Goal: Task Accomplishment & Management: Manage account settings

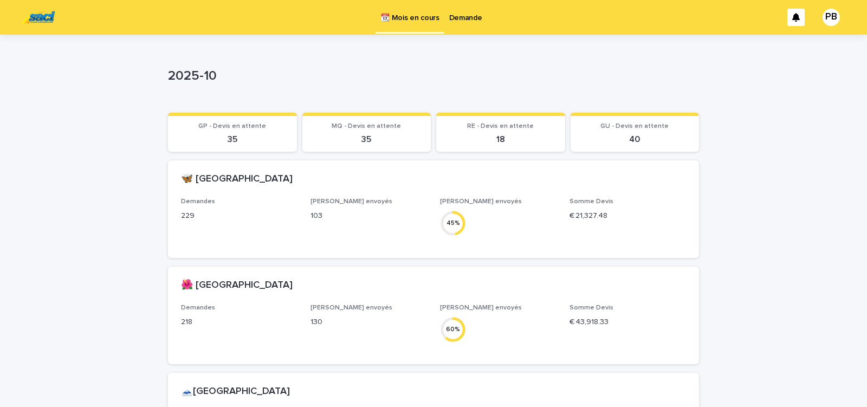
click at [465, 17] on p "Demande" at bounding box center [465, 11] width 33 height 23
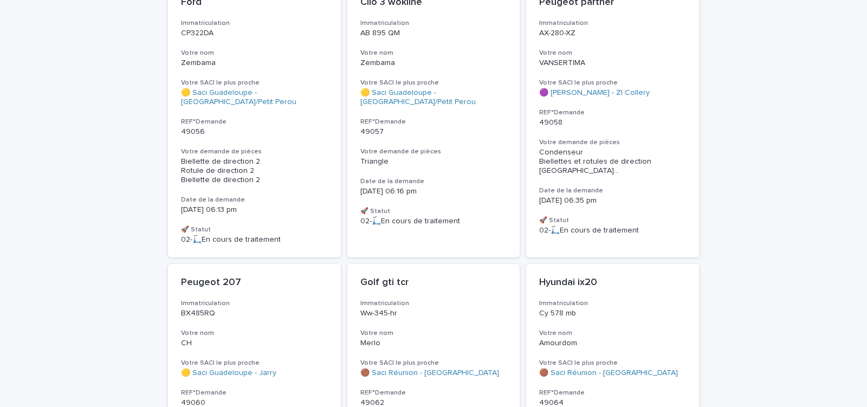
scroll to position [3011, 0]
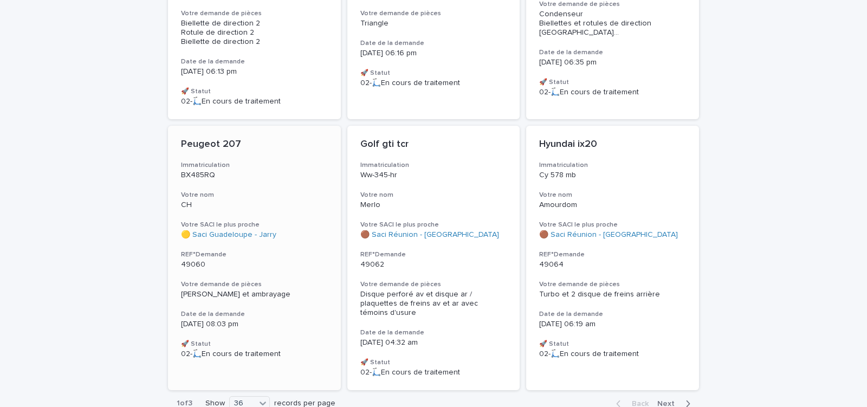
click at [298, 290] on div "Démarreur et ambrayage" at bounding box center [254, 294] width 147 height 9
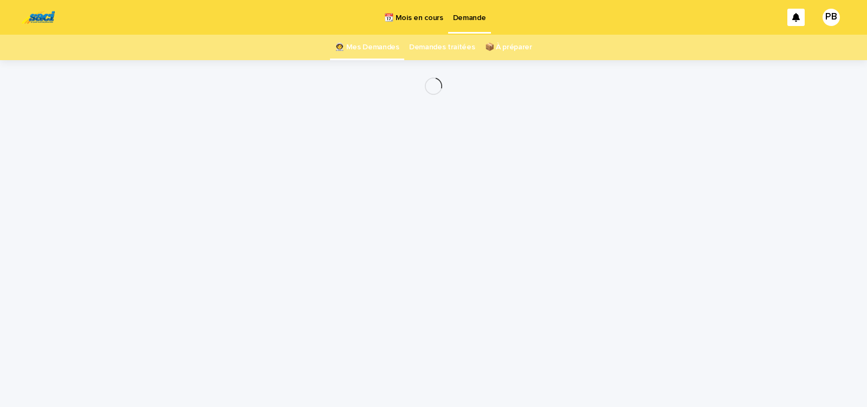
click at [298, 287] on div "Loading... Saving… Loading... Saving…" at bounding box center [433, 220] width 542 height 320
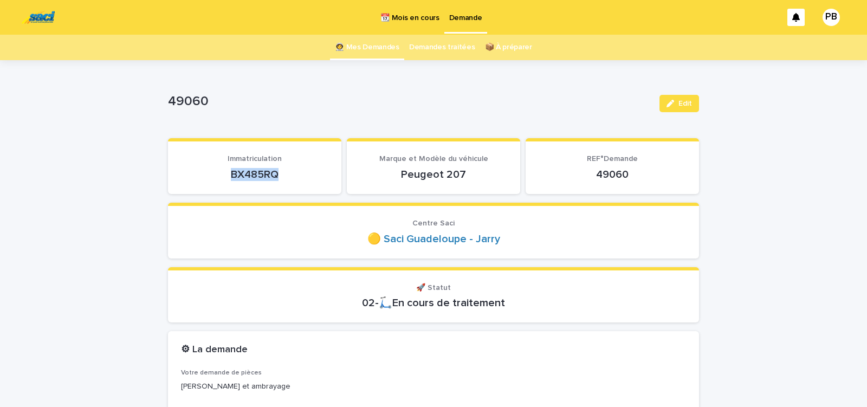
drag, startPoint x: 229, startPoint y: 179, endPoint x: 289, endPoint y: 176, distance: 60.2
click at [289, 176] on p "BX485RQ" at bounding box center [254, 174] width 147 height 13
copy p "BX485RQ"
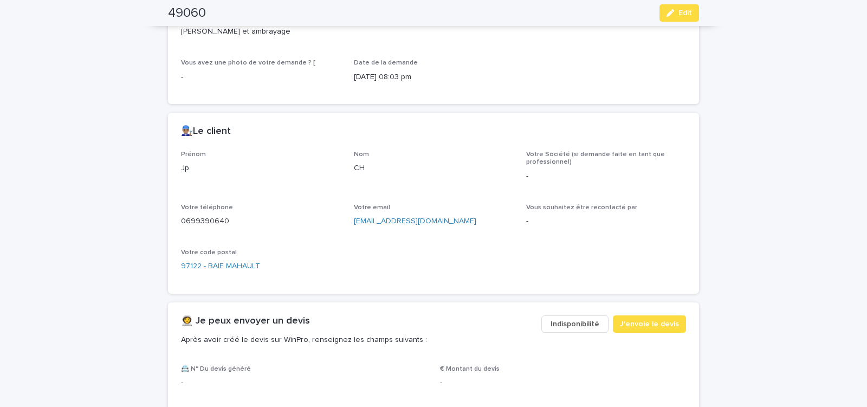
scroll to position [414, 0]
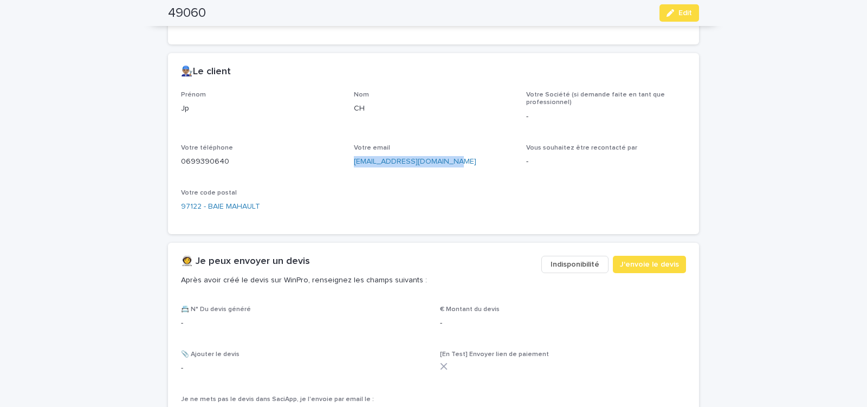
drag, startPoint x: 349, startPoint y: 164, endPoint x: 443, endPoint y: 172, distance: 94.5
click at [443, 172] on div "Prénom Jp Nom CH Votre Société (si demande faite en tant que professionnel) - V…" at bounding box center [433, 156] width 505 height 130
copy link "jeanpierre97122@gmail.com"
click at [637, 261] on span "J'envoie le devis" at bounding box center [649, 264] width 59 height 11
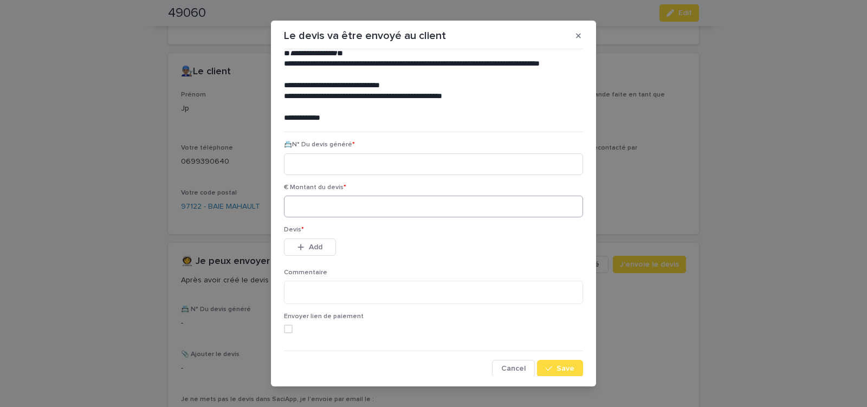
scroll to position [49, 0]
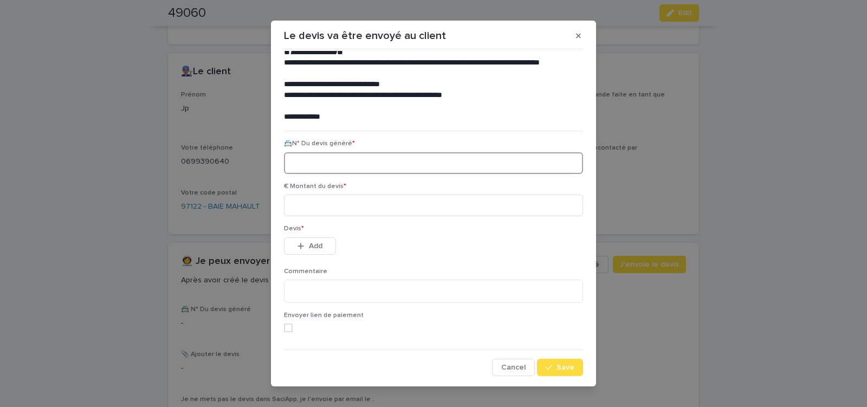
paste input "********"
type input "********"
click at [343, 207] on input at bounding box center [433, 205] width 299 height 22
type input "******"
click at [315, 243] on span "Add" at bounding box center [316, 246] width 14 height 8
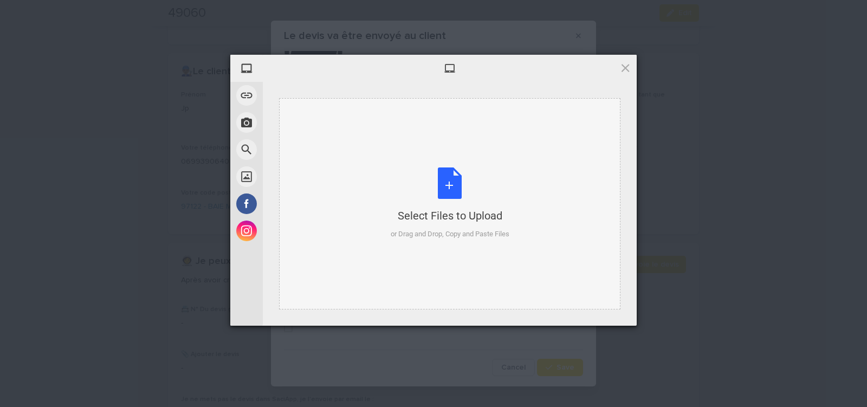
click at [448, 188] on div "Select Files to Upload or Drag and Drop, Copy and Paste Files" at bounding box center [449, 203] width 119 height 72
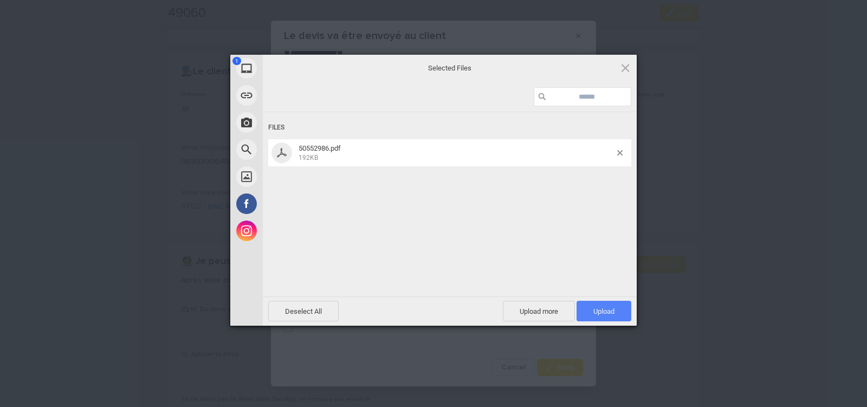
drag, startPoint x: 595, startPoint y: 313, endPoint x: 587, endPoint y: 275, distance: 38.8
click at [595, 312] on span "Upload 1" at bounding box center [603, 311] width 21 height 8
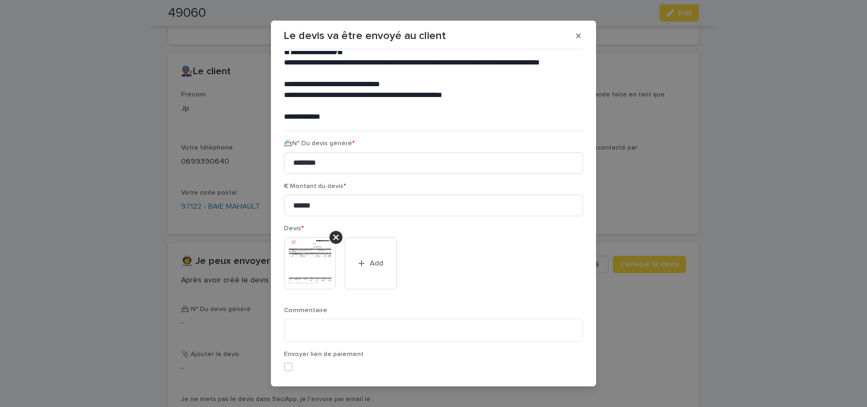
scroll to position [88, 0]
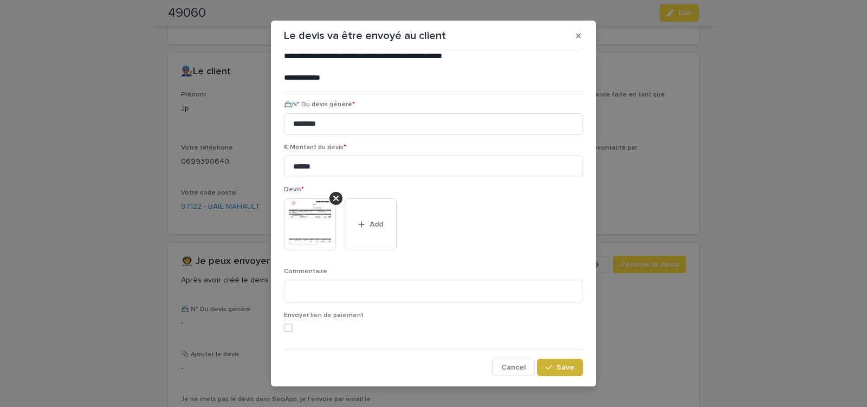
click at [565, 369] on span "Save" at bounding box center [565, 367] width 18 height 8
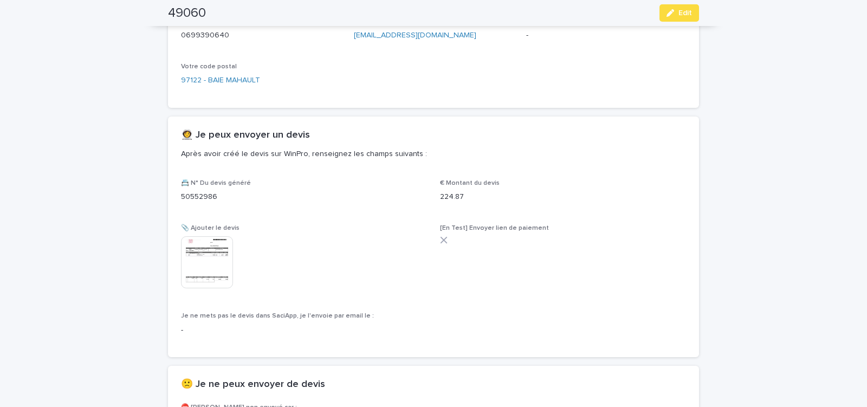
scroll to position [612, 0]
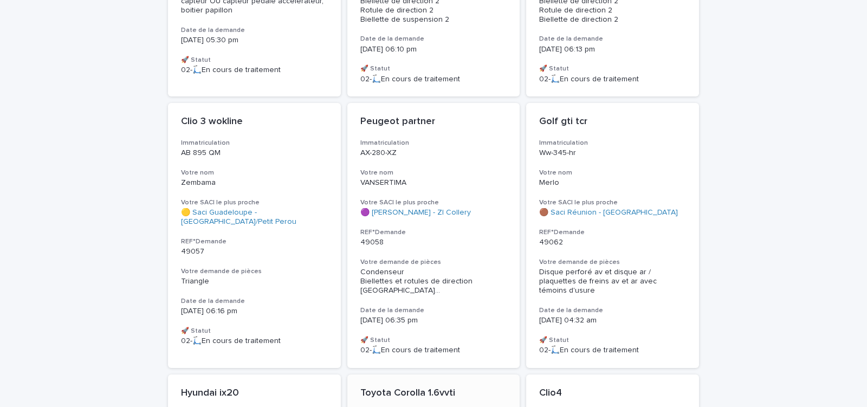
drag, startPoint x: 465, startPoint y: 249, endPoint x: 464, endPoint y: 258, distance: 9.3
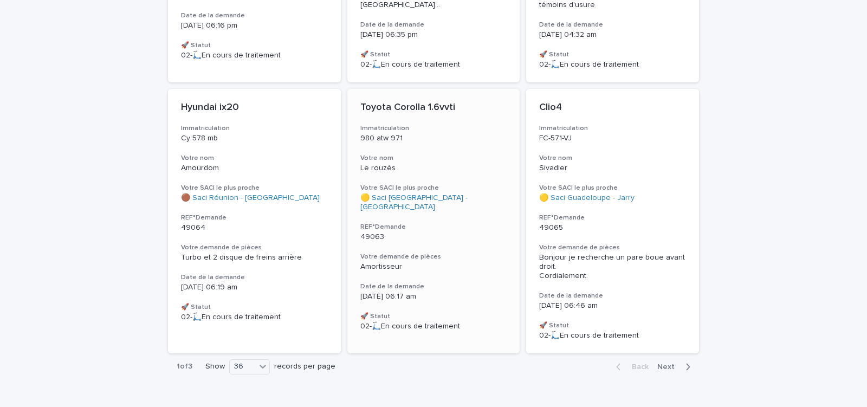
scroll to position [2955, 0]
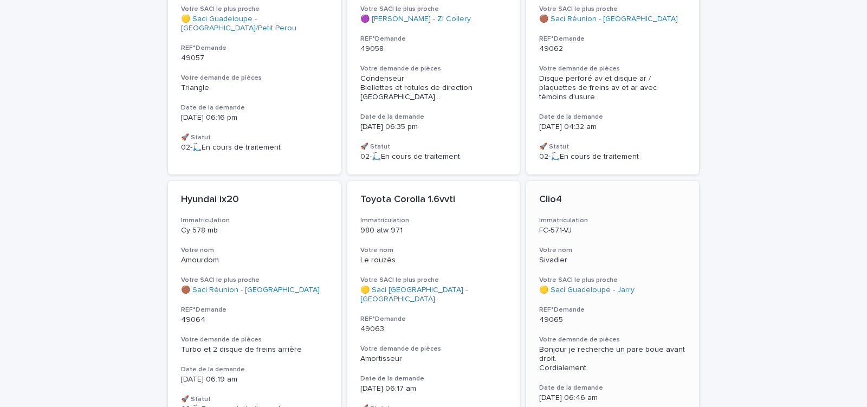
click at [596, 286] on div "Clio4 Immatriculation FC-571-VJ Votre nom Sivadier Votre SACI le plus proche 🟡 …" at bounding box center [612, 313] width 173 height 264
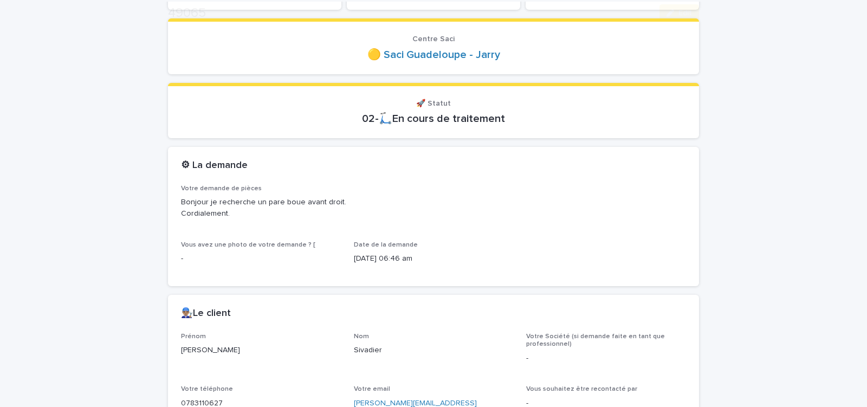
scroll to position [414, 0]
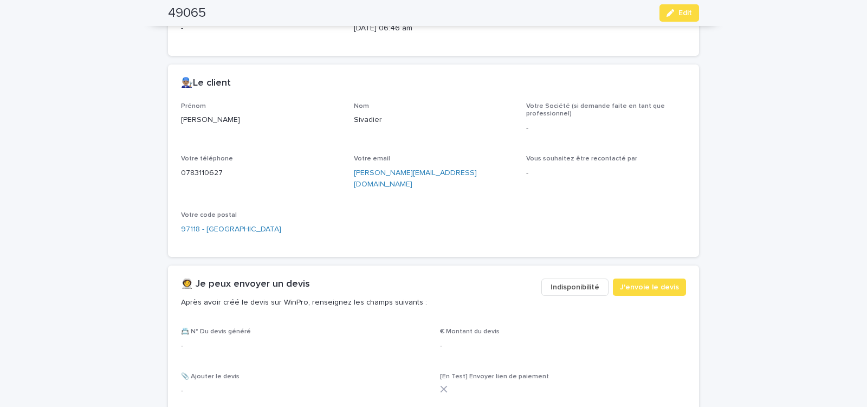
click at [574, 282] on span "Indisponibilité" at bounding box center [574, 287] width 49 height 11
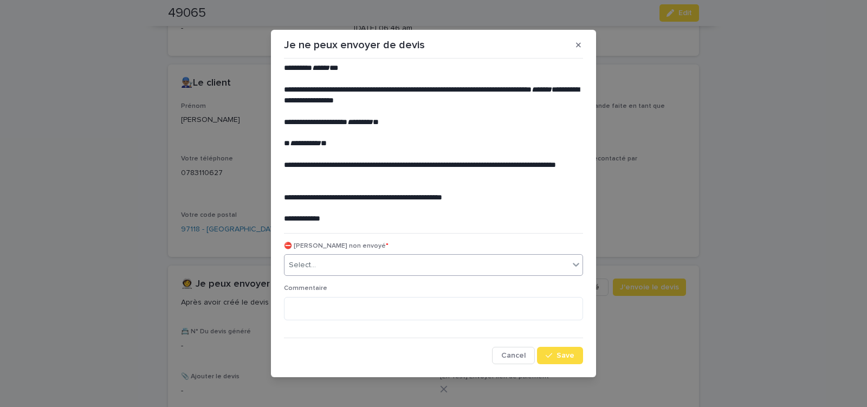
click at [375, 264] on div "Select..." at bounding box center [426, 265] width 284 height 18
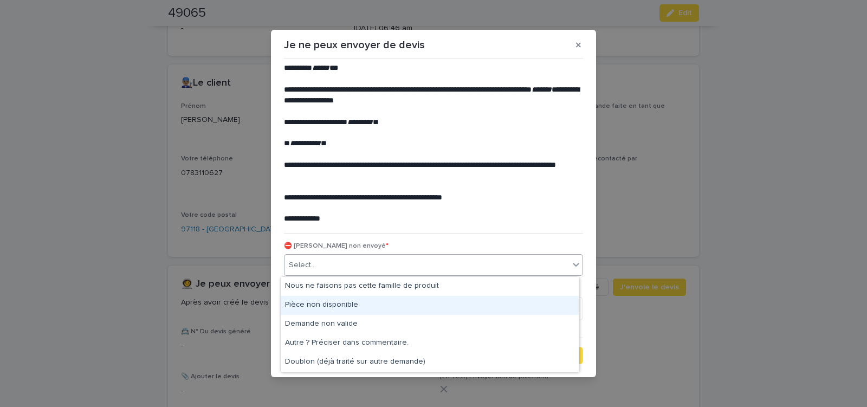
click at [355, 300] on div "Pièce non disponible" at bounding box center [430, 305] width 298 height 19
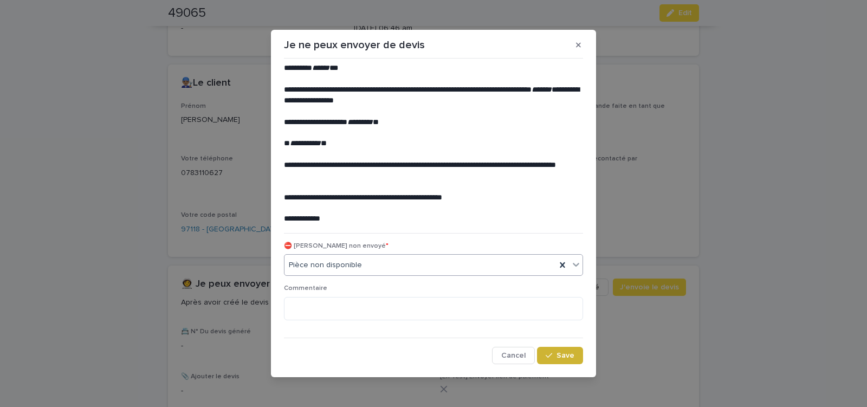
click at [558, 359] on span "Save" at bounding box center [565, 355] width 18 height 8
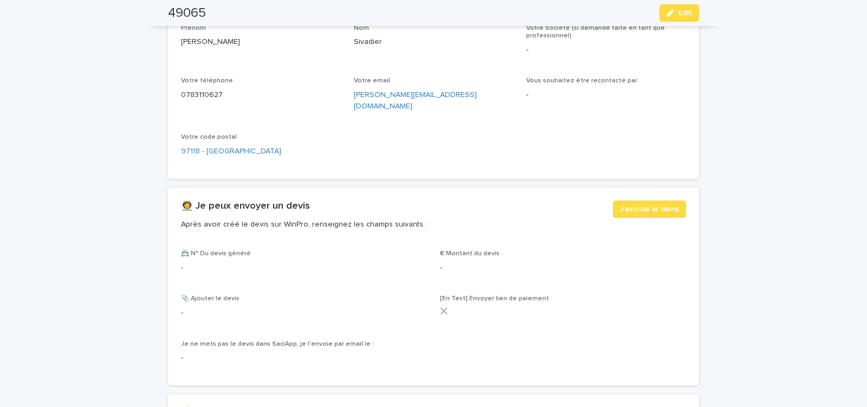
scroll to position [553, 0]
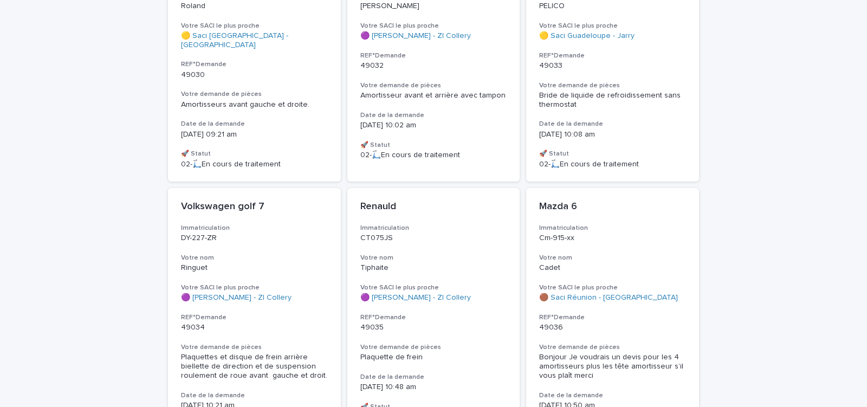
scroll to position [1013, 0]
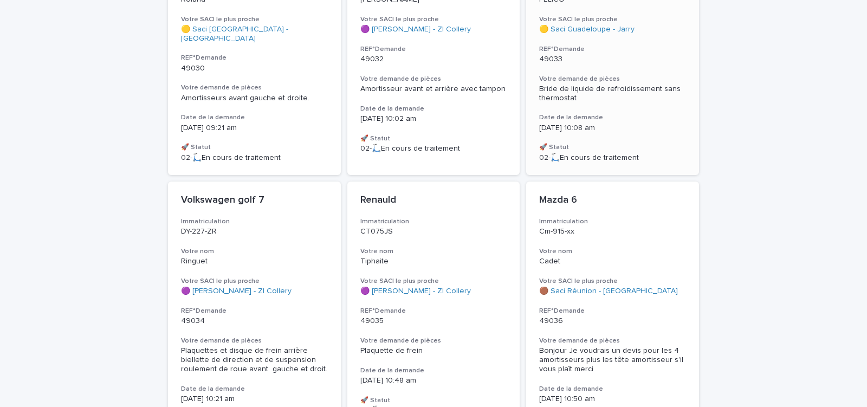
click at [603, 64] on div "qasqhai nissan Immatriculation DZ 734 PR Votre nom PELICO Votre SACI le plus pr…" at bounding box center [612, 47] width 173 height 255
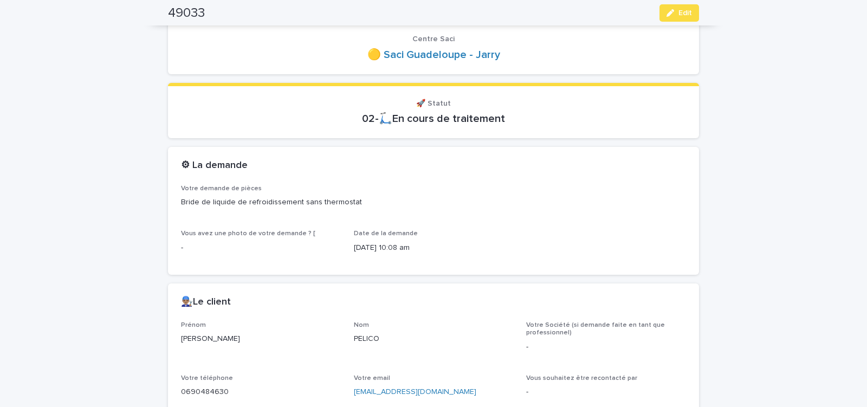
scroll to position [414, 0]
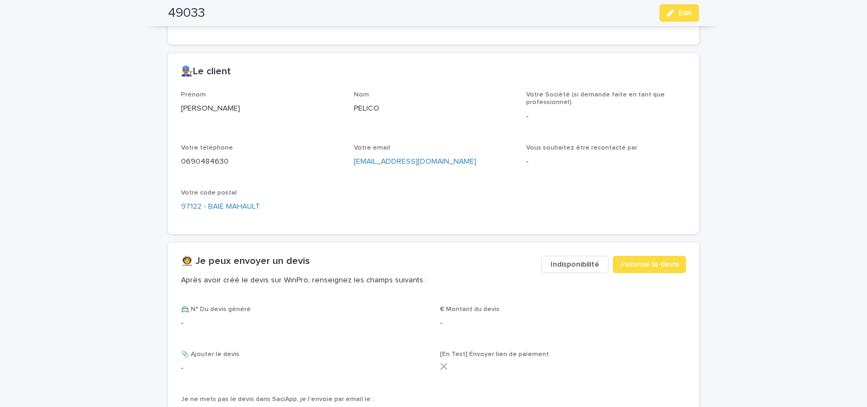
click at [563, 264] on span "Indisponibilité" at bounding box center [574, 264] width 49 height 11
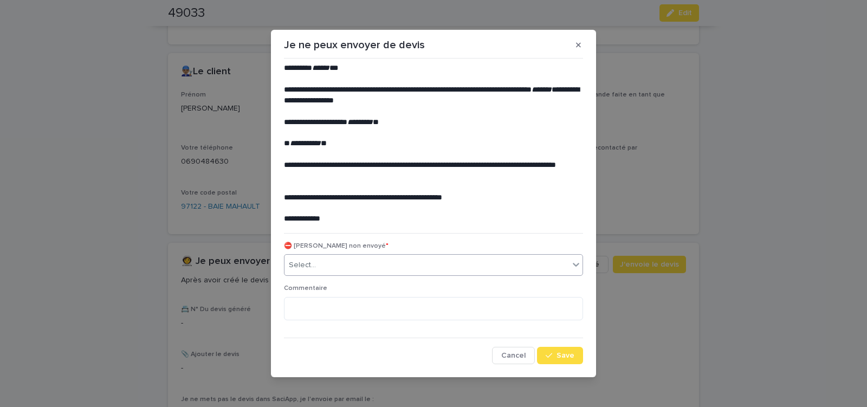
click at [384, 268] on div "Select..." at bounding box center [426, 265] width 284 height 18
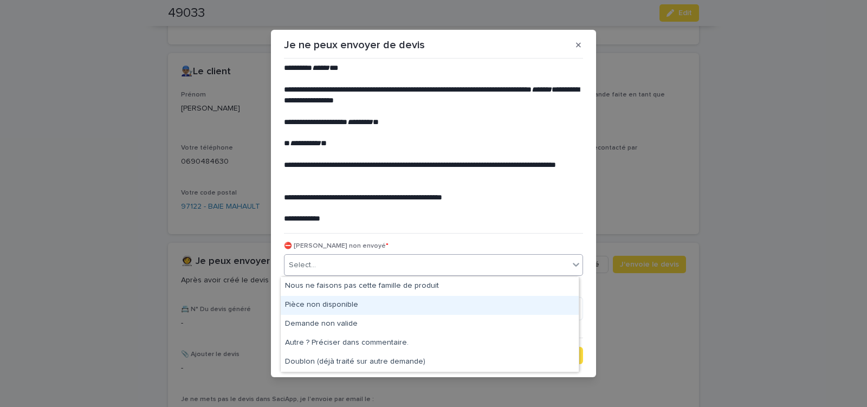
click at [354, 304] on div "Pièce non disponible" at bounding box center [430, 305] width 298 height 19
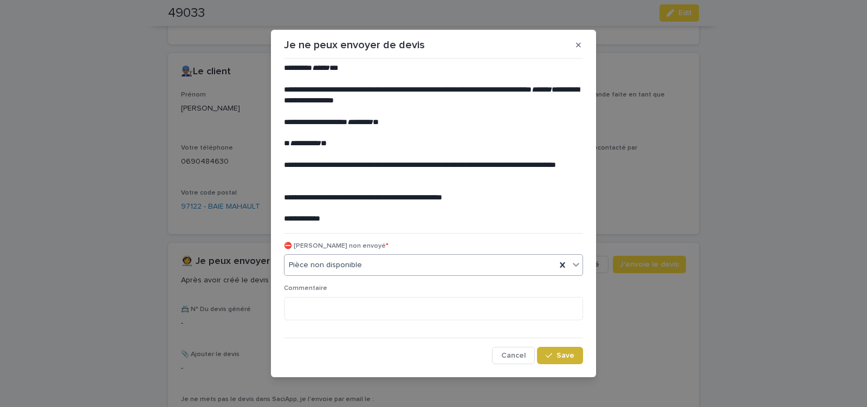
click at [568, 354] on span "Save" at bounding box center [565, 355] width 18 height 8
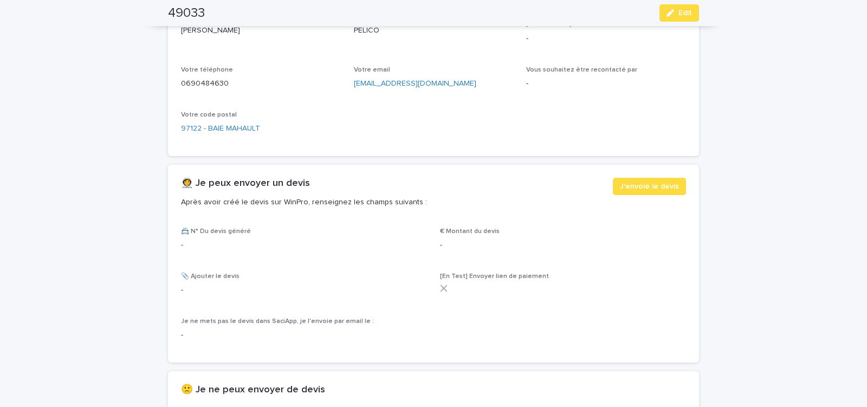
scroll to position [553, 0]
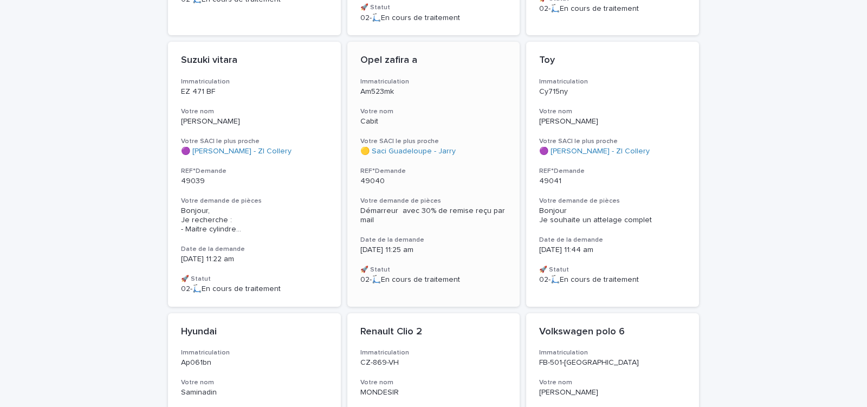
scroll to position [1461, 0]
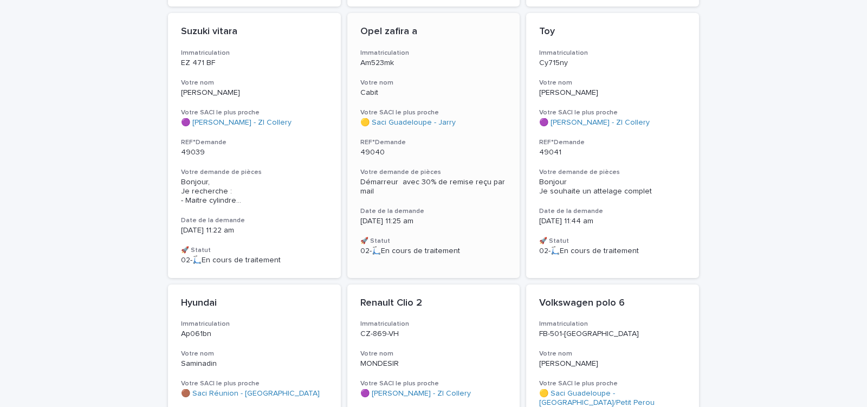
click at [461, 147] on div "49040" at bounding box center [433, 151] width 147 height 11
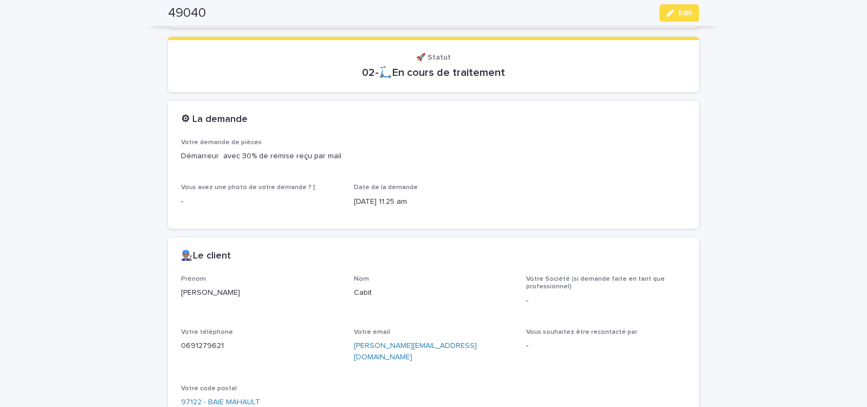
scroll to position [92, 0]
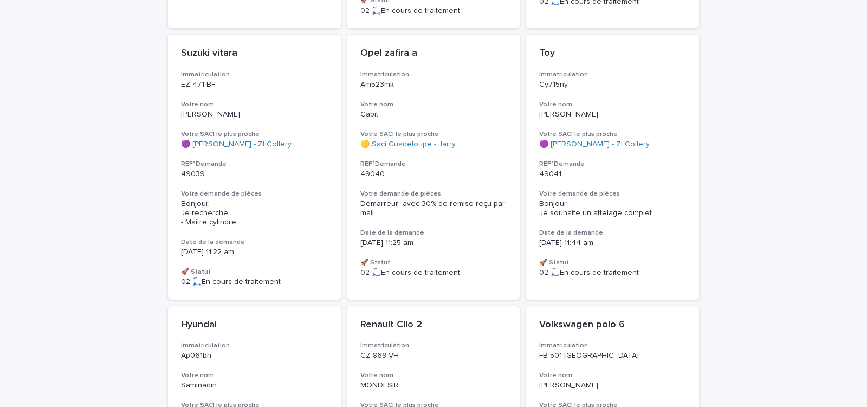
scroll to position [1553, 0]
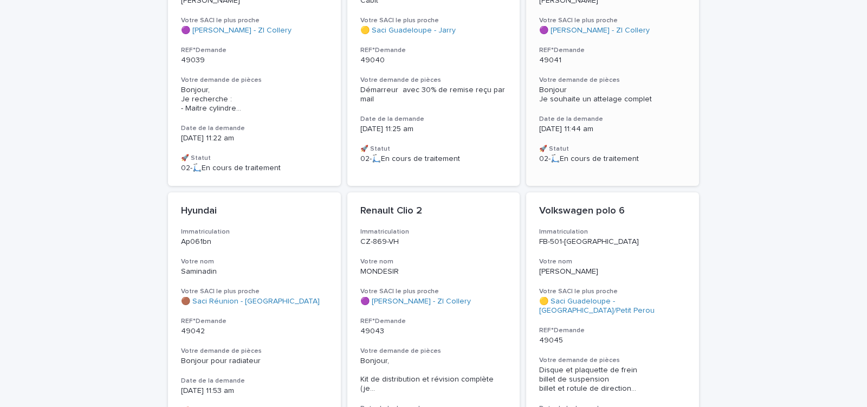
click at [624, 113] on div "Toy Immatriculation Cy715ny Votre nom Philippe Votre SACI le plus proche 🟣 Saci…" at bounding box center [612, 48] width 173 height 255
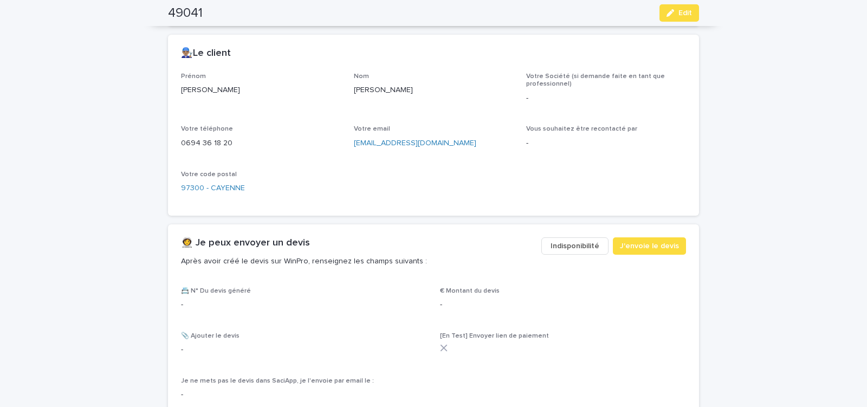
scroll to position [460, 0]
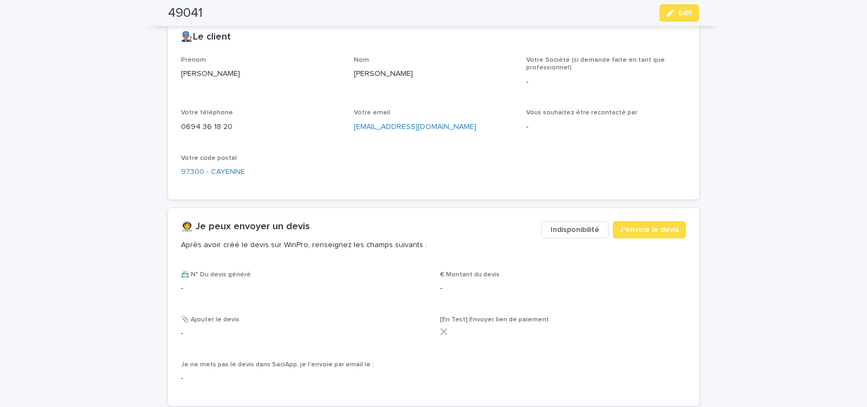
click at [572, 233] on span "Indisponibilité" at bounding box center [574, 229] width 49 height 11
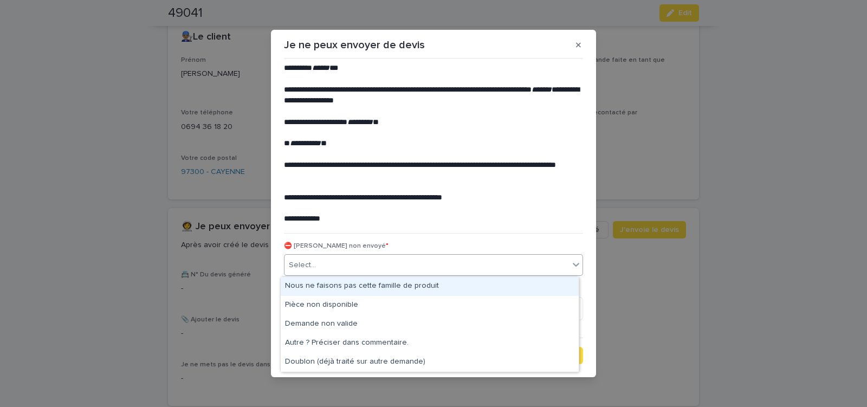
click at [381, 258] on div "Select..." at bounding box center [426, 265] width 284 height 18
drag, startPoint x: 374, startPoint y: 283, endPoint x: 527, endPoint y: 328, distance: 159.2
click at [375, 283] on div "Nous ne faisons pas cette famille de produit" at bounding box center [430, 286] width 298 height 19
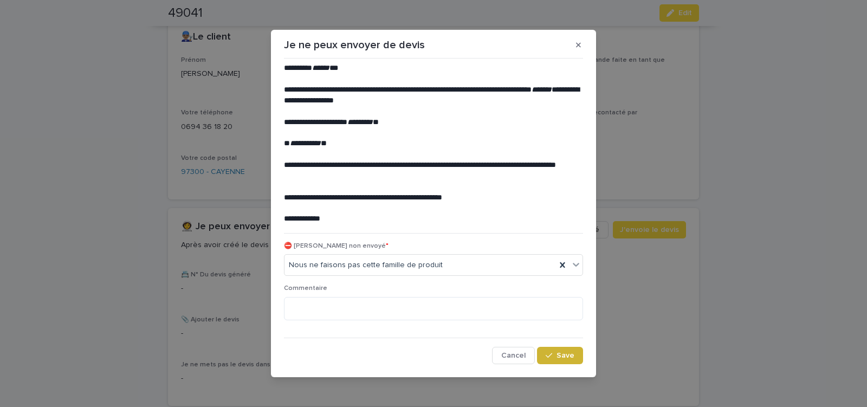
click at [556, 353] on span "Save" at bounding box center [565, 355] width 18 height 8
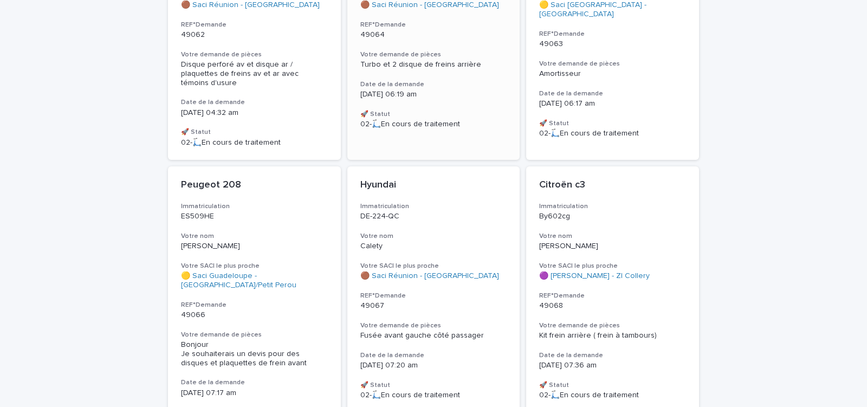
scroll to position [3071, 0]
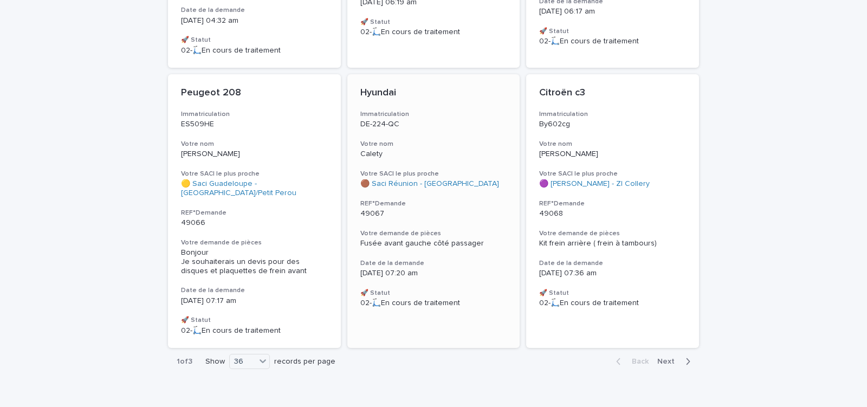
click at [466, 209] on p "49067" at bounding box center [433, 213] width 147 height 9
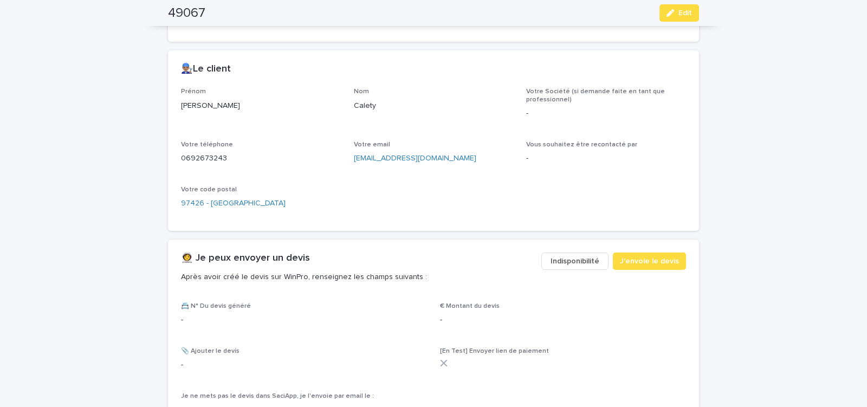
scroll to position [644, 0]
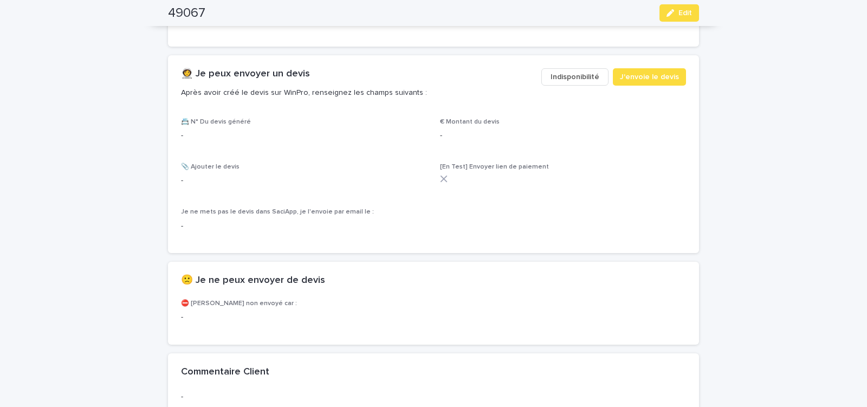
click at [574, 77] on span "Indisponibilité" at bounding box center [574, 76] width 49 height 11
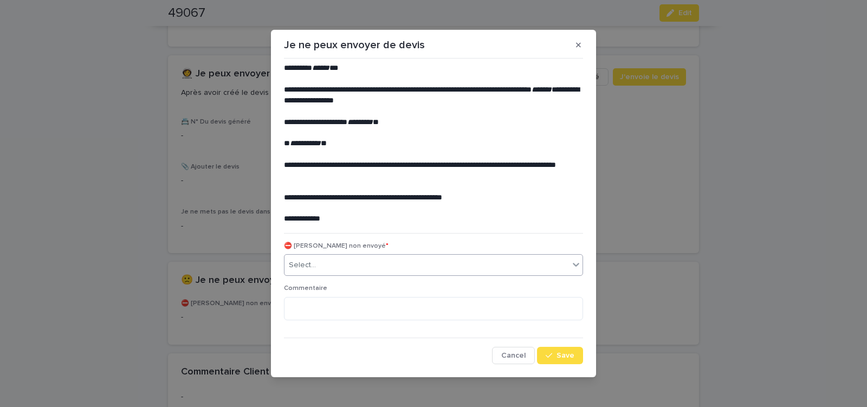
click at [414, 267] on div "Select..." at bounding box center [426, 265] width 284 height 18
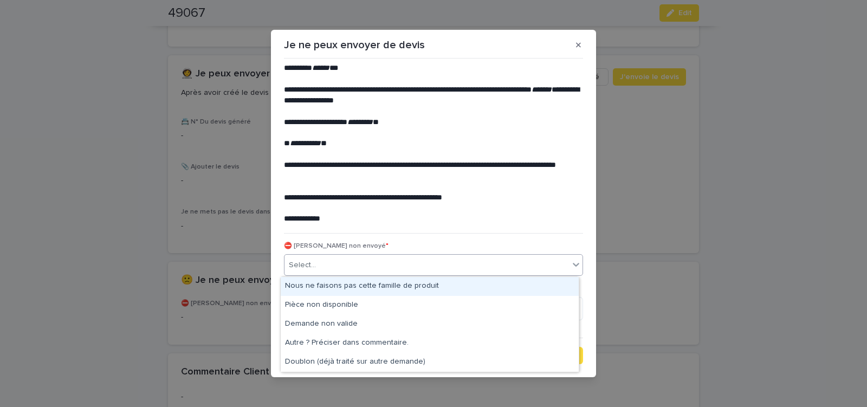
click at [381, 279] on div "Nous ne faisons pas cette famille de produit" at bounding box center [430, 286] width 298 height 19
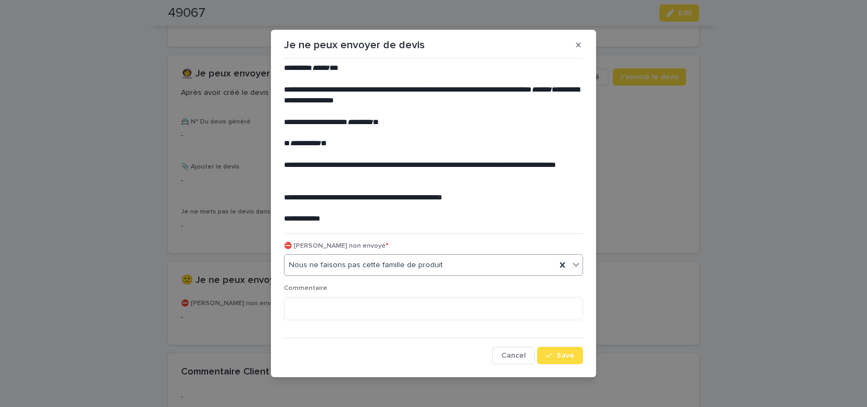
drag, startPoint x: 551, startPoint y: 356, endPoint x: 405, endPoint y: 270, distance: 169.5
click at [542, 345] on div "**********" at bounding box center [433, 213] width 299 height 301
click at [562, 352] on span "Save" at bounding box center [565, 355] width 18 height 8
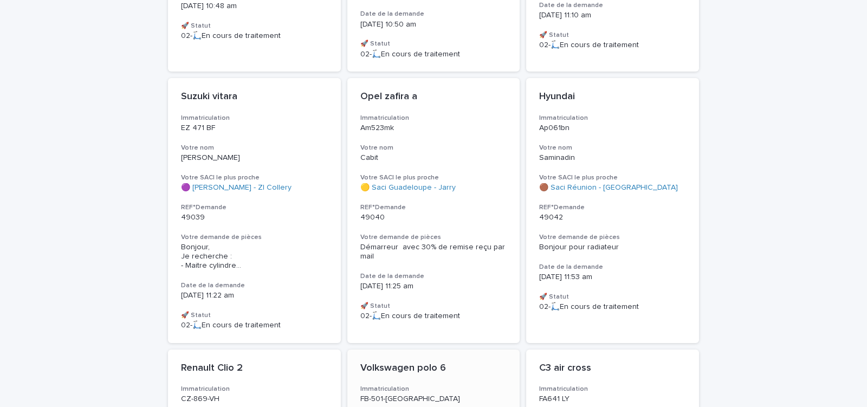
drag, startPoint x: 457, startPoint y: 231, endPoint x: 463, endPoint y: 229, distance: 5.7
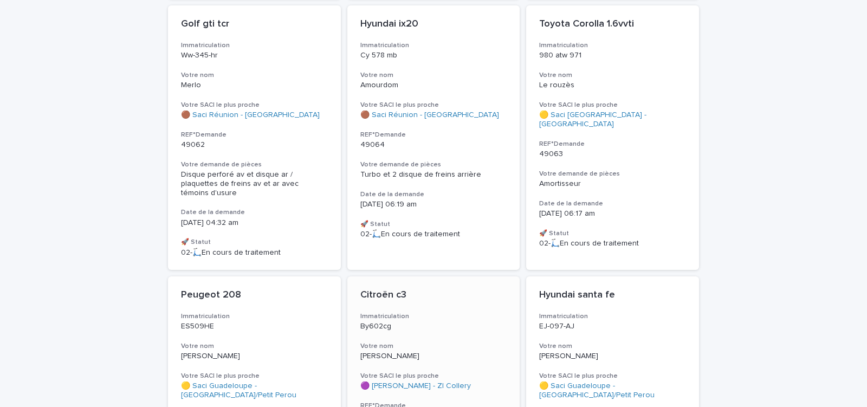
scroll to position [3075, 0]
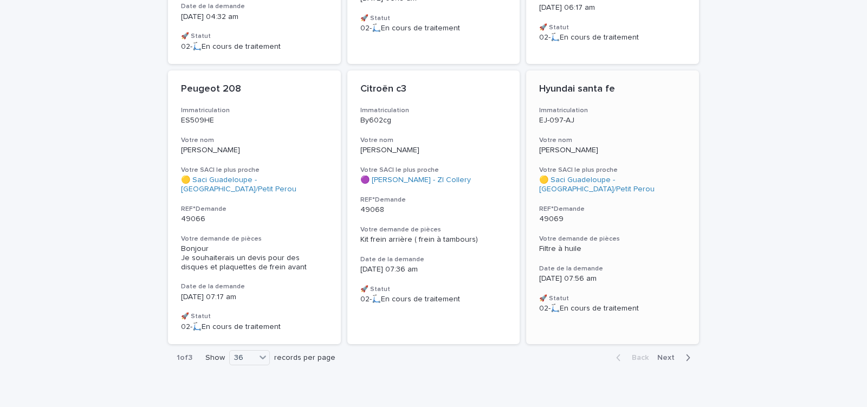
click at [628, 217] on div "Hyundai santa fe Immatriculation EJ-097-AJ Votre nom TUTTLE Votre SACI le plus …" at bounding box center [612, 197] width 173 height 255
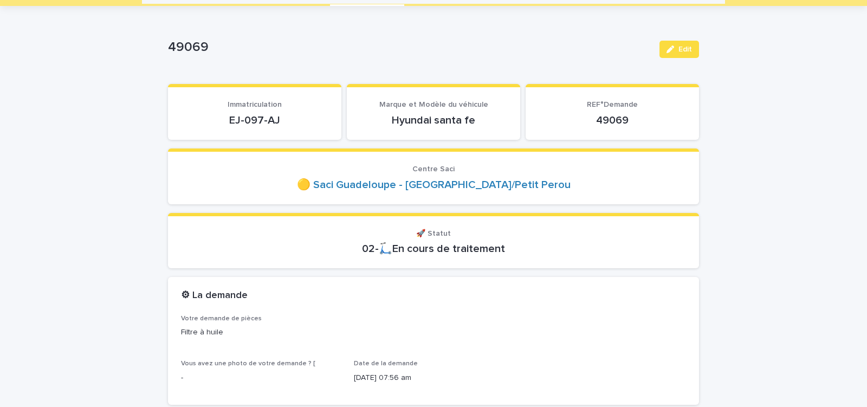
scroll to position [46, 0]
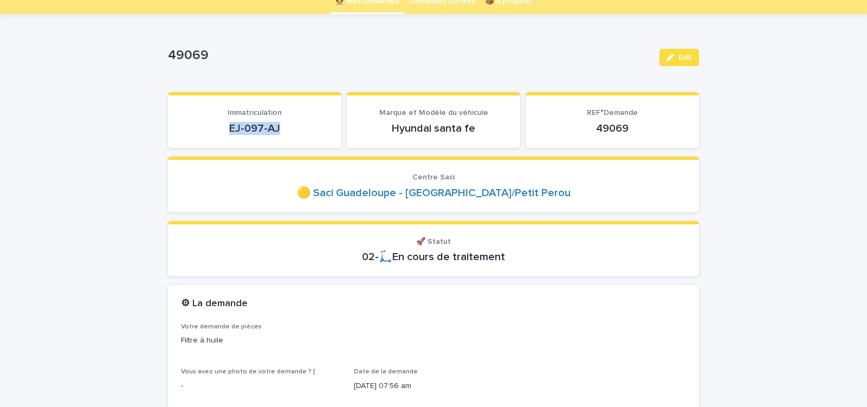
drag, startPoint x: 226, startPoint y: 132, endPoint x: 296, endPoint y: 132, distance: 69.9
click at [296, 132] on p "EJ-097-AJ" at bounding box center [254, 128] width 147 height 13
copy p "EJ-097-AJ"
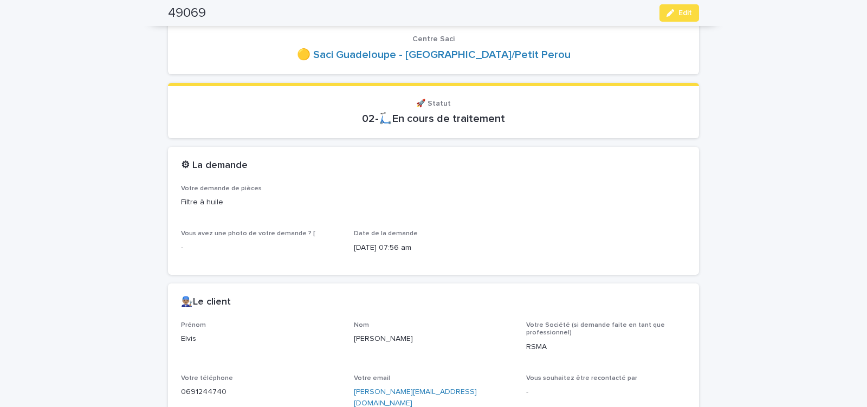
scroll to position [92, 0]
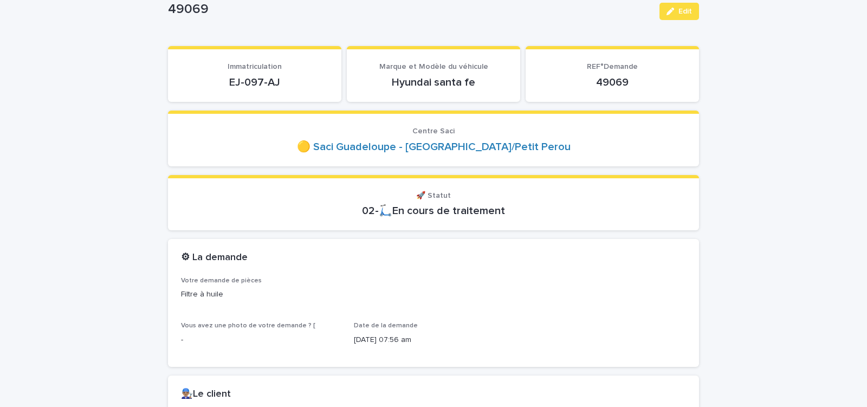
click at [314, 79] on p "EJ-097-AJ" at bounding box center [254, 82] width 147 height 13
drag, startPoint x: 258, startPoint y: 82, endPoint x: 275, endPoint y: 82, distance: 16.8
click at [275, 82] on p "EJ-097-AJ" at bounding box center [254, 82] width 147 height 13
copy p "EJ-097-AJ"
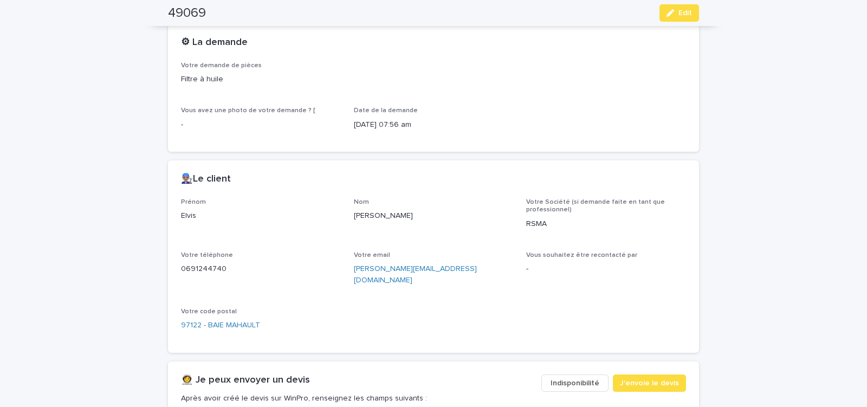
scroll to position [322, 0]
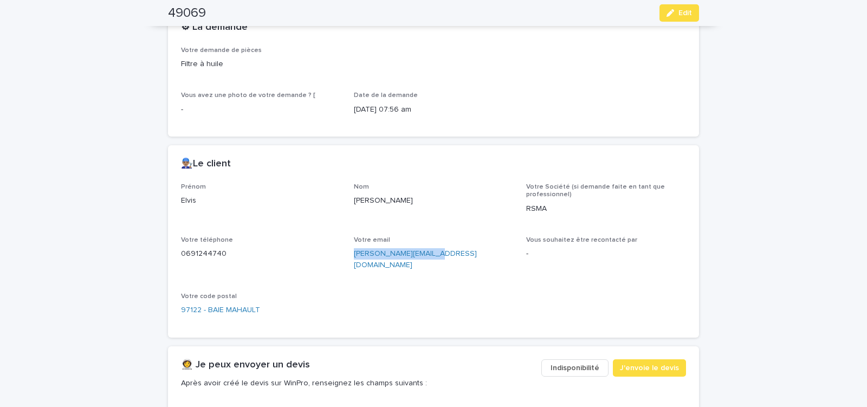
drag, startPoint x: 348, startPoint y: 258, endPoint x: 418, endPoint y: 260, distance: 69.9
click at [418, 260] on div "Prénom Elvis Nom TUTTLE Votre Société (si demande faite en tant que professionn…" at bounding box center [433, 253] width 505 height 141
click at [361, 263] on div "Votre email tuttle.elvis@gmail.com" at bounding box center [434, 257] width 160 height 43
drag, startPoint x: 349, startPoint y: 256, endPoint x: 425, endPoint y: 260, distance: 76.5
click at [424, 260] on div "Prénom Elvis Nom TUTTLE Votre Société (si demande faite en tant que professionn…" at bounding box center [433, 253] width 505 height 141
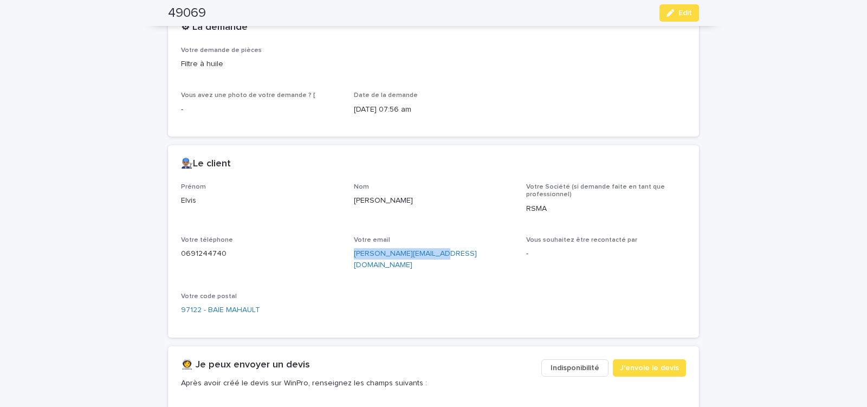
copy link "tuttle.elvis@gmail.com"
click at [649, 362] on span "J'envoie le devis" at bounding box center [649, 367] width 59 height 11
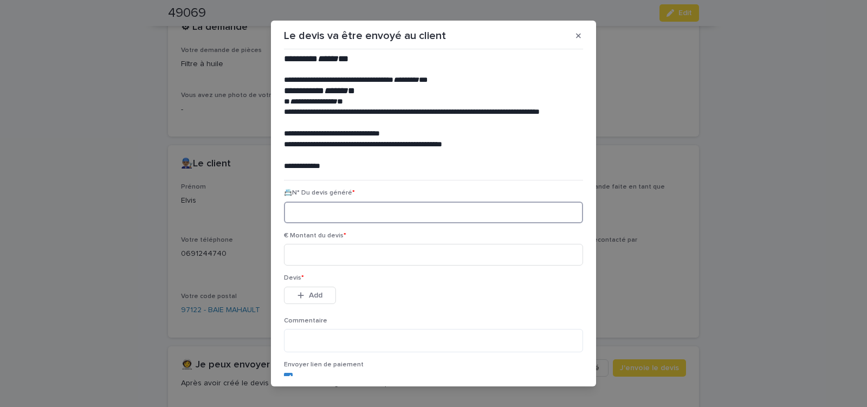
paste input "********"
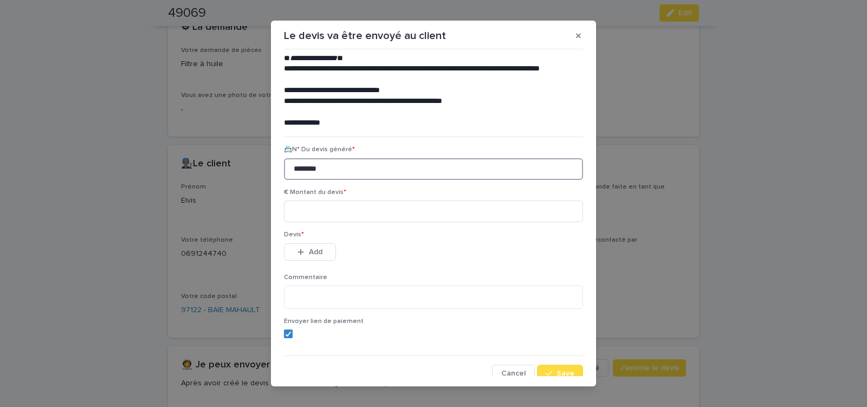
scroll to position [49, 0]
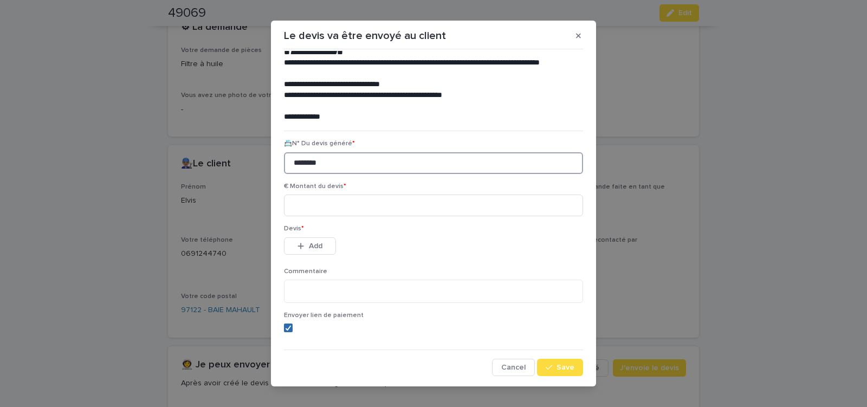
click at [285, 324] on span at bounding box center [288, 327] width 9 height 9
type input "********"
click at [327, 202] on input at bounding box center [433, 205] width 299 height 22
type input "*****"
click at [316, 242] on span "Add" at bounding box center [316, 246] width 14 height 8
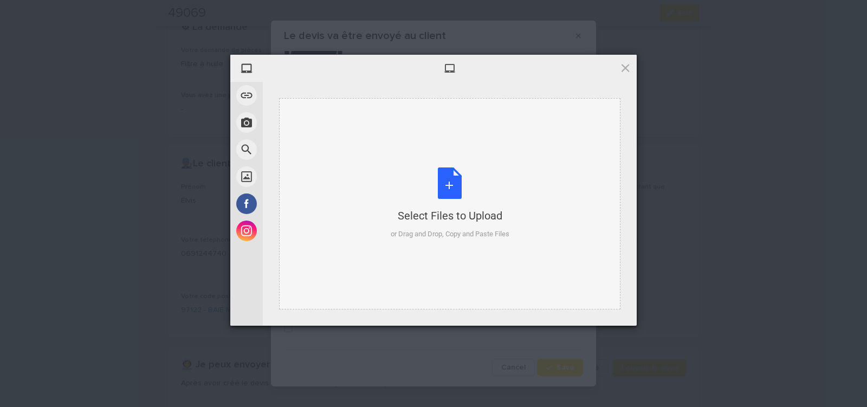
click at [447, 180] on div "Select Files to Upload or Drag and Drop, Copy and Paste Files" at bounding box center [449, 203] width 119 height 72
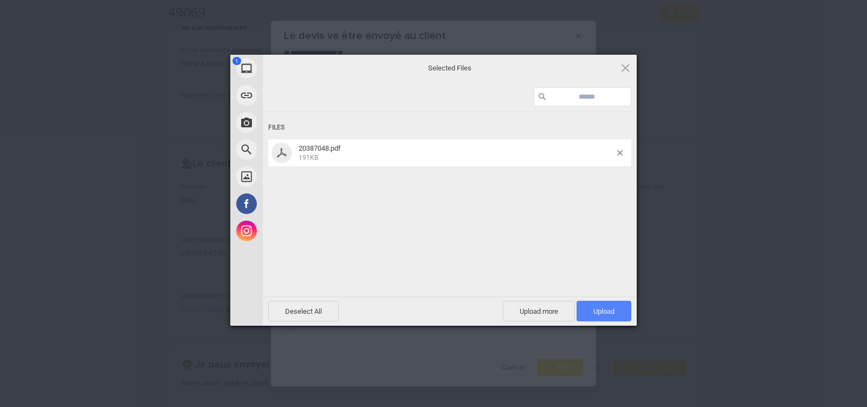
click at [616, 302] on span "Upload 1" at bounding box center [603, 311] width 55 height 21
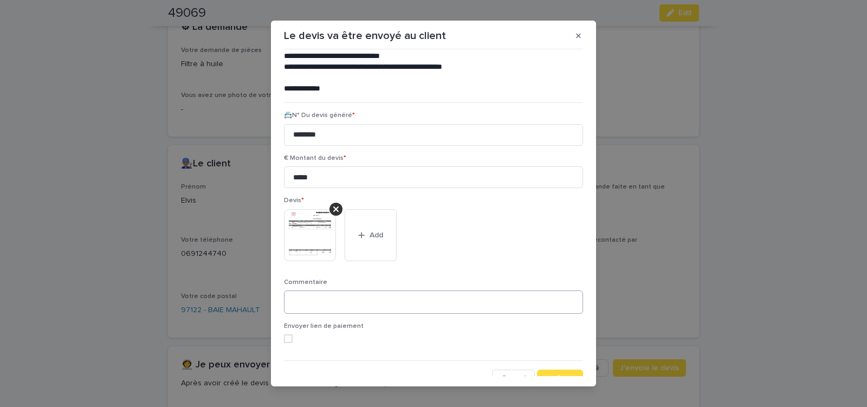
scroll to position [88, 0]
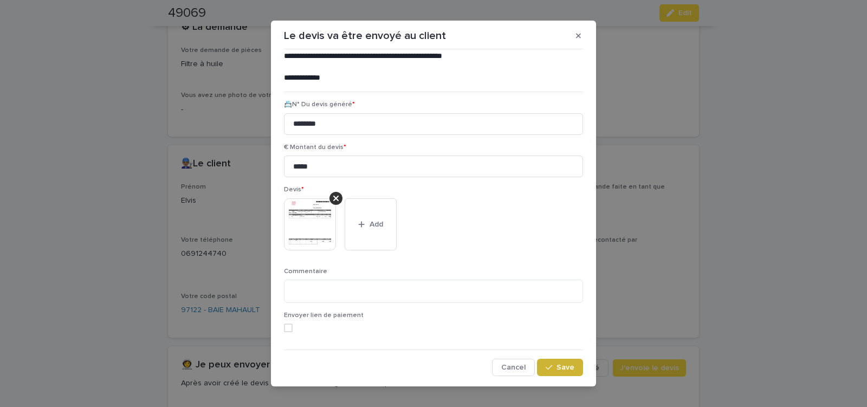
click at [562, 363] on button "Save" at bounding box center [560, 367] width 46 height 17
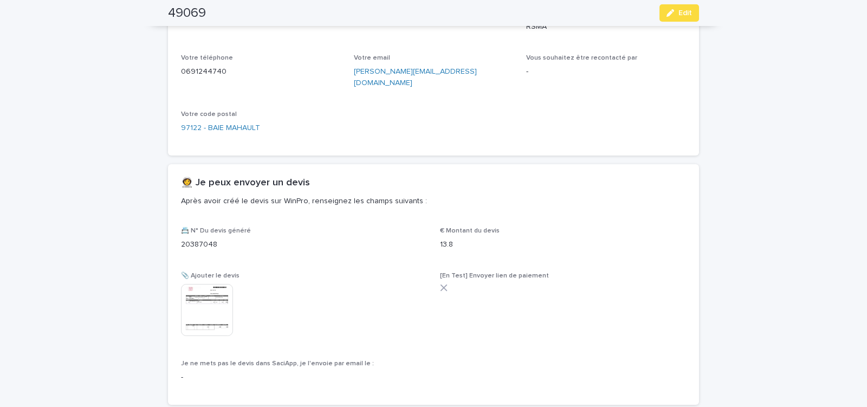
scroll to position [520, 0]
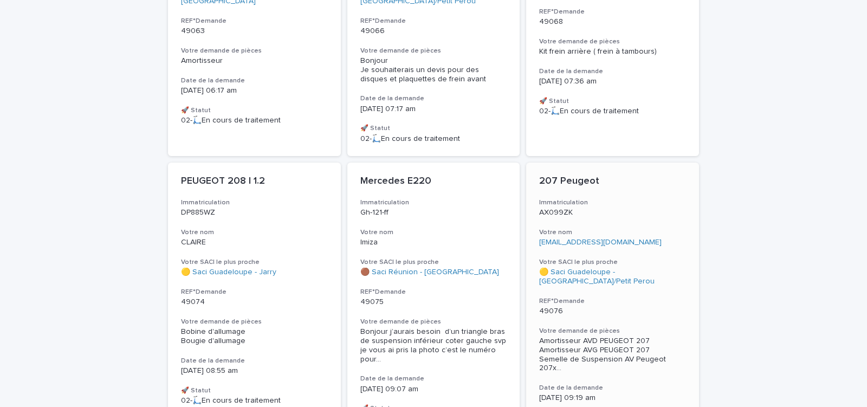
scroll to position [3084, 0]
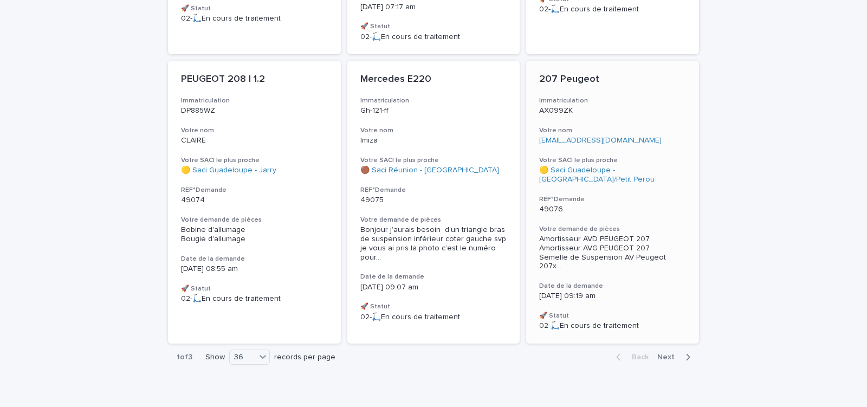
click at [653, 205] on p "49076" at bounding box center [612, 209] width 147 height 9
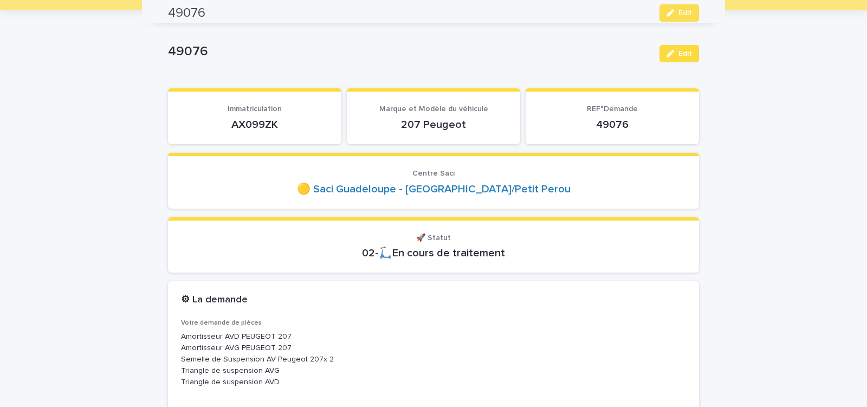
scroll to position [46, 0]
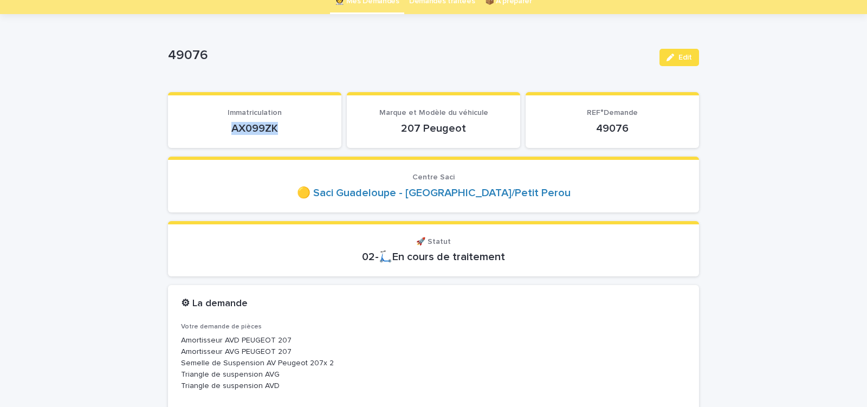
drag, startPoint x: 227, startPoint y: 132, endPoint x: 284, endPoint y: 129, distance: 57.5
click at [283, 129] on p "AX099ZK" at bounding box center [254, 128] width 147 height 13
copy p "AX099ZK"
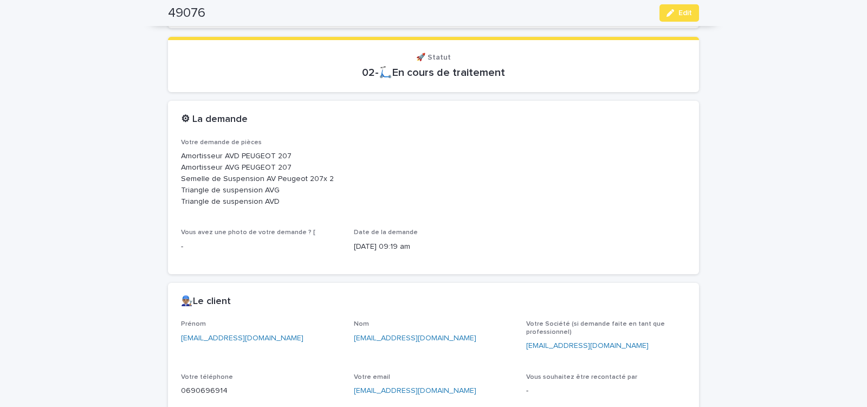
scroll to position [368, 0]
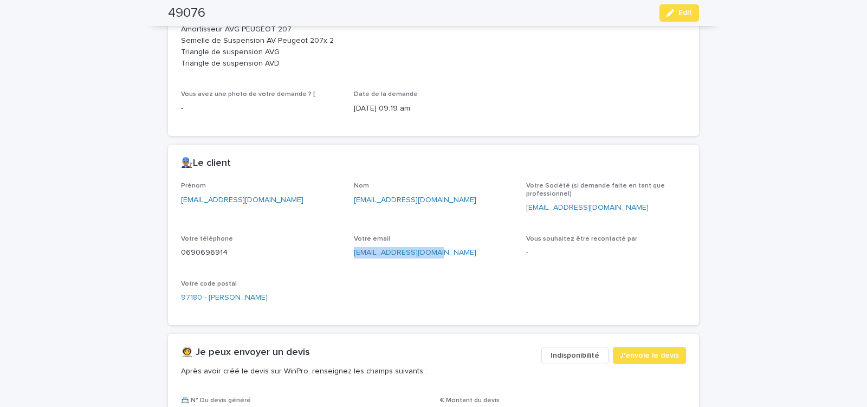
drag, startPoint x: 350, startPoint y: 259, endPoint x: 437, endPoint y: 264, distance: 86.8
click at [436, 264] on div "Votre email kellyfoucard@yahoo.fr" at bounding box center [434, 251] width 160 height 32
copy link "kellyfoucard@yahoo.fr"
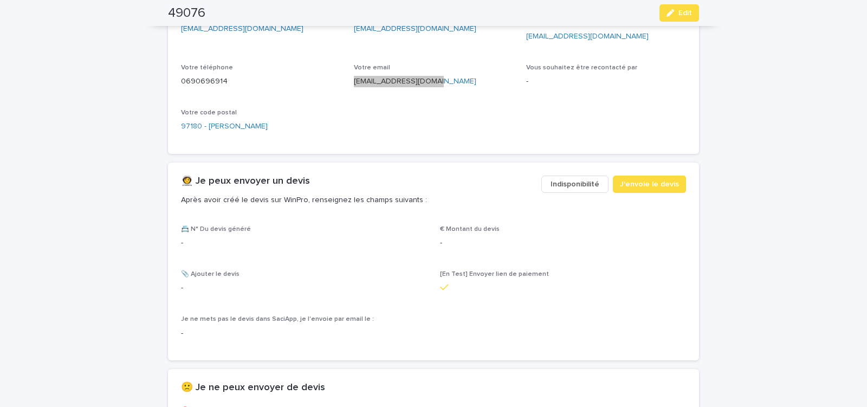
scroll to position [552, 0]
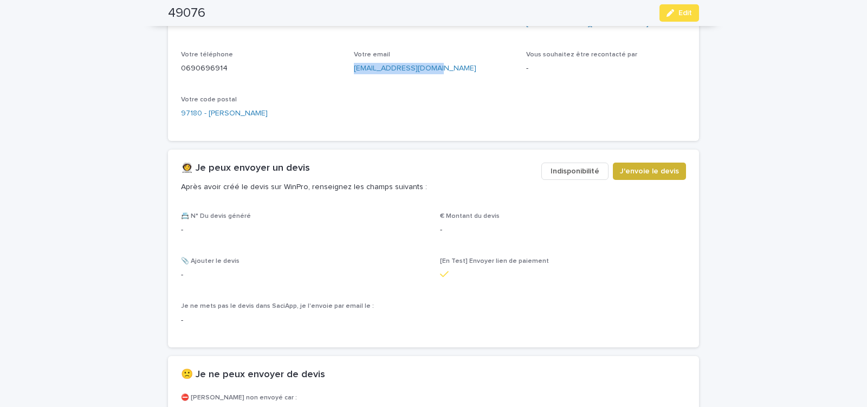
click at [634, 174] on span "J'envoie le devis" at bounding box center [649, 171] width 59 height 11
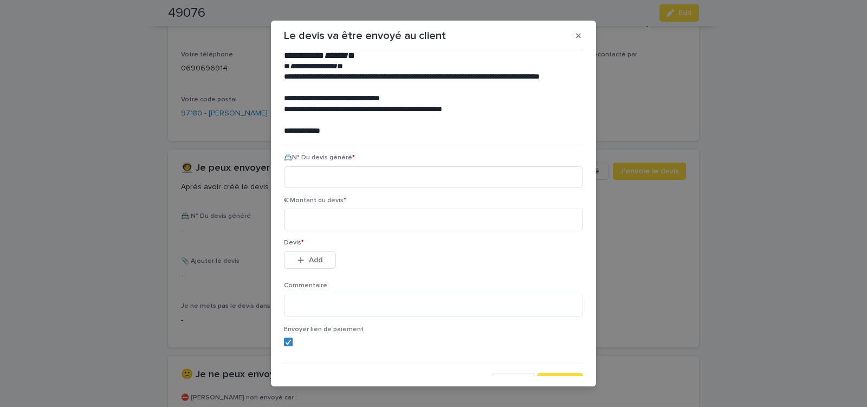
scroll to position [49, 0]
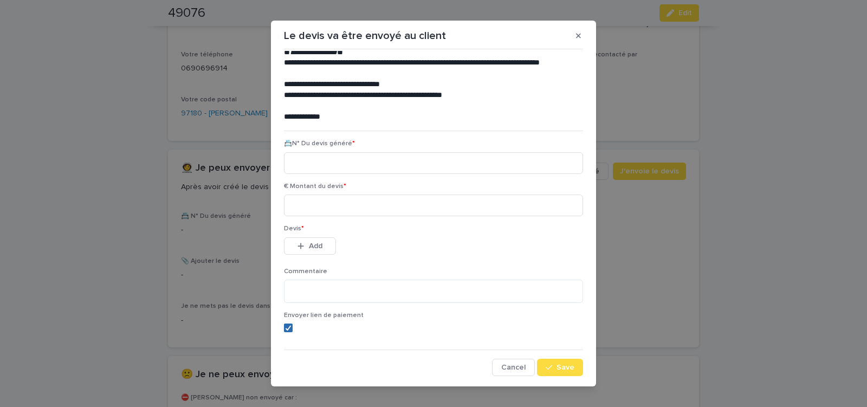
click at [286, 329] on polyline at bounding box center [288, 327] width 5 height 4
drag, startPoint x: 324, startPoint y: 162, endPoint x: 245, endPoint y: 176, distance: 79.8
click at [324, 161] on input at bounding box center [433, 163] width 299 height 22
type input "*"
type input "********"
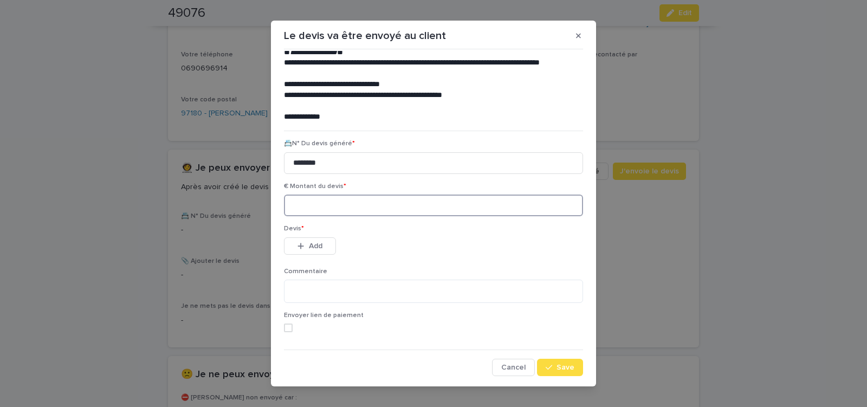
click at [316, 210] on input at bounding box center [433, 205] width 299 height 22
type input "****"
click at [576, 36] on icon "button" at bounding box center [578, 36] width 5 height 8
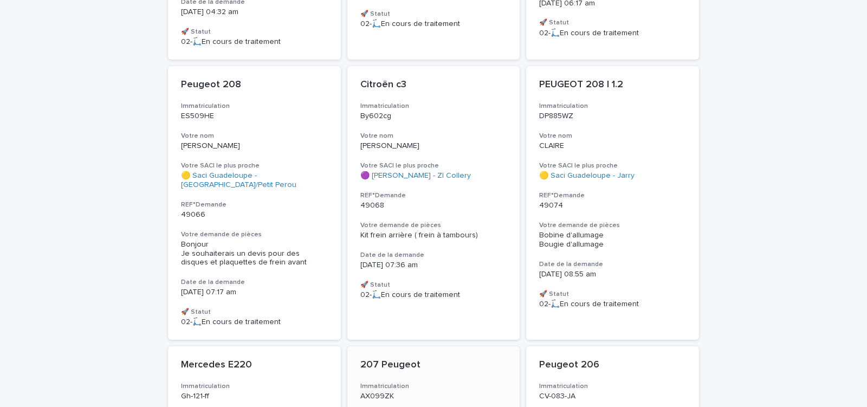
scroll to position [3084, 0]
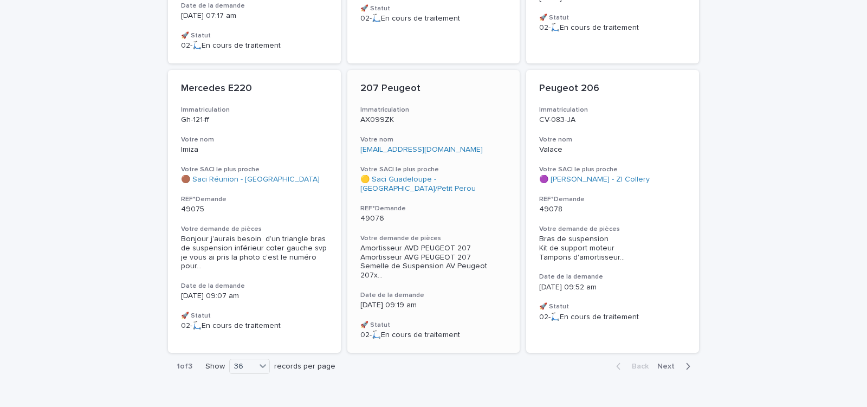
click at [466, 110] on div "207 Peugeot Immatriculation AX099ZK Votre nom kellyfoucard@yahoo.fr Votre SACI …" at bounding box center [433, 211] width 173 height 283
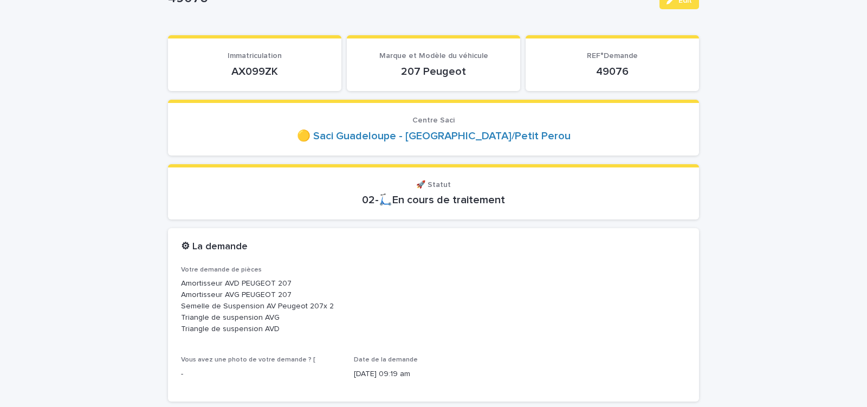
scroll to position [11, 0]
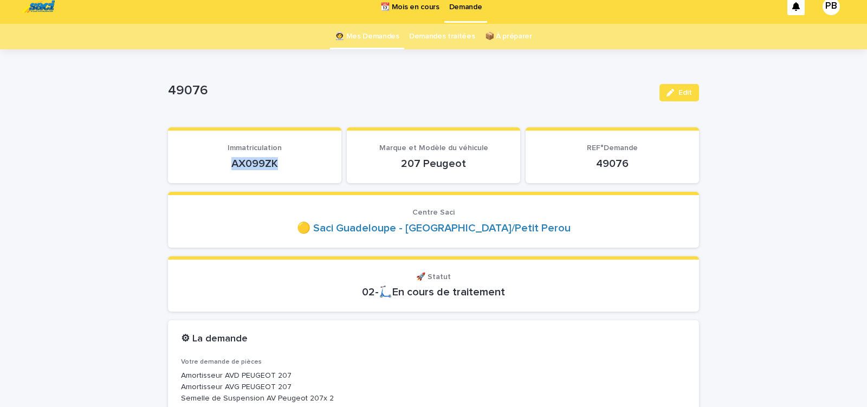
drag, startPoint x: 226, startPoint y: 166, endPoint x: 289, endPoint y: 166, distance: 62.3
click at [288, 166] on p "AX099ZK" at bounding box center [254, 163] width 147 height 13
copy p "AX099ZK"
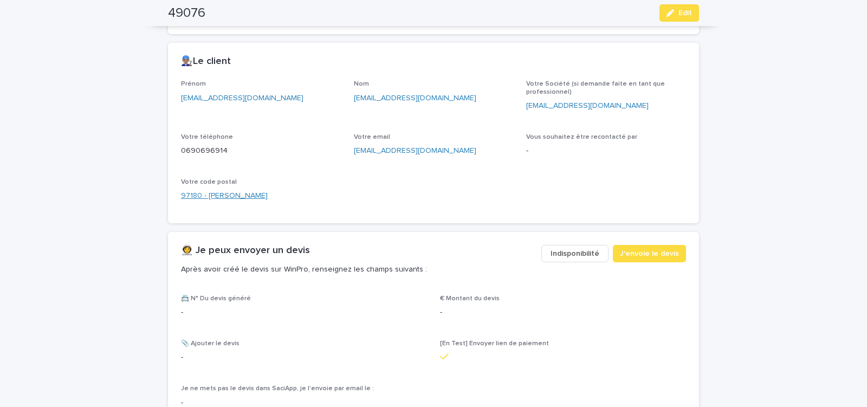
scroll to position [471, 0]
drag, startPoint x: 350, startPoint y: 156, endPoint x: 436, endPoint y: 161, distance: 85.7
click at [436, 161] on div "Prénom kellyfoucard@yahoo.fr Nom kellyfoucard@yahoo.fr Votre Société (si demand…" at bounding box center [433, 144] width 505 height 130
copy link "kellyfoucard@yahoo.fr"
click at [643, 256] on span "J'envoie le devis" at bounding box center [649, 252] width 59 height 11
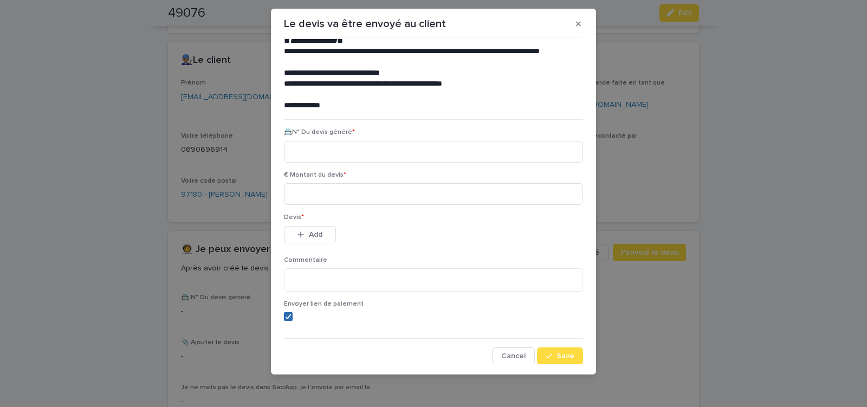
scroll to position [49, 0]
click at [288, 315] on icon at bounding box center [288, 315] width 6 height 5
paste input "********"
type input "********"
click at [318, 198] on input at bounding box center [433, 194] width 299 height 22
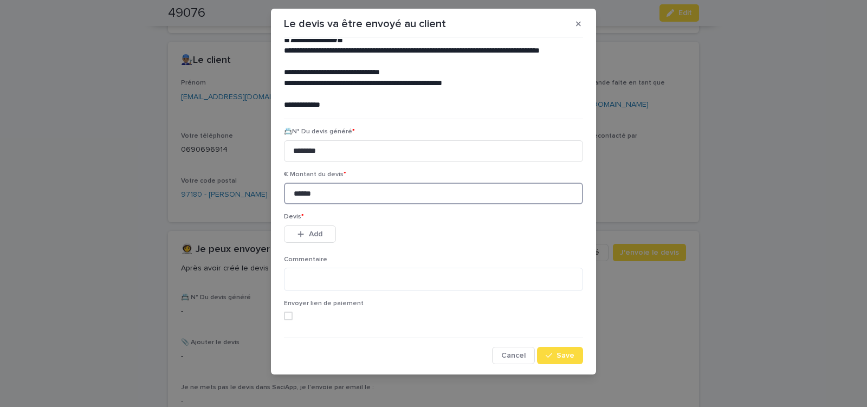
type input "******"
click at [313, 231] on span "Add" at bounding box center [316, 234] width 14 height 8
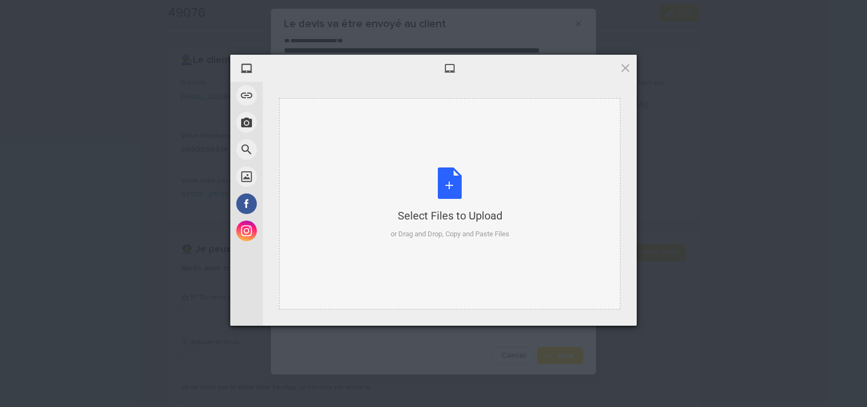
click at [450, 181] on div "Select Files to Upload or Drag and Drop, Copy and Paste Files" at bounding box center [449, 203] width 119 height 72
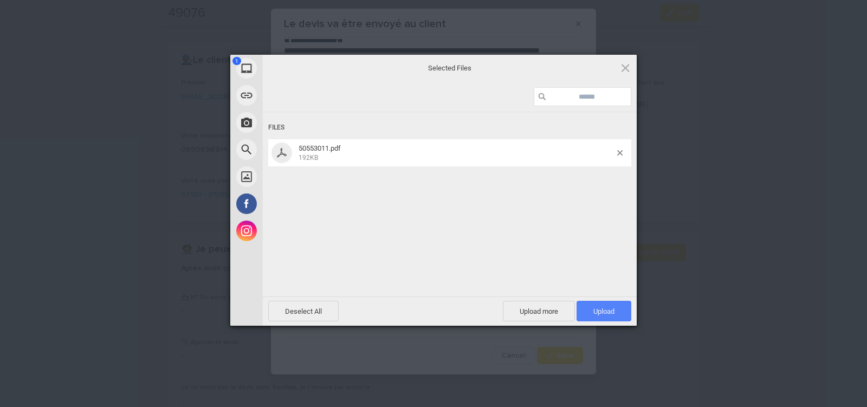
click at [595, 305] on span "Upload 1" at bounding box center [603, 311] width 55 height 21
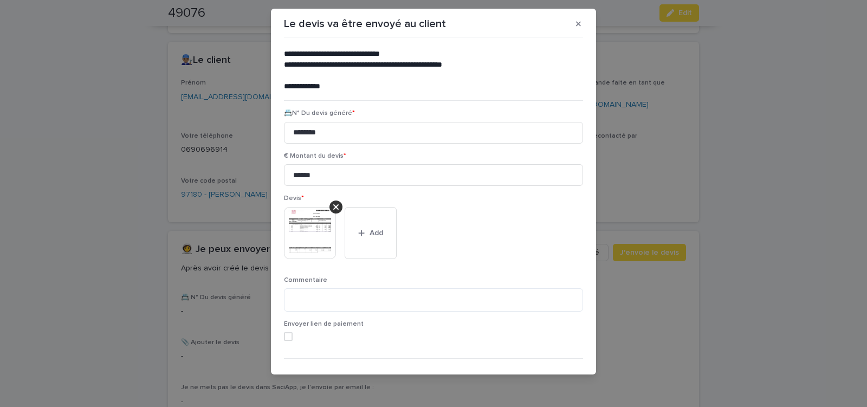
scroll to position [88, 0]
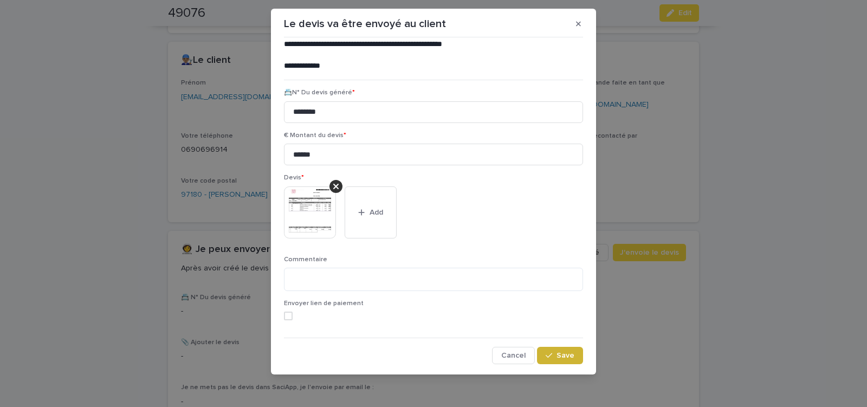
click at [559, 356] on span "Save" at bounding box center [565, 355] width 18 height 8
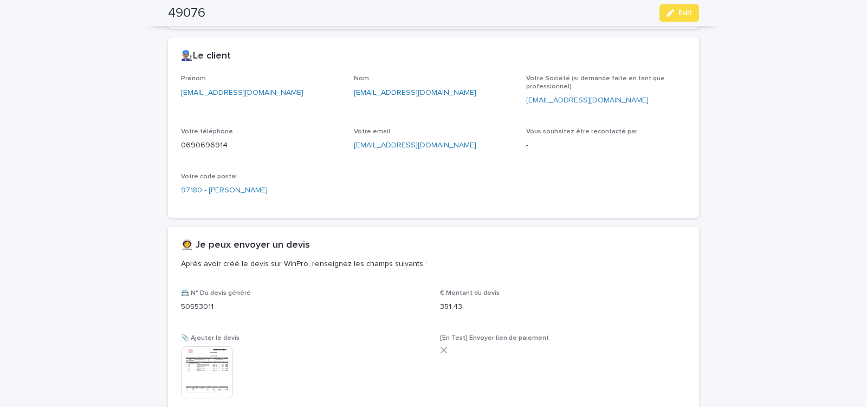
scroll to position [377, 0]
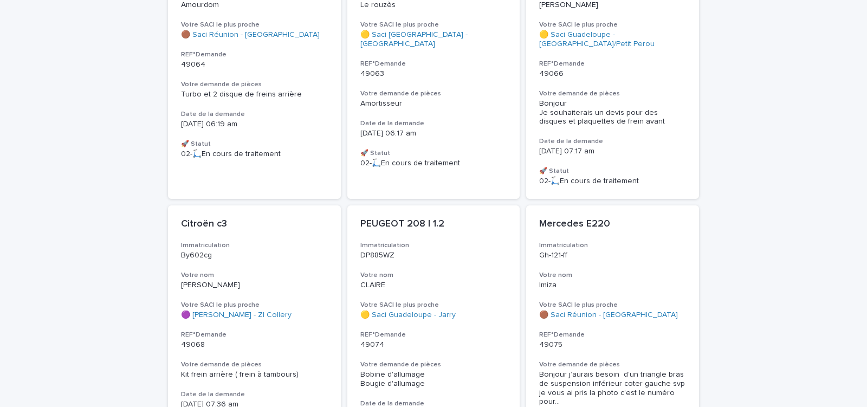
scroll to position [2522, 0]
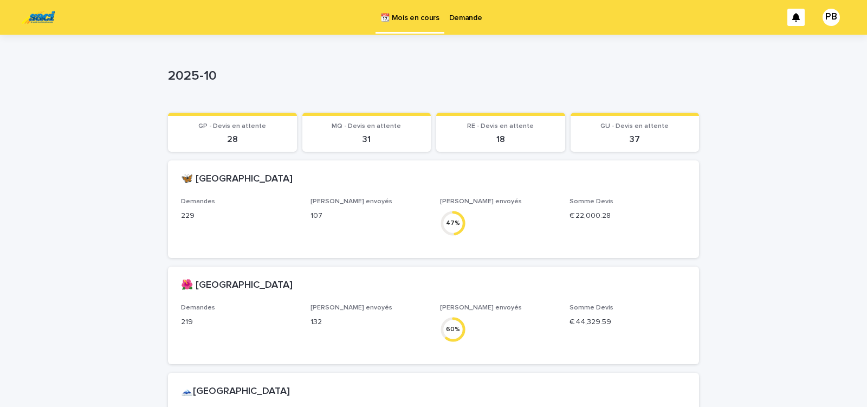
click at [463, 14] on p "Demande" at bounding box center [465, 11] width 33 height 23
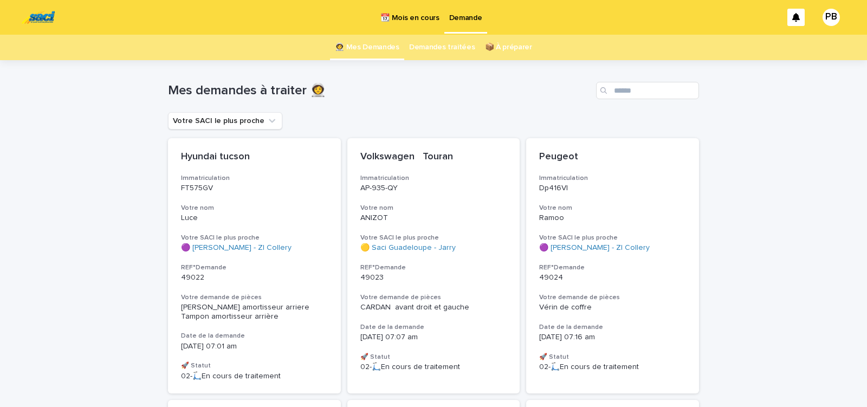
click at [434, 47] on link "Demandes traitées" at bounding box center [442, 47] width 66 height 25
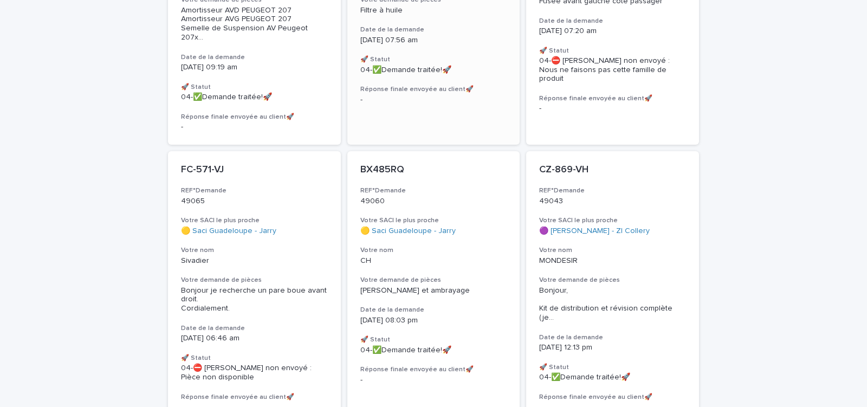
scroll to position [322, 0]
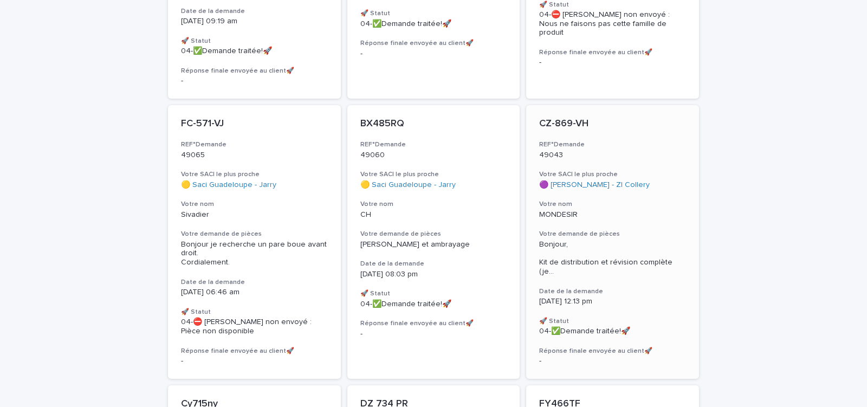
click at [635, 210] on p "MONDESIR" at bounding box center [612, 214] width 147 height 9
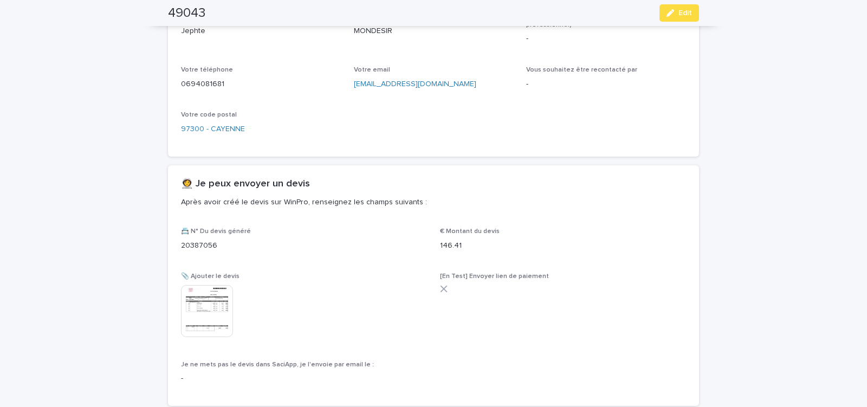
scroll to position [552, 0]
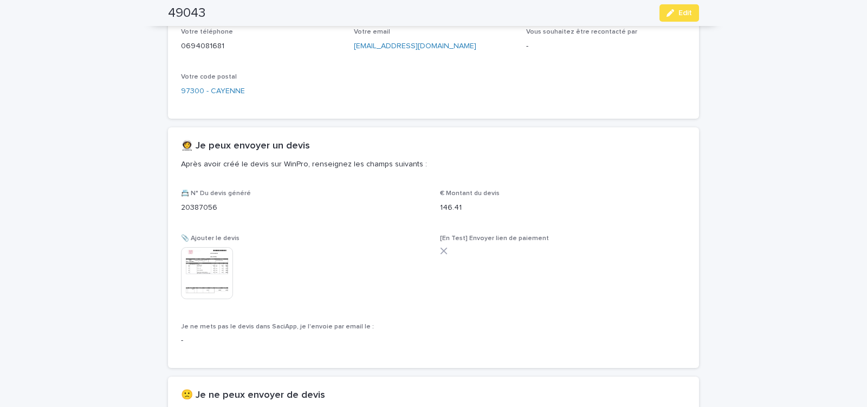
click at [202, 272] on img at bounding box center [207, 273] width 52 height 52
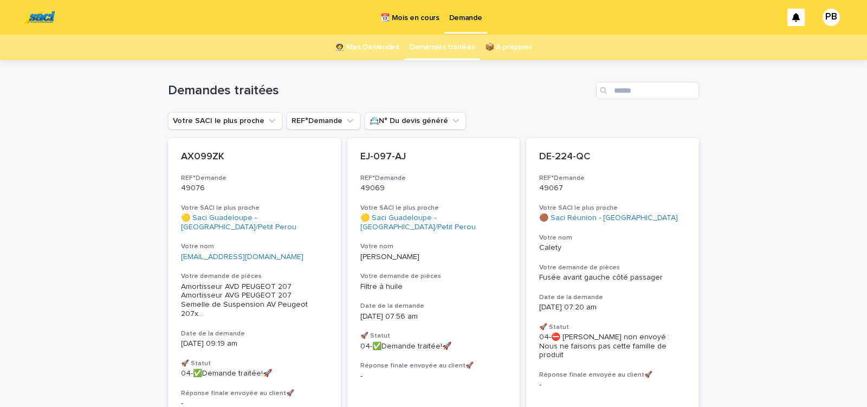
click at [425, 50] on link "Demandes traitées" at bounding box center [442, 47] width 66 height 25
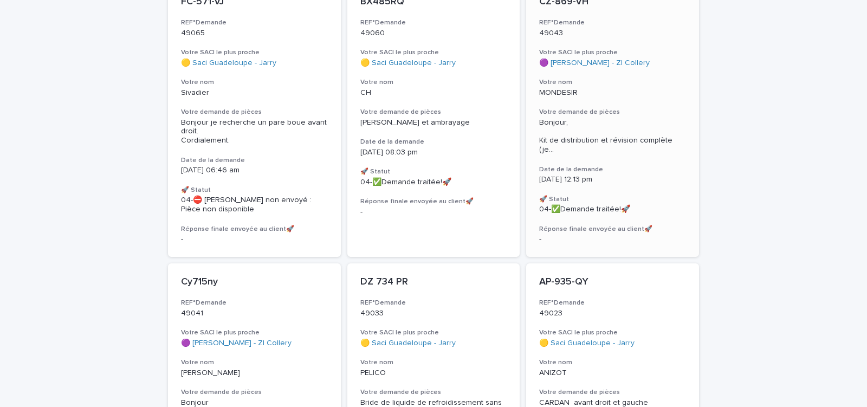
scroll to position [414, 0]
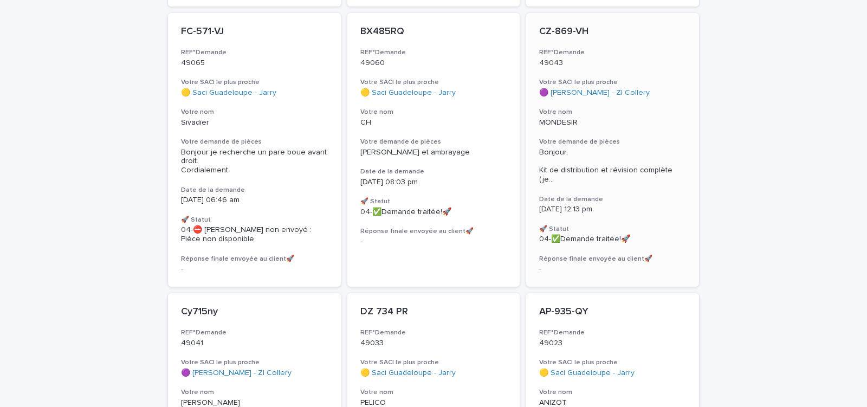
click at [636, 138] on h3 "Votre demande de pièces" at bounding box center [612, 142] width 147 height 9
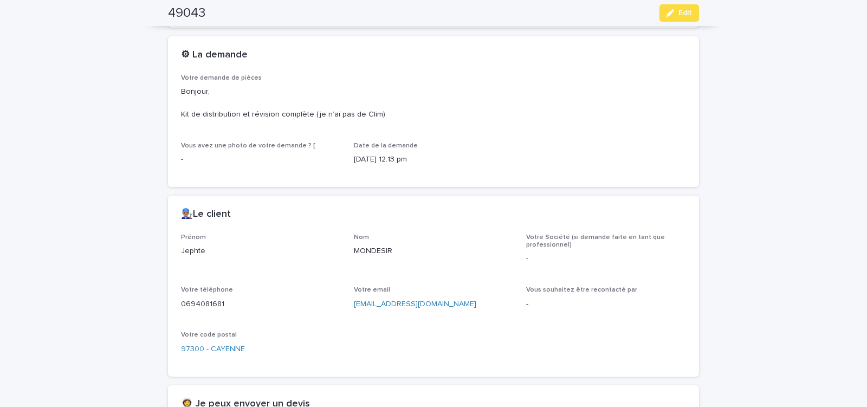
scroll to position [311, 0]
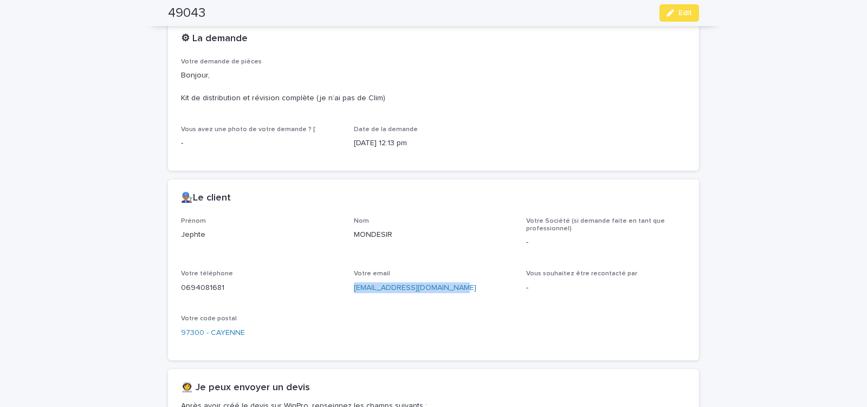
drag, startPoint x: 348, startPoint y: 290, endPoint x: 466, endPoint y: 298, distance: 118.3
click at [465, 298] on div "Prénom Jephte Nom MONDESIR Votre Société (si demande faite en tant que professi…" at bounding box center [433, 282] width 505 height 130
copy link "mondesirjephte97@gmail.com"
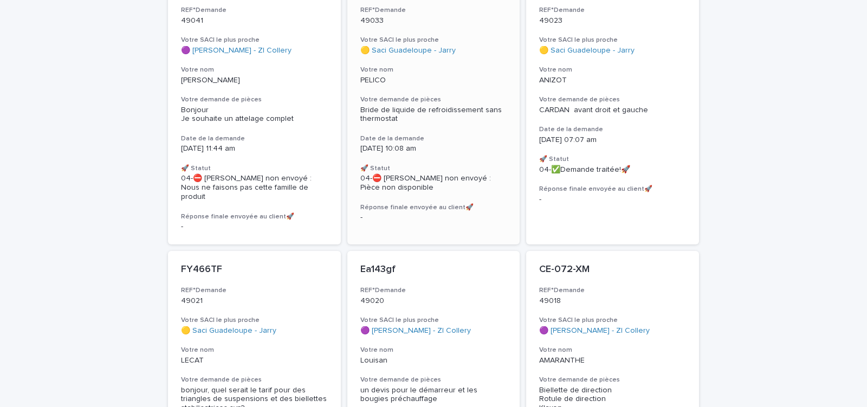
scroll to position [907, 0]
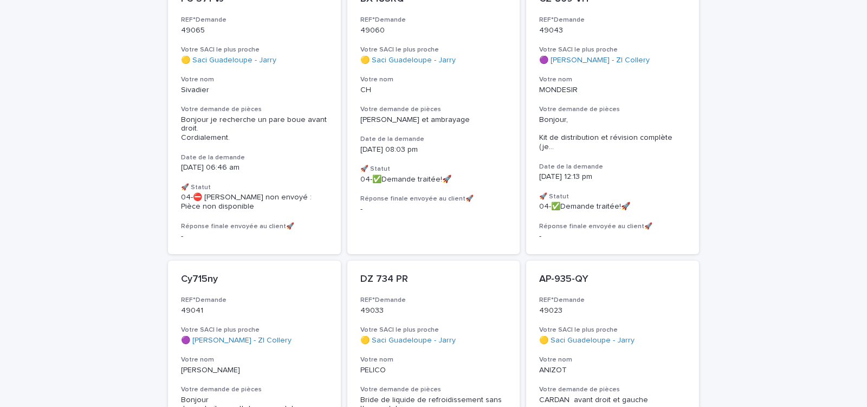
drag, startPoint x: 238, startPoint y: 133, endPoint x: 240, endPoint y: 116, distance: 16.9
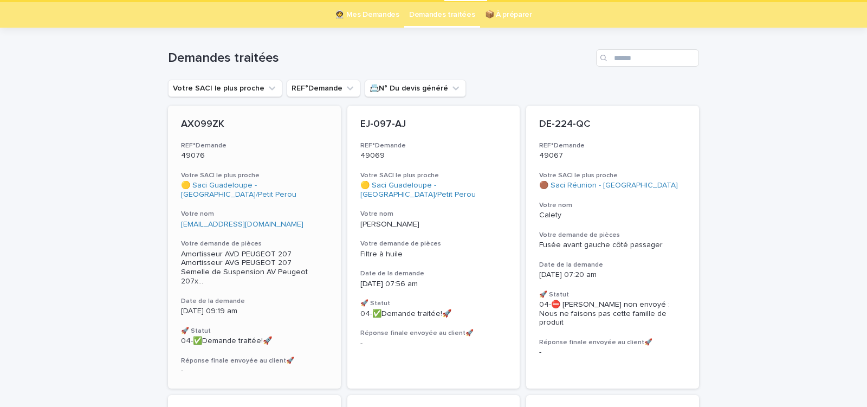
scroll to position [0, 0]
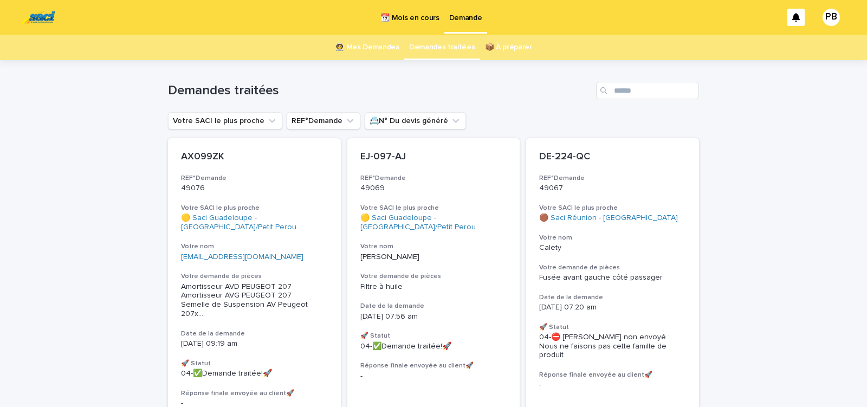
click at [377, 44] on link "👩‍🚀 Mes Demandes" at bounding box center [367, 47] width 64 height 25
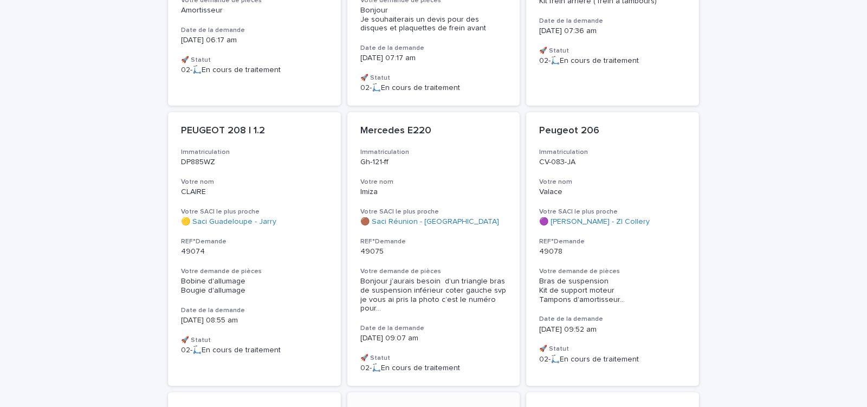
scroll to position [3075, 0]
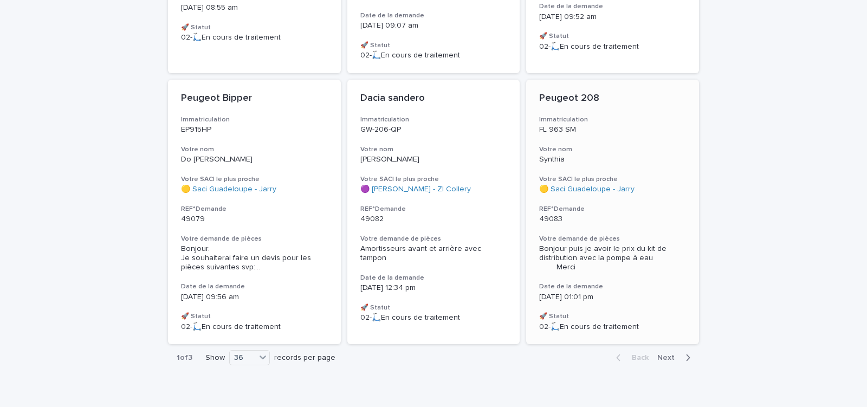
click at [683, 202] on div "Peugeot 208 Immatriculation FL 963 SM Votre nom Synthia Votre SACI le plus proc…" at bounding box center [612, 212] width 173 height 264
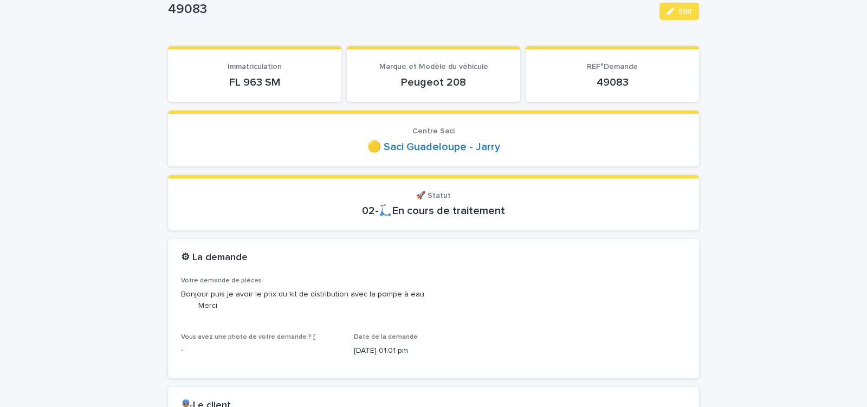
scroll to position [46, 0]
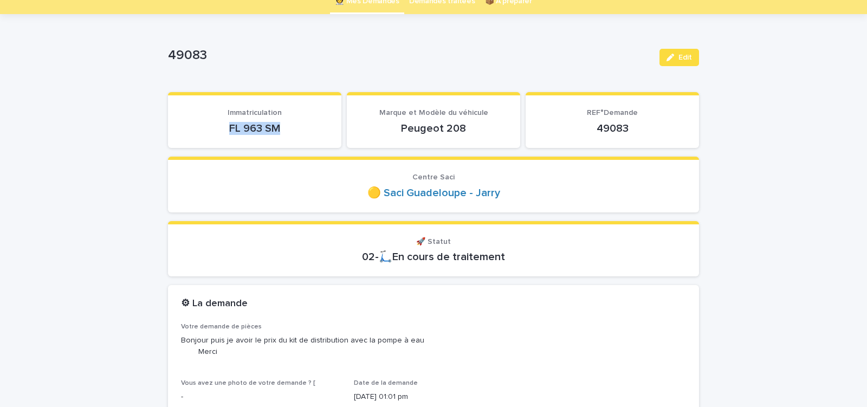
drag, startPoint x: 219, startPoint y: 133, endPoint x: 296, endPoint y: 134, distance: 76.4
click at [295, 134] on p "FL 963 SM" at bounding box center [254, 128] width 147 height 13
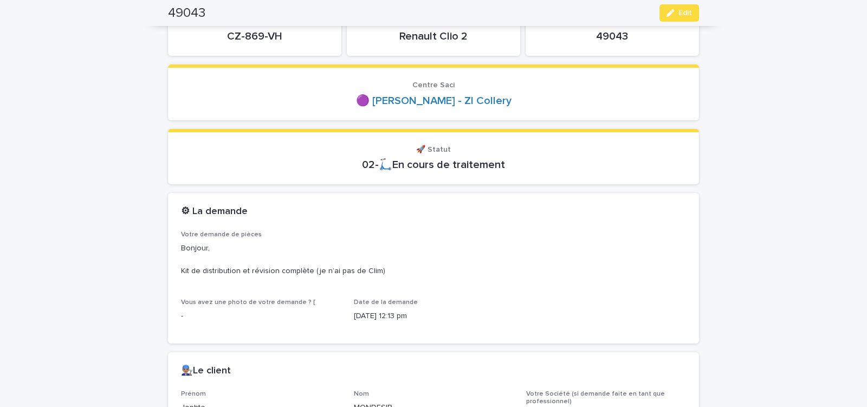
scroll to position [92, 0]
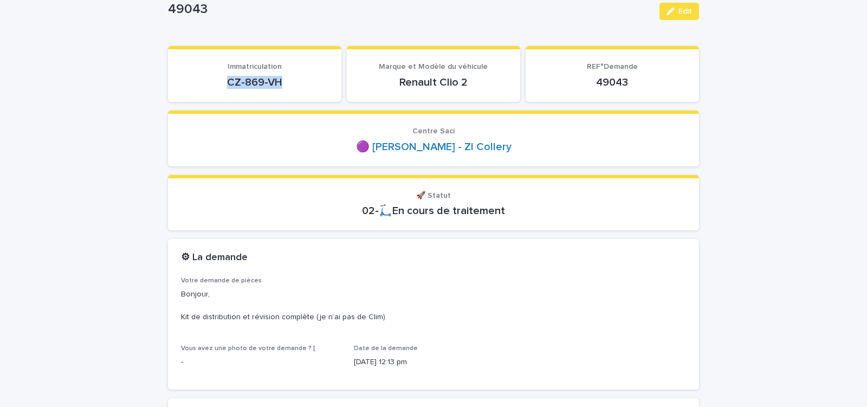
drag, startPoint x: 240, startPoint y: 82, endPoint x: 290, endPoint y: 82, distance: 50.4
click at [290, 82] on p "CZ-869-VH" at bounding box center [254, 82] width 147 height 13
copy p "CZ-869-VH"
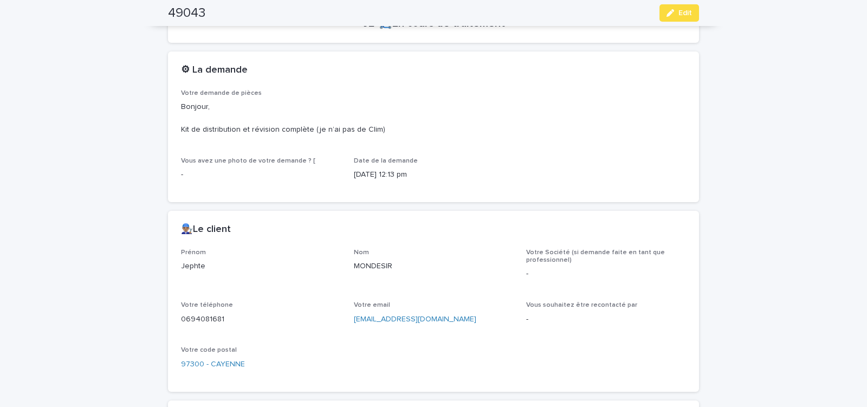
scroll to position [322, 0]
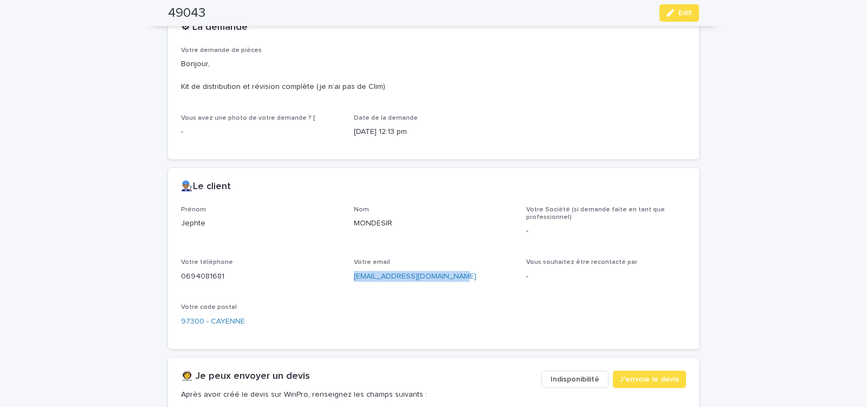
drag, startPoint x: 349, startPoint y: 277, endPoint x: 454, endPoint y: 283, distance: 104.7
click at [454, 283] on div "Prénom Jephte Nom MONDESIR Votre Société (si demande faite en tant que professi…" at bounding box center [433, 271] width 505 height 130
copy link "mondesirjephte97@gmail.com"
click at [636, 376] on span "J'envoie le devis" at bounding box center [649, 379] width 59 height 11
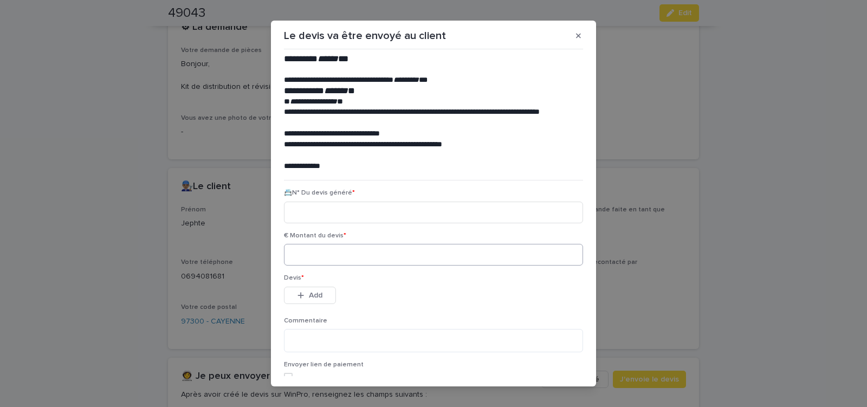
scroll to position [49, 0]
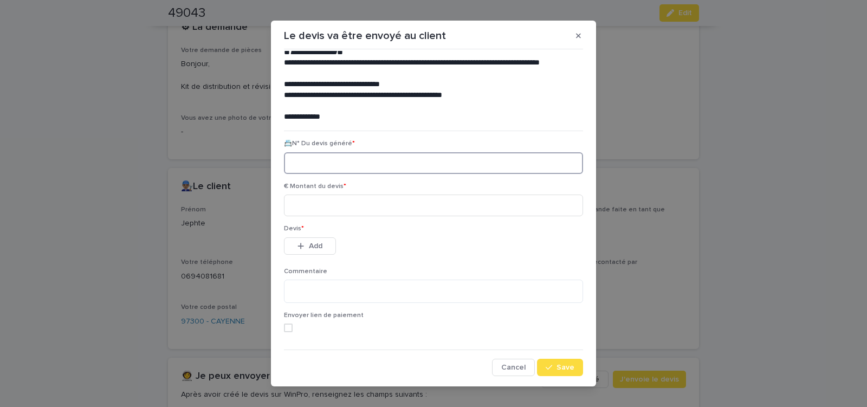
paste input "********"
type input "********"
click at [318, 207] on input at bounding box center [433, 205] width 299 height 22
type input "******"
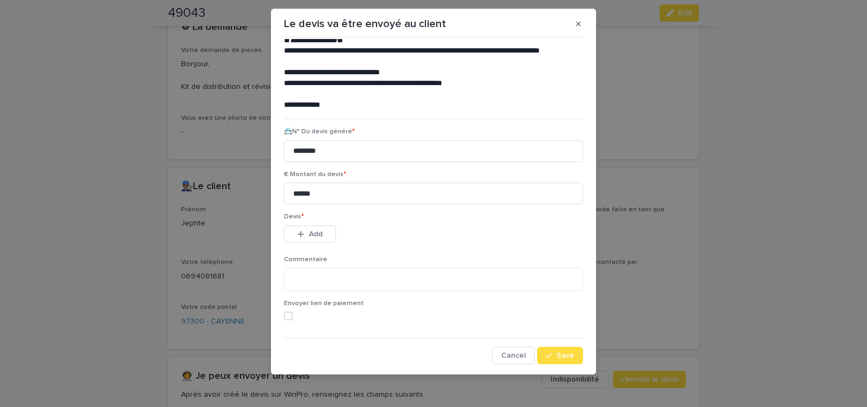
scroll to position [0, 0]
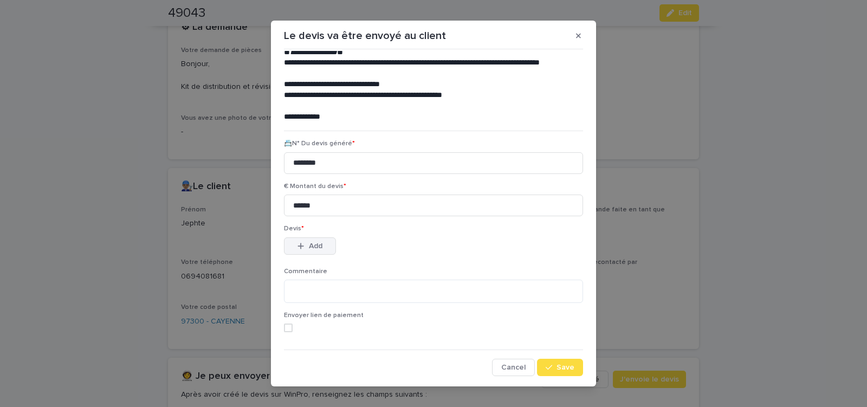
click at [311, 246] on span "Add" at bounding box center [316, 246] width 14 height 8
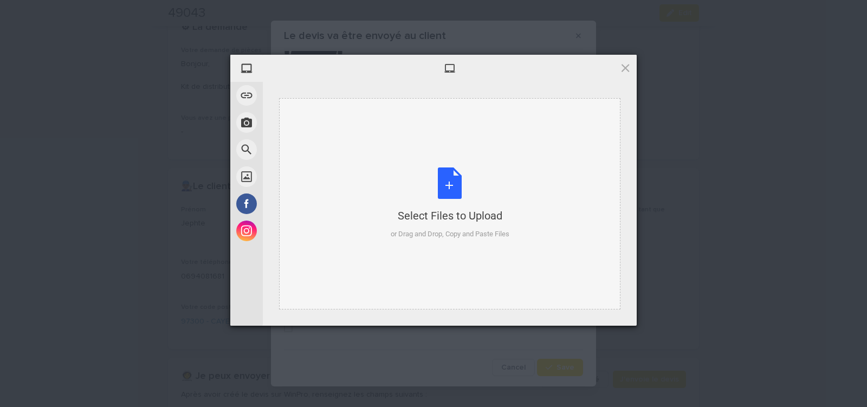
click at [444, 194] on div "Select Files to Upload or Drag and Drop, Copy and Paste Files" at bounding box center [449, 203] width 119 height 72
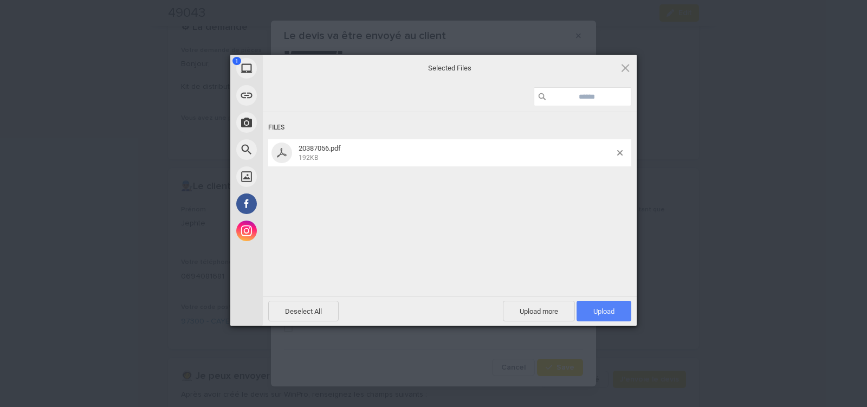
click at [589, 307] on span "Upload 1" at bounding box center [603, 311] width 55 height 21
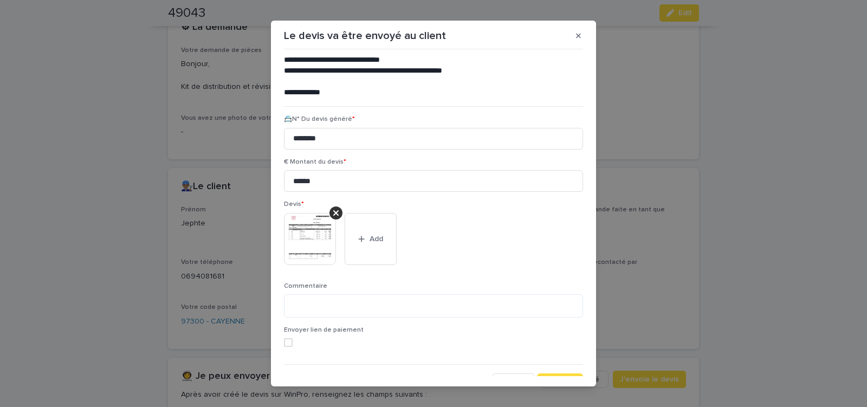
scroll to position [88, 0]
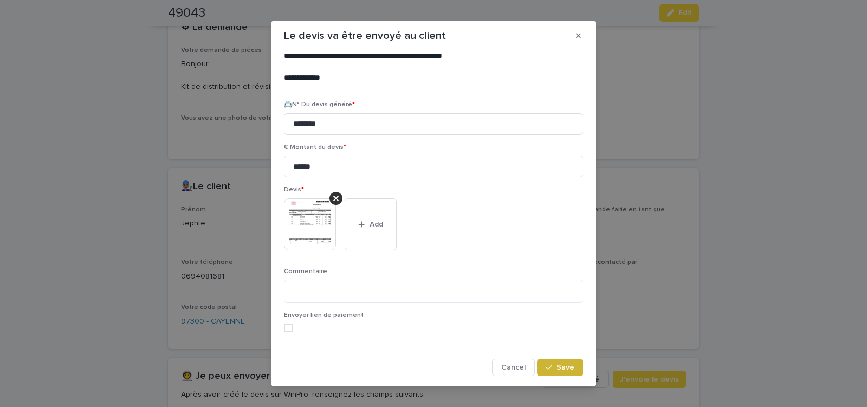
click at [558, 362] on button "Save" at bounding box center [560, 367] width 46 height 17
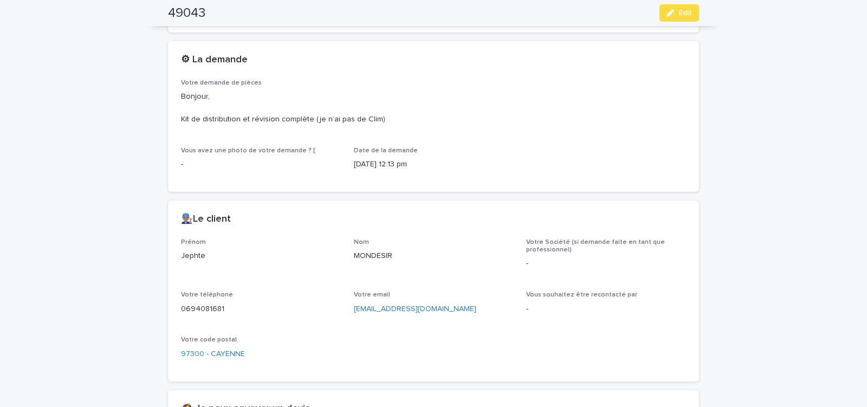
scroll to position [60, 0]
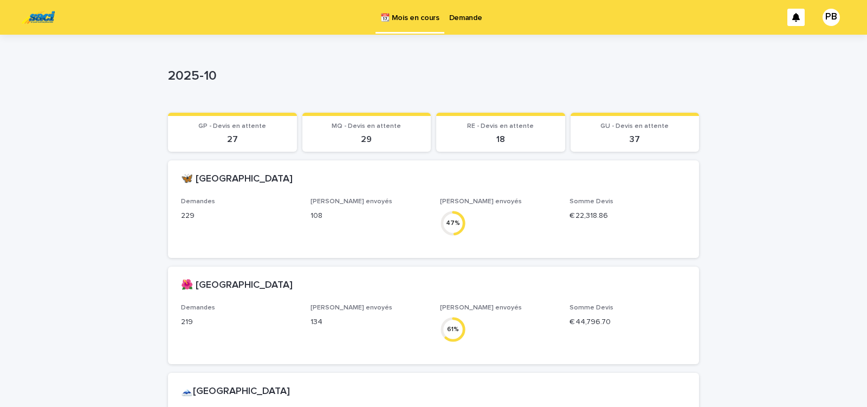
click at [464, 18] on p "Demande" at bounding box center [465, 11] width 33 height 23
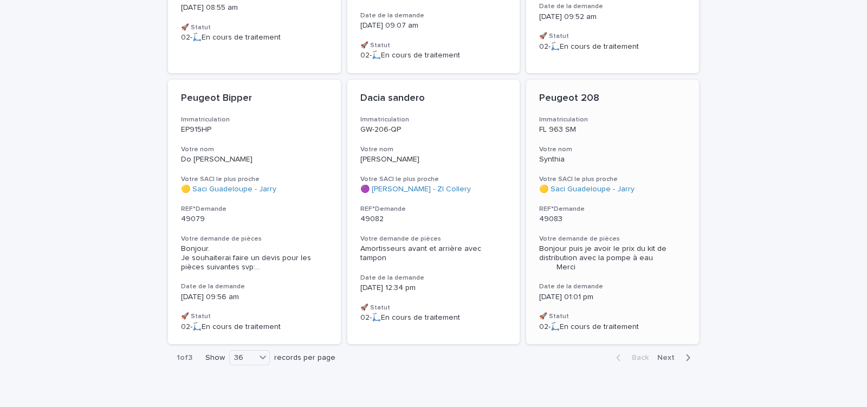
scroll to position [3028, 0]
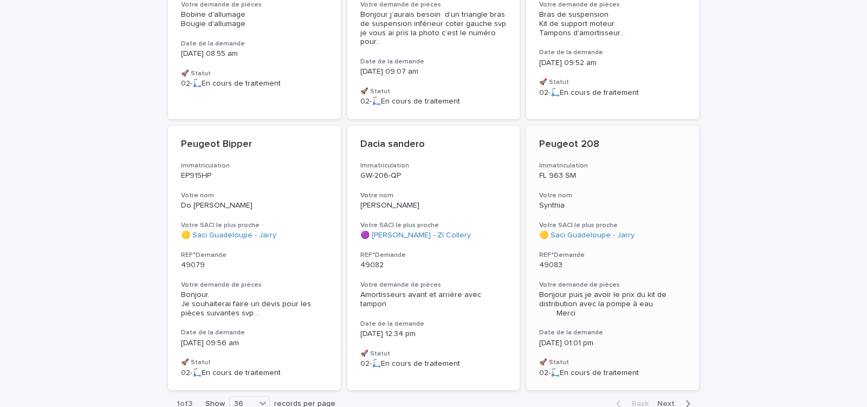
click at [640, 229] on div "Peugeot 208 Immatriculation FL 963 SM Votre nom Synthia Votre SACI le plus proc…" at bounding box center [612, 258] width 173 height 264
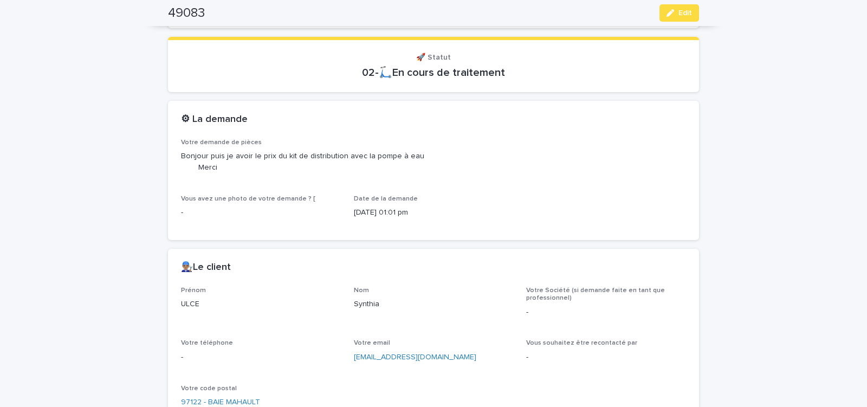
scroll to position [322, 0]
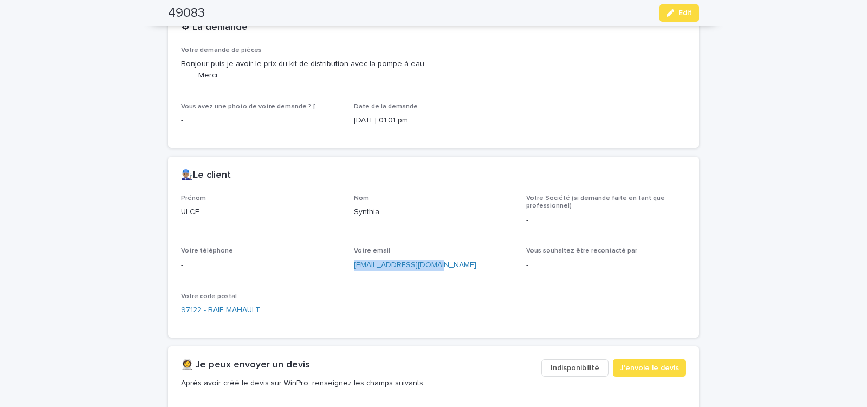
drag, startPoint x: 356, startPoint y: 272, endPoint x: 442, endPoint y: 271, distance: 86.1
click at [441, 271] on div "Prénom ULCE Nom Synthia Votre Société (si demande faite en tant que professionn…" at bounding box center [433, 259] width 505 height 130
copy link "ulcecorinne@gmail.com"
drag, startPoint x: 638, startPoint y: 367, endPoint x: 565, endPoint y: 323, distance: 85.3
click at [633, 356] on div "👩‍🚀 Je peux envoyer un devis Après avoir créé le devis sur WinPro, renseignez l…" at bounding box center [433, 377] width 531 height 63
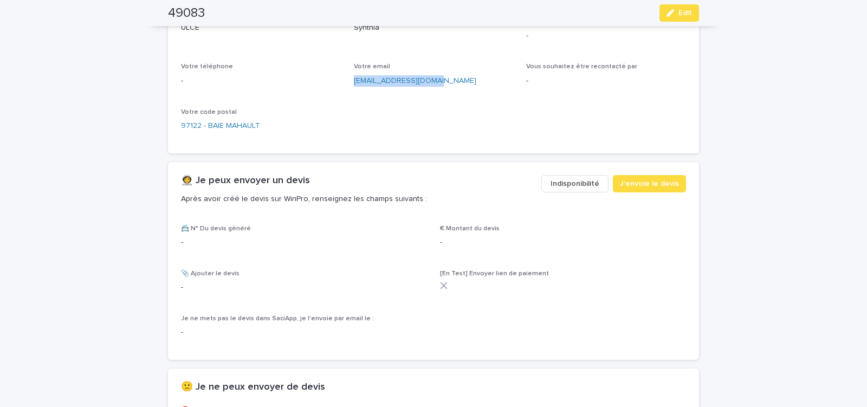
scroll to position [368, 0]
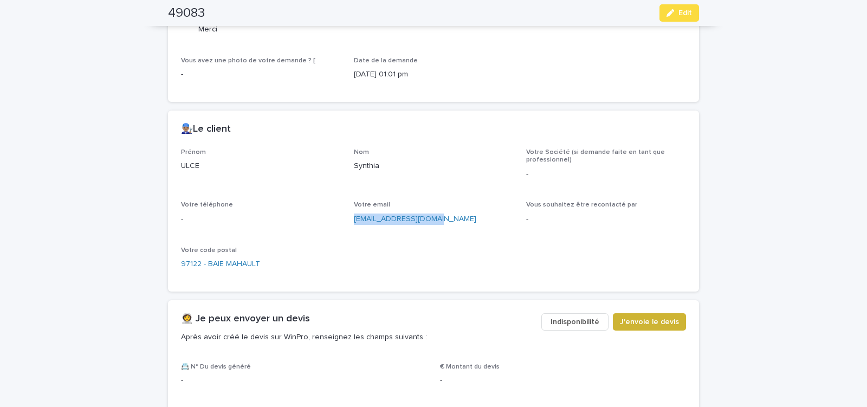
click at [653, 321] on span "J'envoie le devis" at bounding box center [649, 321] width 59 height 11
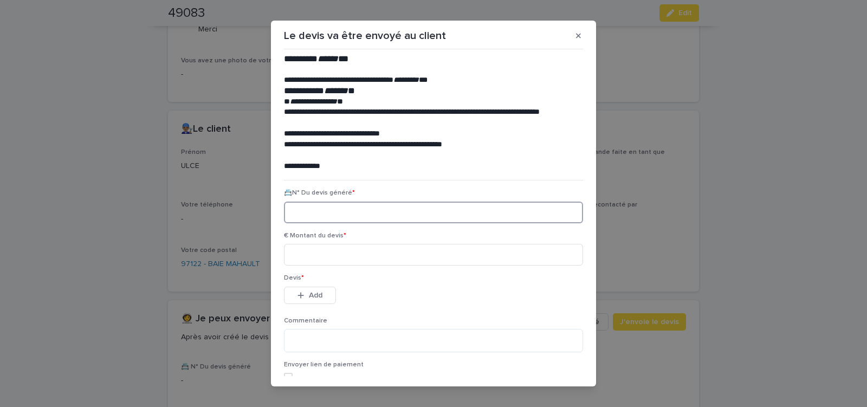
paste input "********"
type input "********"
click at [328, 255] on input at bounding box center [433, 255] width 299 height 22
type input "******"
click at [312, 288] on button "Add" at bounding box center [310, 294] width 52 height 17
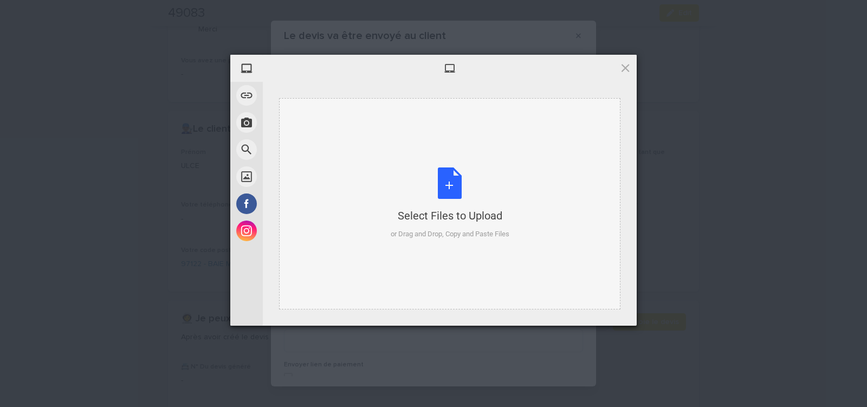
click at [445, 188] on div "Select Files to Upload or Drag and Drop, Copy and Paste Files" at bounding box center [449, 203] width 119 height 72
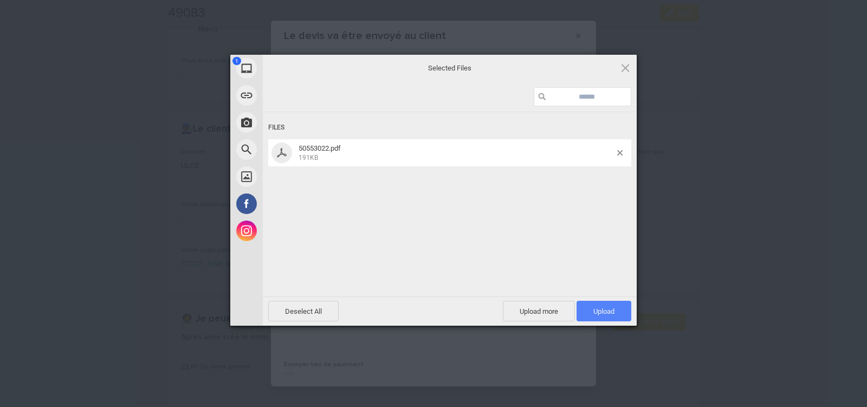
click at [608, 310] on span "Upload 1" at bounding box center [603, 311] width 21 height 8
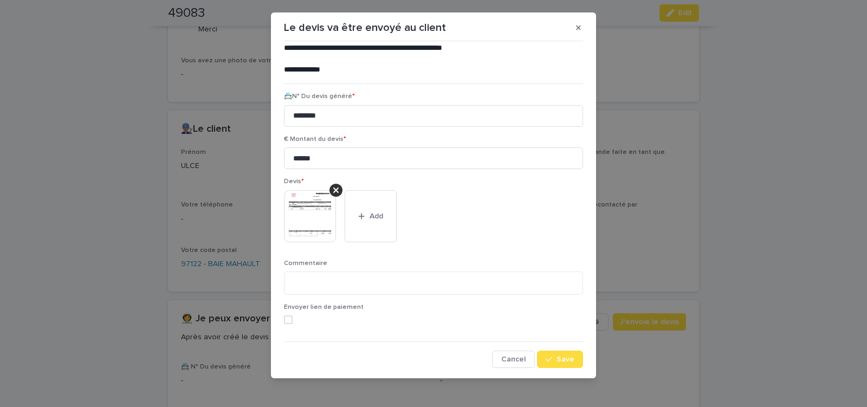
scroll to position [12, 0]
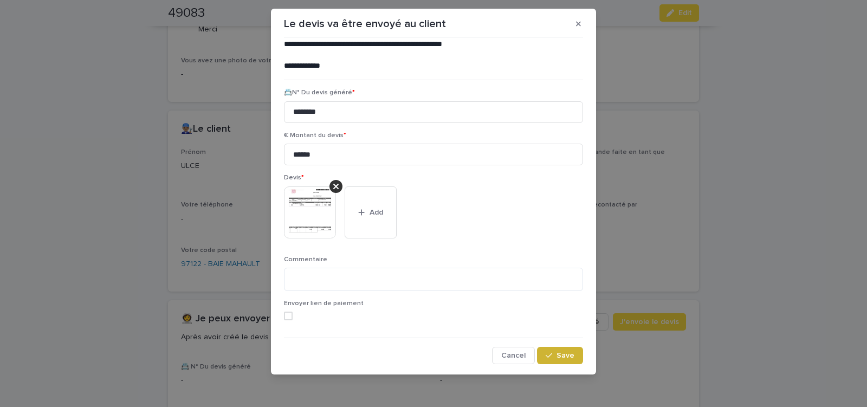
click at [558, 355] on span "Save" at bounding box center [565, 355] width 18 height 8
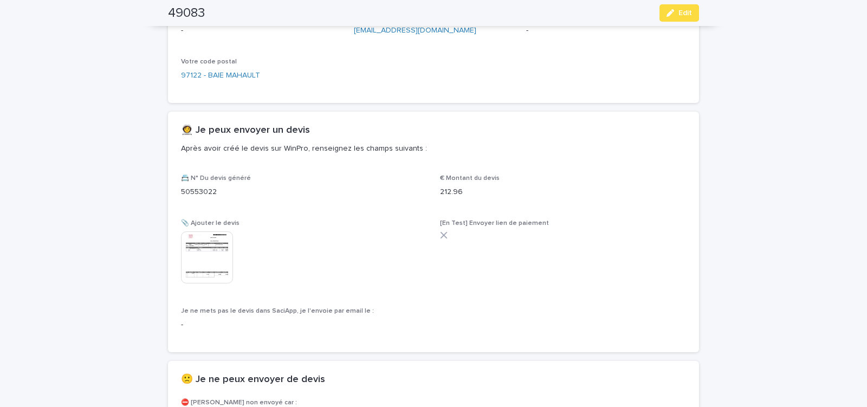
scroll to position [566, 0]
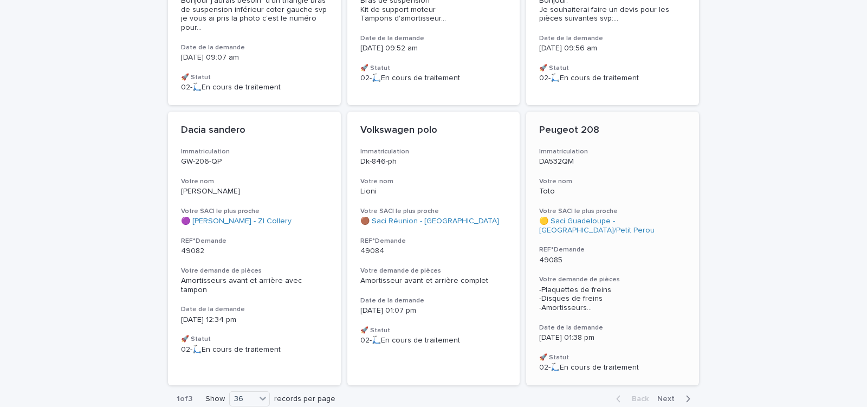
scroll to position [3038, 0]
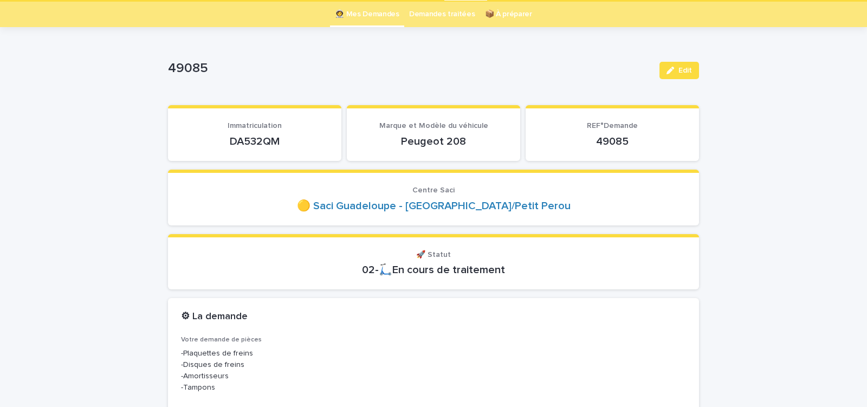
scroll to position [46, 0]
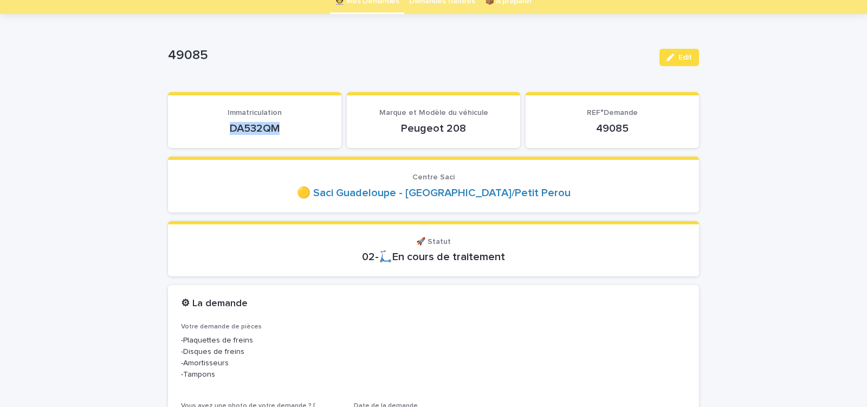
drag, startPoint x: 224, startPoint y: 129, endPoint x: 288, endPoint y: 129, distance: 63.9
click at [285, 130] on p "DA532QM" at bounding box center [254, 128] width 147 height 13
copy p "DA532QM"
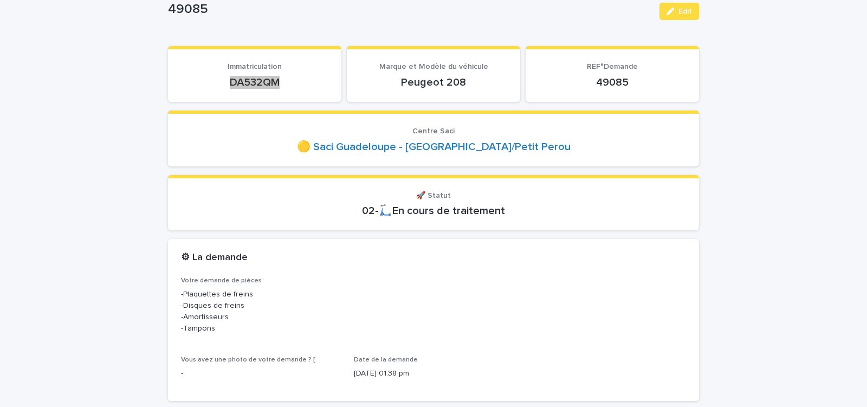
scroll to position [276, 0]
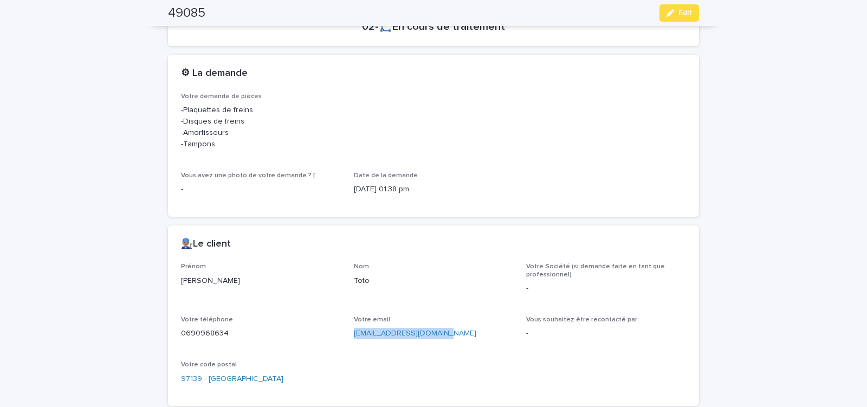
drag, startPoint x: 348, startPoint y: 338, endPoint x: 449, endPoint y: 336, distance: 100.8
click at [448, 336] on div "Prénom Samira Nom Toto Votre Société (si demande faite en tant que professionne…" at bounding box center [433, 328] width 505 height 130
copy link "samiratoto012@gmail.com"
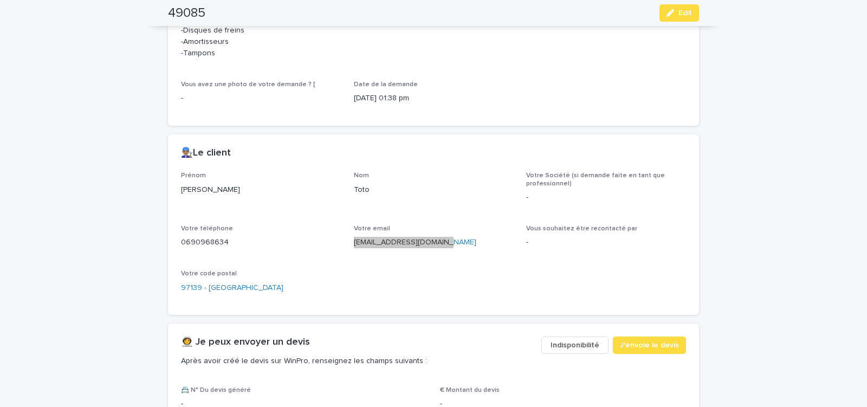
scroll to position [460, 0]
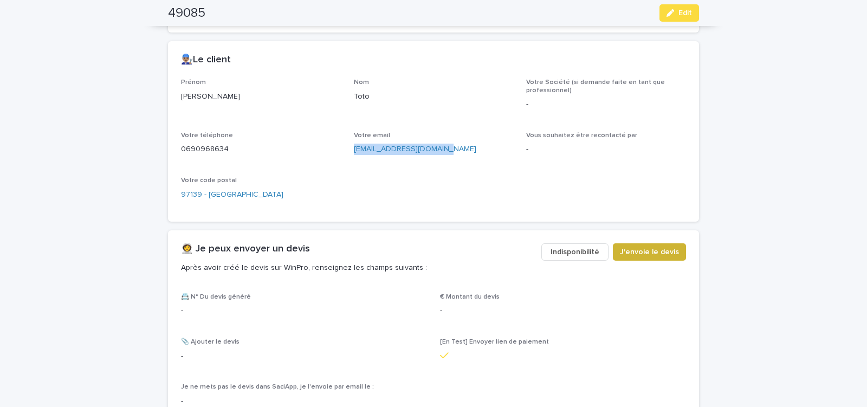
click at [652, 252] on span "J'envoie le devis" at bounding box center [649, 251] width 59 height 11
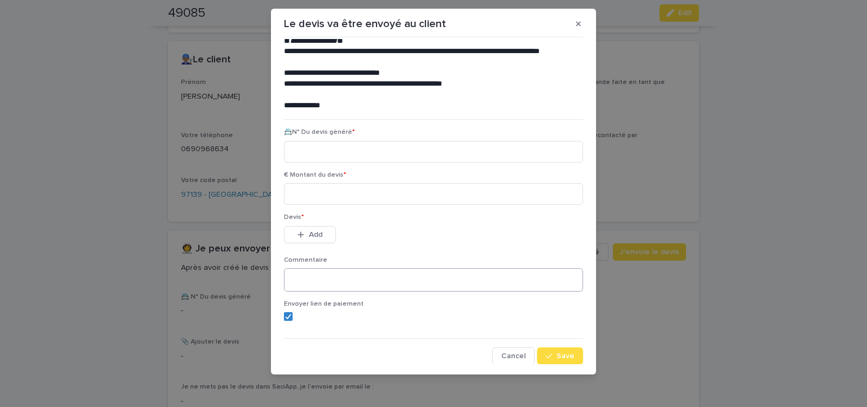
scroll to position [49, 0]
click at [281, 317] on div "**********" at bounding box center [433, 201] width 304 height 325
click at [285, 315] on icon at bounding box center [288, 315] width 6 height 5
paste input "********"
type input "********"
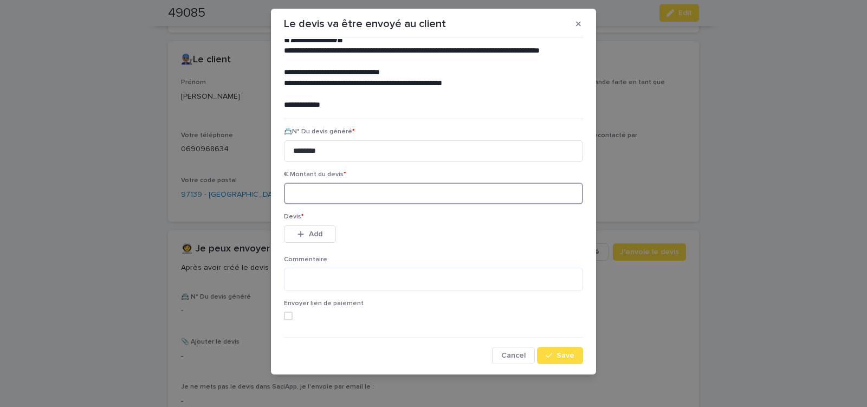
click at [310, 193] on input at bounding box center [433, 194] width 299 height 22
type input "******"
click at [309, 232] on span "Add" at bounding box center [316, 234] width 14 height 8
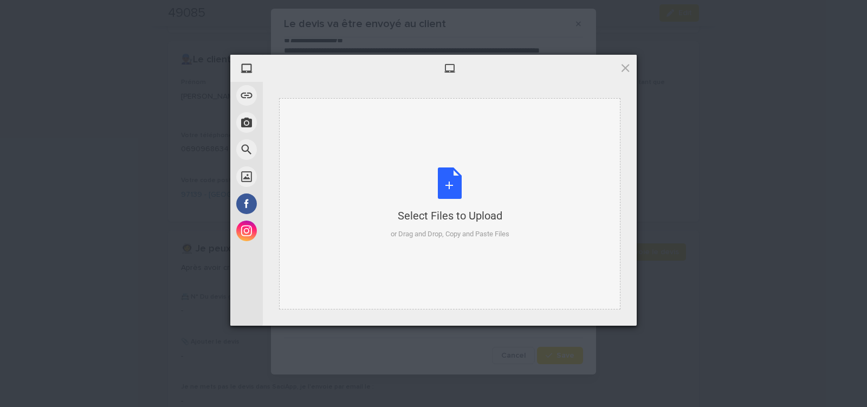
click at [448, 183] on div "Select Files to Upload or Drag and Drop, Copy and Paste Files" at bounding box center [449, 203] width 119 height 72
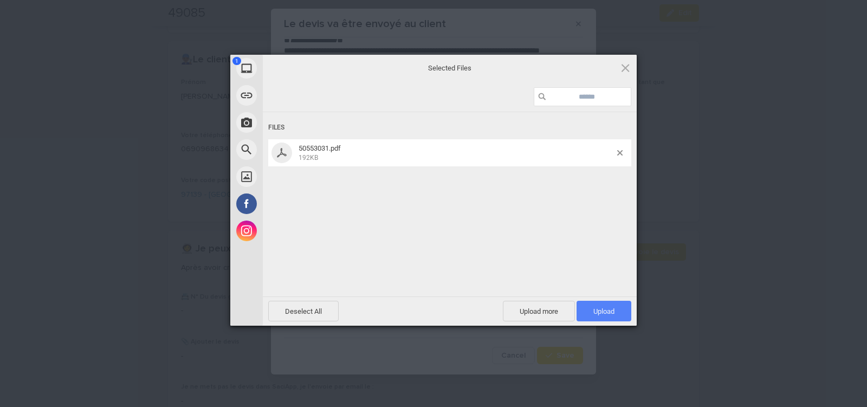
click at [593, 308] on span "Upload 1" at bounding box center [603, 311] width 21 height 8
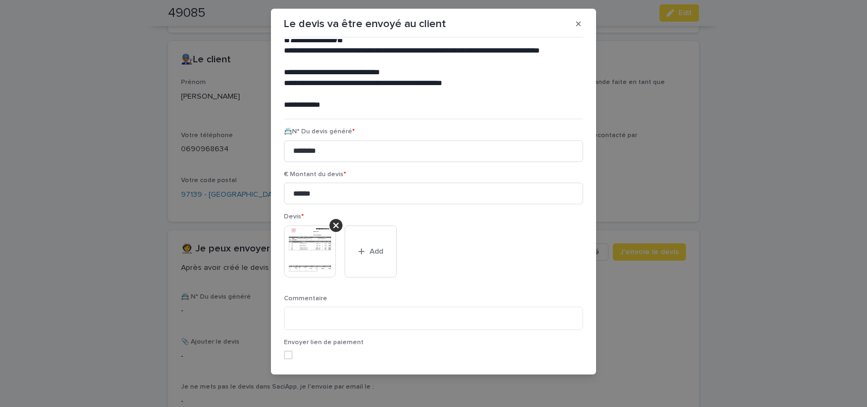
scroll to position [88, 0]
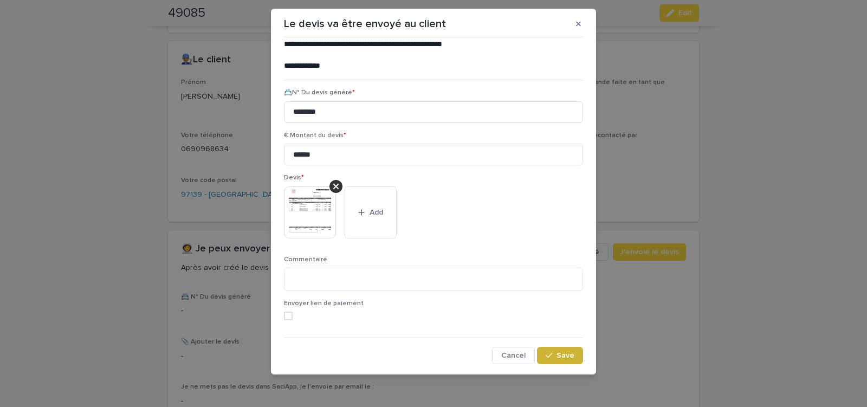
click at [559, 357] on span "Save" at bounding box center [565, 355] width 18 height 8
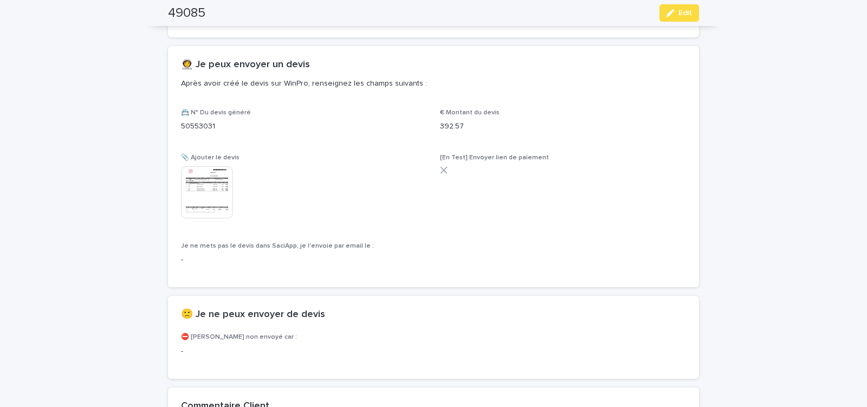
scroll to position [658, 0]
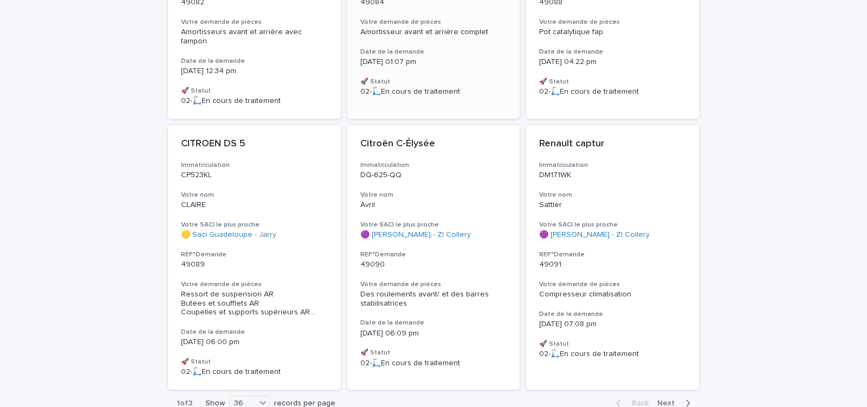
scroll to position [3065, 0]
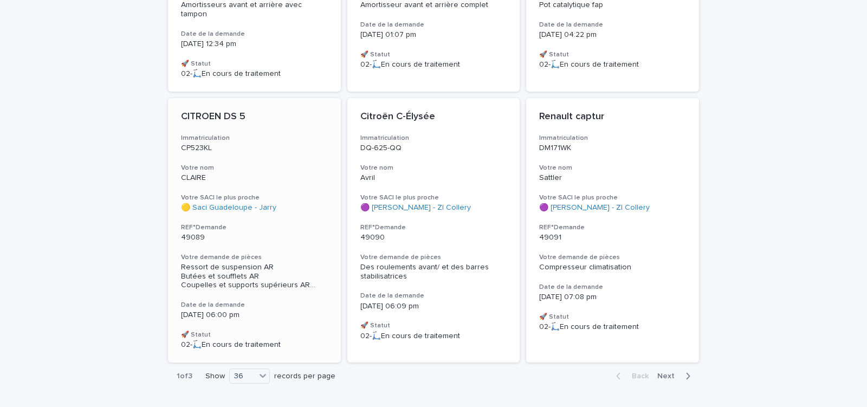
click at [289, 233] on p "49089" at bounding box center [254, 237] width 147 height 9
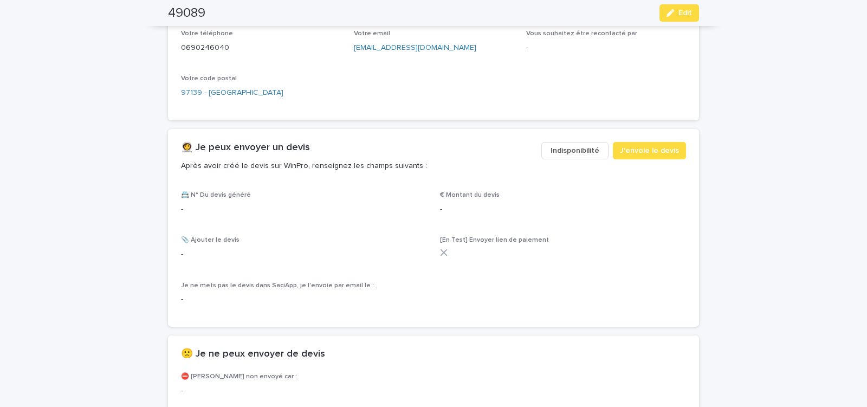
scroll to position [644, 0]
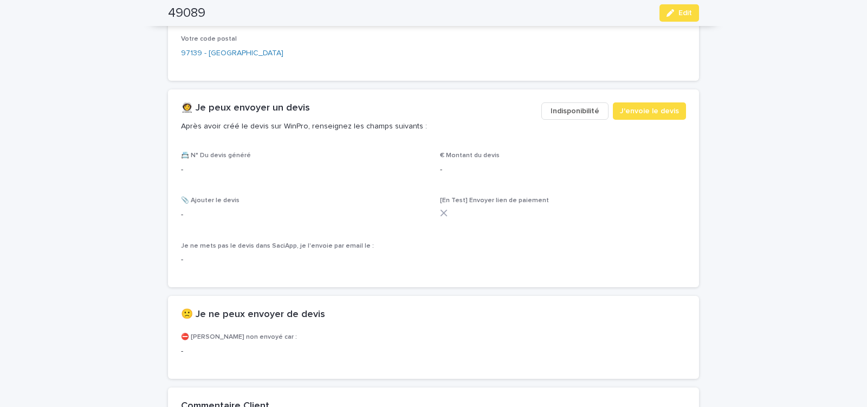
click at [555, 109] on span "Indisponibilité" at bounding box center [574, 111] width 49 height 11
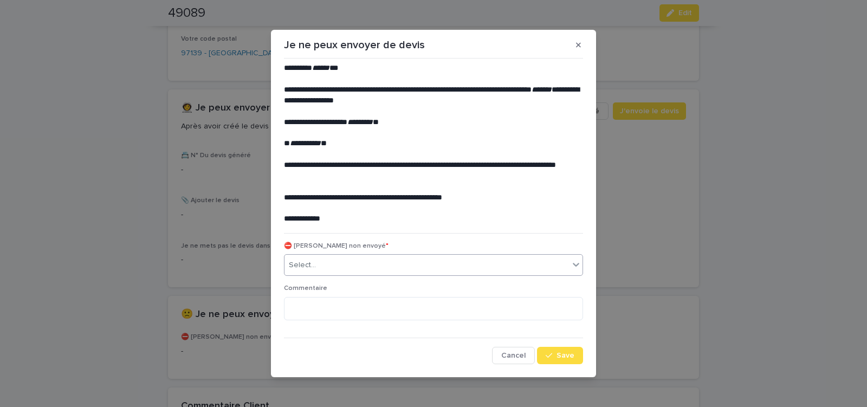
click at [346, 264] on div "Select..." at bounding box center [426, 265] width 284 height 18
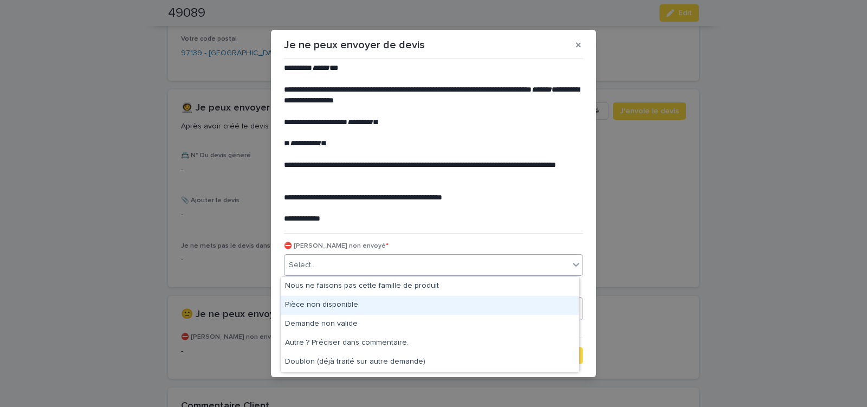
click at [337, 299] on div "Pièce non disponible" at bounding box center [430, 305] width 298 height 19
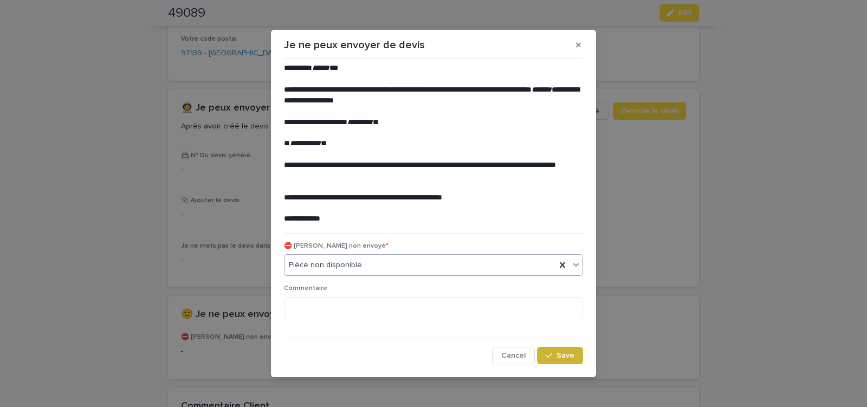
drag, startPoint x: 560, startPoint y: 355, endPoint x: 552, endPoint y: 348, distance: 11.1
click at [559, 354] on span "Save" at bounding box center [565, 355] width 18 height 8
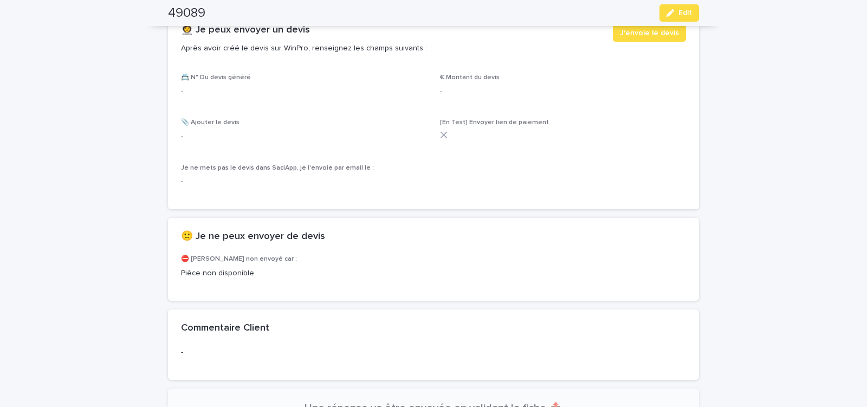
scroll to position [783, 0]
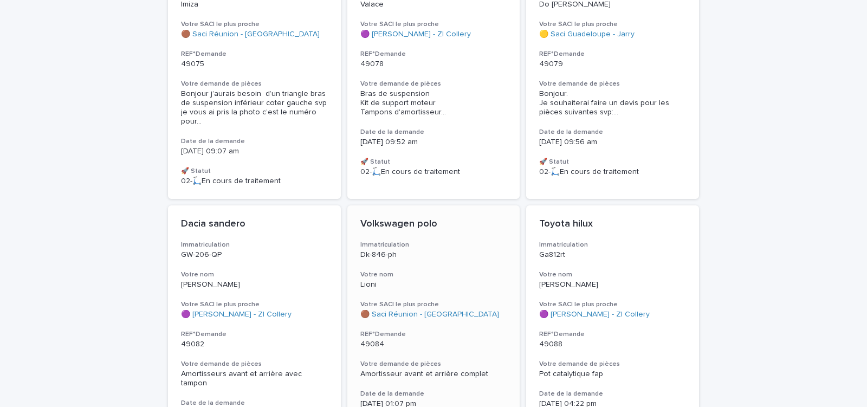
scroll to position [2688, 0]
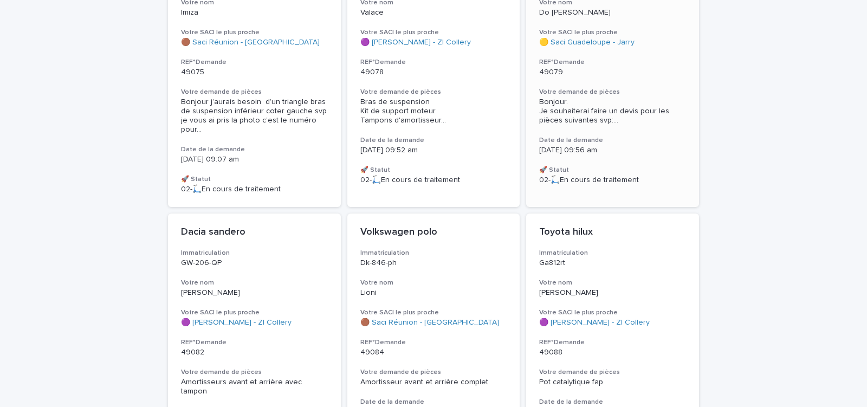
click at [617, 65] on div "Peugeot Bipper Immatriculation EP915HP Votre nom Do Brito Votre SACI le plus pr…" at bounding box center [612, 65] width 173 height 264
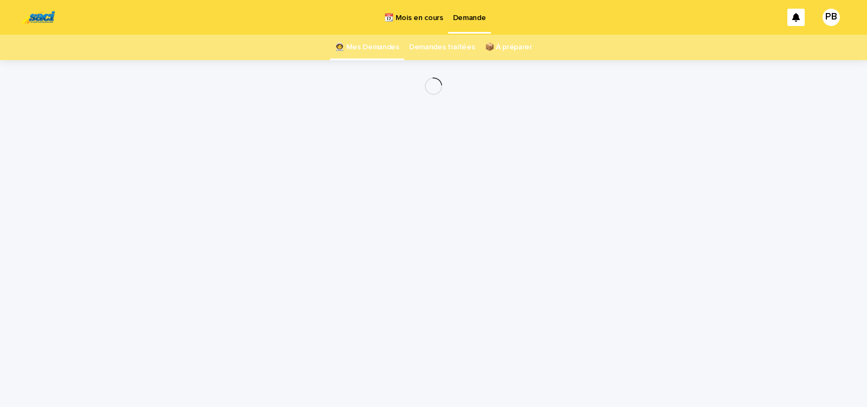
click at [617, 65] on div at bounding box center [433, 86] width 531 height 52
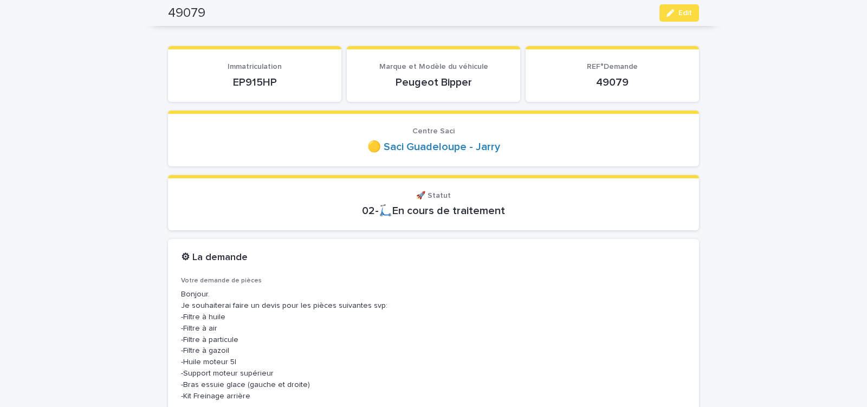
scroll to position [92, 0]
drag, startPoint x: 226, startPoint y: 82, endPoint x: 295, endPoint y: 81, distance: 69.3
click at [295, 81] on p "EP915HP" at bounding box center [254, 82] width 147 height 13
copy p "EP915HP"
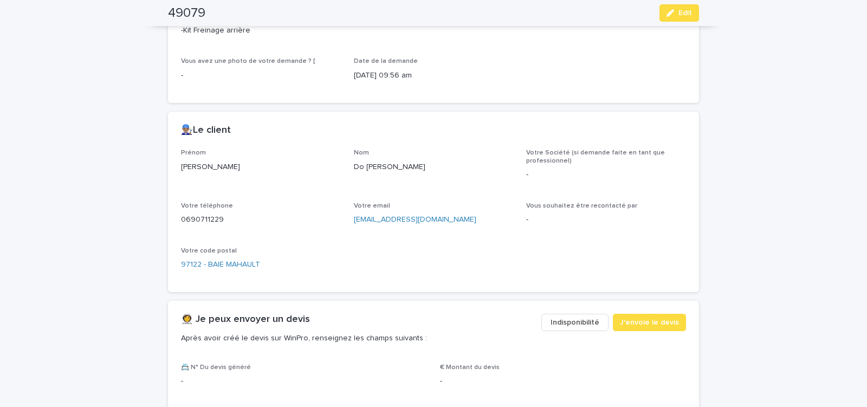
scroll to position [460, 0]
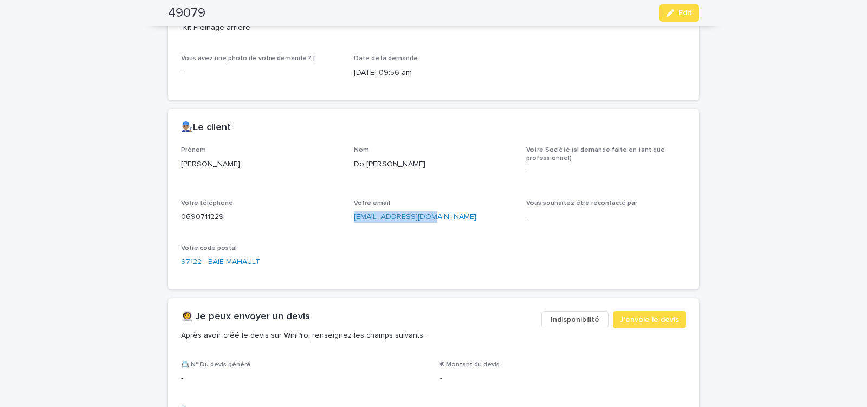
drag, startPoint x: 349, startPoint y: 227, endPoint x: 431, endPoint y: 226, distance: 81.8
click at [429, 225] on div "Prénom Jean-Pierre Nom Do Brito Votre Société (si demande faite en tant que pro…" at bounding box center [433, 211] width 505 height 130
copy link "jpdobrito@gmail.com"
click at [646, 315] on span "J'envoie le devis" at bounding box center [649, 319] width 59 height 11
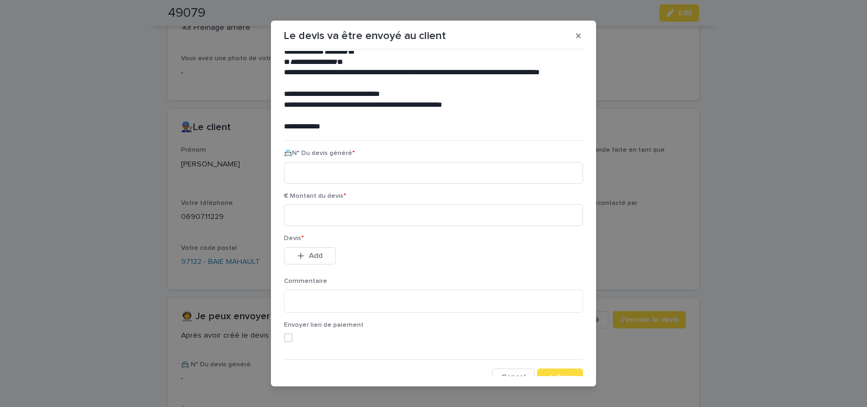
scroll to position [49, 0]
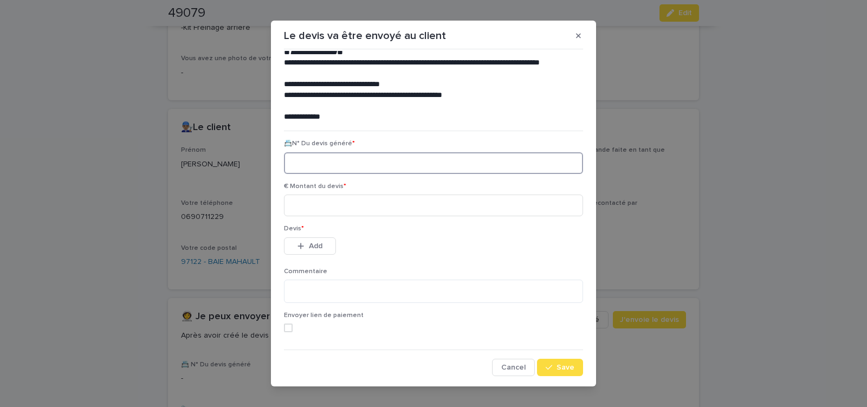
paste input "********"
type input "********"
click at [337, 205] on input at bounding box center [433, 205] width 299 height 22
type input "******"
click at [316, 246] on span "Add" at bounding box center [316, 246] width 14 height 8
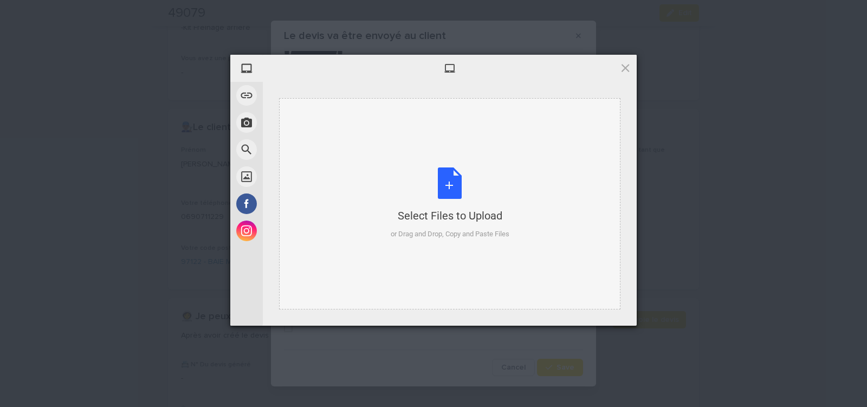
click at [453, 180] on div "Select Files to Upload or Drag and Drop, Copy and Paste Files" at bounding box center [449, 203] width 119 height 72
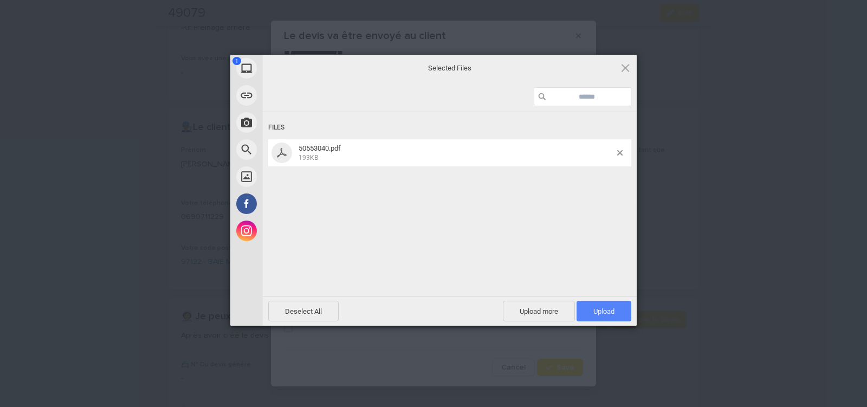
click at [606, 306] on span "Upload 1" at bounding box center [603, 311] width 55 height 21
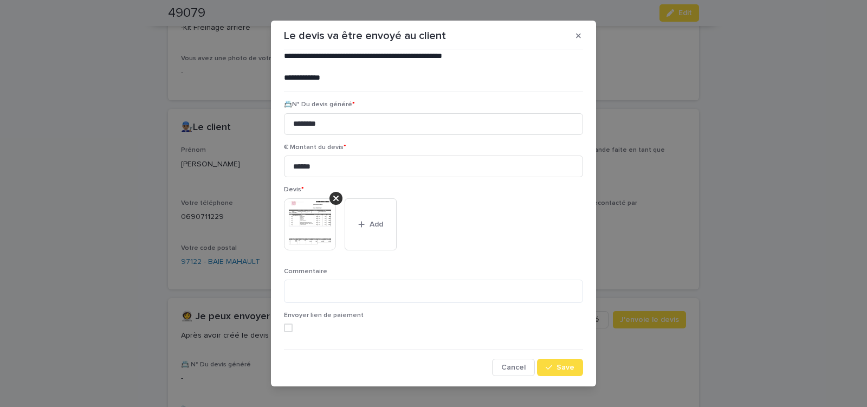
scroll to position [12, 0]
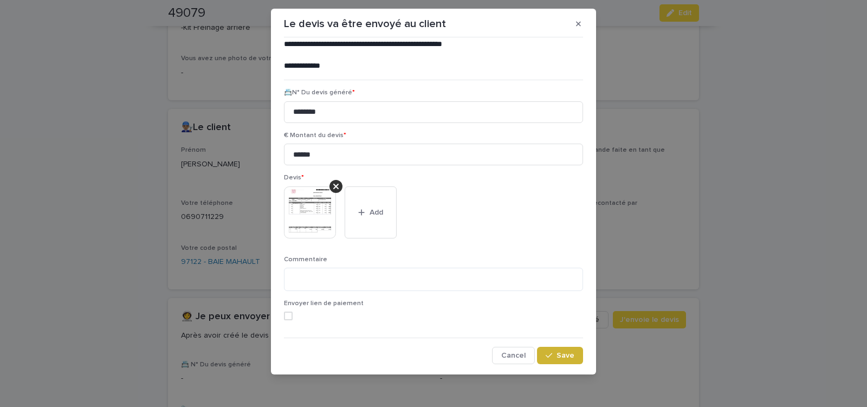
click at [557, 354] on span "Save" at bounding box center [565, 355] width 18 height 8
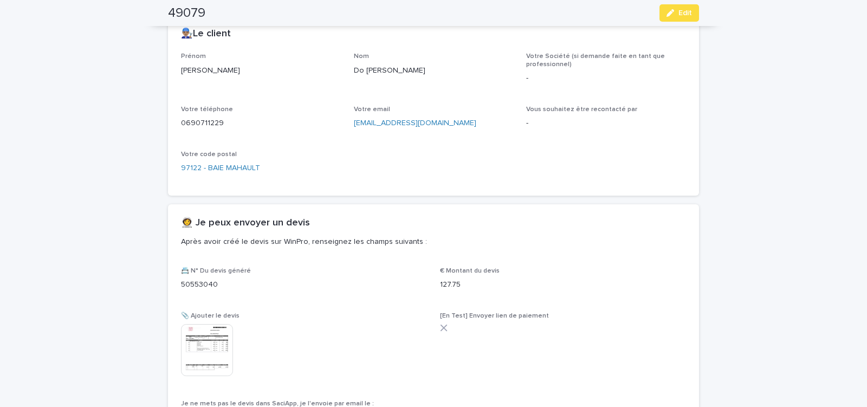
scroll to position [658, 0]
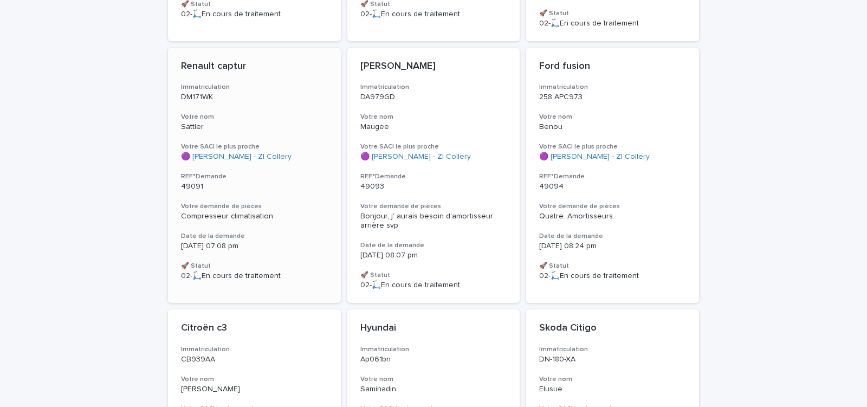
scroll to position [3065, 0]
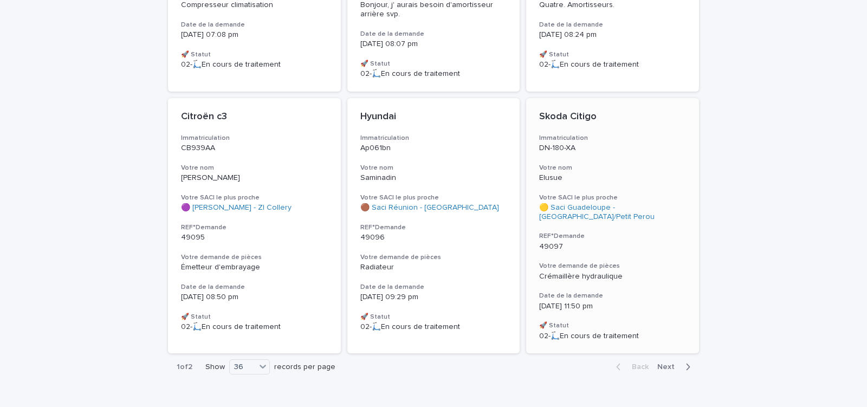
click at [633, 240] on div "49097" at bounding box center [612, 245] width 147 height 11
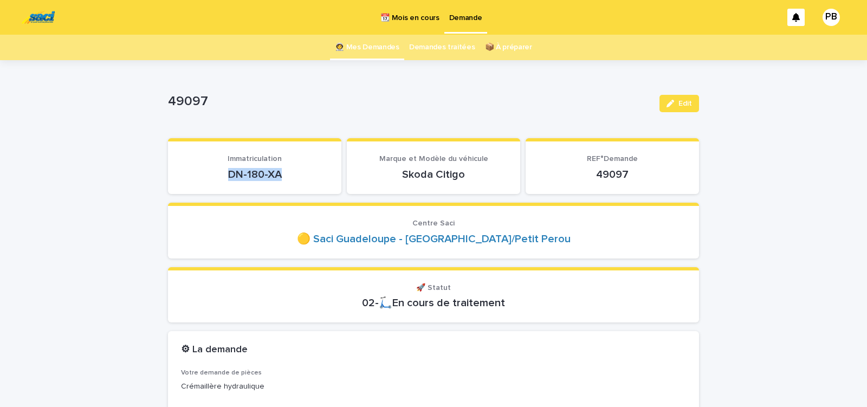
drag, startPoint x: 223, startPoint y: 179, endPoint x: 291, endPoint y: 177, distance: 68.3
click at [291, 177] on p "DN-180-XA" at bounding box center [254, 174] width 147 height 13
copy p "DN-180-XA"
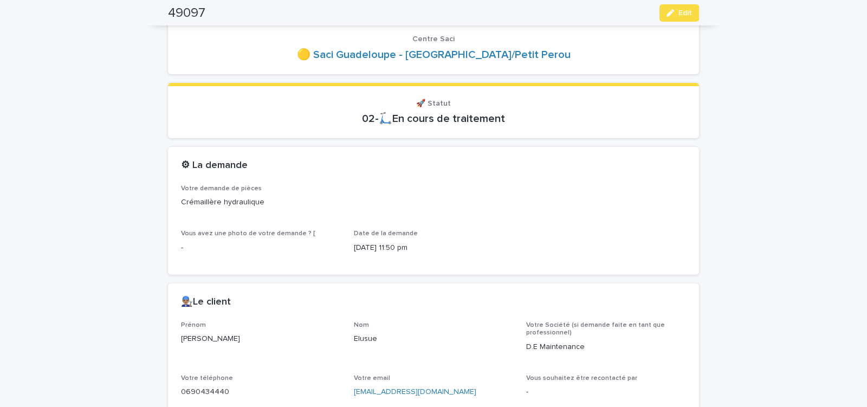
scroll to position [368, 0]
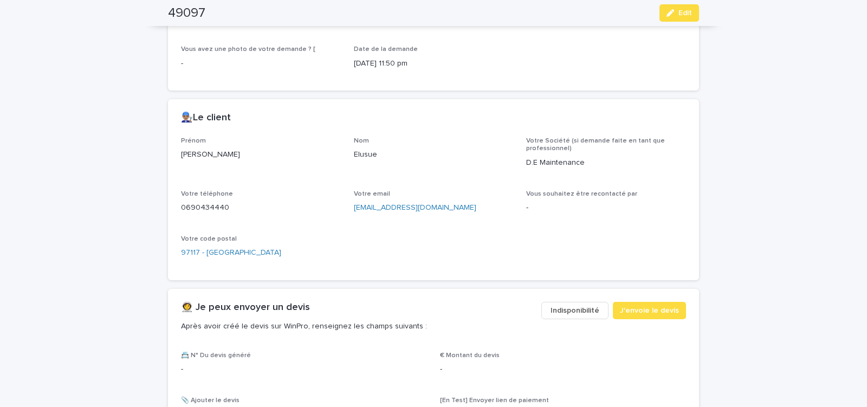
click at [570, 313] on span "Indisponibilité" at bounding box center [574, 310] width 49 height 11
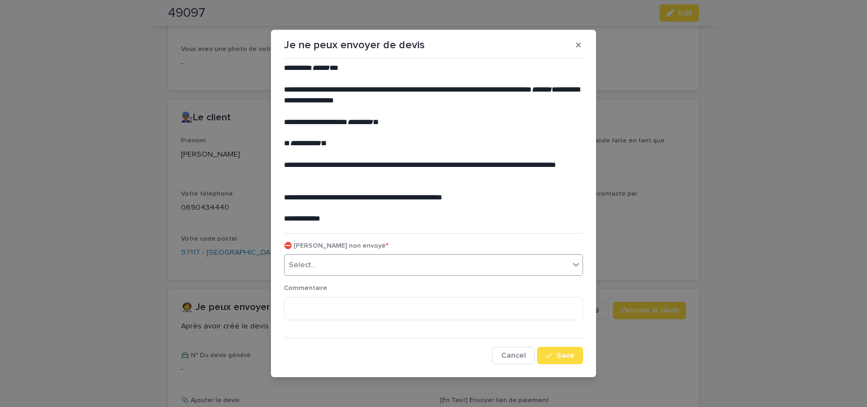
click at [366, 262] on div "Select..." at bounding box center [426, 265] width 284 height 18
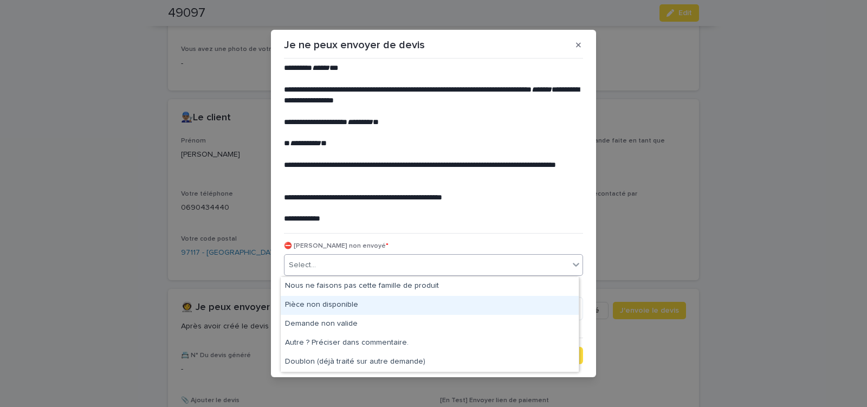
click at [350, 305] on div "Pièce non disponible" at bounding box center [430, 305] width 298 height 19
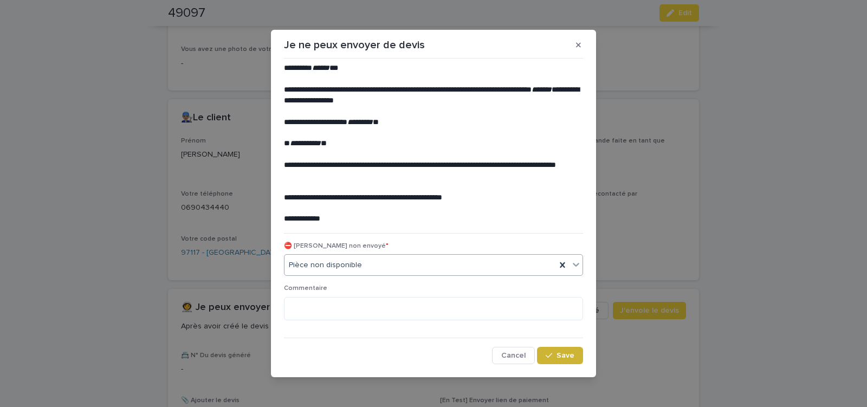
click at [560, 354] on span "Save" at bounding box center [565, 355] width 18 height 8
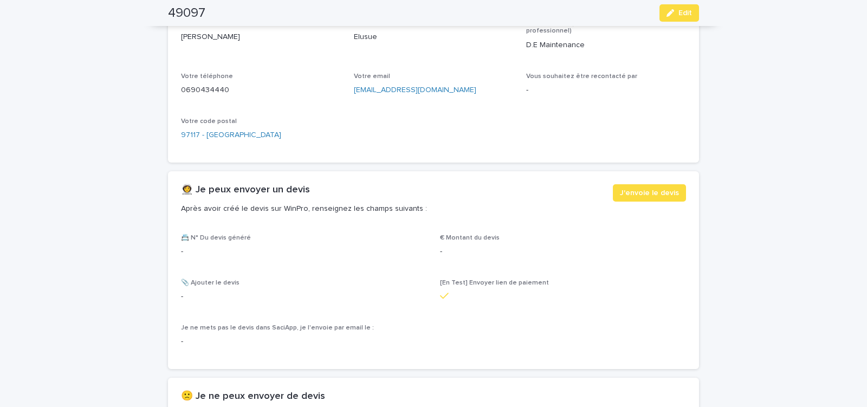
scroll to position [507, 0]
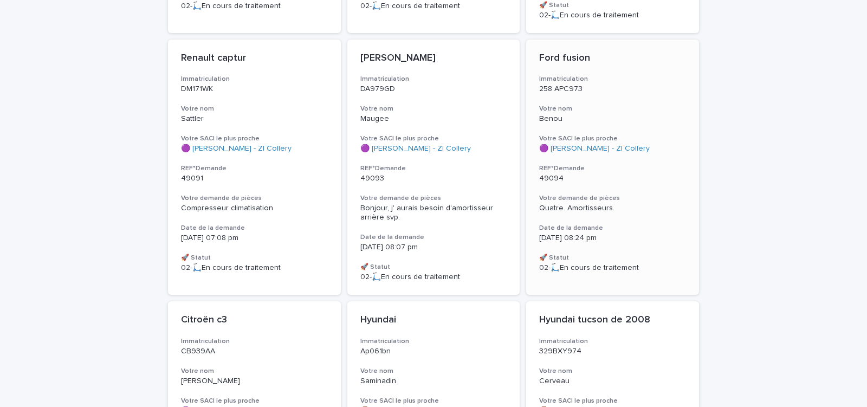
scroll to position [3057, 0]
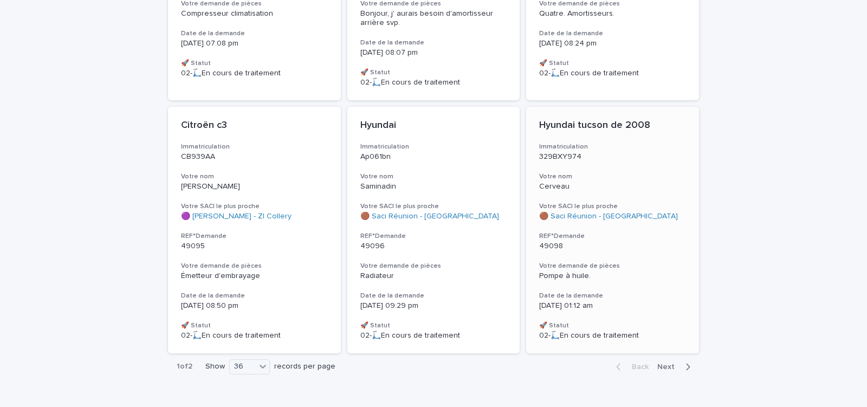
click at [619, 232] on h3 "REF°Demande" at bounding box center [612, 236] width 147 height 9
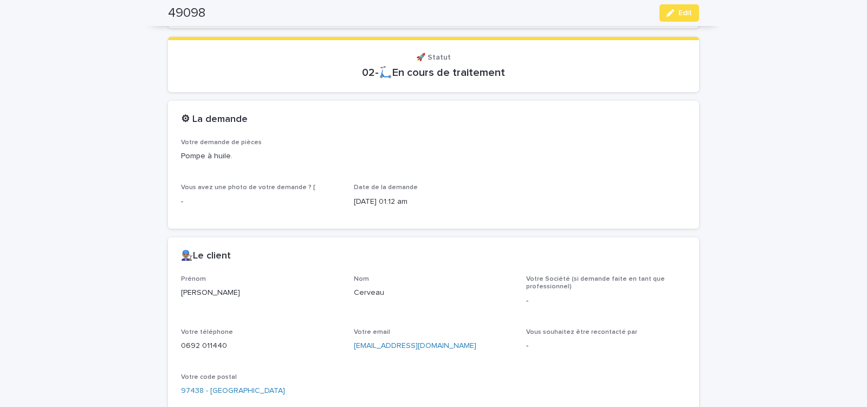
scroll to position [420, 0]
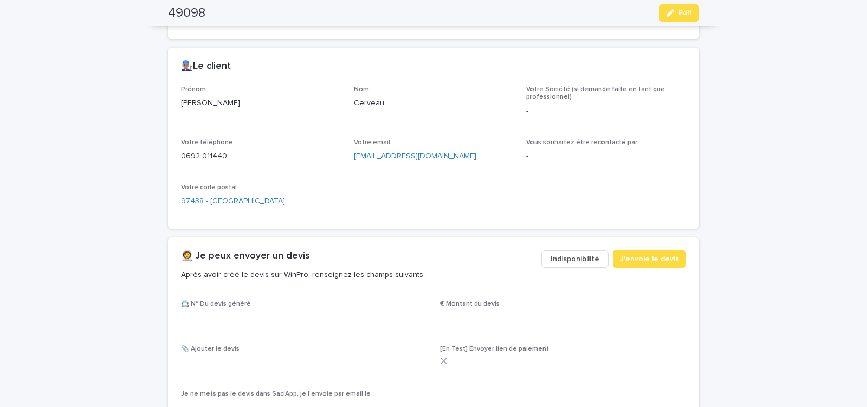
click at [578, 257] on span "Indisponibilité" at bounding box center [574, 258] width 49 height 11
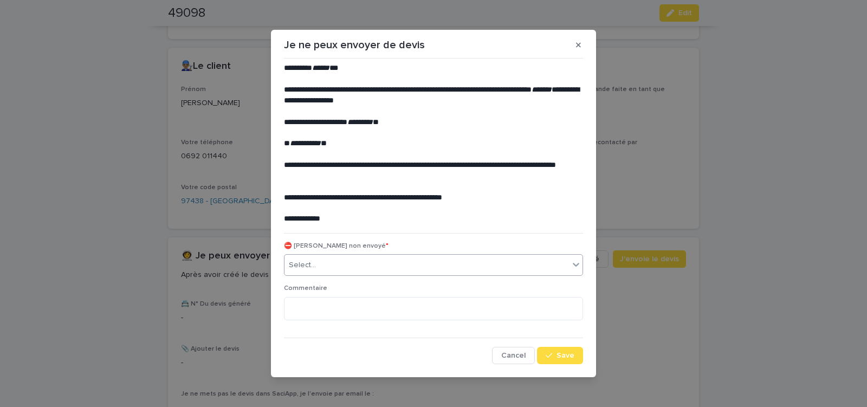
click at [377, 268] on div "Select..." at bounding box center [426, 265] width 284 height 18
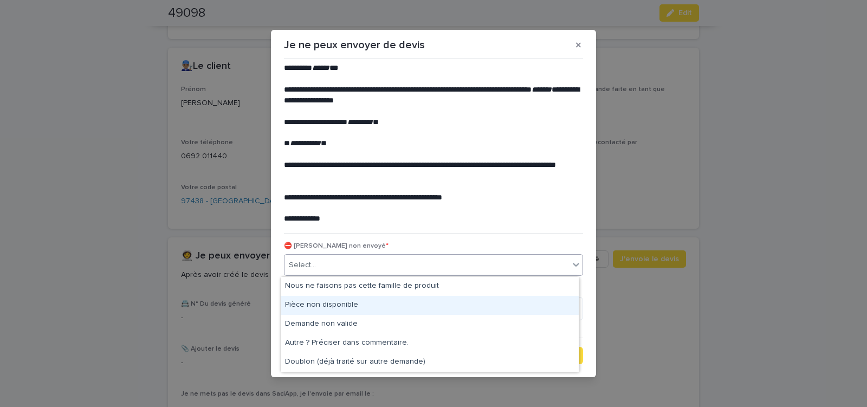
click at [349, 302] on div "Pièce non disponible" at bounding box center [430, 305] width 298 height 19
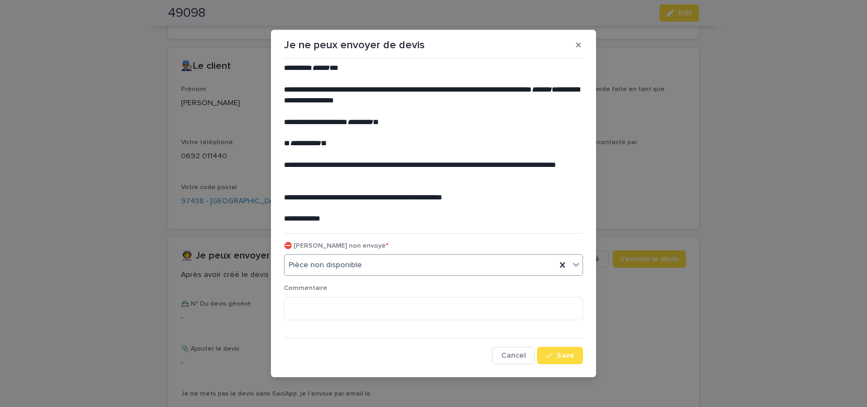
drag, startPoint x: 571, startPoint y: 357, endPoint x: 485, endPoint y: 270, distance: 122.2
click at [568, 352] on button "Save" at bounding box center [560, 355] width 46 height 17
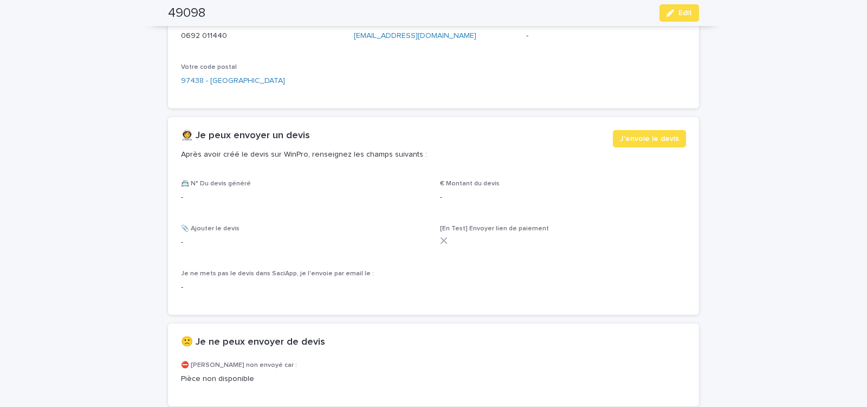
scroll to position [559, 0]
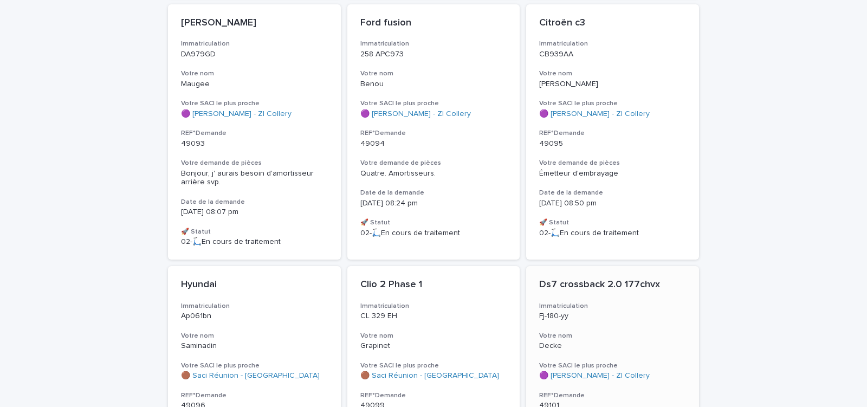
scroll to position [3075, 0]
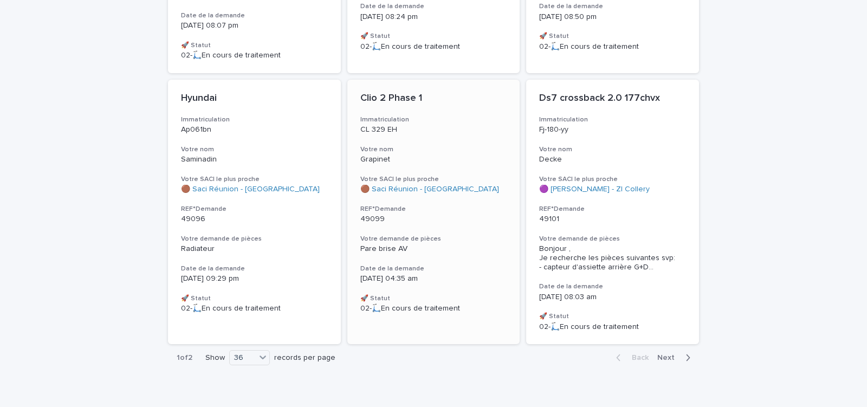
click at [459, 244] on div "Clio 2 Phase 1 Immatriculation CL 329 EH Votre nom Grapinet Votre SACI le plus …" at bounding box center [433, 203] width 173 height 246
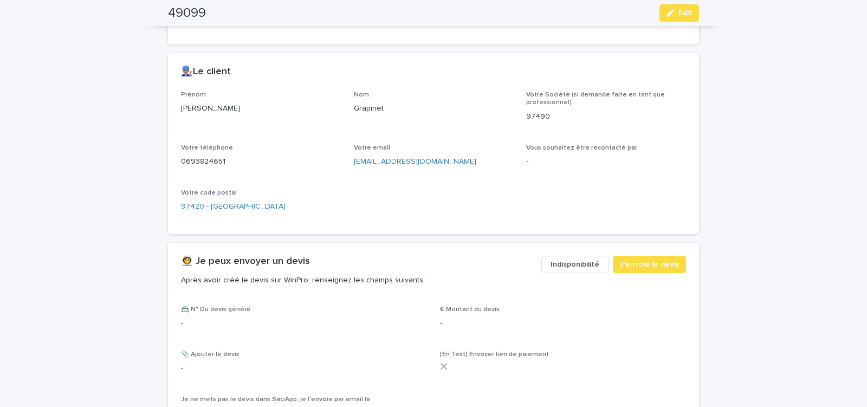
scroll to position [644, 0]
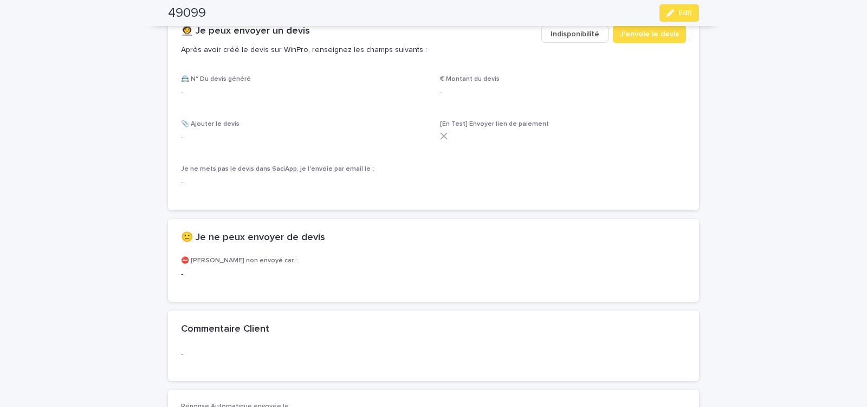
click at [571, 35] on span "Indisponibilité" at bounding box center [574, 34] width 49 height 11
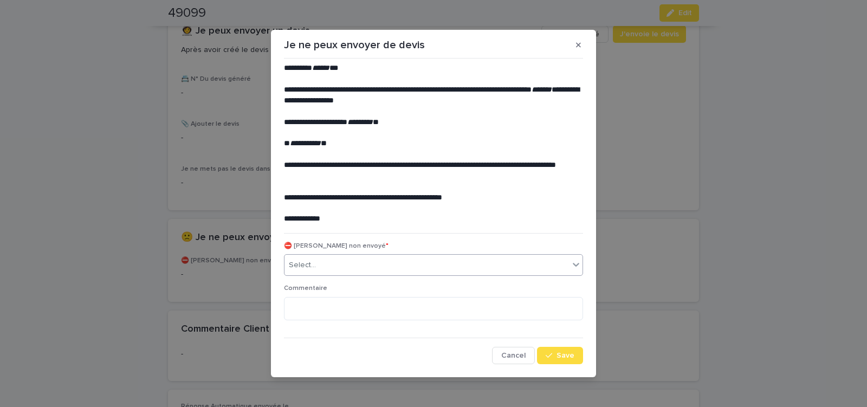
click at [340, 268] on div "Select..." at bounding box center [426, 265] width 284 height 18
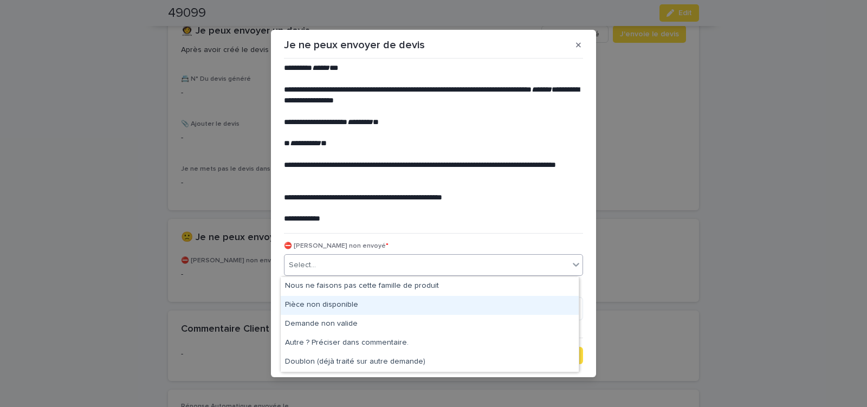
click at [327, 309] on div "Pièce non disponible" at bounding box center [430, 305] width 298 height 19
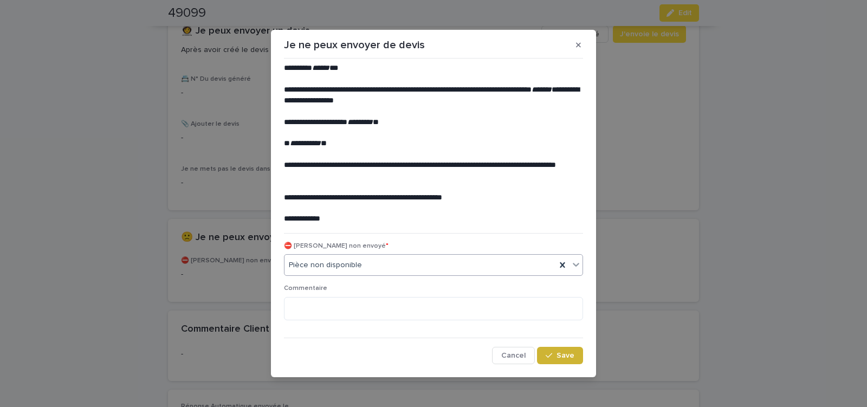
click at [561, 354] on span "Save" at bounding box center [565, 355] width 18 height 8
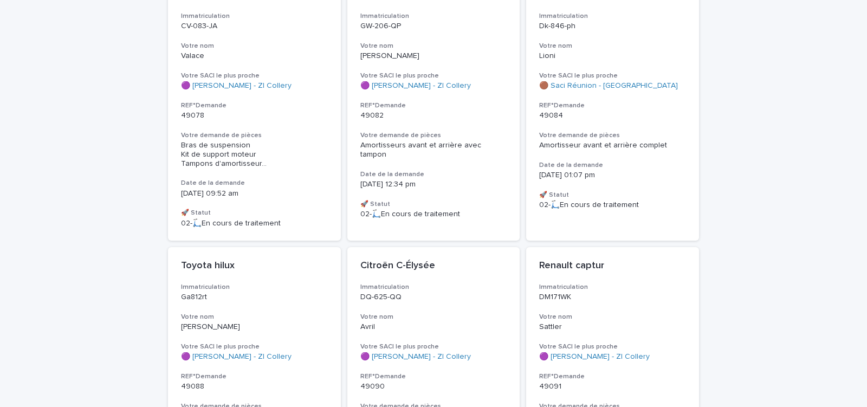
scroll to position [2375, 0]
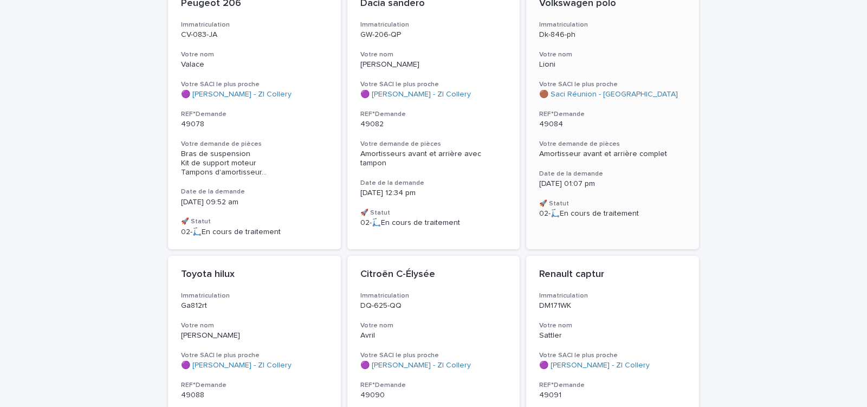
click at [618, 120] on p "49084" at bounding box center [612, 124] width 147 height 9
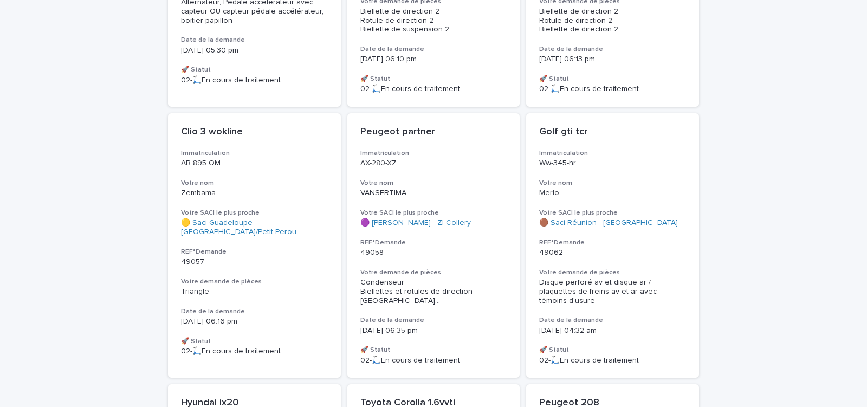
scroll to position [1232, 0]
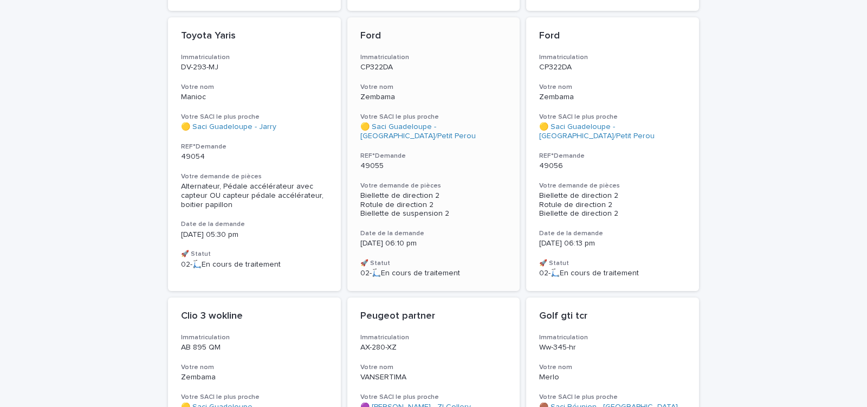
click at [467, 181] on h3 "Votre demande de pièces" at bounding box center [433, 185] width 147 height 9
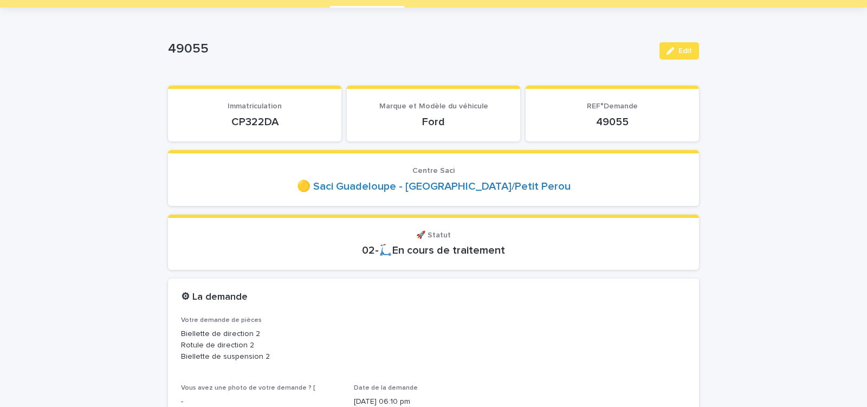
scroll to position [92, 0]
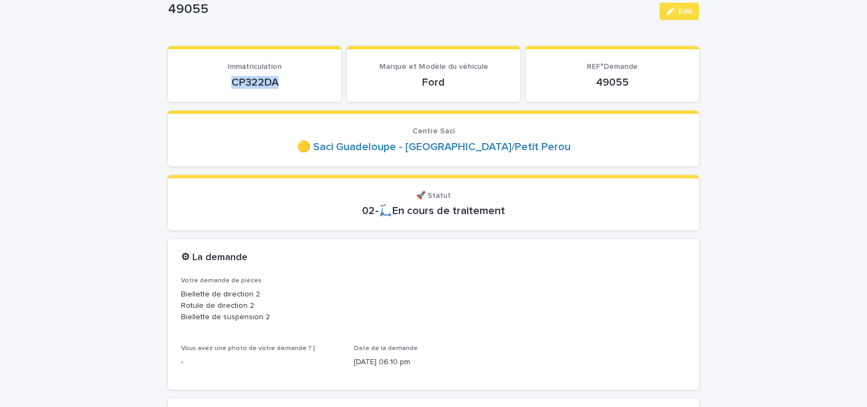
drag, startPoint x: 241, startPoint y: 88, endPoint x: 280, endPoint y: 88, distance: 39.0
click at [280, 88] on section "Immatriculation CP322DA" at bounding box center [254, 74] width 173 height 56
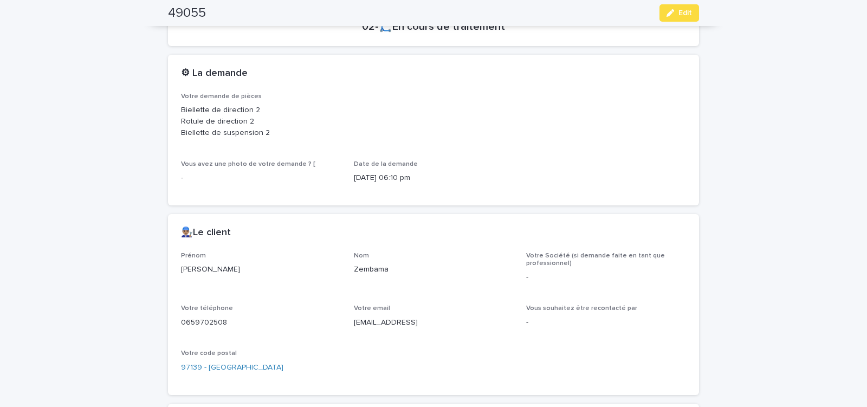
drag, startPoint x: 346, startPoint y: 324, endPoint x: 446, endPoint y: 327, distance: 99.7
click at [444, 328] on div "Prénom Agnès Nom Zembama Votre Société (si demande faite en tant que profession…" at bounding box center [433, 317] width 505 height 130
copy p "agneszembama@gmail.col"
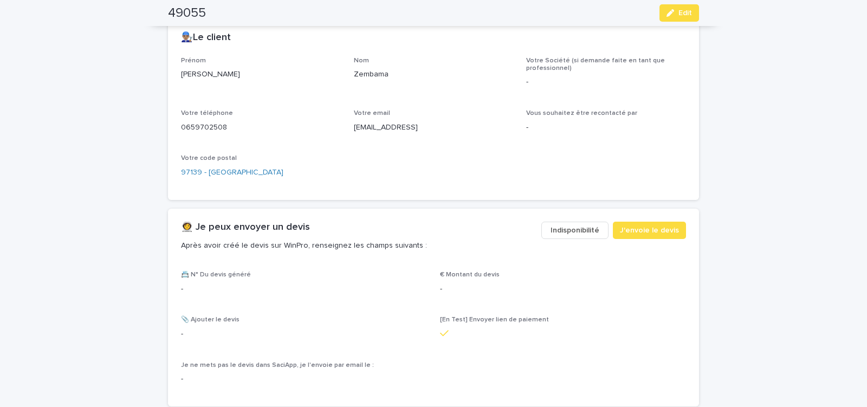
scroll to position [552, 0]
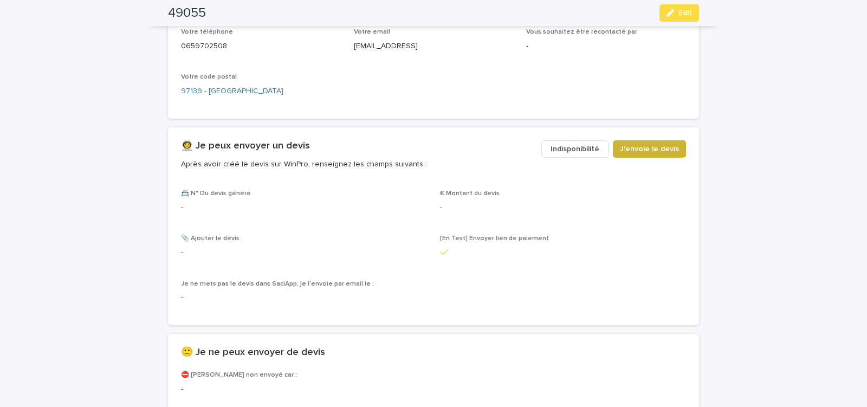
click at [641, 153] on span "J'envoie le devis" at bounding box center [649, 149] width 59 height 11
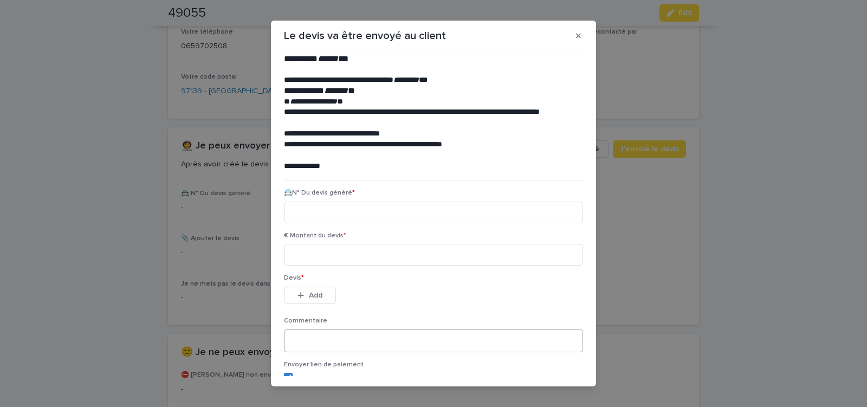
scroll to position [49, 0]
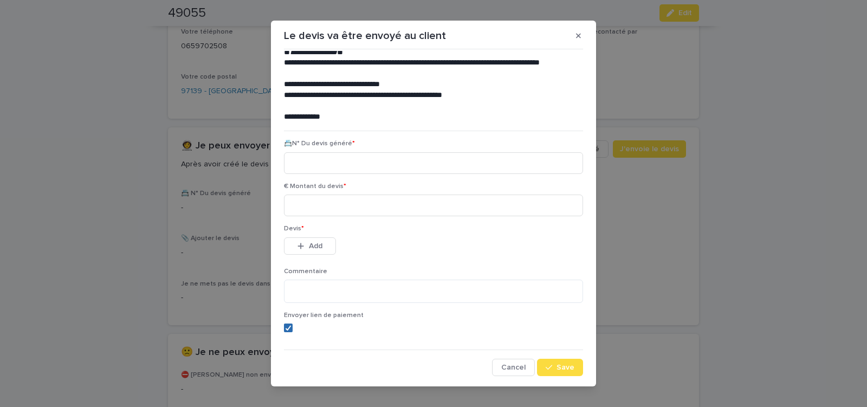
click at [285, 326] on icon at bounding box center [288, 327] width 6 height 5
paste input "********"
type input "********"
click at [312, 200] on input at bounding box center [433, 205] width 299 height 22
type input "******"
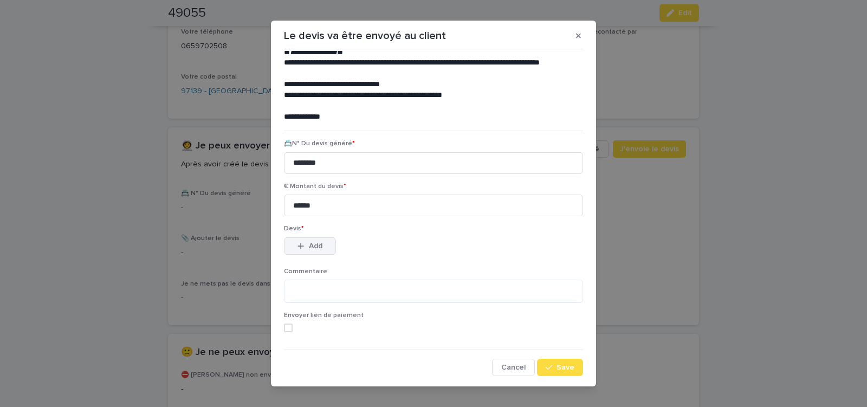
click at [308, 239] on button "Add" at bounding box center [310, 245] width 52 height 17
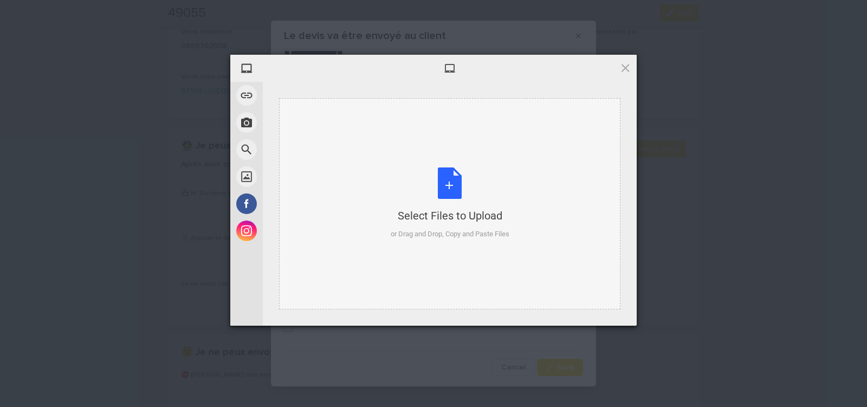
click at [447, 181] on div "Select Files to Upload or Drag and Drop, Copy and Paste Files" at bounding box center [449, 203] width 119 height 72
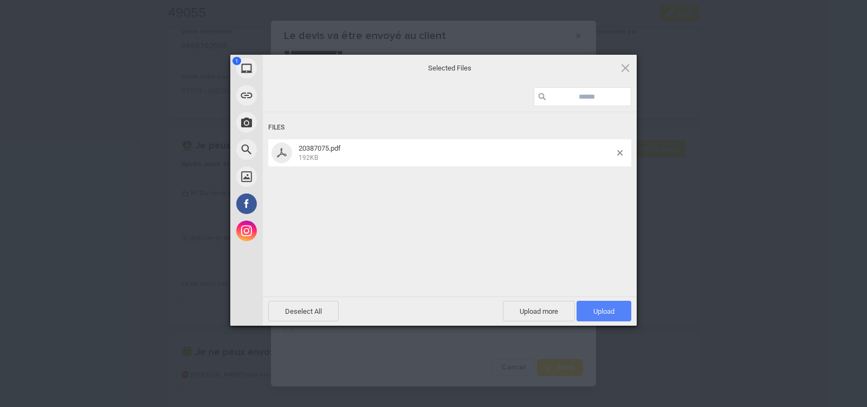
click at [589, 309] on span "Upload 1" at bounding box center [603, 311] width 55 height 21
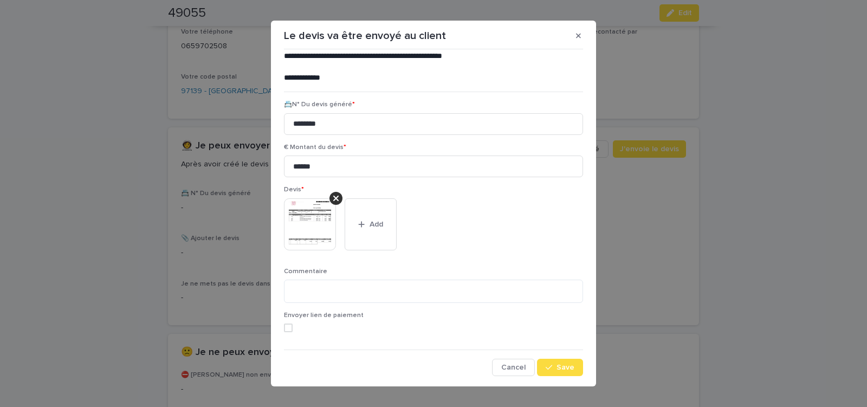
scroll to position [12, 0]
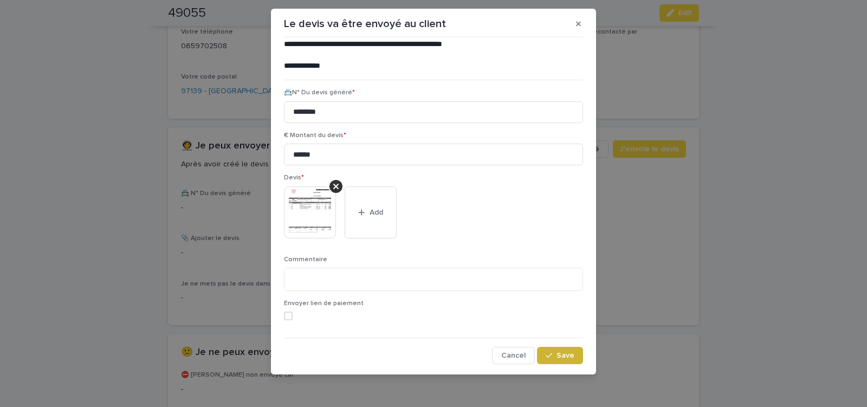
click at [563, 354] on span "Save" at bounding box center [565, 355] width 18 height 8
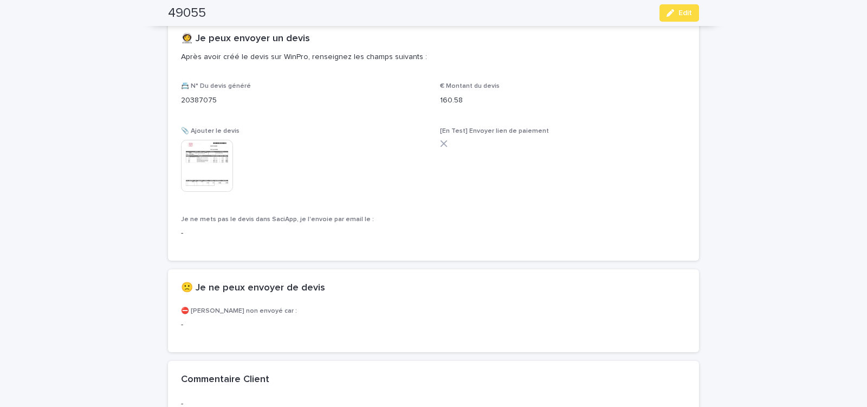
scroll to position [750, 0]
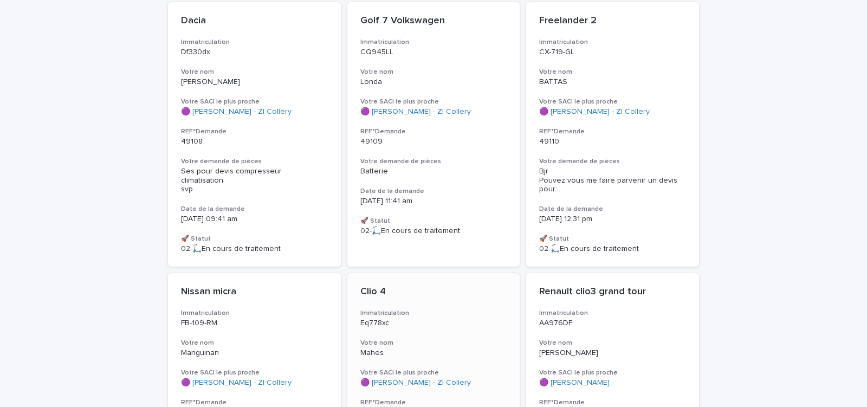
scroll to position [2651, 0]
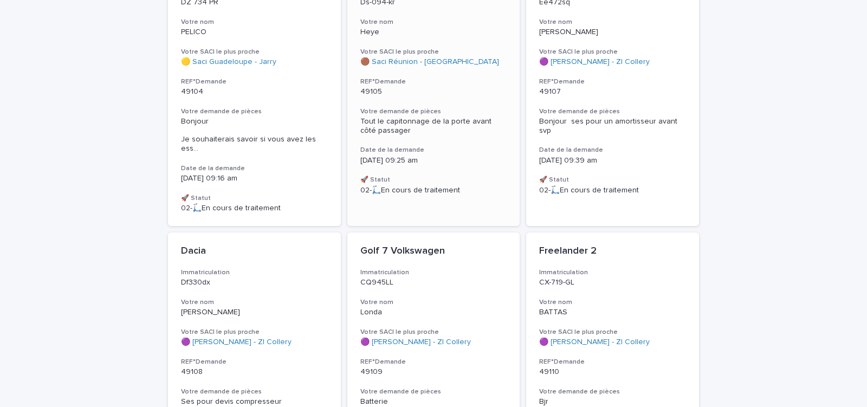
click at [449, 87] on p "49105" at bounding box center [433, 91] width 147 height 9
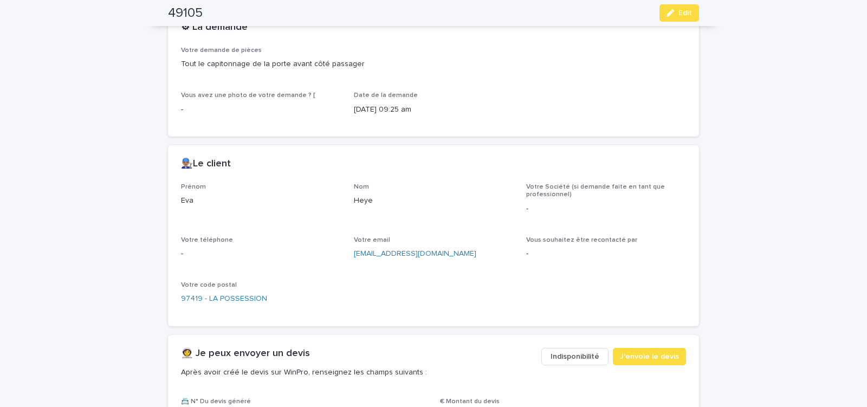
scroll to position [460, 0]
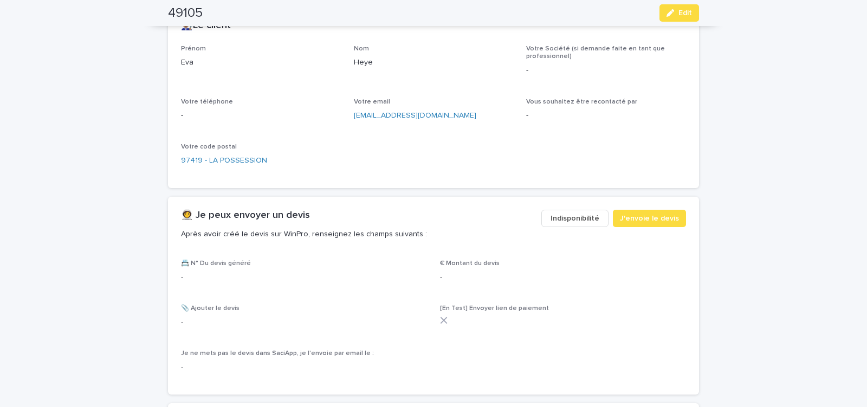
click at [564, 222] on span "Indisponibilité" at bounding box center [574, 218] width 49 height 11
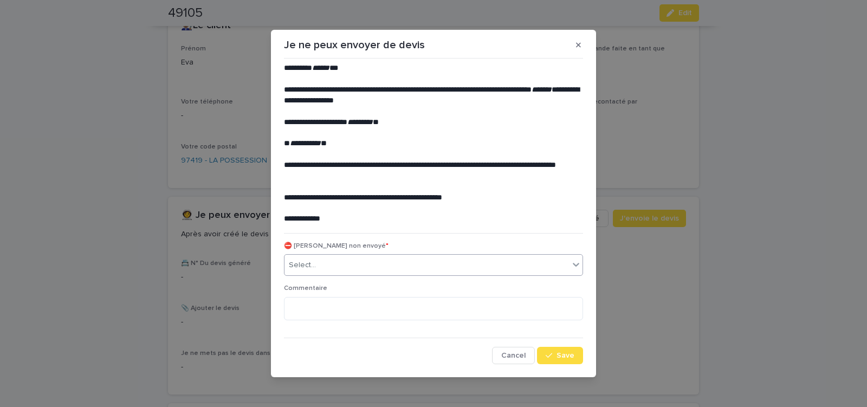
click at [381, 262] on div "Select..." at bounding box center [426, 265] width 284 height 18
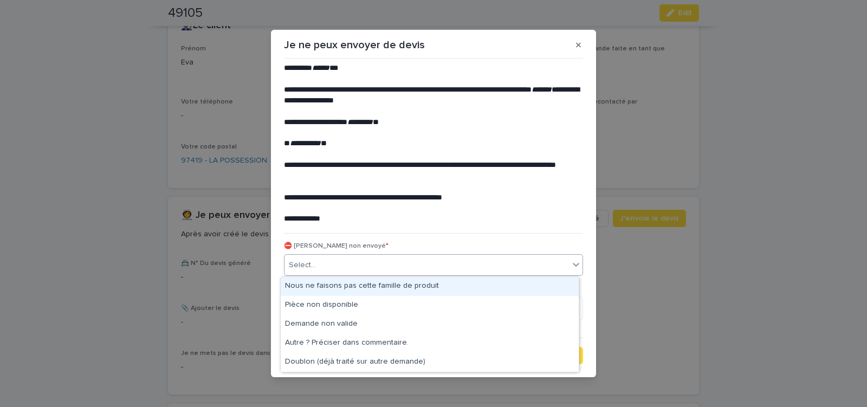
click at [358, 283] on div "Nous ne faisons pas cette famille de produit" at bounding box center [430, 286] width 298 height 19
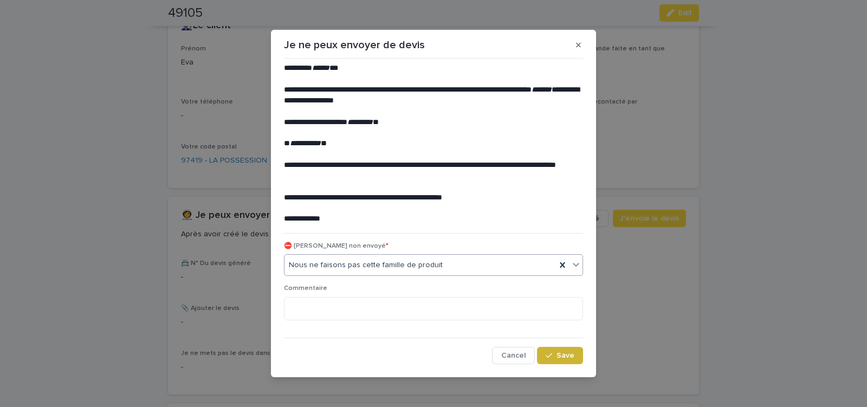
click at [566, 350] on button "Save" at bounding box center [560, 355] width 46 height 17
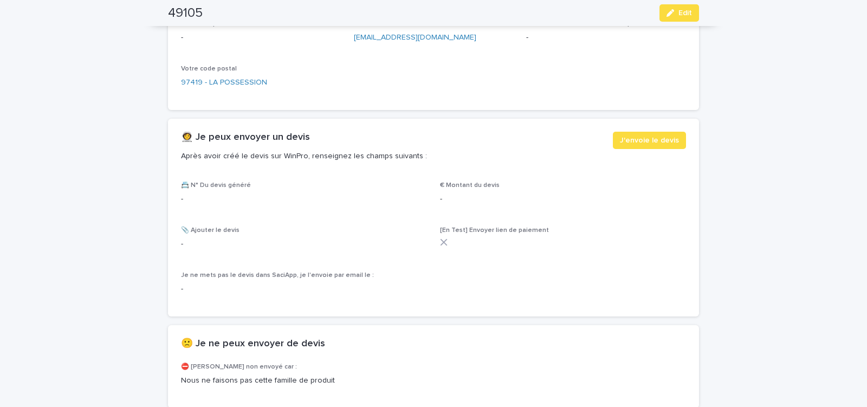
scroll to position [599, 0]
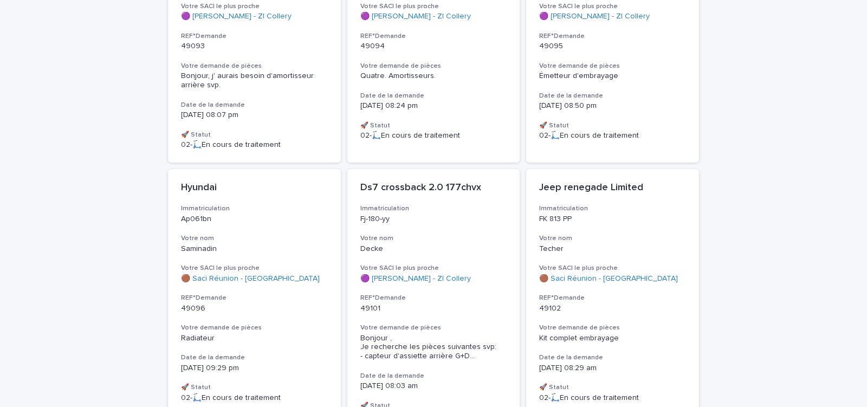
drag, startPoint x: 517, startPoint y: 268, endPoint x: 517, endPoint y: 274, distance: 6.0
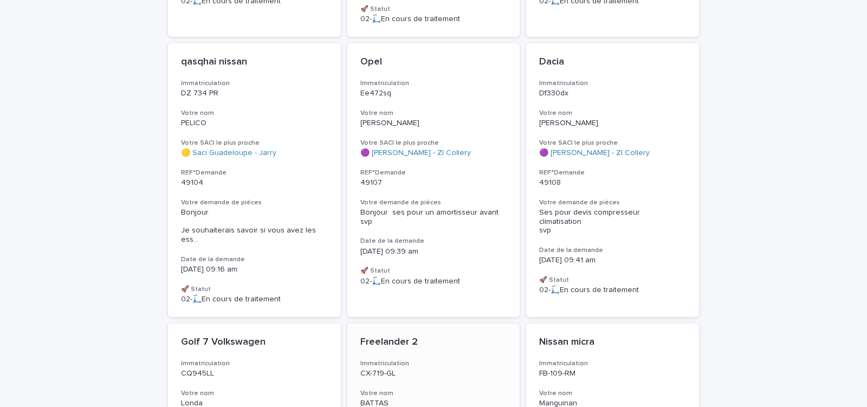
scroll to position [2513, 0]
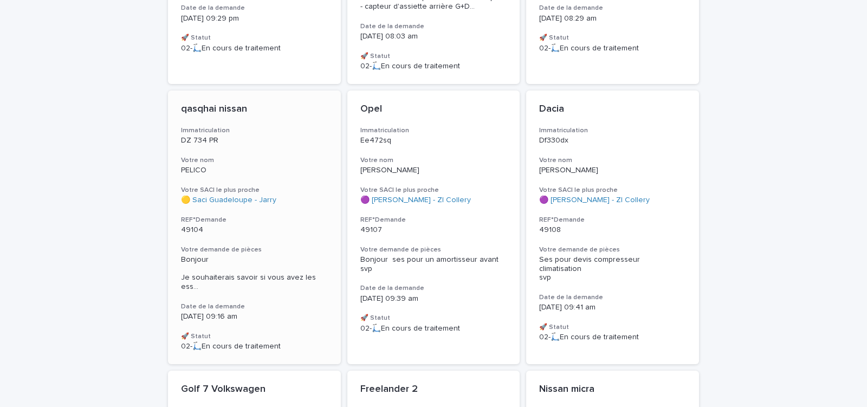
click at [275, 224] on div "qasqhai nissan Immatriculation DZ 734 PR Votre nom PELICO Votre SACI le plus pr…" at bounding box center [254, 226] width 173 height 273
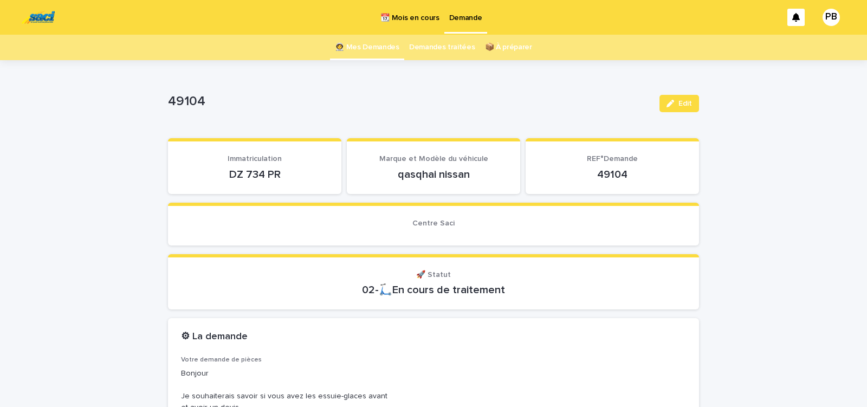
scroll to position [138, 0]
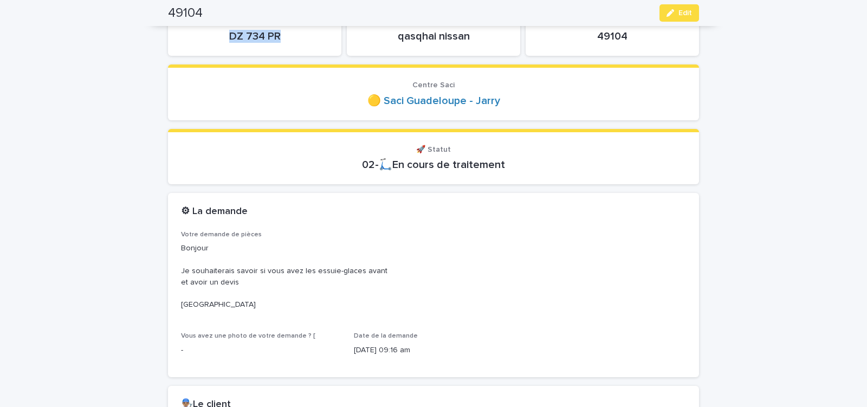
drag, startPoint x: 227, startPoint y: 38, endPoint x: 281, endPoint y: 37, distance: 54.2
click at [279, 37] on p "DZ 734 PR" at bounding box center [254, 36] width 147 height 13
copy p "DZ 734 PR"
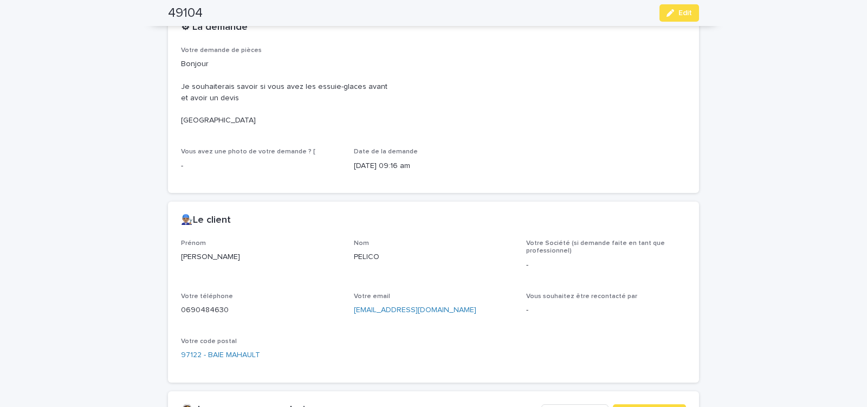
scroll to position [368, 0]
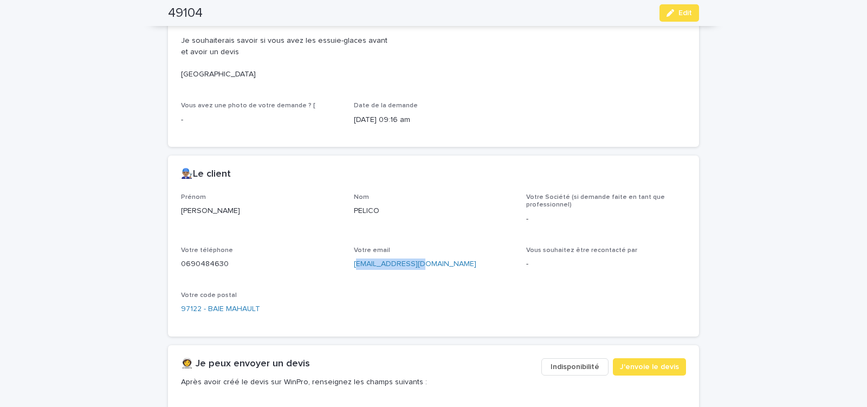
drag, startPoint x: 360, startPoint y: 272, endPoint x: 406, endPoint y: 272, distance: 46.6
click at [426, 273] on div "Votre email nocil53@gmail.com" at bounding box center [434, 262] width 160 height 32
drag, startPoint x: 354, startPoint y: 269, endPoint x: 421, endPoint y: 272, distance: 67.2
click at [420, 272] on div "Prénom Nicole Nom PELICO Votre Société (si demande faite en tant que profession…" at bounding box center [433, 258] width 505 height 130
copy link "nocil53@gmail.com"
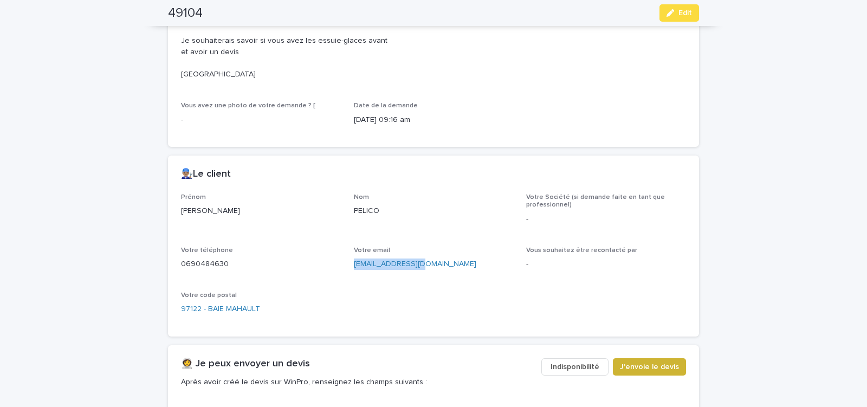
click at [641, 367] on span "J'envoie le devis" at bounding box center [649, 366] width 59 height 11
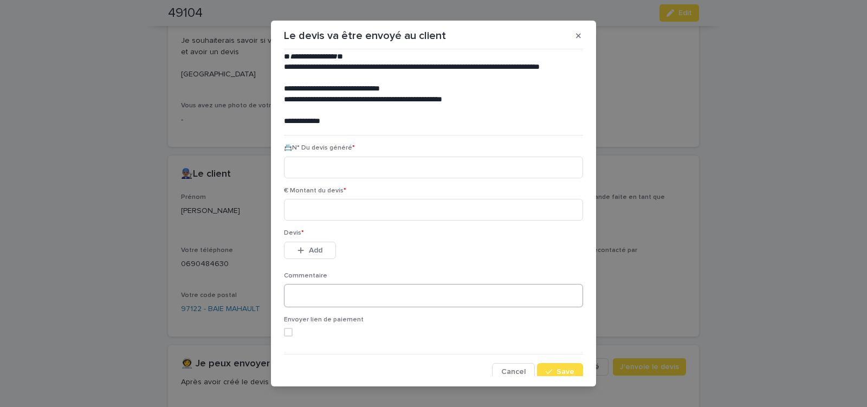
scroll to position [49, 0]
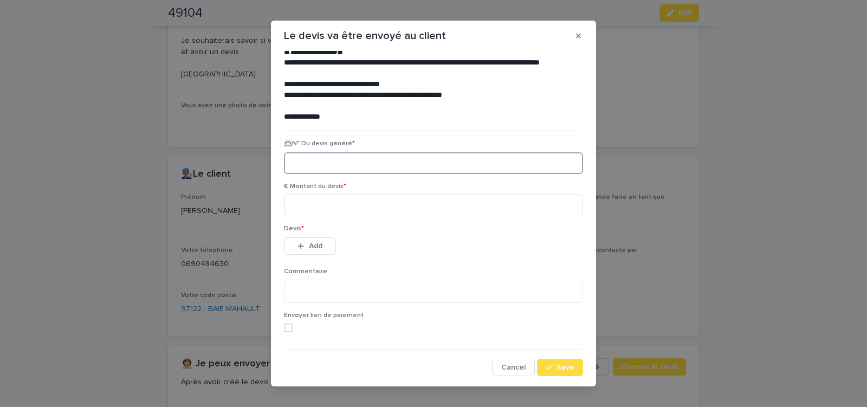
paste input "********"
type input "********"
click at [329, 205] on input at bounding box center [433, 205] width 299 height 22
type input "*****"
drag, startPoint x: 309, startPoint y: 247, endPoint x: 259, endPoint y: 249, distance: 49.3
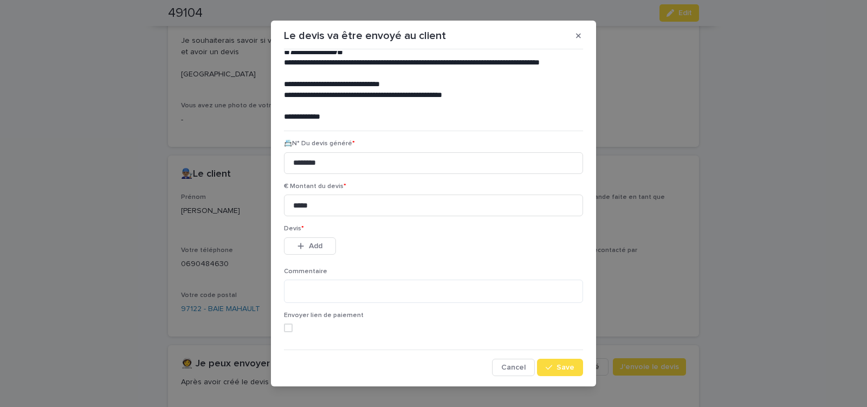
click at [309, 247] on span "Add" at bounding box center [316, 246] width 14 height 8
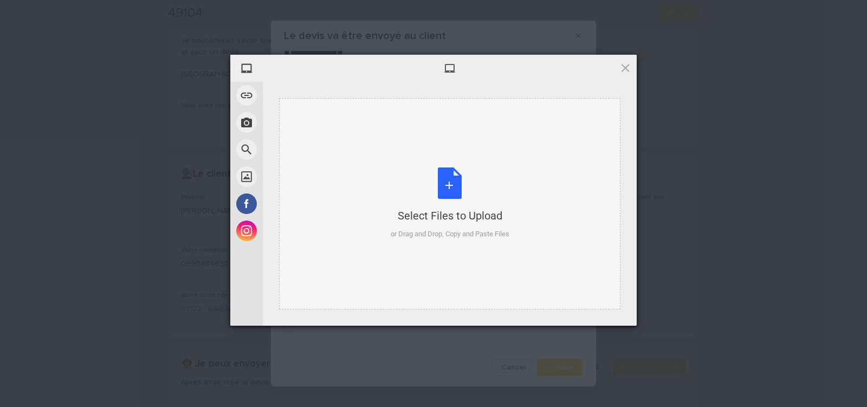
click at [458, 186] on div "Select Files to Upload or Drag and Drop, Copy and Paste Files" at bounding box center [449, 203] width 119 height 72
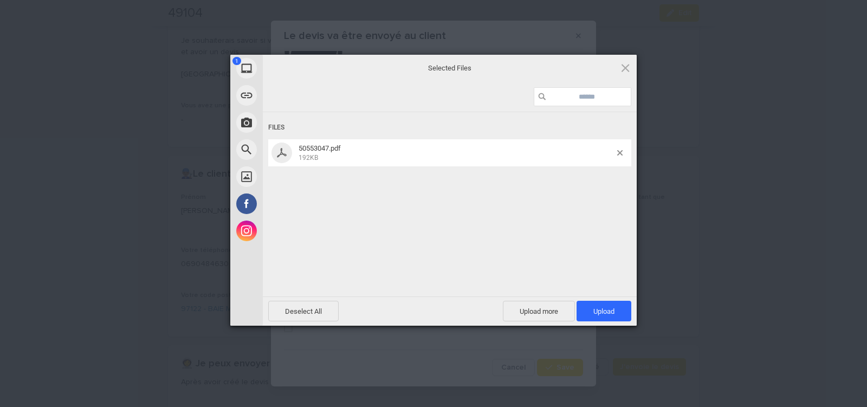
drag, startPoint x: 597, startPoint y: 311, endPoint x: 518, endPoint y: 259, distance: 95.1
click at [597, 308] on span "Upload 1" at bounding box center [603, 311] width 21 height 8
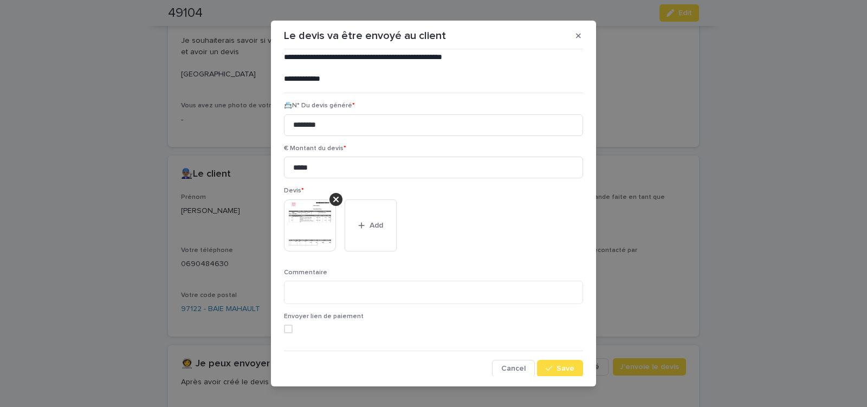
scroll to position [88, 0]
click at [570, 364] on button "Save" at bounding box center [560, 367] width 46 height 17
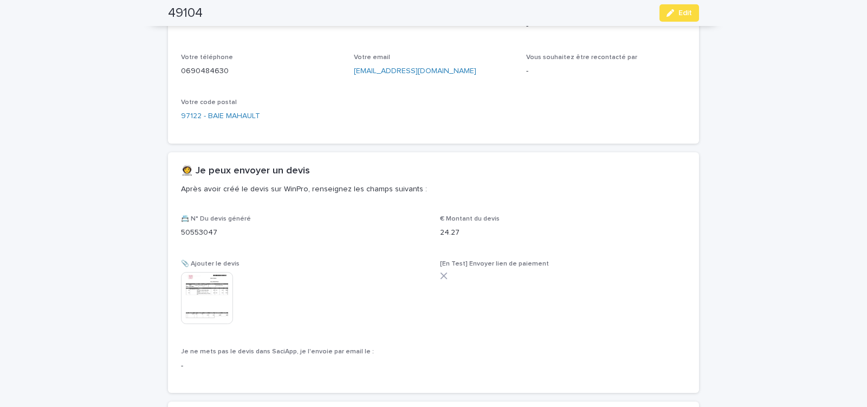
scroll to position [566, 0]
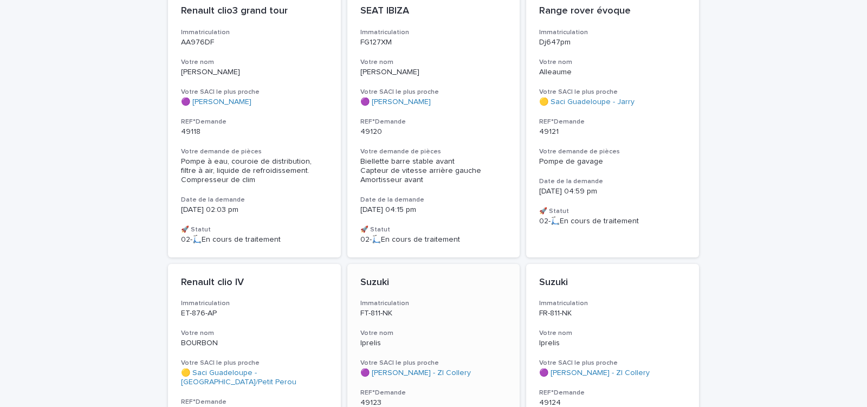
scroll to position [2734, 0]
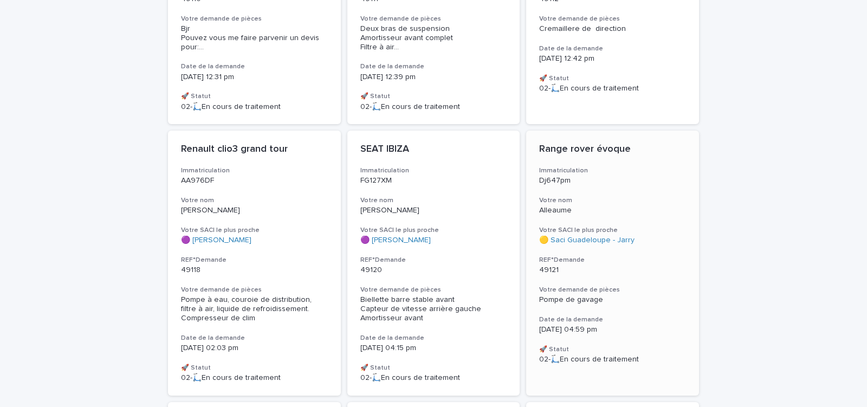
click at [621, 265] on p "49121" at bounding box center [612, 269] width 147 height 9
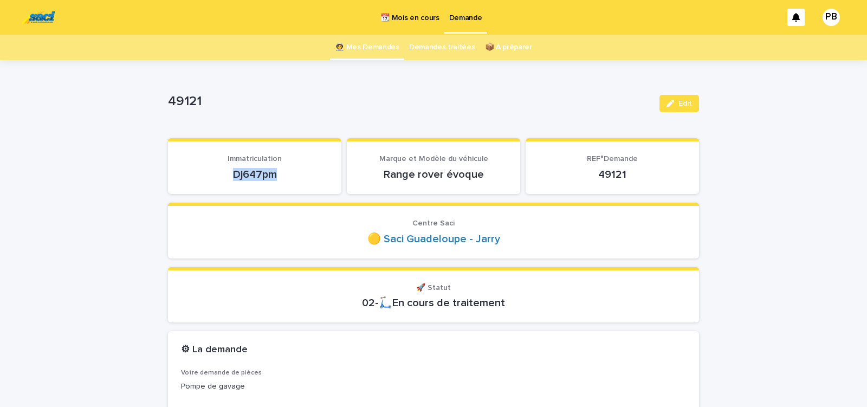
drag, startPoint x: 222, startPoint y: 175, endPoint x: 283, endPoint y: 179, distance: 61.4
click at [281, 180] on p "Dj647pm" at bounding box center [254, 174] width 147 height 13
copy p "Dj647pm"
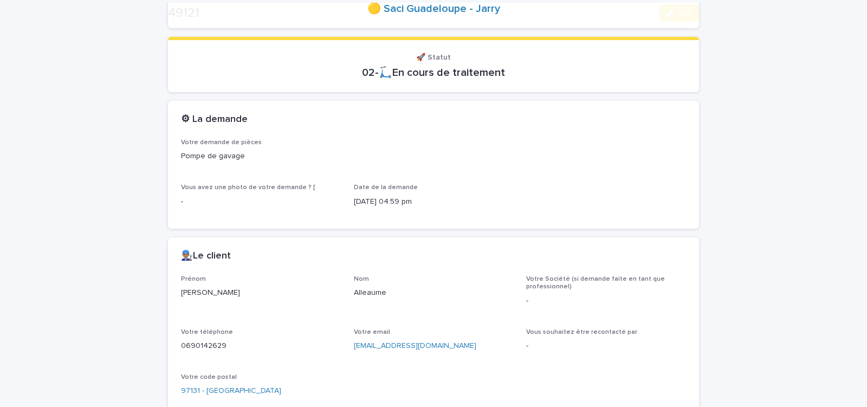
scroll to position [414, 0]
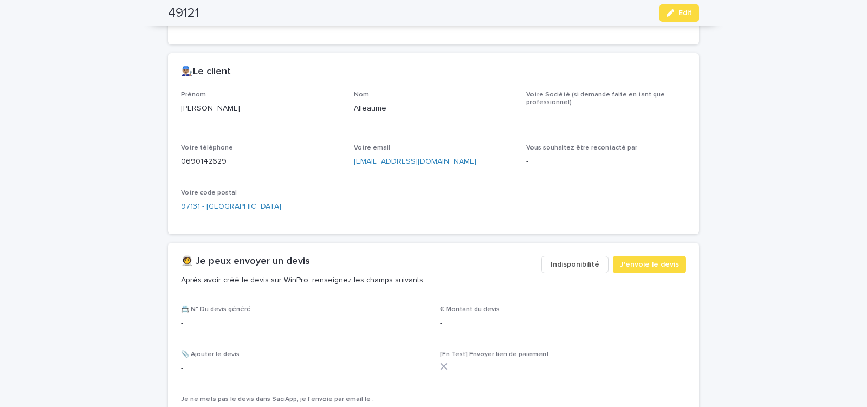
click at [563, 262] on span "Indisponibilité" at bounding box center [574, 264] width 49 height 11
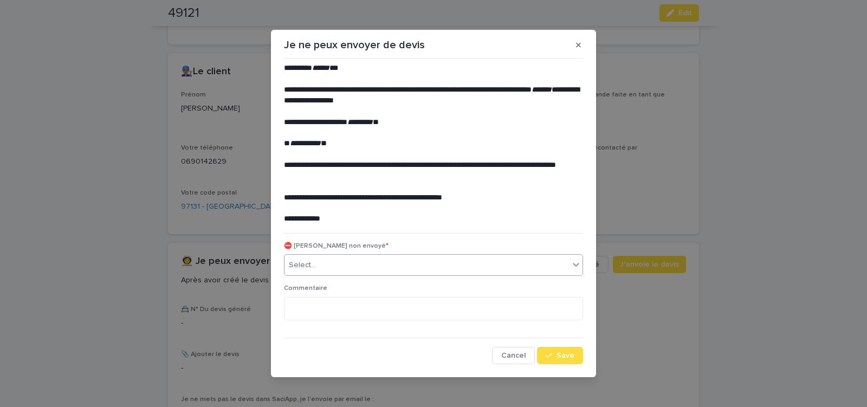
click at [356, 263] on div "Select..." at bounding box center [426, 265] width 284 height 18
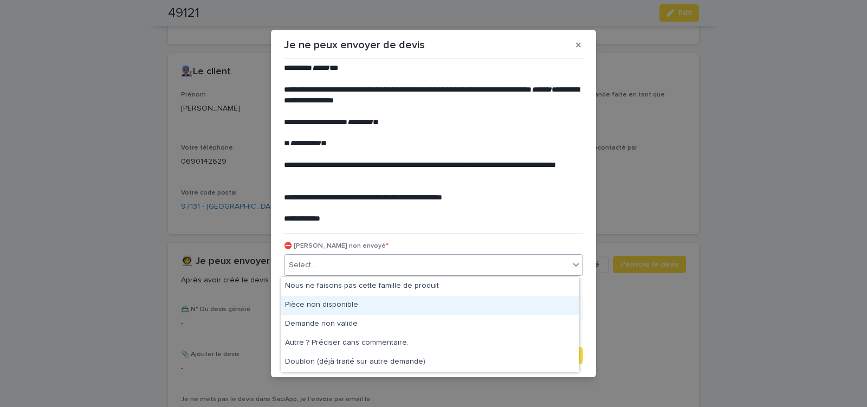
drag, startPoint x: 335, startPoint y: 302, endPoint x: 479, endPoint y: 338, distance: 148.4
click at [335, 303] on div "Pièce non disponible" at bounding box center [430, 305] width 298 height 19
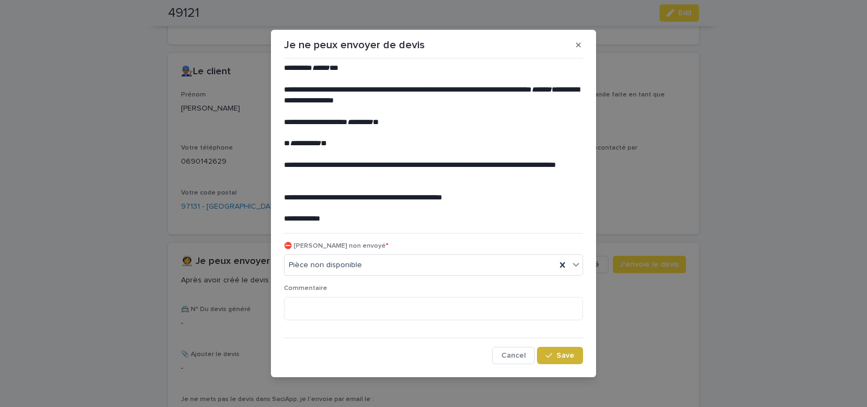
click at [558, 360] on button "Save" at bounding box center [560, 355] width 46 height 17
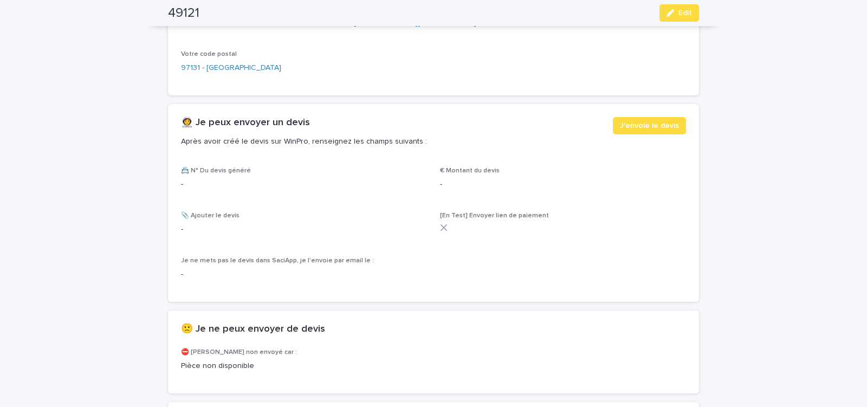
scroll to position [369, 0]
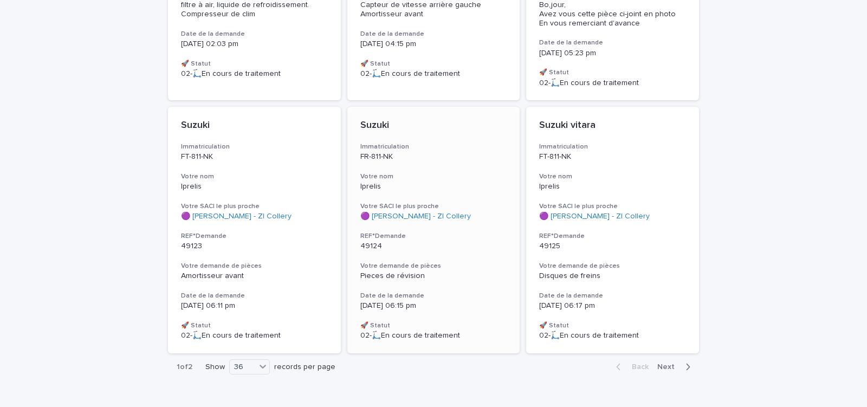
scroll to position [2808, 0]
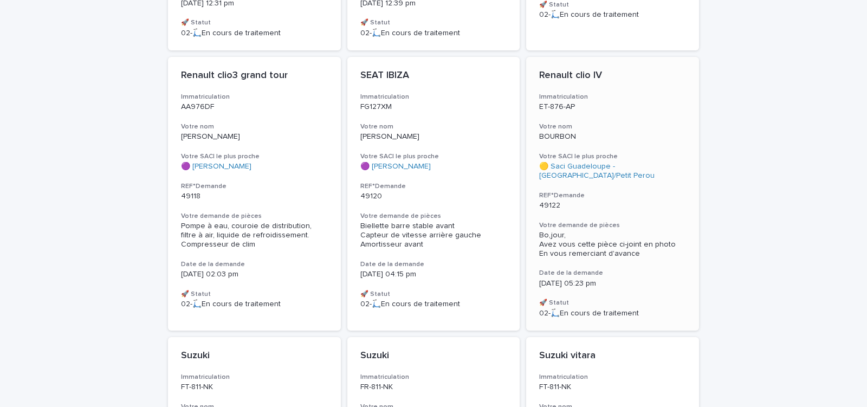
click at [617, 184] on div "Renault clio IV Immatriculation ET-876-AP Votre nom BOURBON Votre SACI le plus …" at bounding box center [612, 193] width 173 height 273
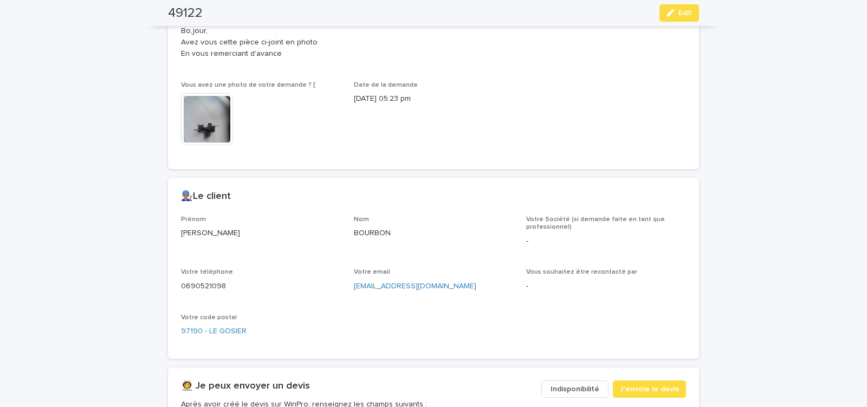
scroll to position [368, 0]
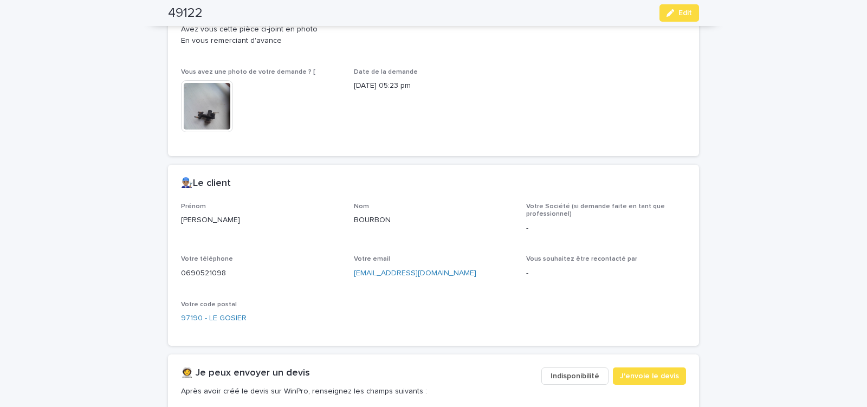
click at [216, 110] on img at bounding box center [207, 106] width 52 height 52
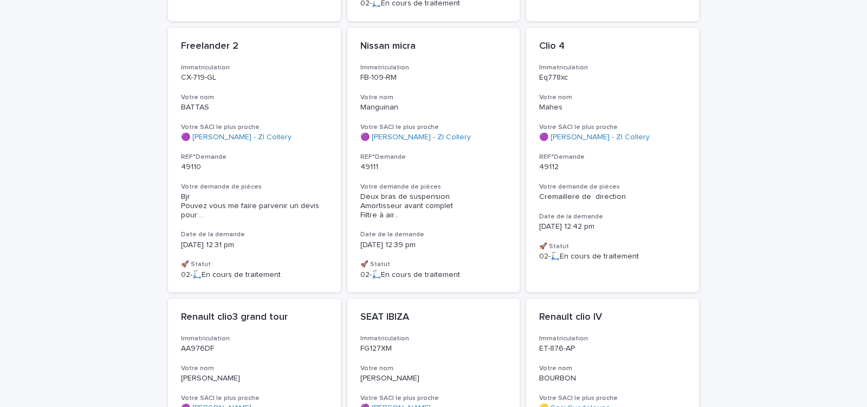
scroll to position [2797, 0]
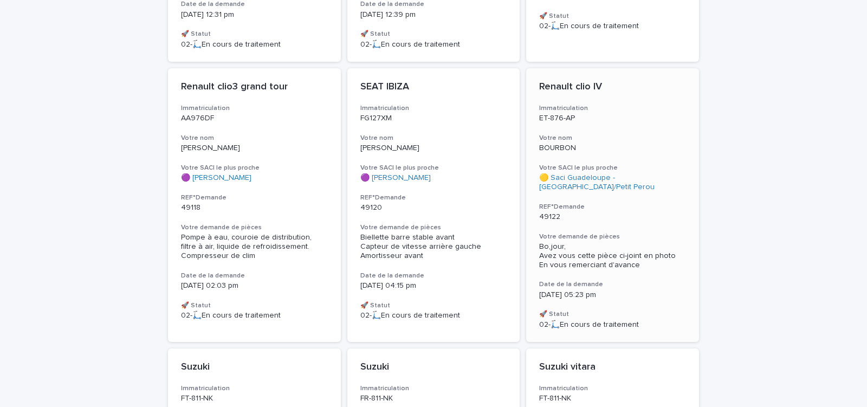
click at [627, 210] on div "49122" at bounding box center [612, 215] width 147 height 11
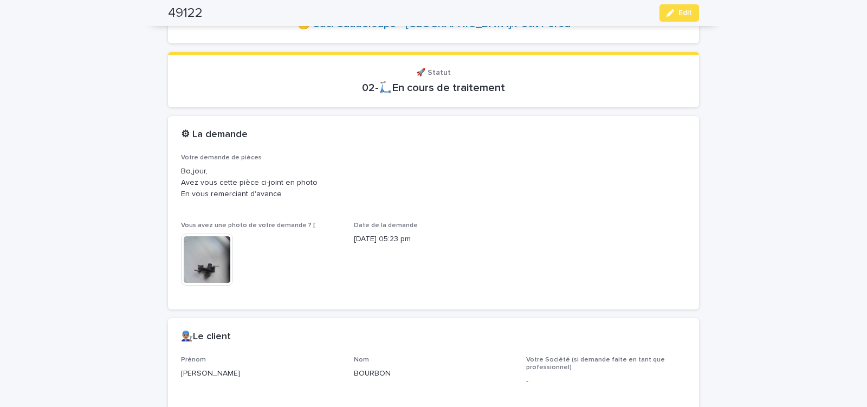
scroll to position [123, 0]
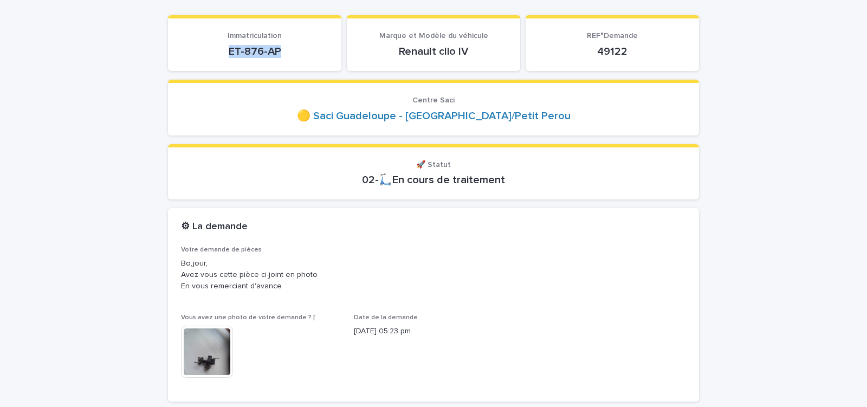
drag, startPoint x: 221, startPoint y: 52, endPoint x: 286, endPoint y: 51, distance: 65.5
click at [286, 52] on p "ET-876-AP" at bounding box center [254, 51] width 147 height 13
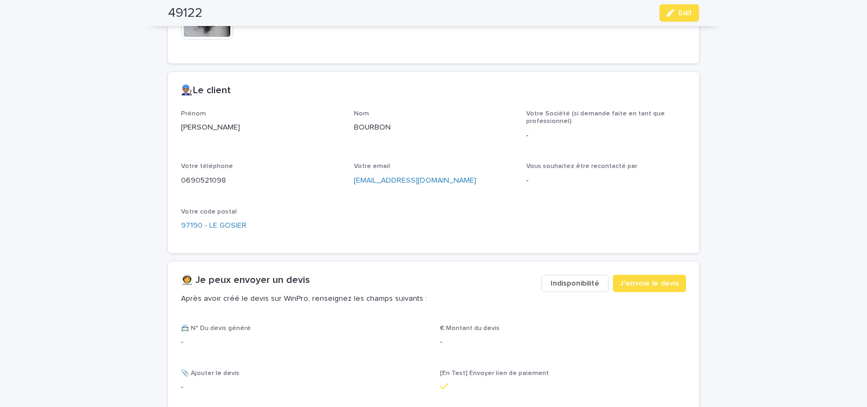
scroll to position [491, 0]
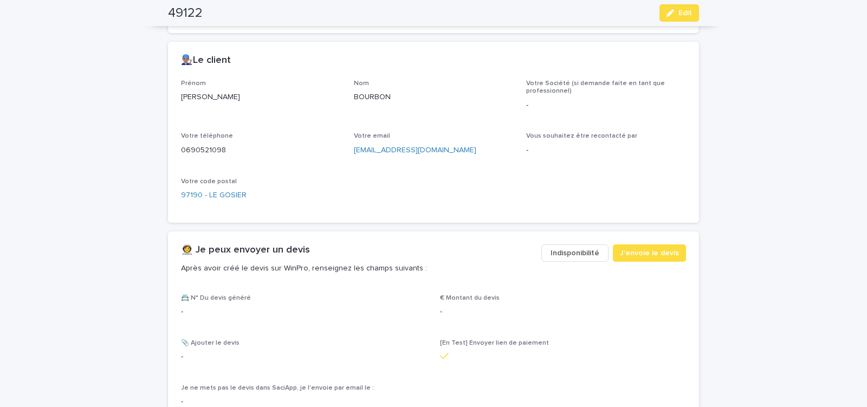
click at [571, 251] on span "Indisponibilité" at bounding box center [574, 252] width 49 height 11
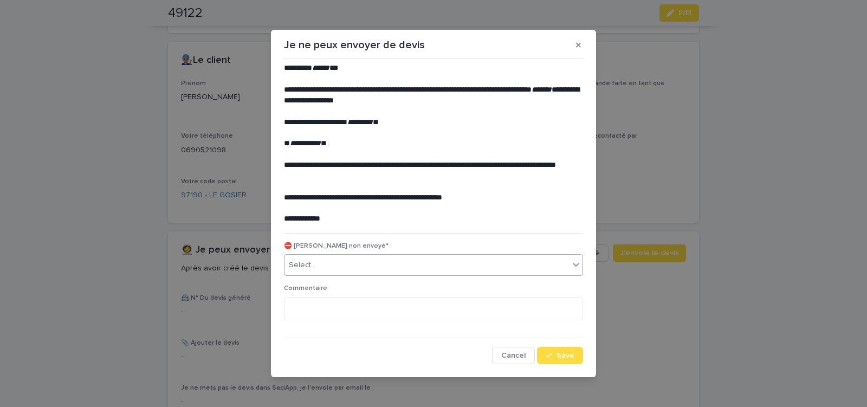
click at [383, 260] on div "Select..." at bounding box center [426, 265] width 284 height 18
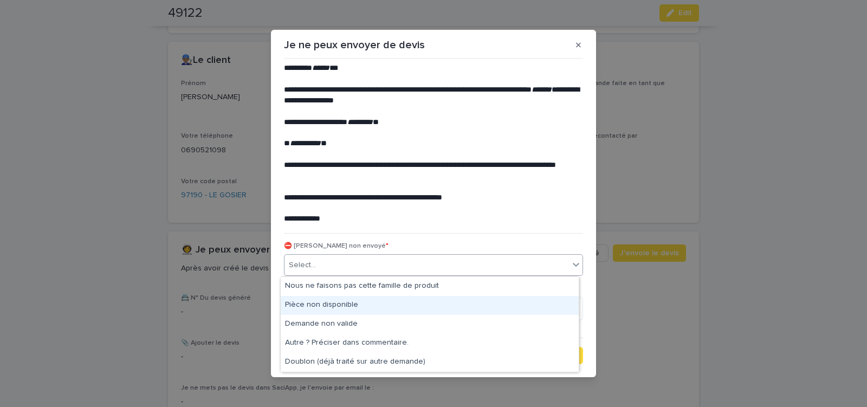
drag, startPoint x: 354, startPoint y: 303, endPoint x: 442, endPoint y: 349, distance: 99.3
click at [356, 304] on div "Pièce non disponible" at bounding box center [430, 305] width 298 height 19
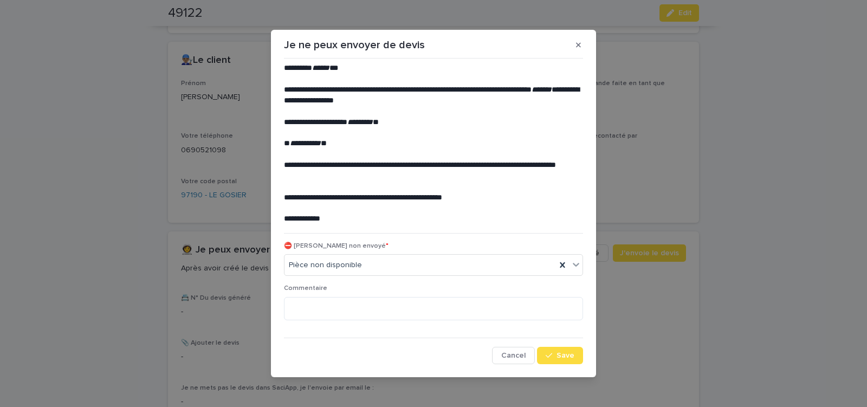
drag, startPoint x: 567, startPoint y: 359, endPoint x: 394, endPoint y: 232, distance: 215.0
click at [565, 355] on span "Save" at bounding box center [565, 355] width 18 height 8
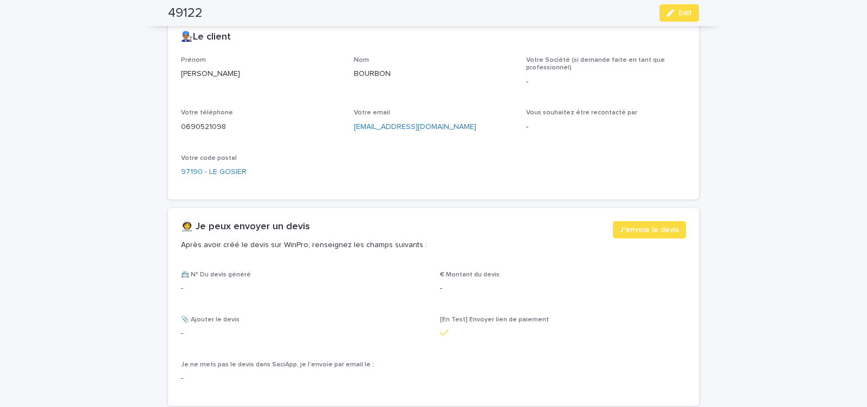
scroll to position [514, 0]
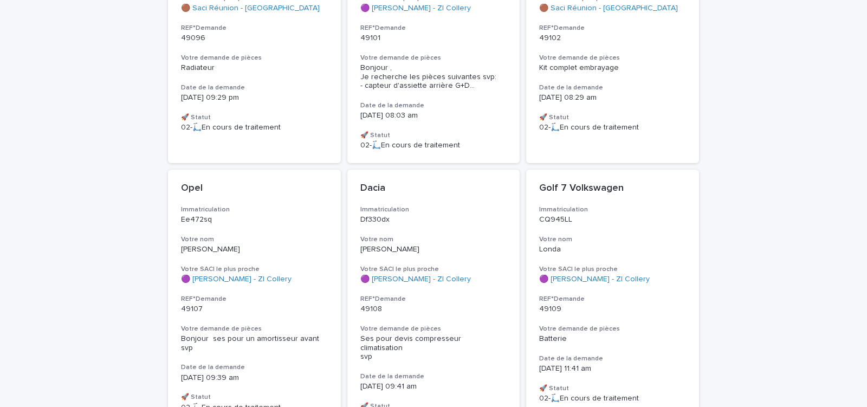
scroll to position [2109, 0]
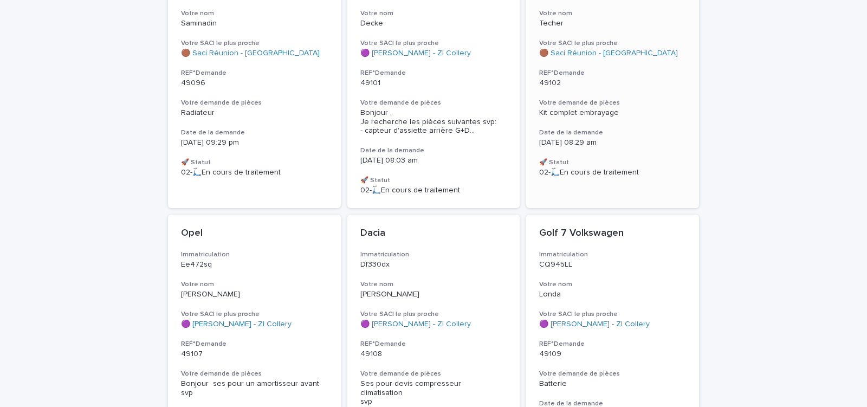
click at [638, 100] on div "Jeep renegade Limited Immatriculation FK 813 PP Votre nom Techer Votre SACI le …" at bounding box center [612, 67] width 173 height 246
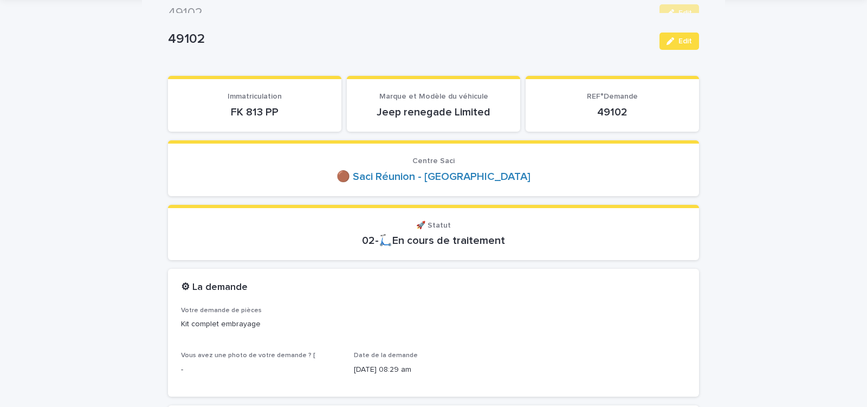
scroll to position [46, 0]
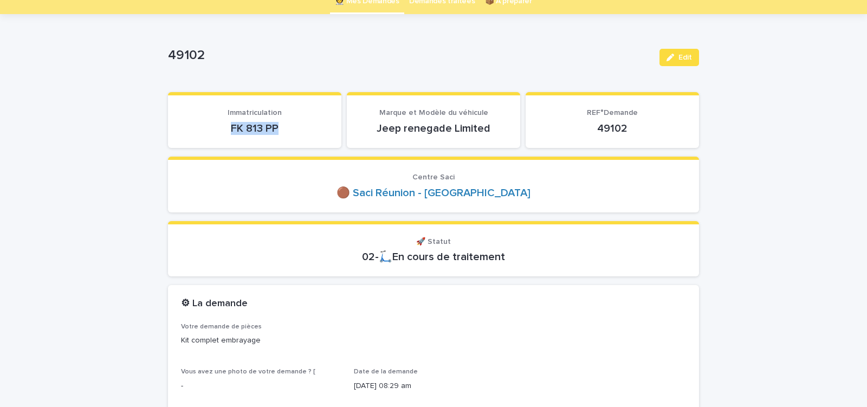
drag, startPoint x: 285, startPoint y: 126, endPoint x: 297, endPoint y: 126, distance: 11.4
click at [287, 126] on p "FK 813 PP" at bounding box center [254, 128] width 147 height 13
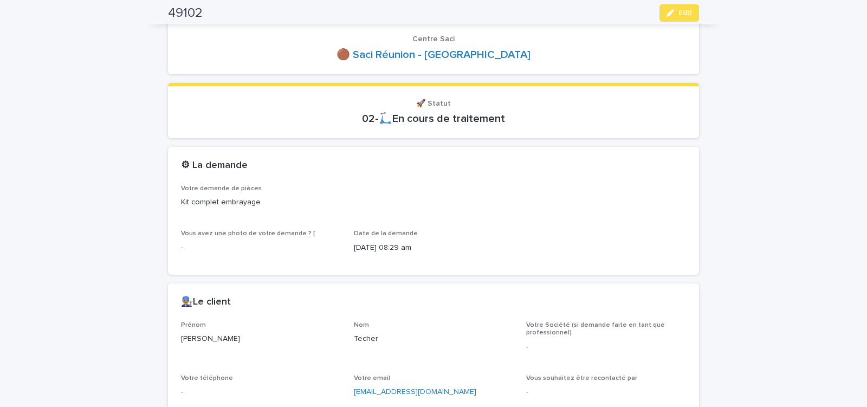
scroll to position [414, 0]
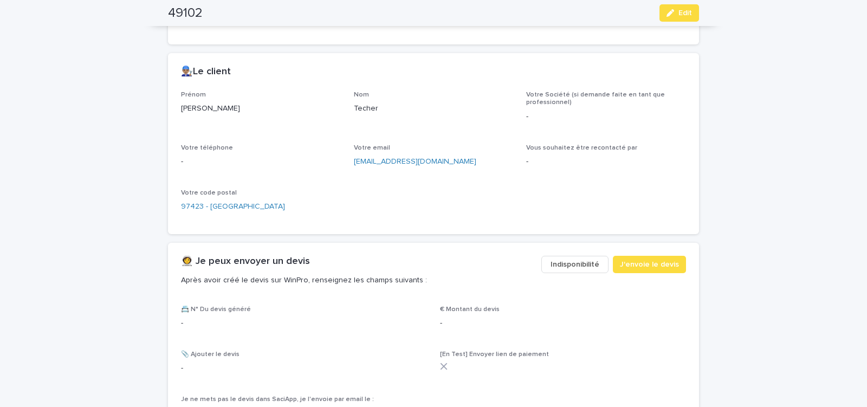
click at [570, 267] on span "Indisponibilité" at bounding box center [574, 264] width 49 height 11
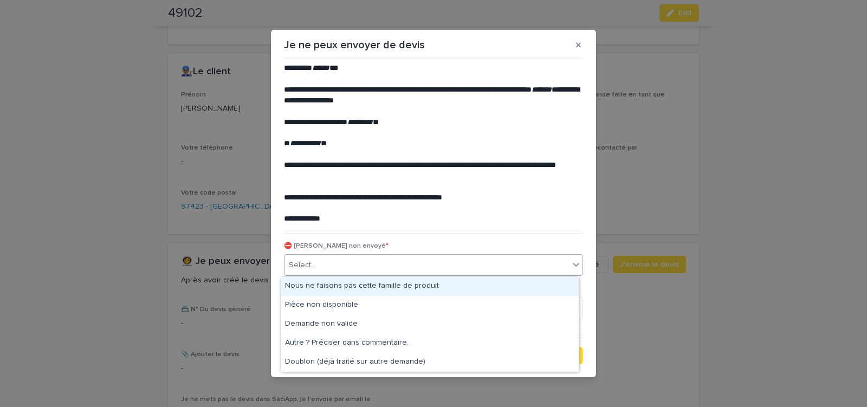
click at [389, 264] on div "Select..." at bounding box center [426, 265] width 284 height 18
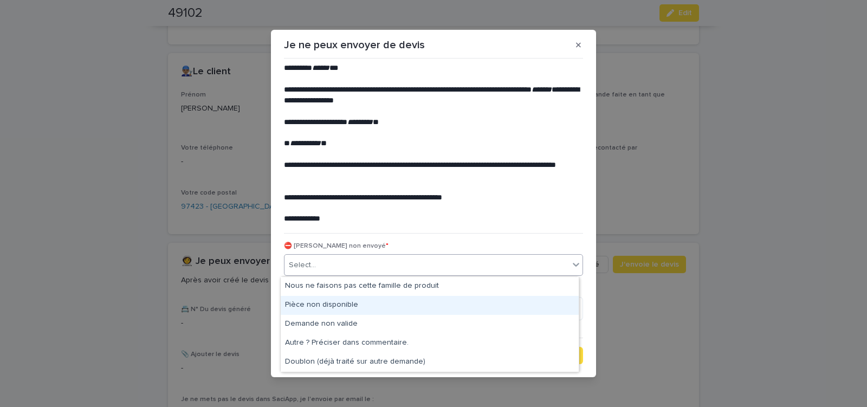
click at [328, 302] on div "Pièce non disponible" at bounding box center [430, 305] width 298 height 19
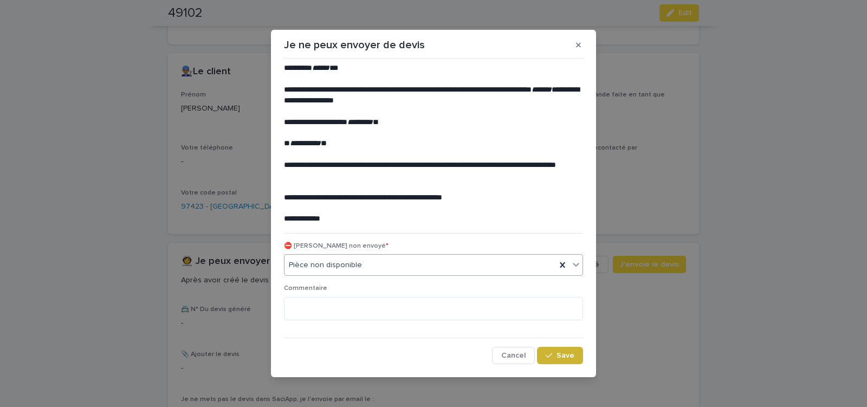
click at [553, 354] on div "button" at bounding box center [550, 355] width 11 height 8
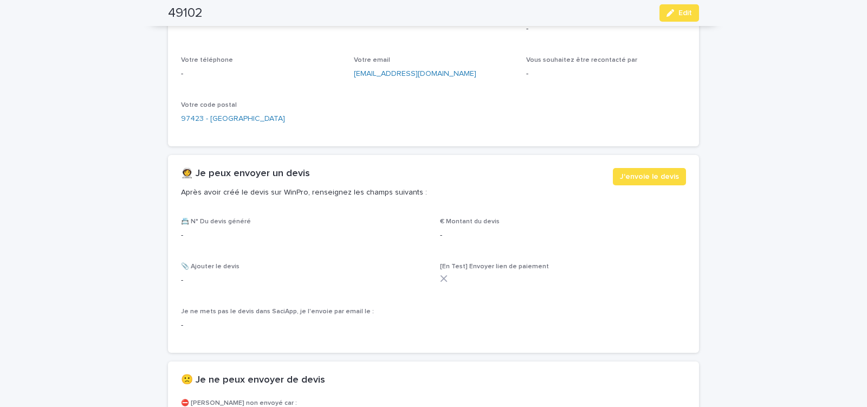
scroll to position [547, 0]
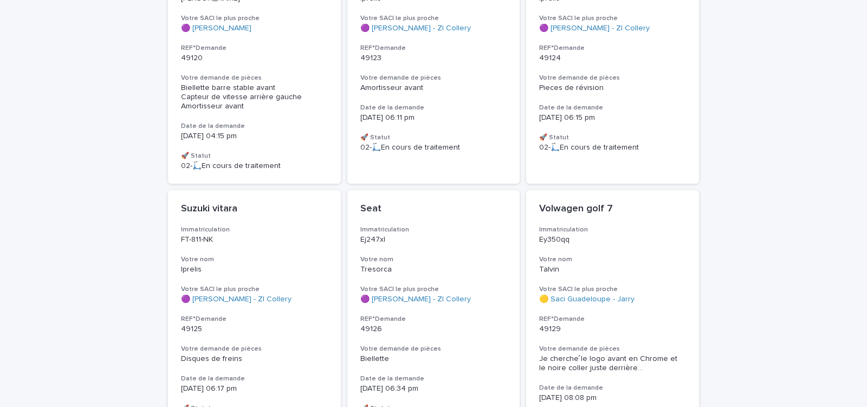
scroll to position [3057, 0]
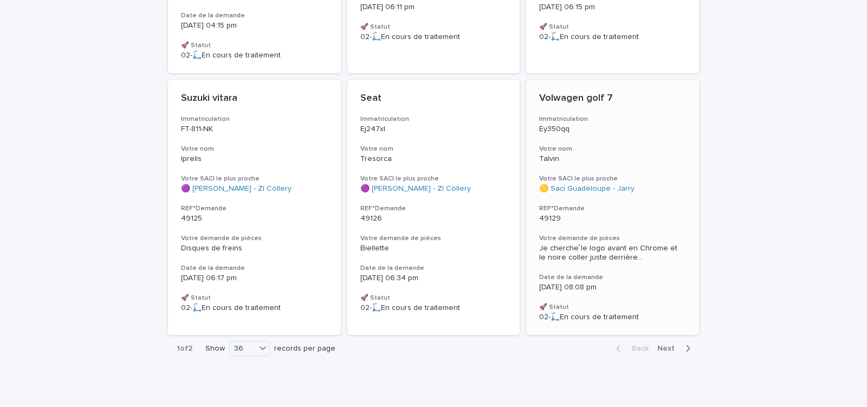
click at [605, 214] on p "49129" at bounding box center [612, 218] width 147 height 9
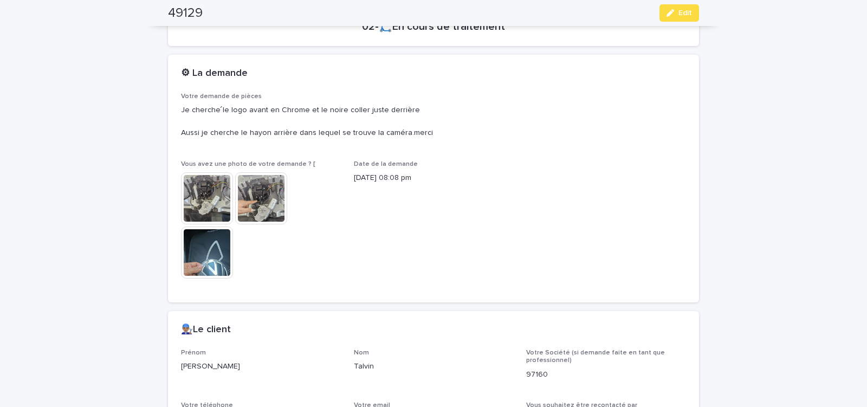
scroll to position [460, 0]
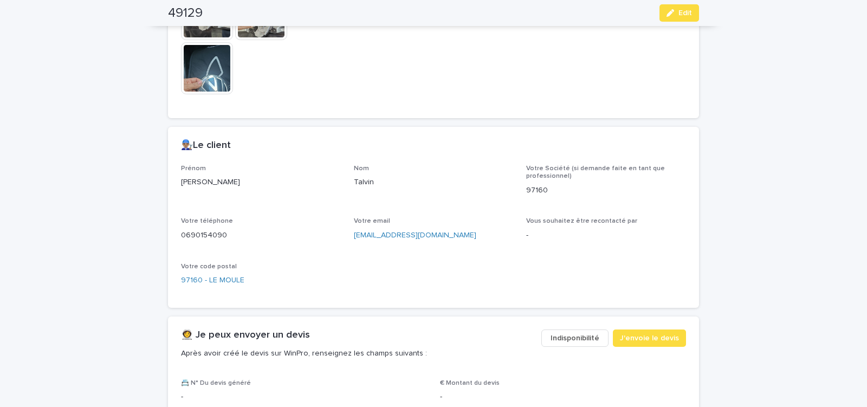
click at [576, 337] on span "Indisponibilité" at bounding box center [574, 338] width 49 height 11
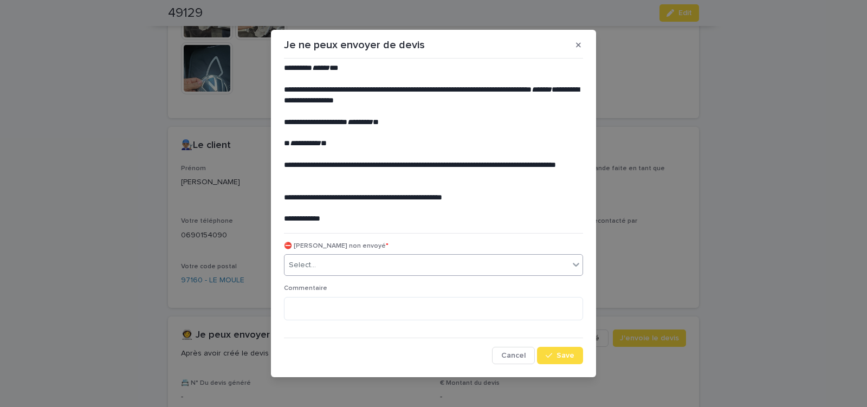
click at [395, 262] on div "Select..." at bounding box center [426, 265] width 284 height 18
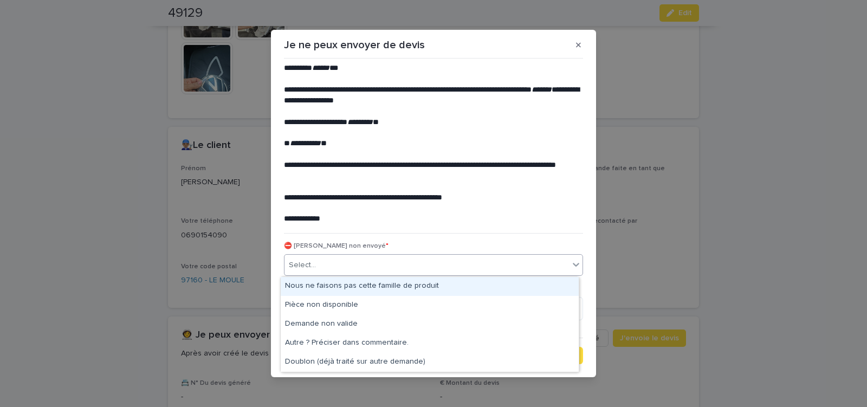
click at [387, 289] on div "Nous ne faisons pas cette famille de produit" at bounding box center [430, 286] width 298 height 19
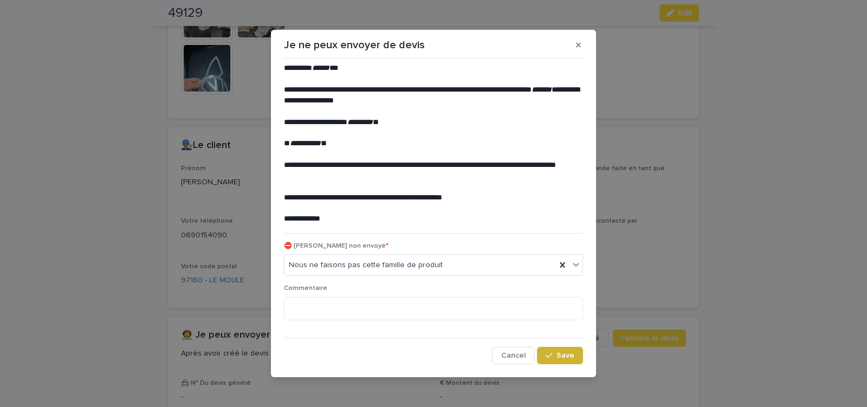
drag, startPoint x: 562, startPoint y: 356, endPoint x: 502, endPoint y: 328, distance: 65.9
click at [559, 356] on span "Save" at bounding box center [565, 355] width 18 height 8
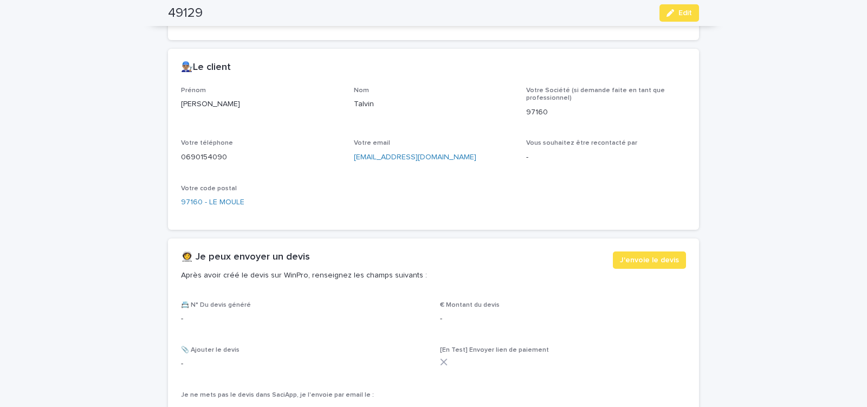
scroll to position [593, 0]
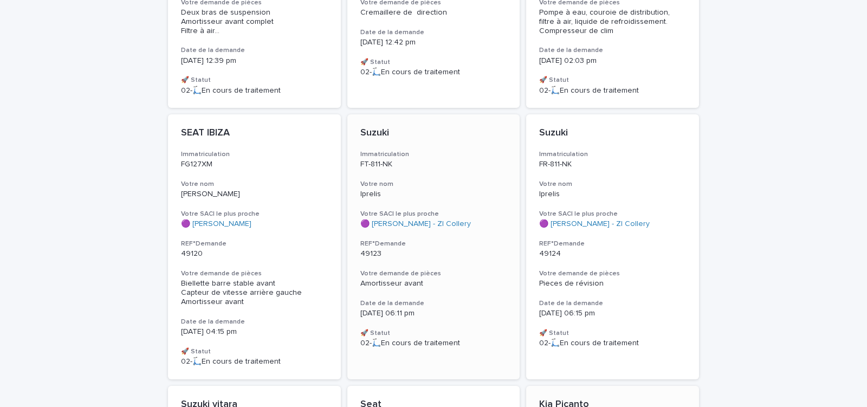
scroll to position [3030, 0]
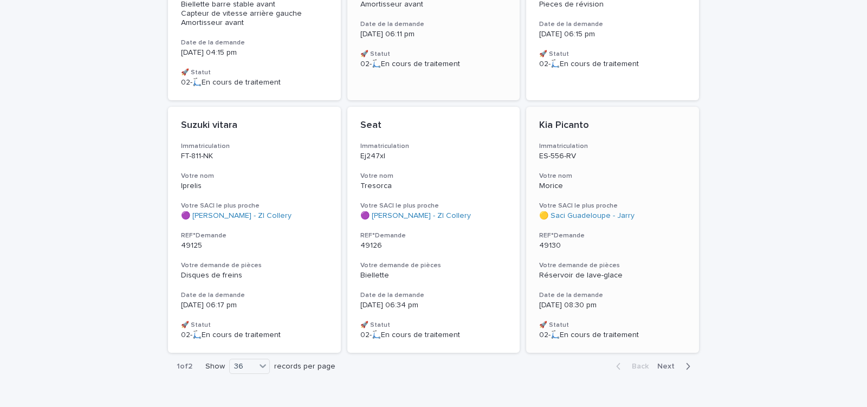
click at [598, 241] on p "49130" at bounding box center [612, 245] width 147 height 9
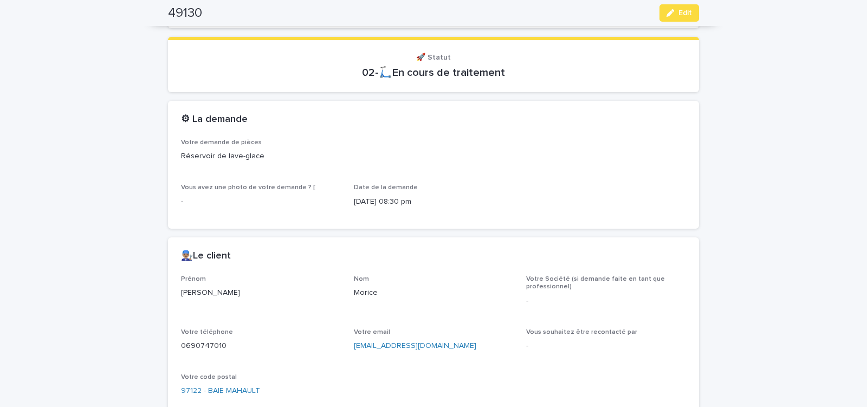
scroll to position [414, 0]
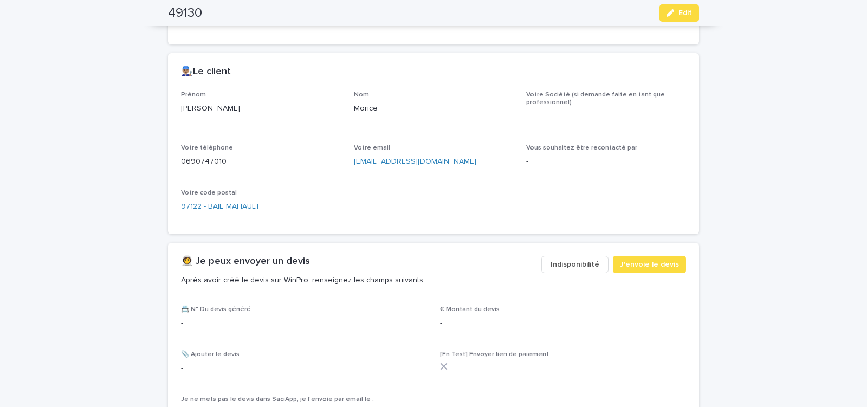
click at [570, 265] on span "Indisponibilité" at bounding box center [574, 264] width 49 height 11
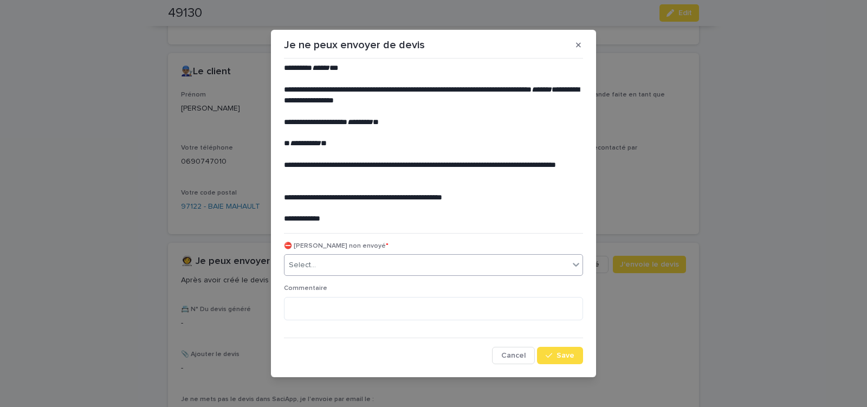
drag, startPoint x: 402, startPoint y: 262, endPoint x: 392, endPoint y: 275, distance: 16.6
click at [402, 262] on div "Select..." at bounding box center [426, 265] width 284 height 18
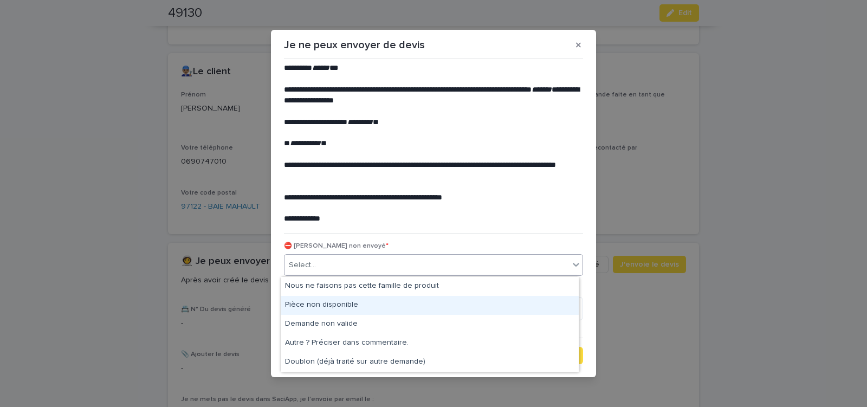
click at [364, 311] on div "Pièce non disponible" at bounding box center [430, 305] width 298 height 19
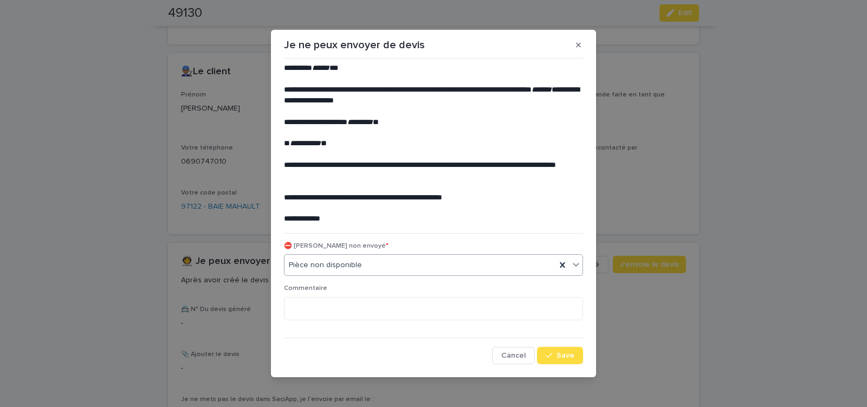
drag, startPoint x: 558, startPoint y: 355, endPoint x: 494, endPoint y: 325, distance: 71.2
click at [549, 349] on button "Save" at bounding box center [560, 355] width 46 height 17
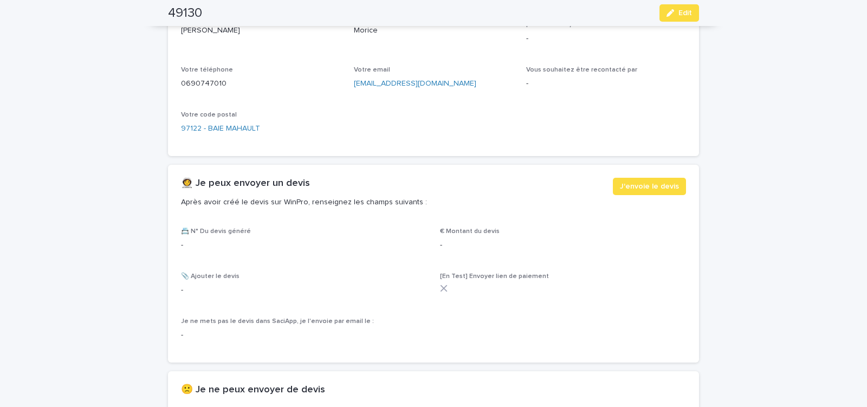
scroll to position [553, 0]
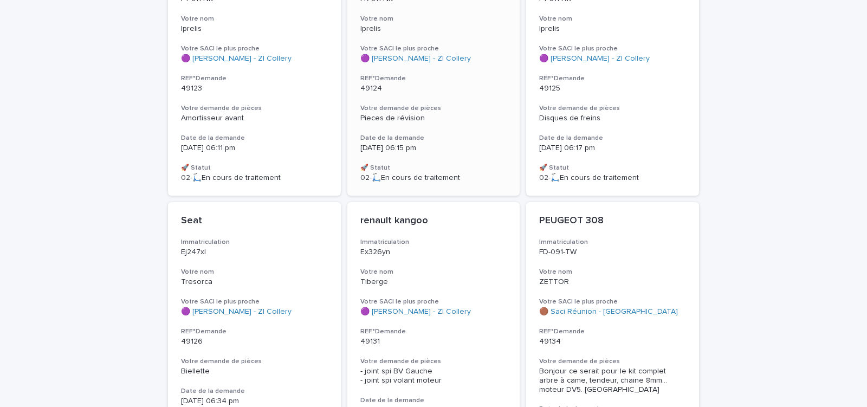
scroll to position [2974, 0]
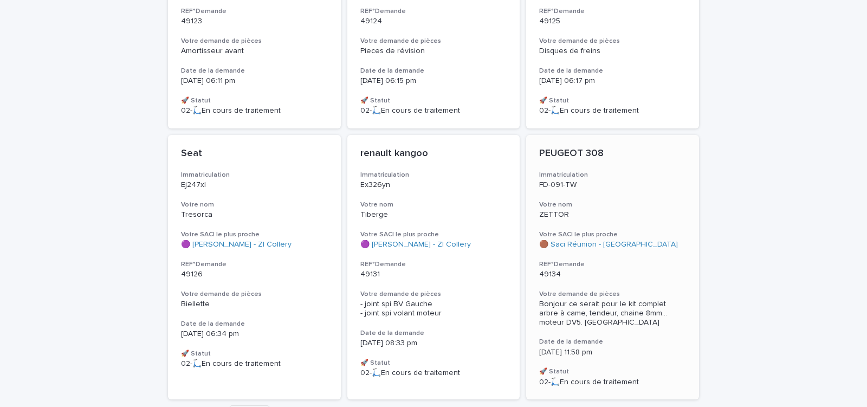
click at [622, 270] on p "49134" at bounding box center [612, 274] width 147 height 9
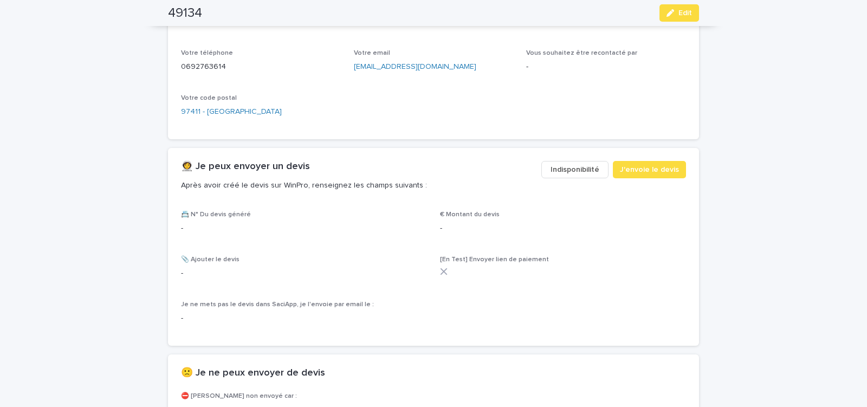
scroll to position [512, 0]
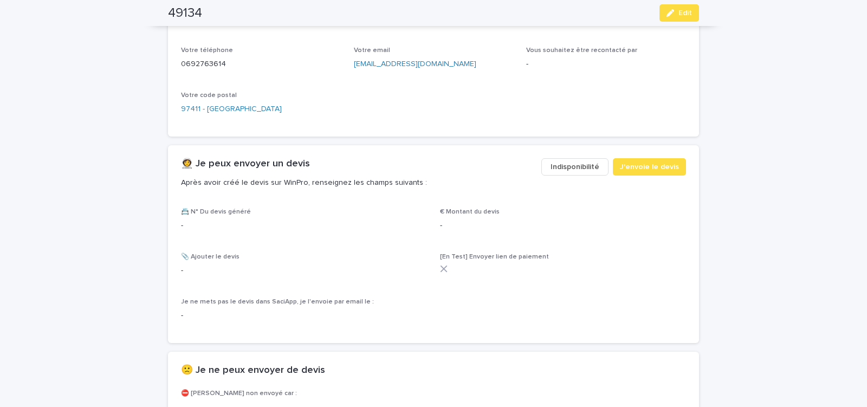
click at [570, 169] on span "Indisponibilité" at bounding box center [574, 166] width 49 height 11
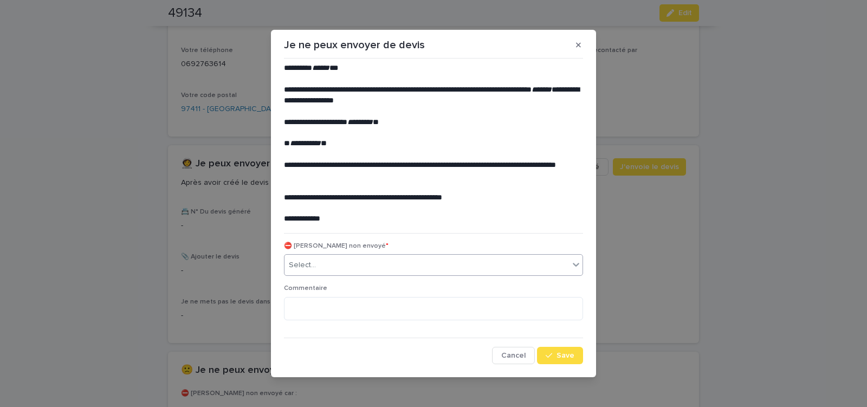
click at [412, 266] on div "Select..." at bounding box center [426, 265] width 284 height 18
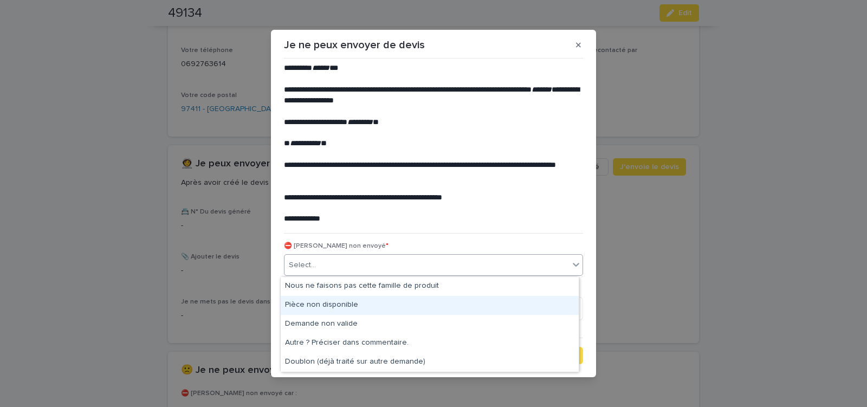
click at [362, 299] on div "Pièce non disponible" at bounding box center [430, 305] width 298 height 19
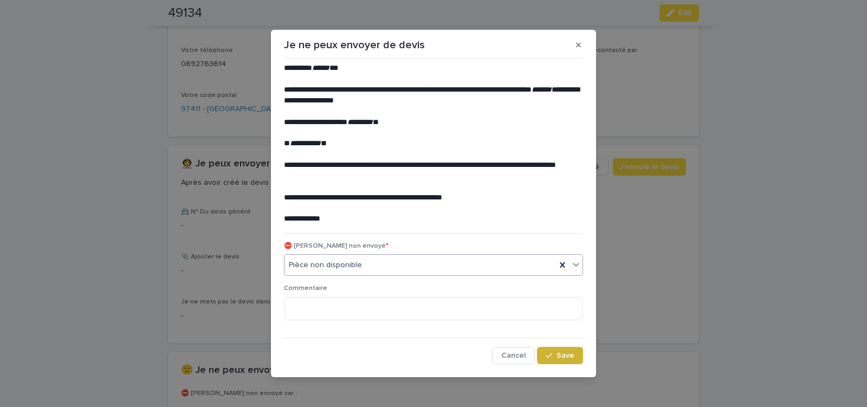
click at [556, 354] on span "Save" at bounding box center [565, 355] width 18 height 8
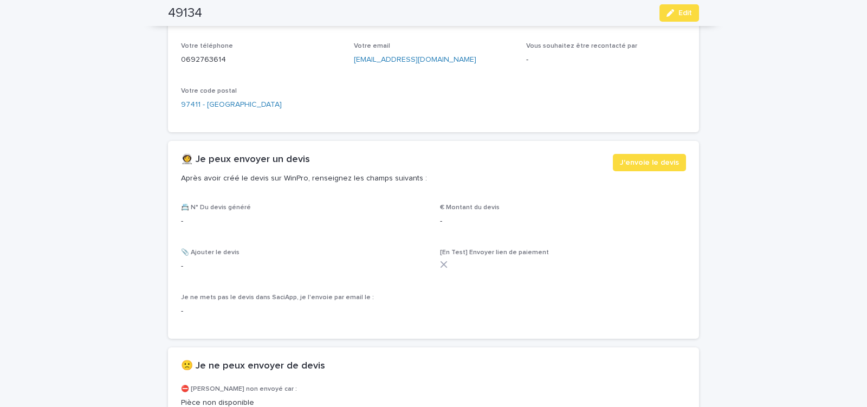
scroll to position [645, 0]
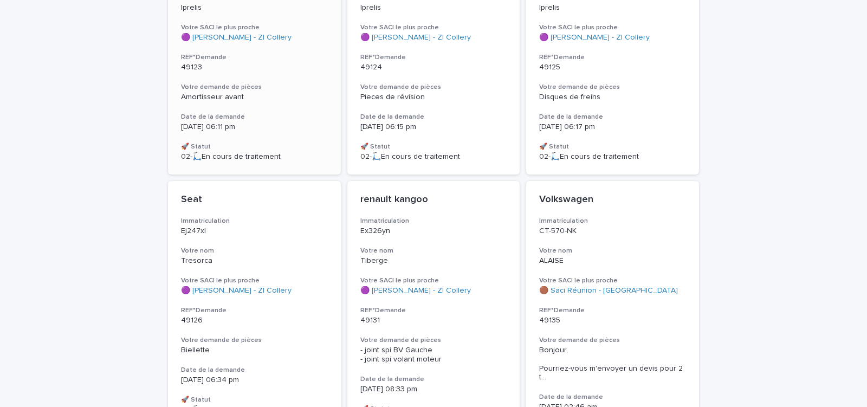
scroll to position [3020, 0]
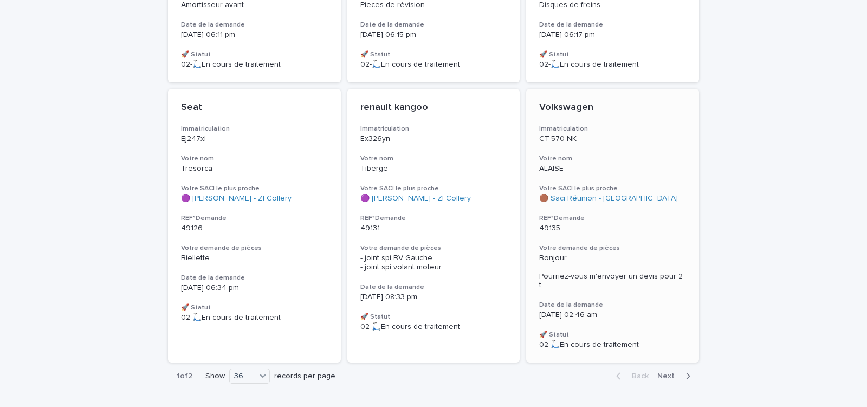
click at [629, 214] on h3 "REF°Demande" at bounding box center [612, 218] width 147 height 9
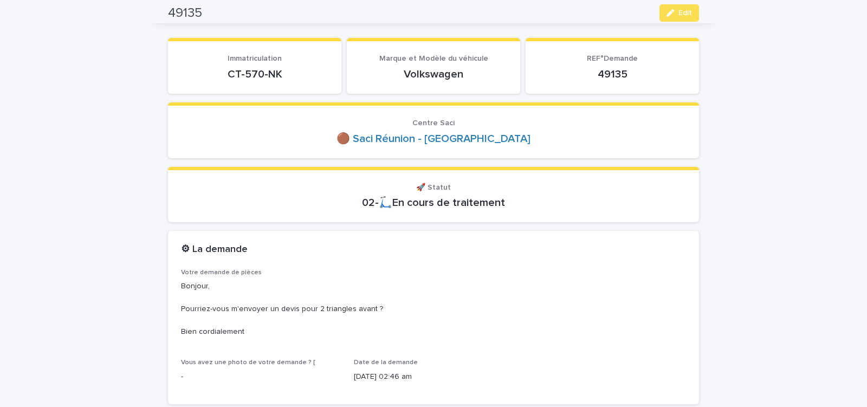
scroll to position [92, 0]
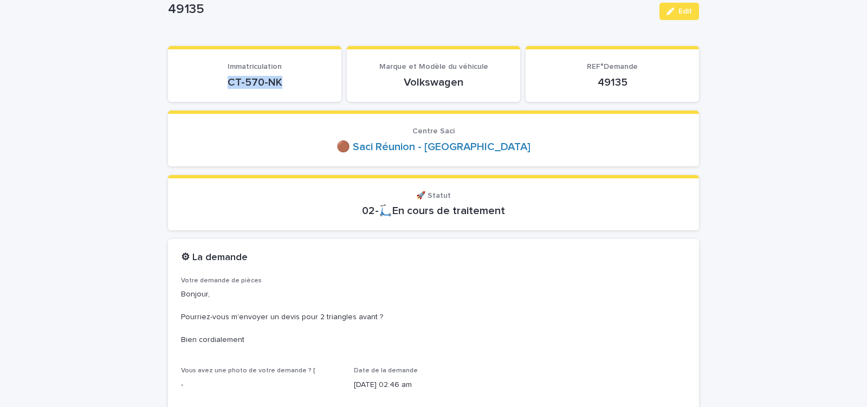
drag, startPoint x: 246, startPoint y: 84, endPoint x: 292, endPoint y: 87, distance: 46.7
click at [292, 86] on p "CT-570-NK" at bounding box center [254, 82] width 147 height 13
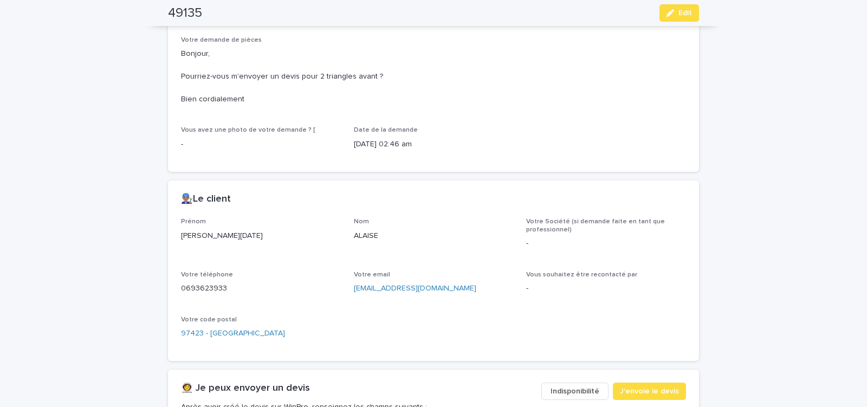
scroll to position [368, 0]
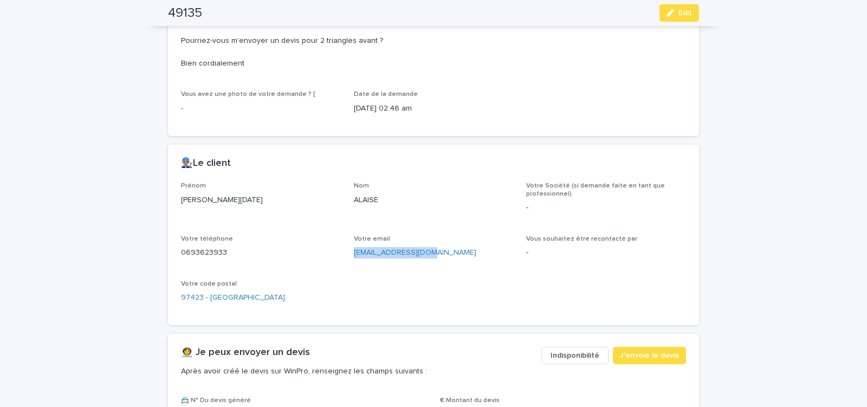
drag, startPoint x: 349, startPoint y: 268, endPoint x: 424, endPoint y: 272, distance: 75.4
click at [422, 272] on div "Prénom Jean-noel Nom ALAISE Votre Société (si demande faite en tant que profess…" at bounding box center [433, 247] width 505 height 130
click at [668, 11] on icon "button" at bounding box center [670, 13] width 8 height 8
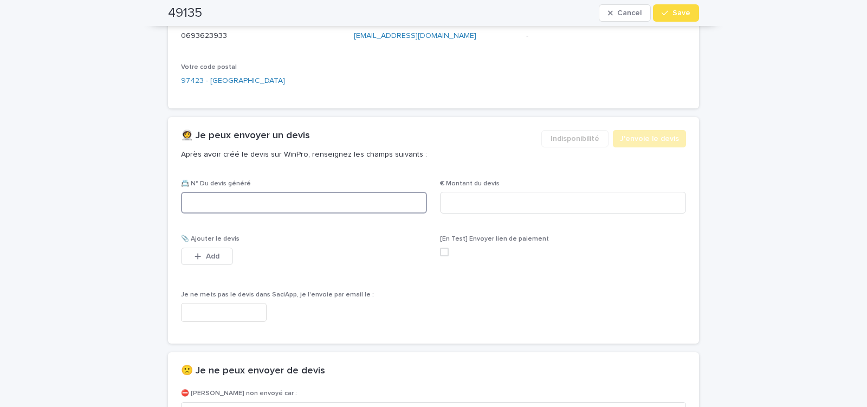
paste input "********"
type input "********"
drag, startPoint x: 472, startPoint y: 213, endPoint x: 383, endPoint y: 263, distance: 101.6
click at [473, 213] on input at bounding box center [563, 203] width 246 height 22
type input "******"
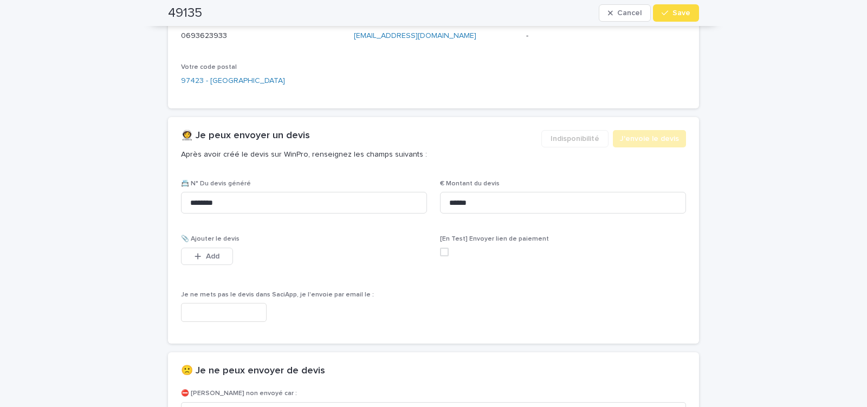
click at [236, 321] on input "text" at bounding box center [224, 312] width 86 height 19
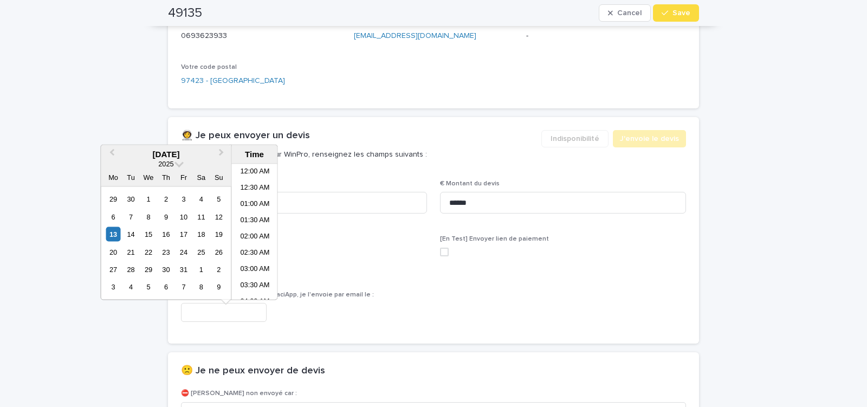
scroll to position [233, 0]
click at [257, 246] on li "09:30 AM" at bounding box center [255, 248] width 46 height 16
type input "**********"
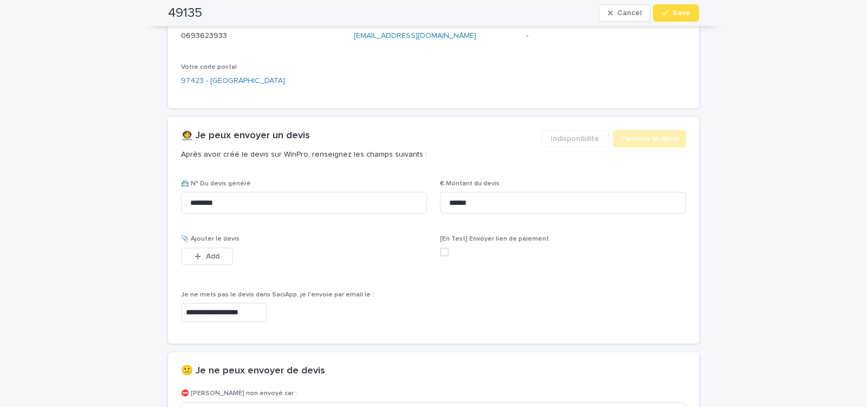
scroll to position [585, 0]
click at [669, 13] on div "button" at bounding box center [666, 13] width 11 height 8
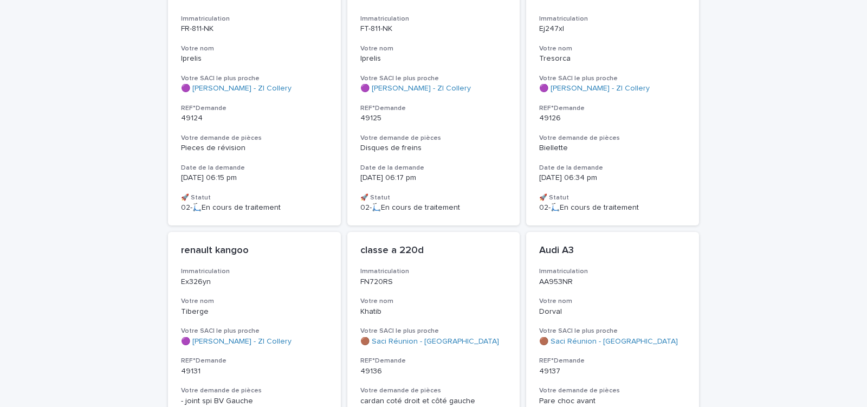
scroll to position [3030, 0]
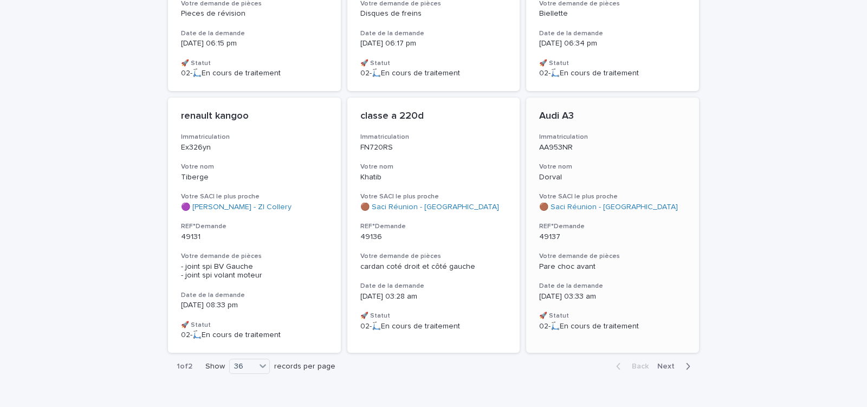
click at [626, 222] on h3 "REF°Demande" at bounding box center [612, 226] width 147 height 9
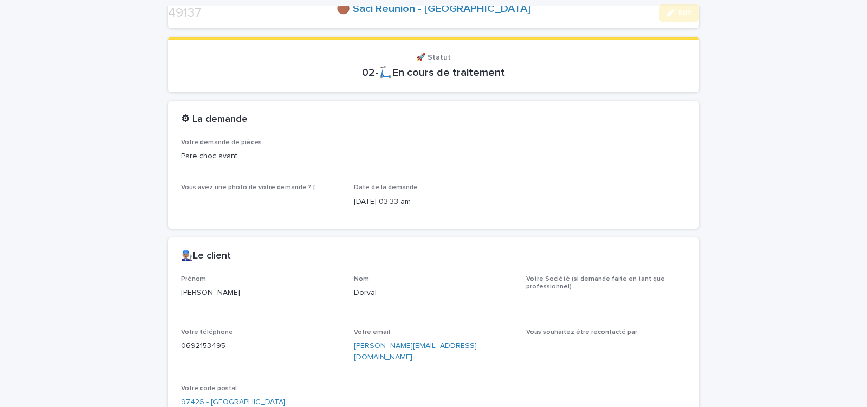
scroll to position [460, 0]
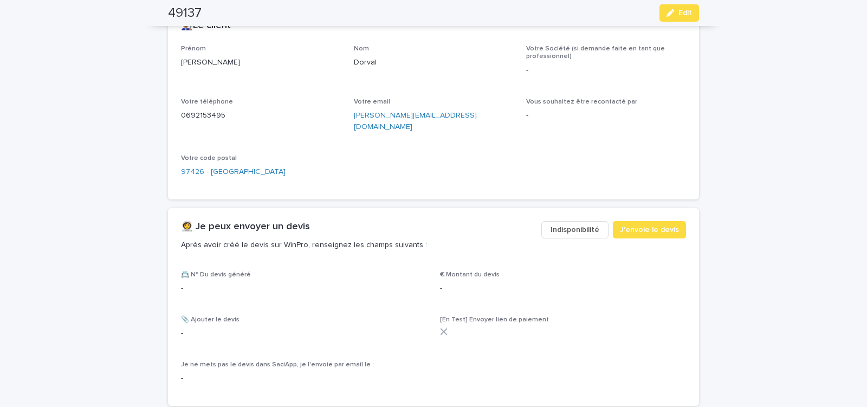
click at [569, 224] on span "Indisponibilité" at bounding box center [574, 229] width 49 height 11
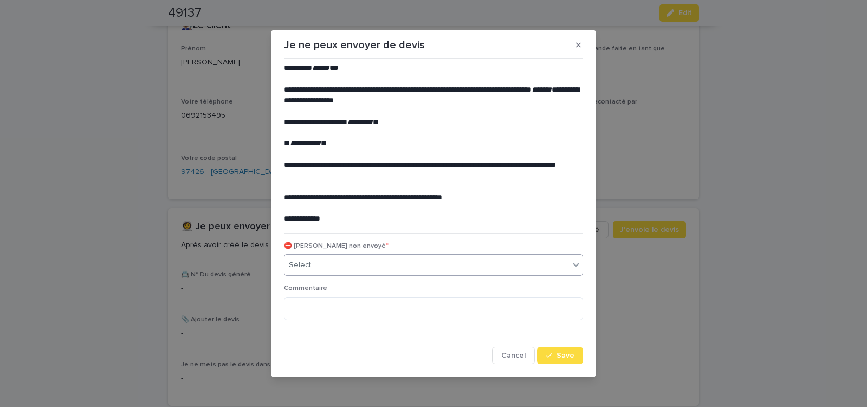
drag, startPoint x: 380, startPoint y: 264, endPoint x: 375, endPoint y: 275, distance: 12.4
click at [380, 263] on div "Select..." at bounding box center [426, 265] width 284 height 18
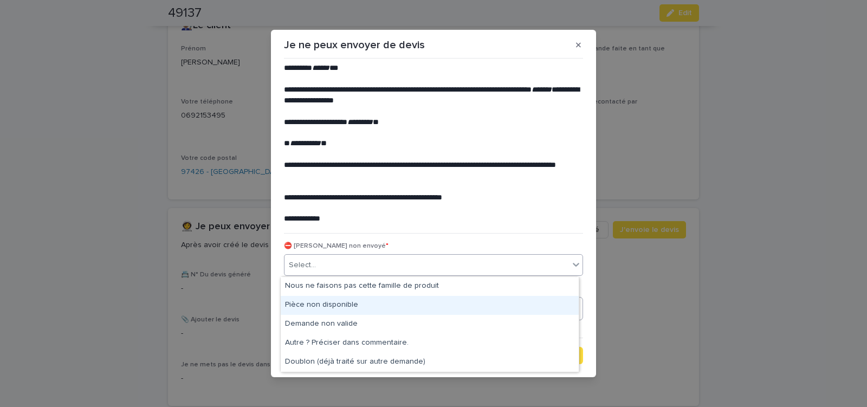
click at [348, 302] on div "Pièce non disponible" at bounding box center [430, 305] width 298 height 19
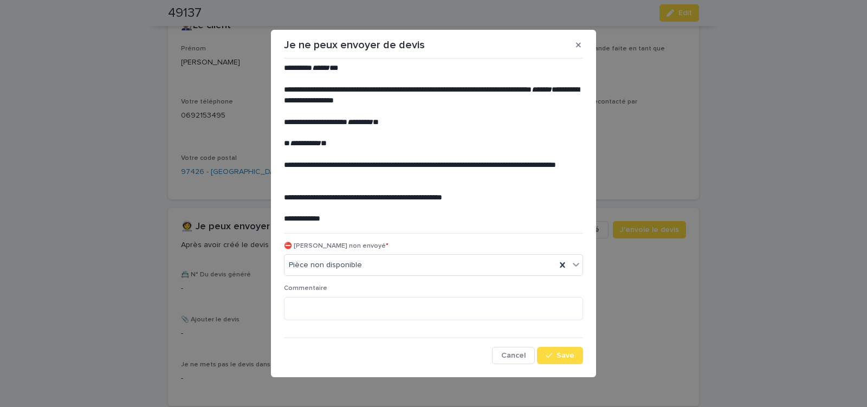
click at [561, 346] on div "**********" at bounding box center [433, 213] width 299 height 301
click at [555, 353] on button "Save" at bounding box center [560, 355] width 46 height 17
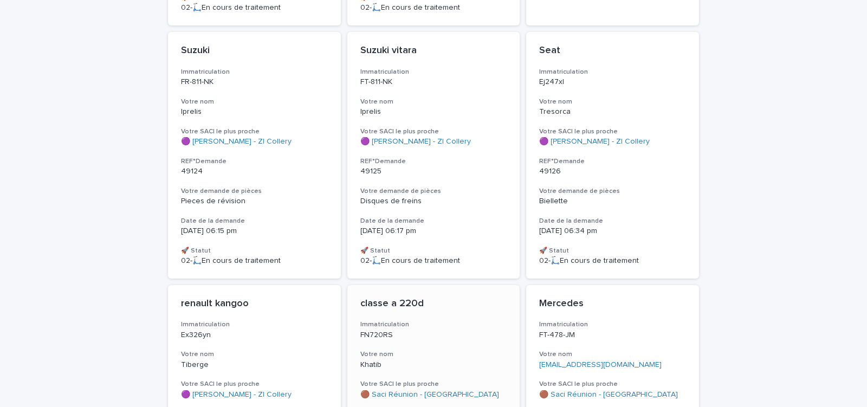
scroll to position [3038, 0]
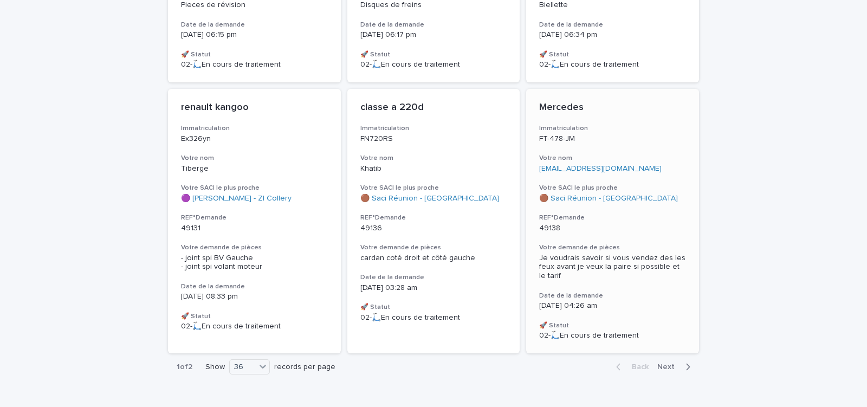
click at [627, 205] on div "Mercedes Immatriculation FT-478-JM Votre nom renepierrelauret92@gmail.com Votre…" at bounding box center [612, 221] width 173 height 264
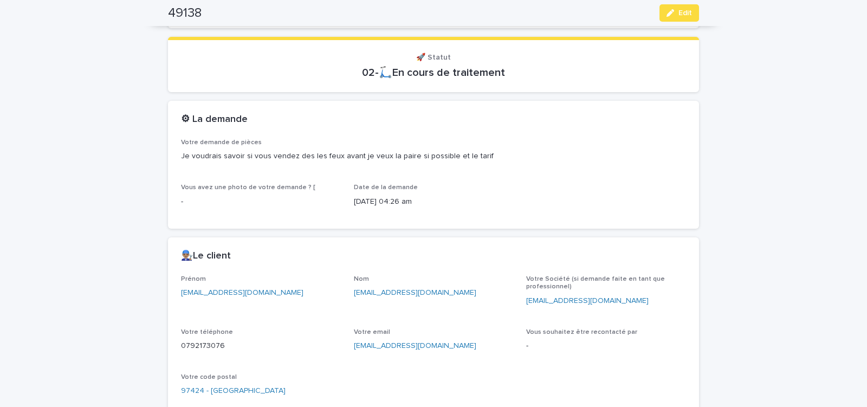
scroll to position [460, 0]
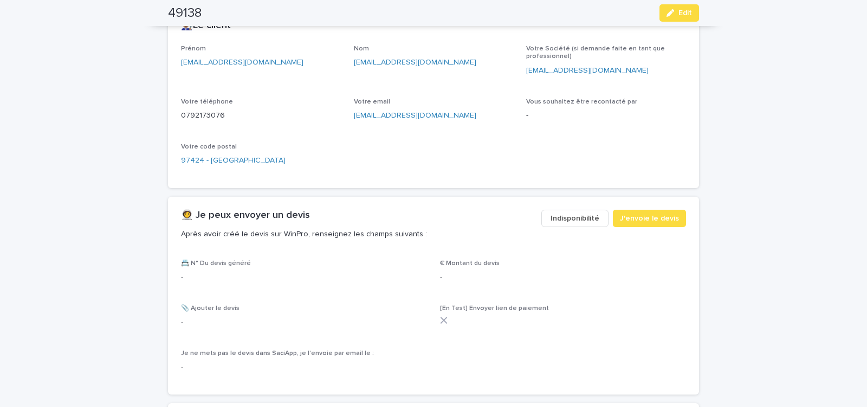
click at [560, 219] on span "Indisponibilité" at bounding box center [574, 218] width 49 height 11
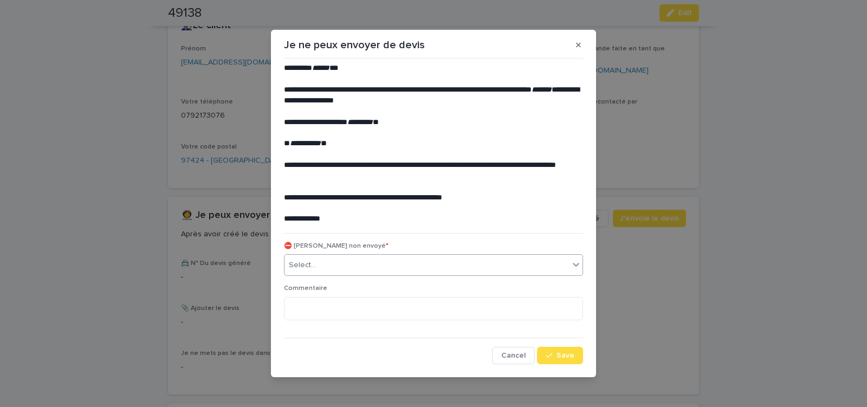
click at [402, 266] on div "Select..." at bounding box center [426, 265] width 284 height 18
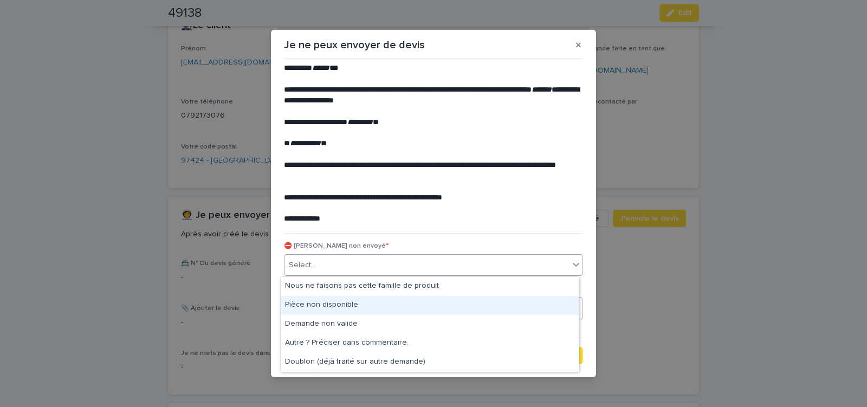
click at [359, 305] on div "Pièce non disponible" at bounding box center [430, 305] width 298 height 19
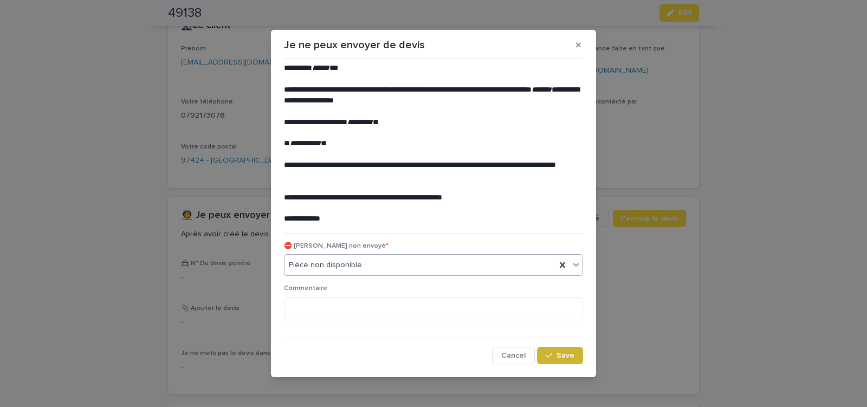
click at [558, 356] on span "Save" at bounding box center [565, 355] width 18 height 8
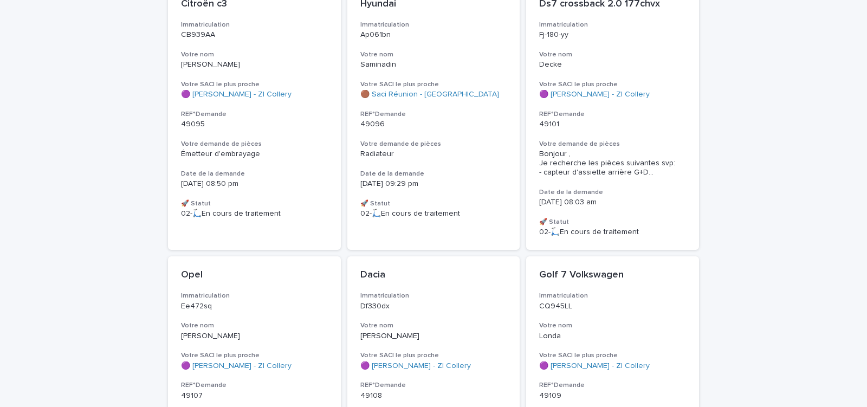
scroll to position [1741, 0]
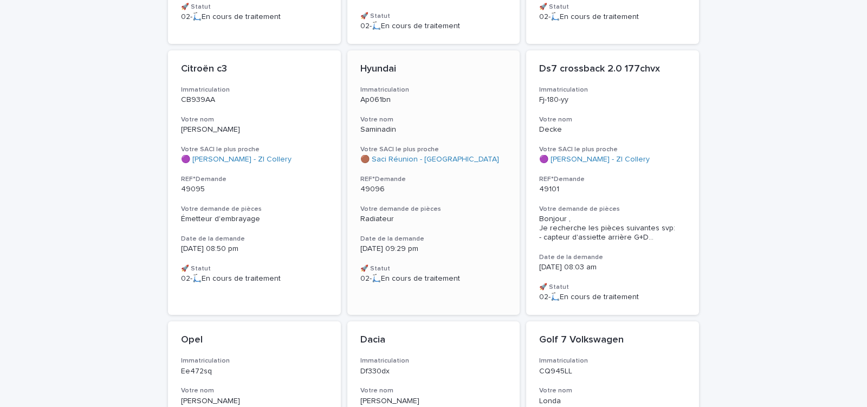
click at [459, 205] on h3 "Votre demande de pièces" at bounding box center [433, 209] width 147 height 9
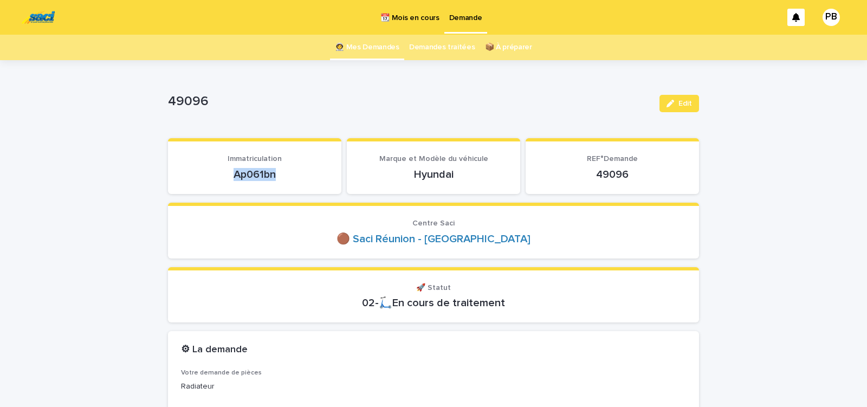
drag, startPoint x: 223, startPoint y: 175, endPoint x: 299, endPoint y: 180, distance: 77.1
click at [293, 181] on div "Ap061bn" at bounding box center [254, 173] width 147 height 15
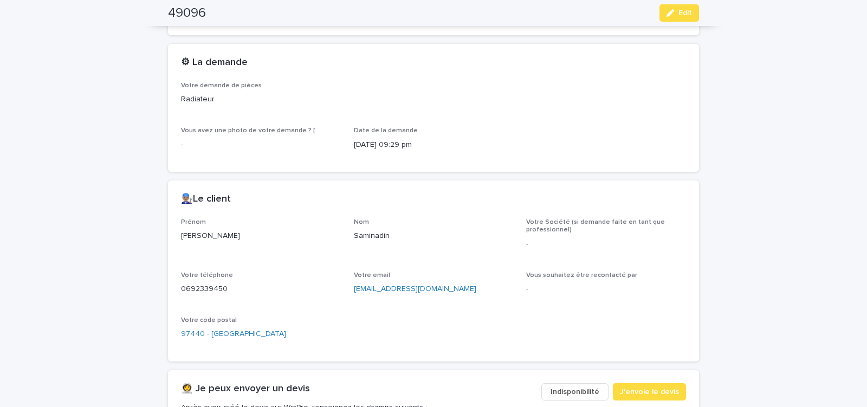
scroll to position [322, 0]
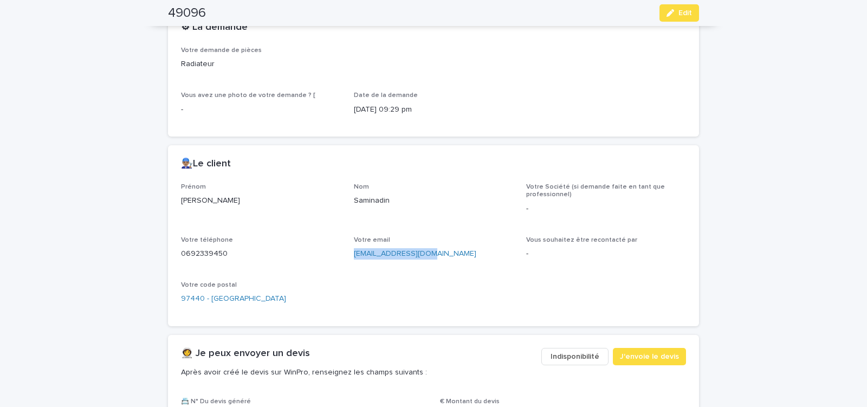
drag, startPoint x: 348, startPoint y: 259, endPoint x: 427, endPoint y: 255, distance: 78.7
click at [424, 255] on div "Prénom Eric Nom Saminadin Votre Société (si demande faite en tant que professio…" at bounding box center [433, 248] width 505 height 130
click at [392, 271] on div "Prénom Eric Nom Saminadin Votre Société (si demande faite en tant que professio…" at bounding box center [433, 248] width 505 height 130
drag, startPoint x: 350, startPoint y: 258, endPoint x: 435, endPoint y: 256, distance: 85.0
click at [435, 256] on p "saminadin.jean@orange.fr" at bounding box center [434, 253] width 160 height 11
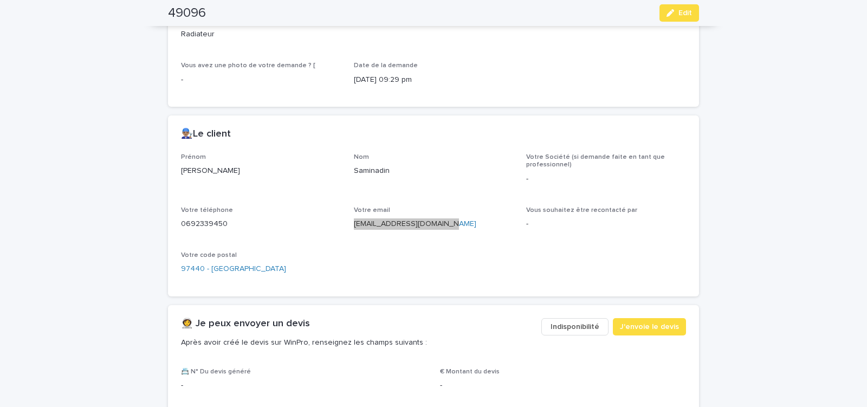
scroll to position [414, 0]
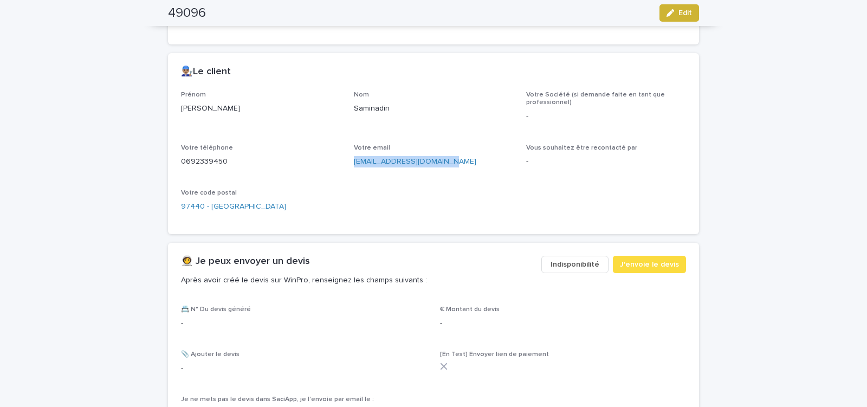
click at [681, 14] on span "Edit" at bounding box center [685, 13] width 14 height 8
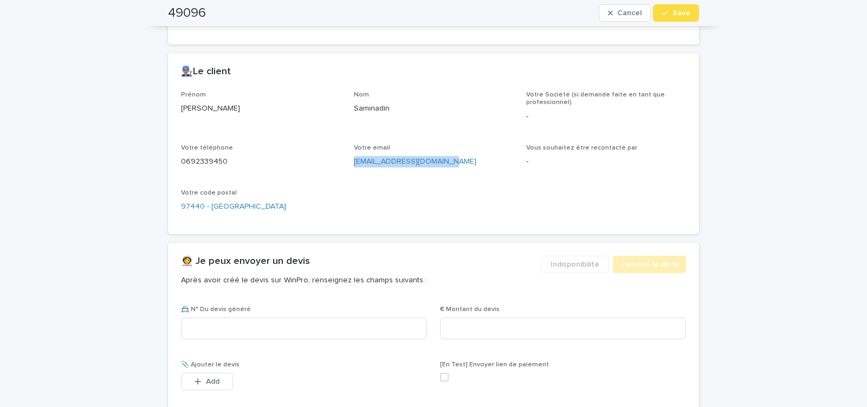
scroll to position [552, 0]
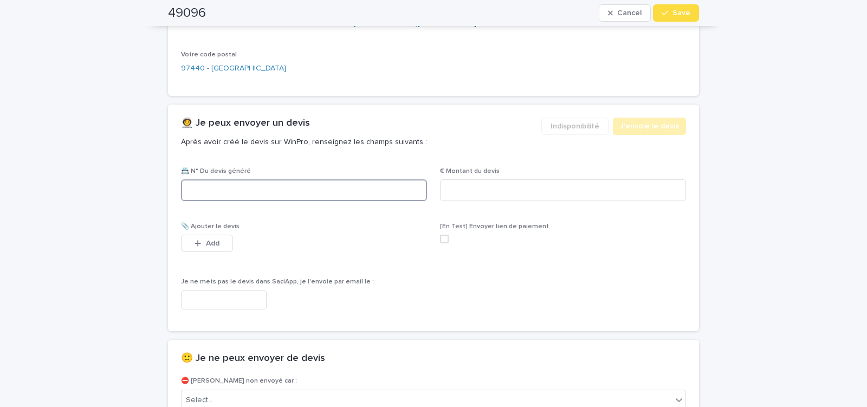
paste input "**********"
type input "*"
type input "********"
click at [502, 192] on input at bounding box center [563, 190] width 246 height 22
type input "******"
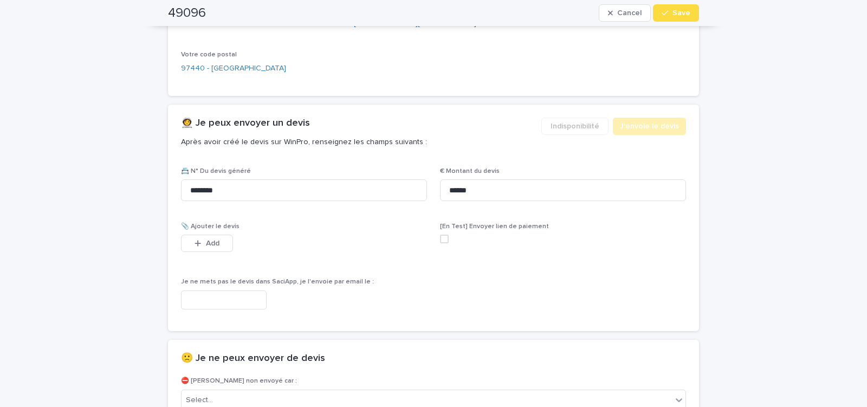
click at [247, 300] on input "text" at bounding box center [224, 299] width 86 height 19
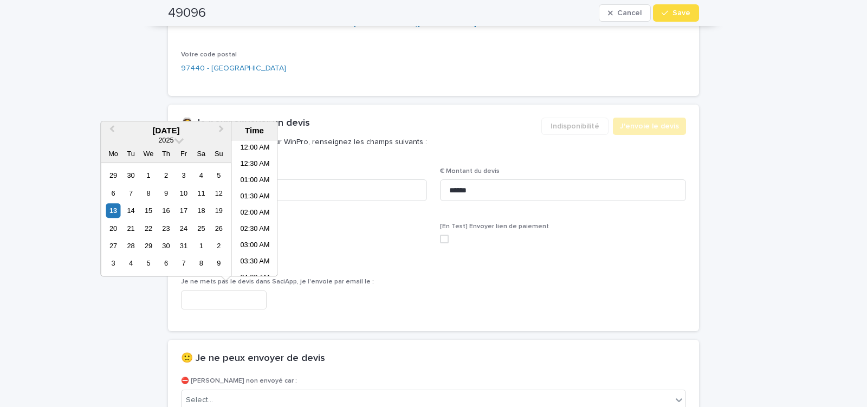
scroll to position [233, 0]
click at [257, 220] on li "09:30 AM" at bounding box center [255, 224] width 46 height 16
type input "**********"
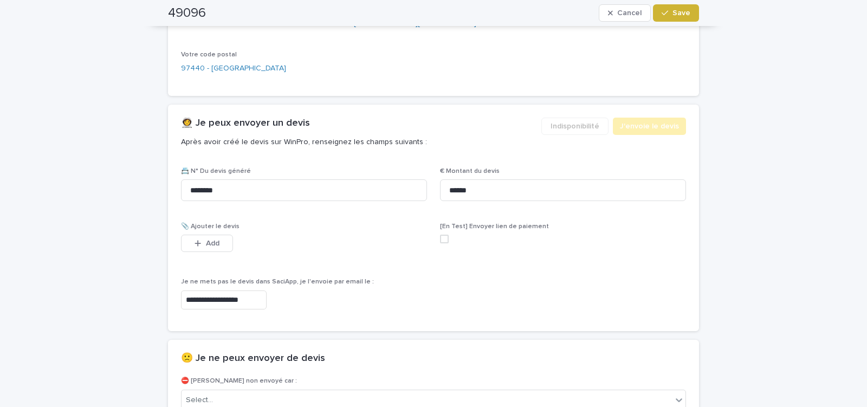
click at [672, 13] on span "Save" at bounding box center [681, 13] width 18 height 8
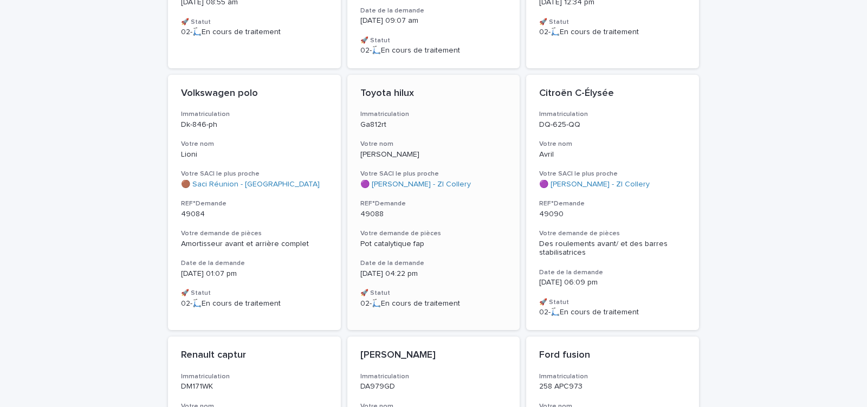
scroll to position [1169, 0]
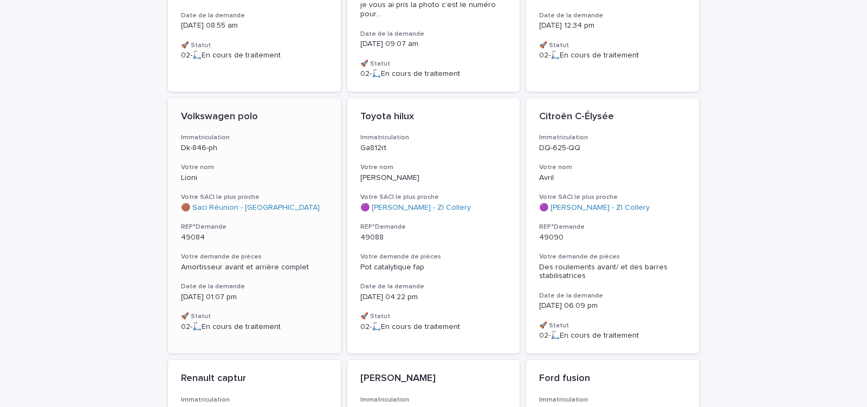
click at [284, 224] on div "Volkswagen polo Immatriculation Dk-846-ph Votre nom Lioni Votre SACI le plus pr…" at bounding box center [254, 221] width 173 height 246
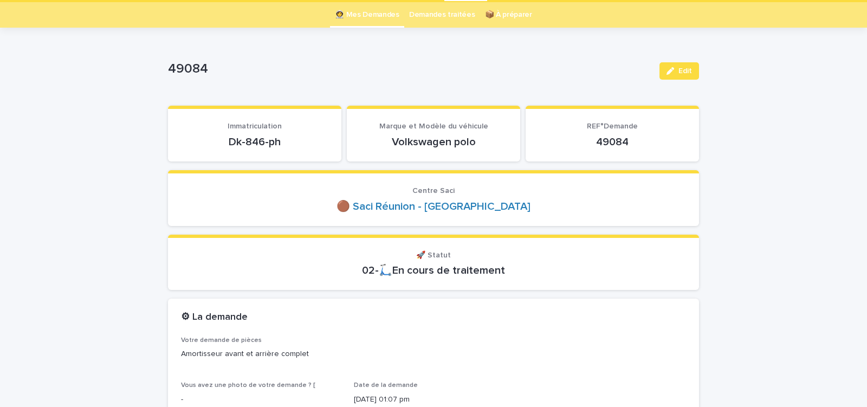
scroll to position [46, 0]
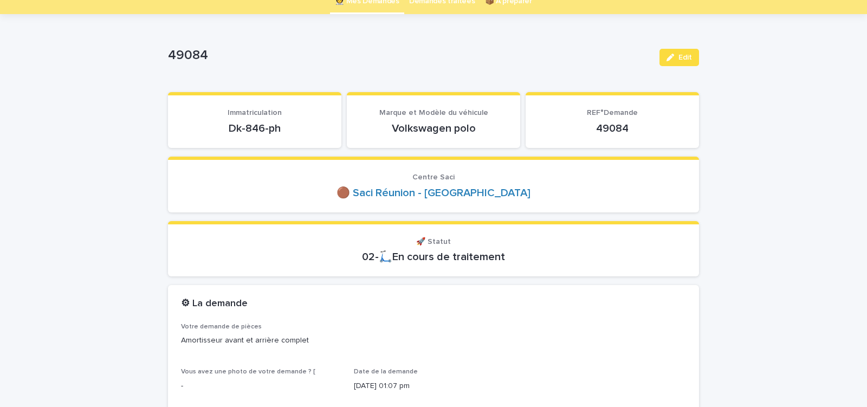
drag, startPoint x: 224, startPoint y: 132, endPoint x: 281, endPoint y: 131, distance: 56.9
click at [280, 131] on p "Dk-846-ph" at bounding box center [254, 128] width 147 height 13
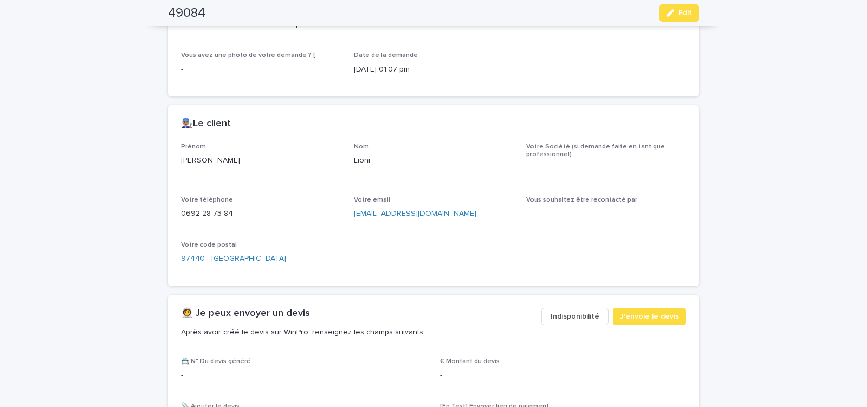
scroll to position [414, 0]
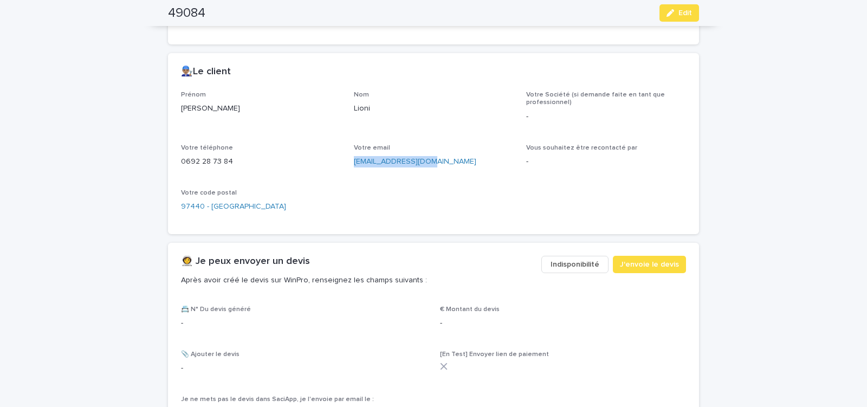
drag, startPoint x: 353, startPoint y: 166, endPoint x: 432, endPoint y: 174, distance: 79.5
click at [431, 174] on div "Prénom Thierry Nom Lioni Votre Société (si demande faite en tant que profession…" at bounding box center [433, 156] width 505 height 130
click at [663, 14] on button "Edit" at bounding box center [679, 12] width 40 height 17
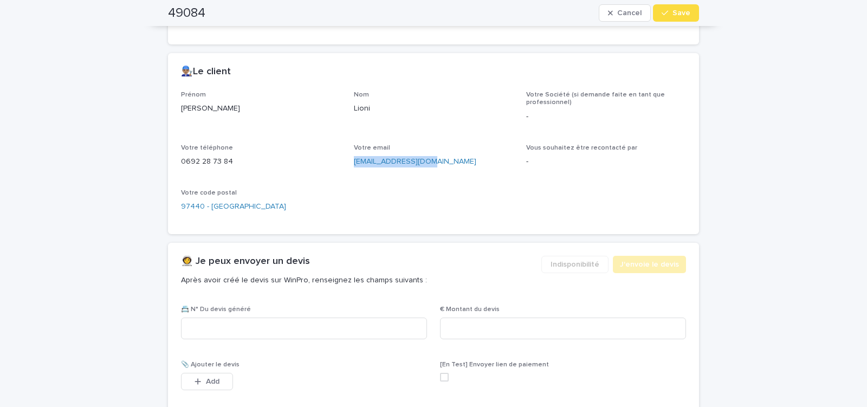
scroll to position [598, 0]
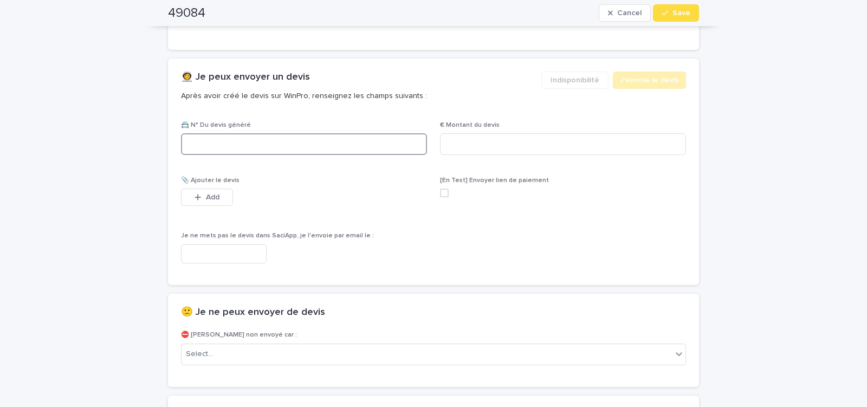
paste input "********"
type input "********"
click at [462, 146] on input at bounding box center [563, 144] width 246 height 22
type input "******"
drag, startPoint x: 224, startPoint y: 250, endPoint x: 238, endPoint y: 250, distance: 14.1
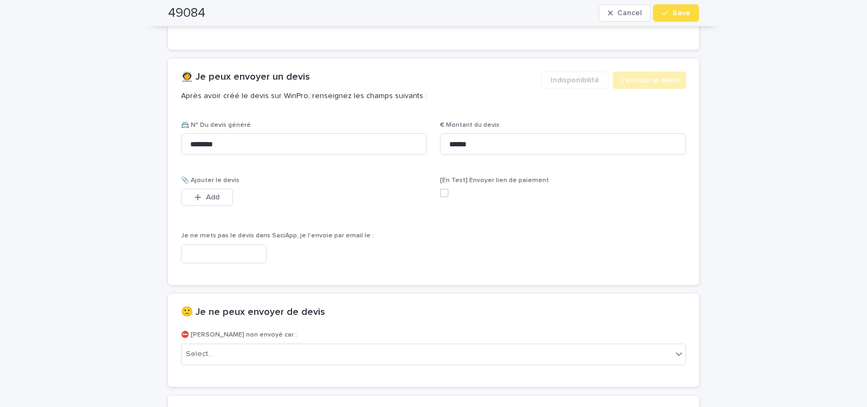
click at [224, 250] on input "text" at bounding box center [224, 253] width 86 height 19
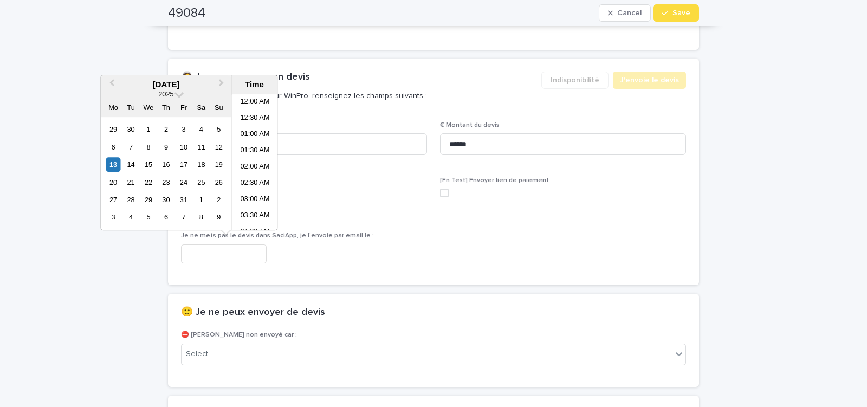
scroll to position [249, 0]
click at [258, 161] on li "09:30 AM" at bounding box center [255, 162] width 46 height 16
type input "**********"
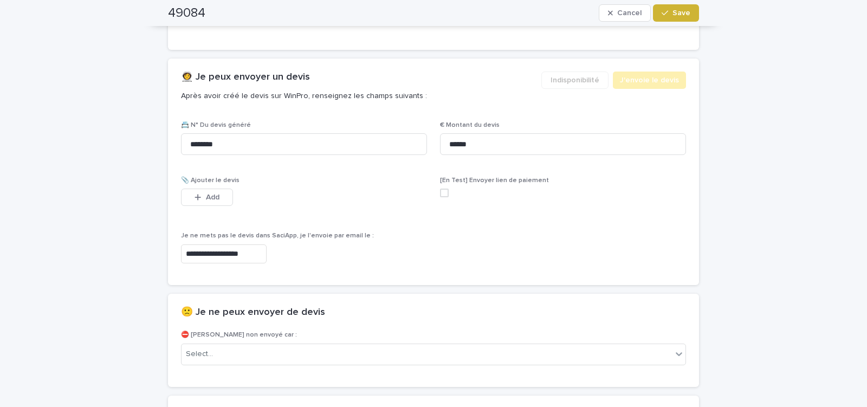
click at [677, 13] on span "Save" at bounding box center [681, 13] width 18 height 8
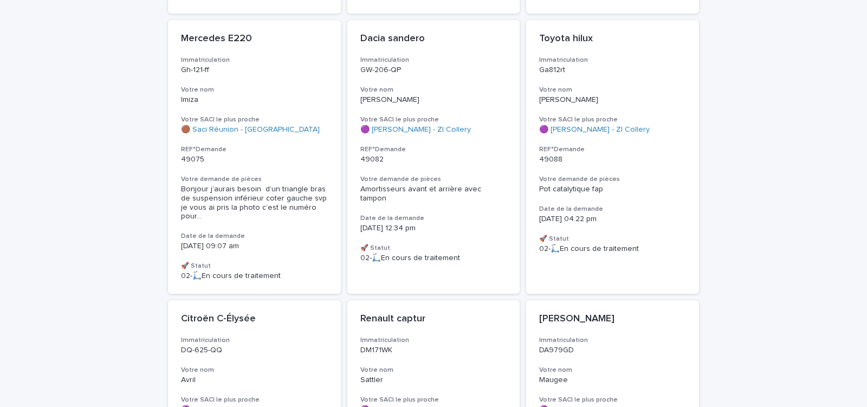
scroll to position [948, 0]
click at [314, 155] on p "49075" at bounding box center [254, 159] width 147 height 9
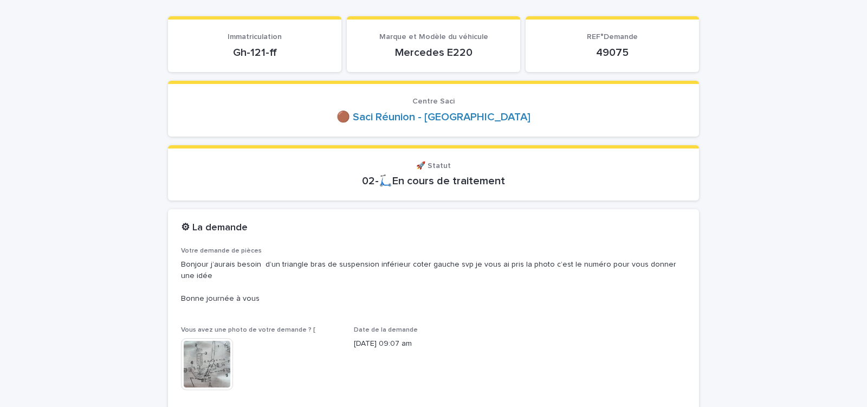
scroll to position [138, 0]
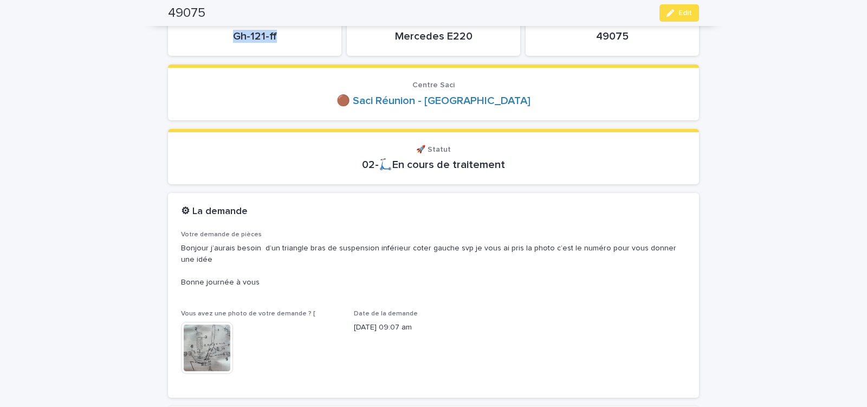
drag, startPoint x: 232, startPoint y: 38, endPoint x: 276, endPoint y: 37, distance: 43.9
click at [276, 37] on p "Gh-121-ff" at bounding box center [254, 36] width 147 height 13
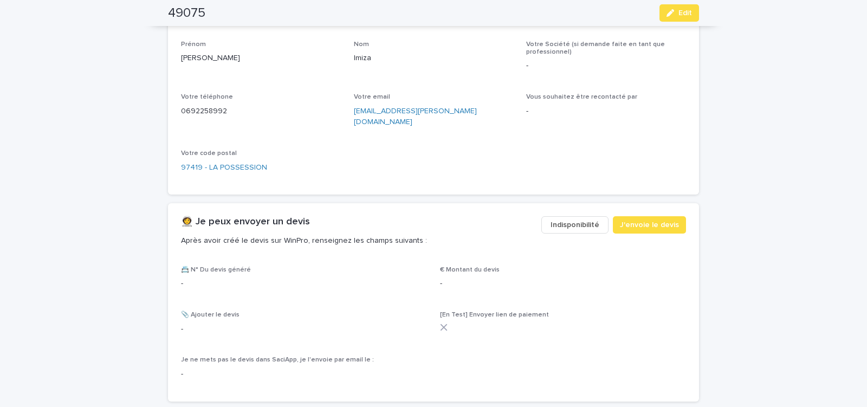
scroll to position [552, 0]
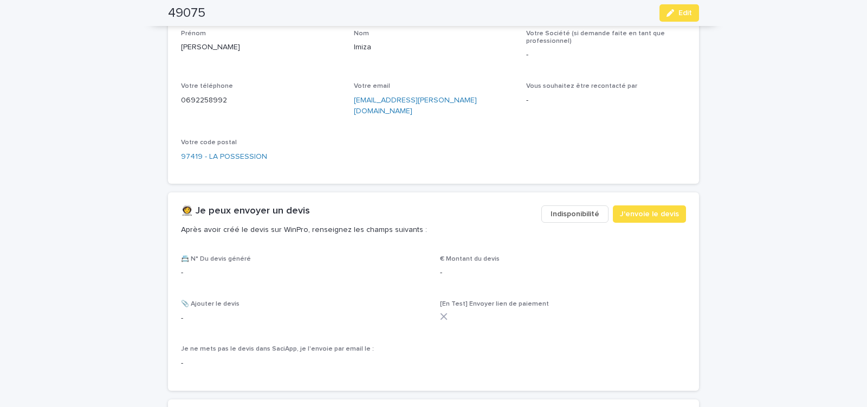
click at [565, 209] on span "Indisponibilité" at bounding box center [574, 214] width 49 height 11
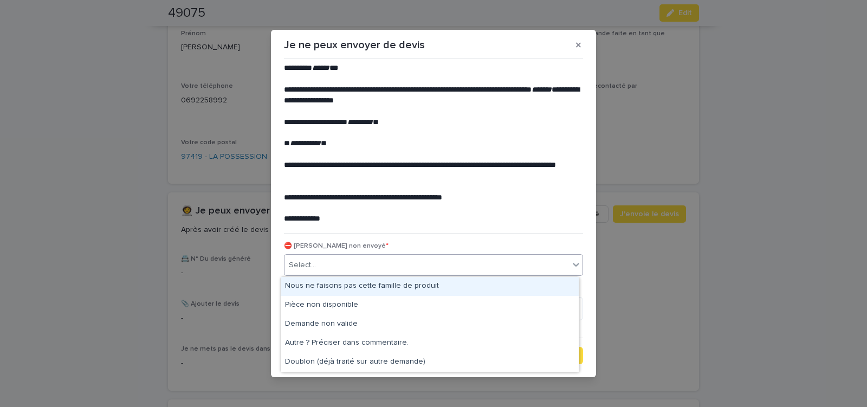
click at [356, 262] on div "Select..." at bounding box center [426, 265] width 284 height 18
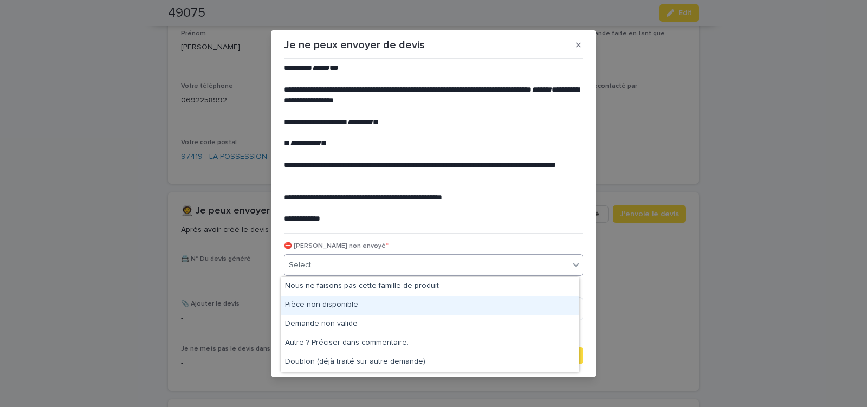
click at [341, 302] on div "Pièce non disponible" at bounding box center [430, 305] width 298 height 19
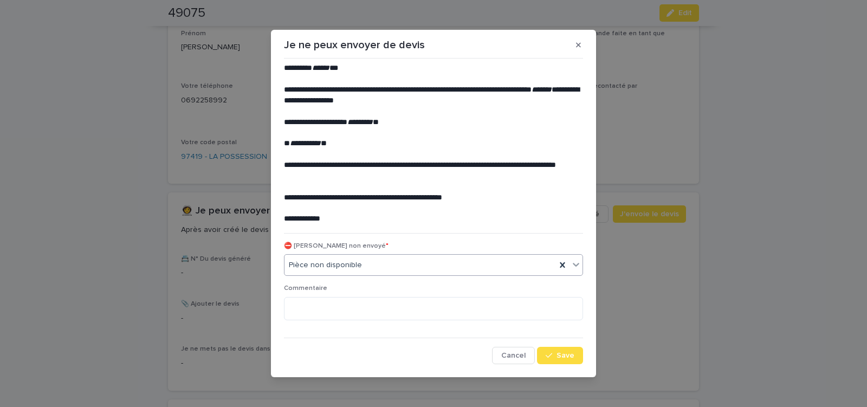
click at [546, 354] on icon "button" at bounding box center [548, 355] width 6 height 8
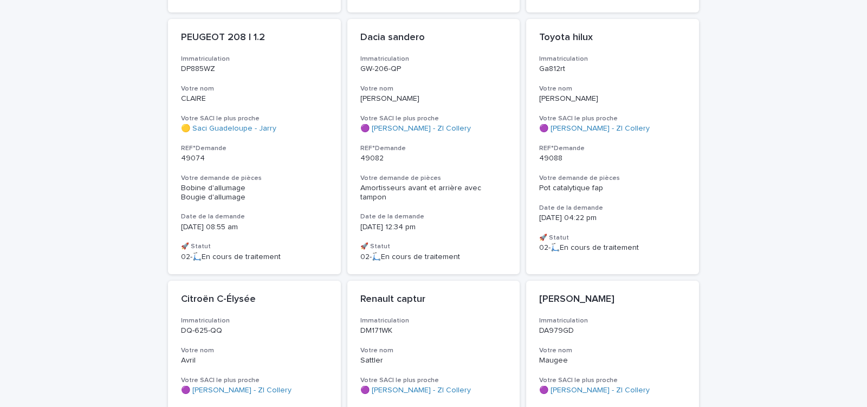
scroll to position [633, 0]
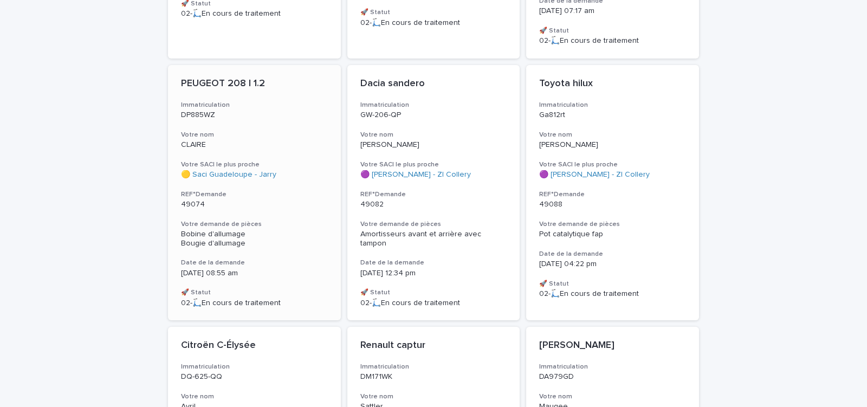
click at [298, 224] on h3 "Votre demande de pièces" at bounding box center [254, 224] width 147 height 9
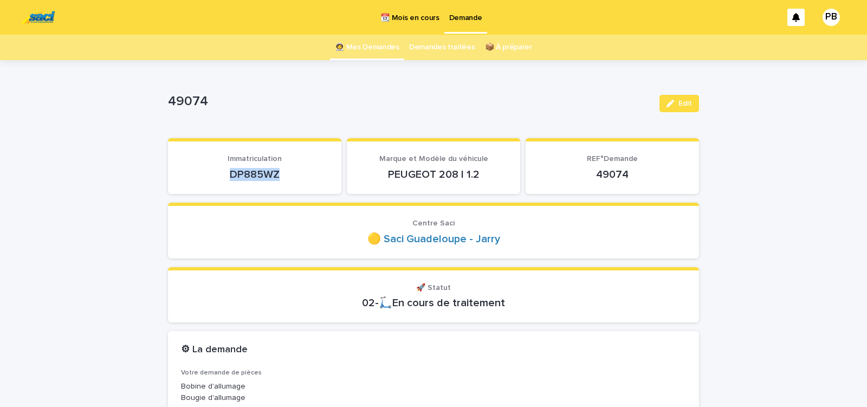
drag, startPoint x: 226, startPoint y: 177, endPoint x: 278, endPoint y: 177, distance: 51.5
click at [278, 177] on p "DP885WZ" at bounding box center [254, 174] width 147 height 13
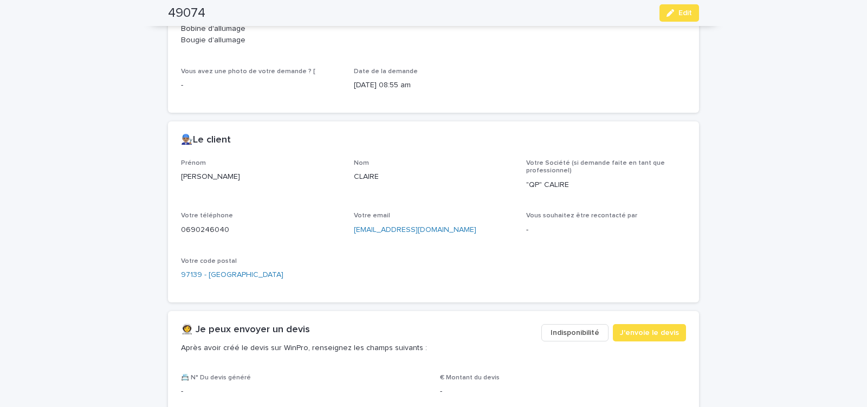
scroll to position [368, 0]
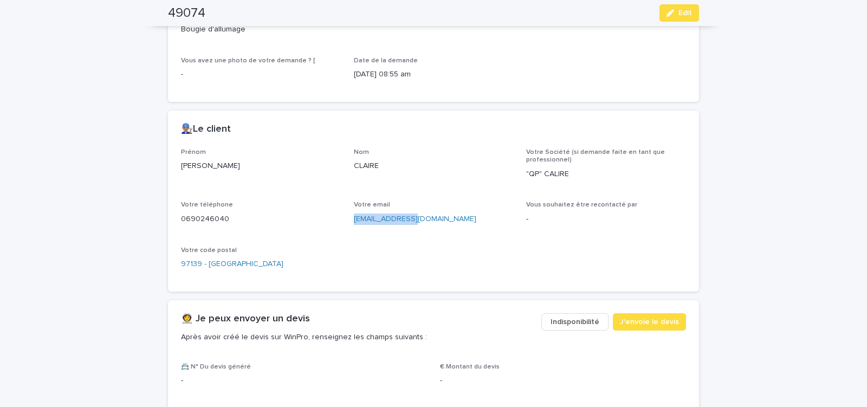
drag, startPoint x: 350, startPoint y: 225, endPoint x: 408, endPoint y: 224, distance: 58.0
click at [407, 225] on div "Votre email kvrime@gmail.com" at bounding box center [434, 217] width 160 height 32
drag, startPoint x: 386, startPoint y: 233, endPoint x: 379, endPoint y: 227, distance: 8.9
click at [386, 231] on div "Votre email kvrime@gmail.com" at bounding box center [434, 217] width 160 height 32
drag, startPoint x: 356, startPoint y: 222, endPoint x: 417, endPoint y: 226, distance: 61.4
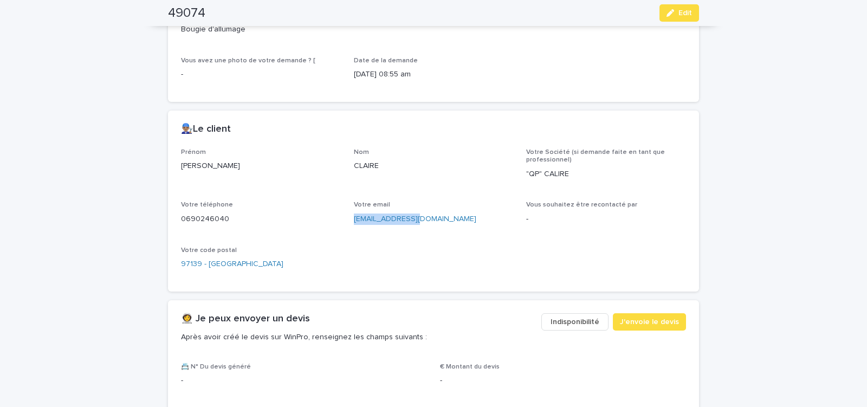
click at [417, 225] on div "kvrime@gmail.com" at bounding box center [434, 218] width 160 height 14
click at [651, 320] on span "J'envoie le devis" at bounding box center [649, 321] width 59 height 11
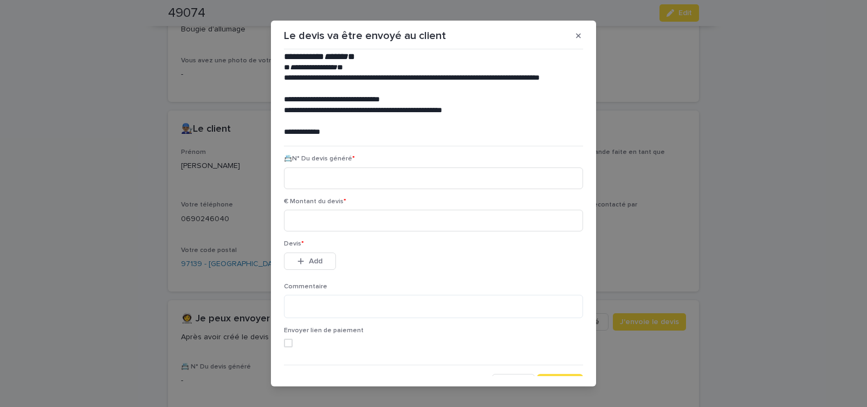
scroll to position [49, 0]
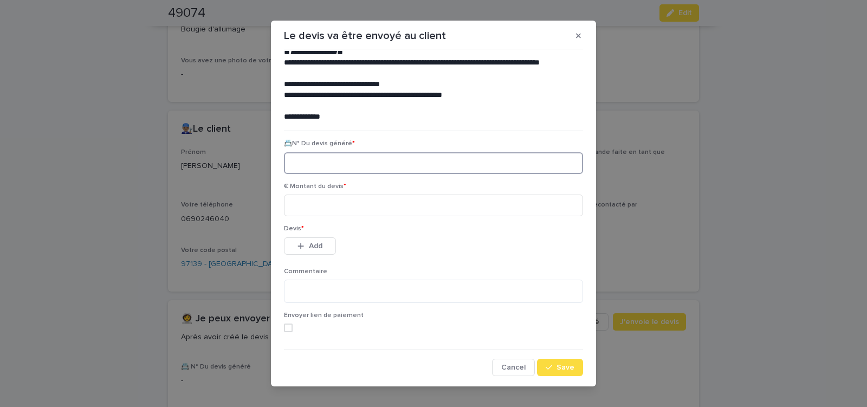
paste input "********"
type input "********"
click at [347, 210] on input at bounding box center [433, 205] width 299 height 22
type input "******"
click at [316, 245] on span "Add" at bounding box center [316, 246] width 14 height 8
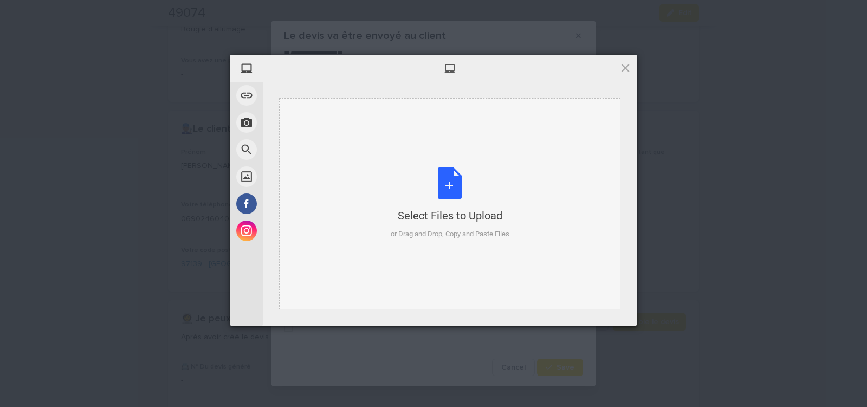
click at [450, 184] on div "Select Files to Upload or Drag and Drop, Copy and Paste Files" at bounding box center [449, 203] width 119 height 72
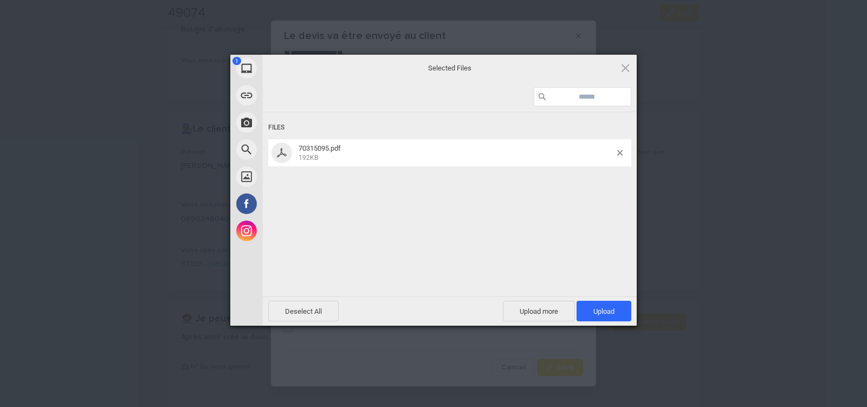
drag, startPoint x: 595, startPoint y: 310, endPoint x: 582, endPoint y: 290, distance: 23.4
click at [595, 310] on span "Upload 1" at bounding box center [603, 311] width 21 height 8
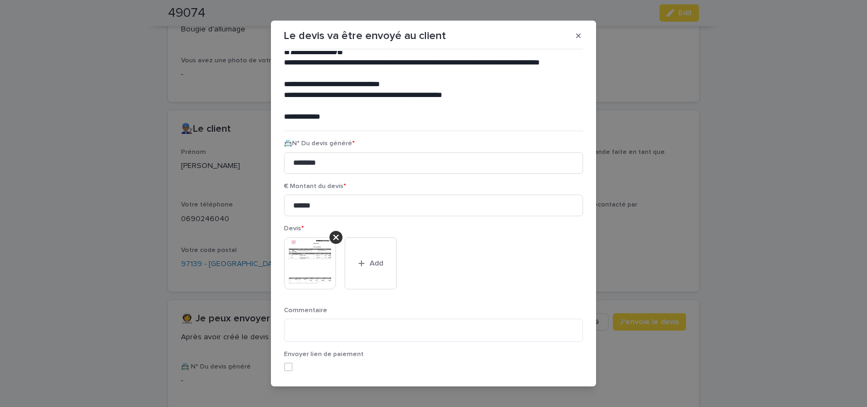
scroll to position [88, 0]
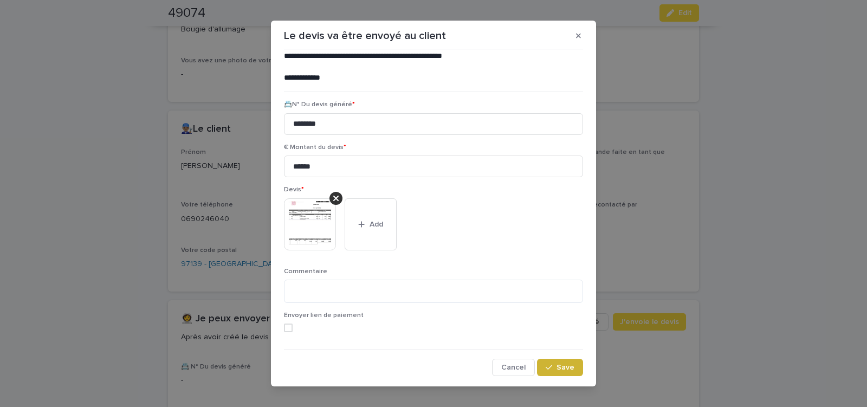
click at [556, 368] on span "Save" at bounding box center [565, 367] width 18 height 8
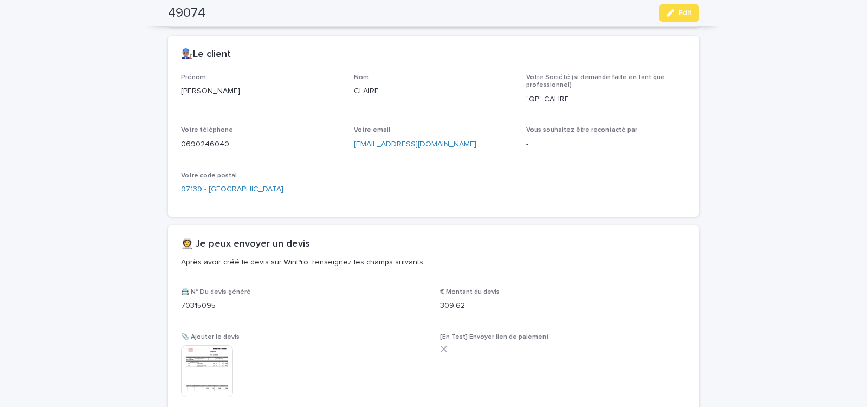
scroll to position [411, 0]
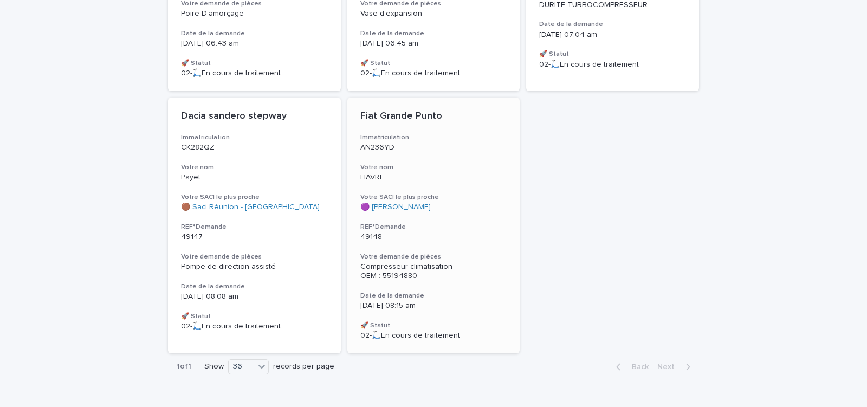
scroll to position [2722, 0]
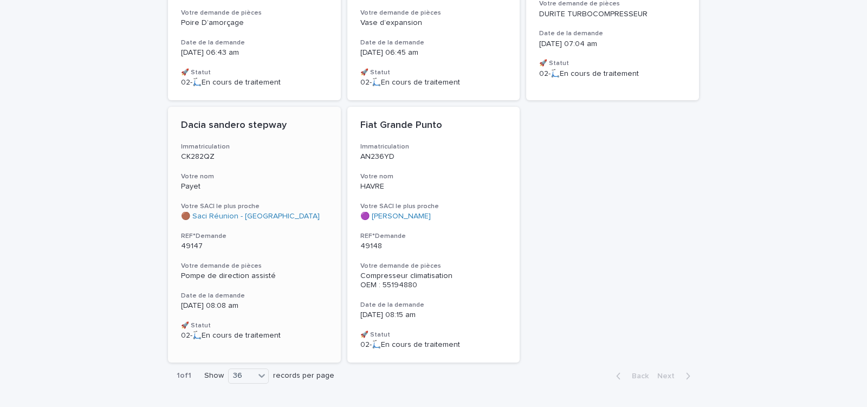
click at [284, 224] on div "Dacia sandero stepway Immatriculation CK282QZ Votre nom Payet Votre SACI le plu…" at bounding box center [254, 230] width 173 height 246
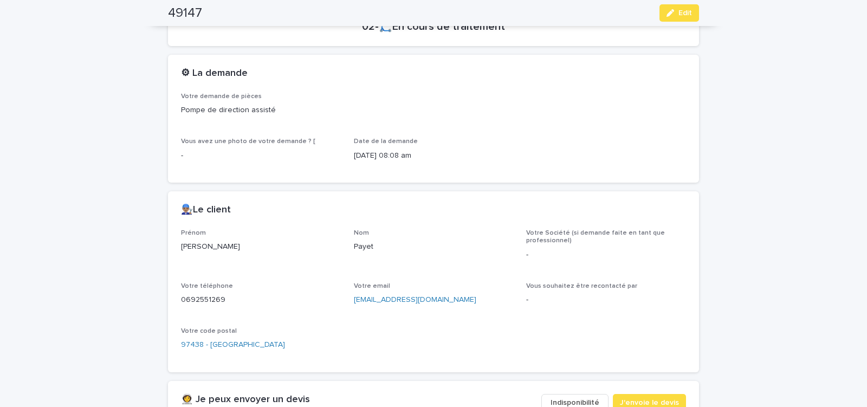
scroll to position [460, 0]
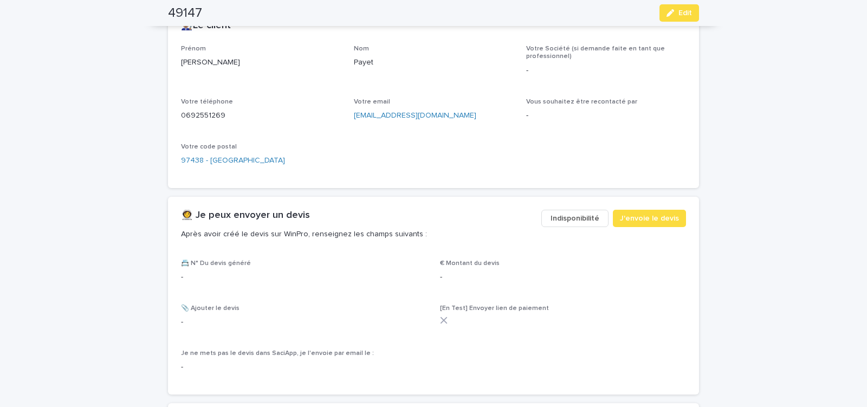
click at [561, 219] on span "Indisponibilité" at bounding box center [574, 218] width 49 height 11
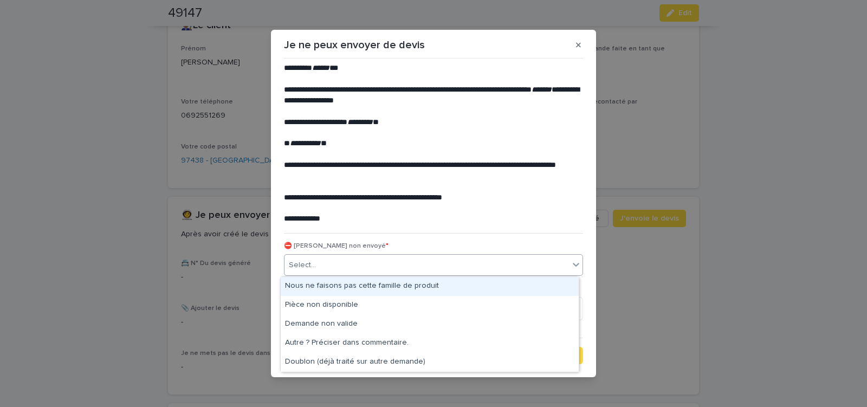
click at [367, 268] on div "Select..." at bounding box center [426, 265] width 284 height 18
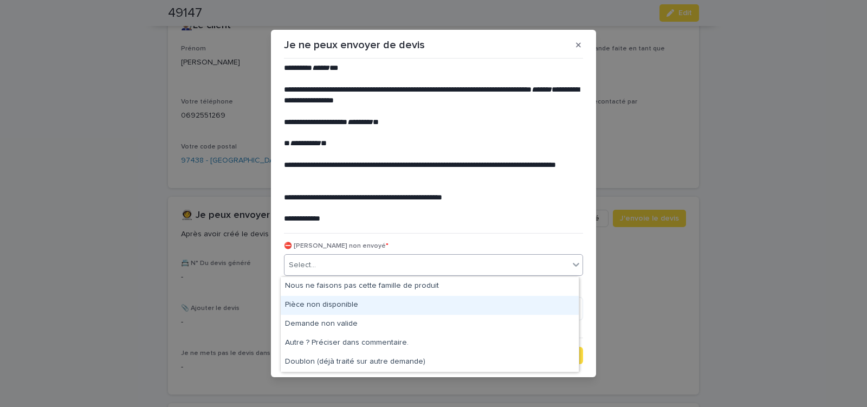
drag, startPoint x: 335, startPoint y: 296, endPoint x: 532, endPoint y: 364, distance: 209.3
click at [332, 302] on div "Pièce non disponible" at bounding box center [430, 305] width 298 height 19
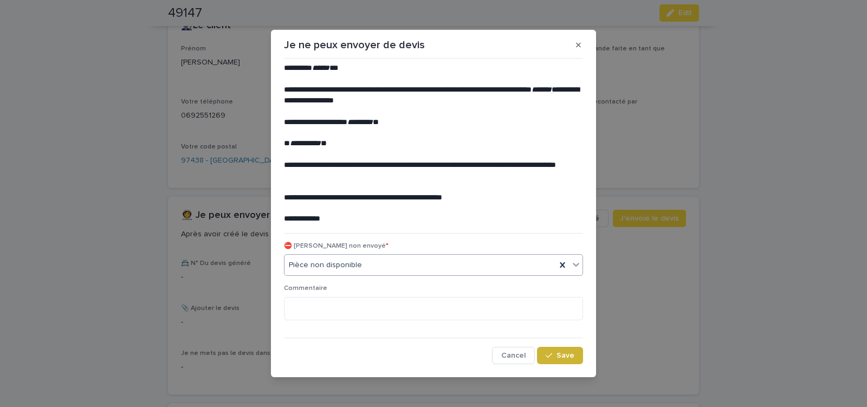
click at [565, 350] on button "Save" at bounding box center [560, 355] width 46 height 17
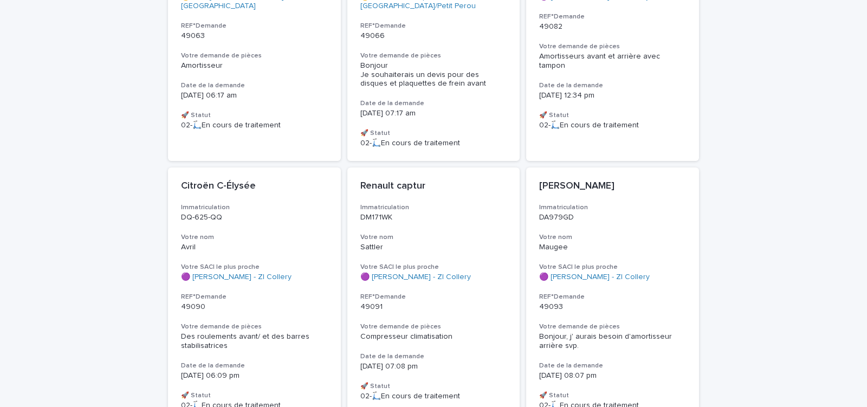
scroll to position [429, 0]
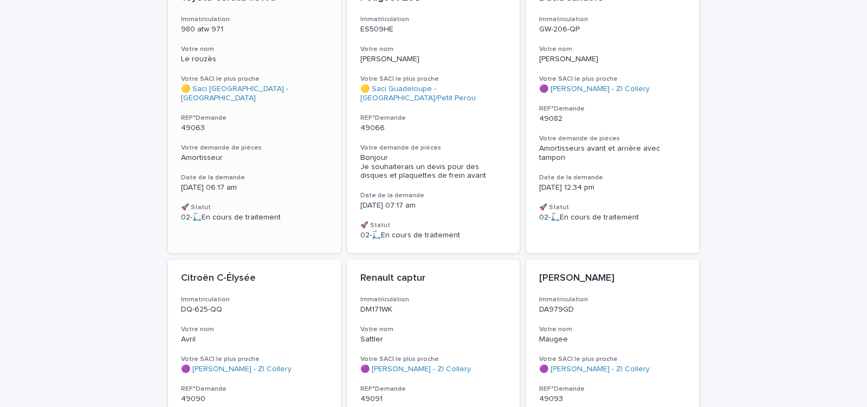
click at [262, 153] on div "Amortisseur" at bounding box center [254, 157] width 147 height 9
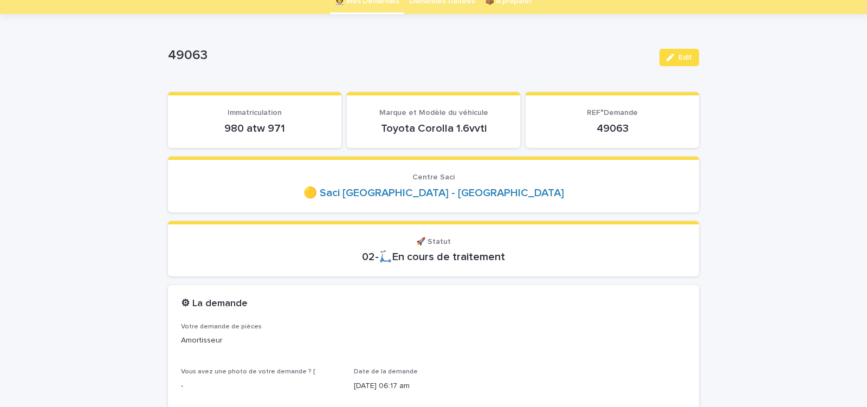
scroll to position [92, 0]
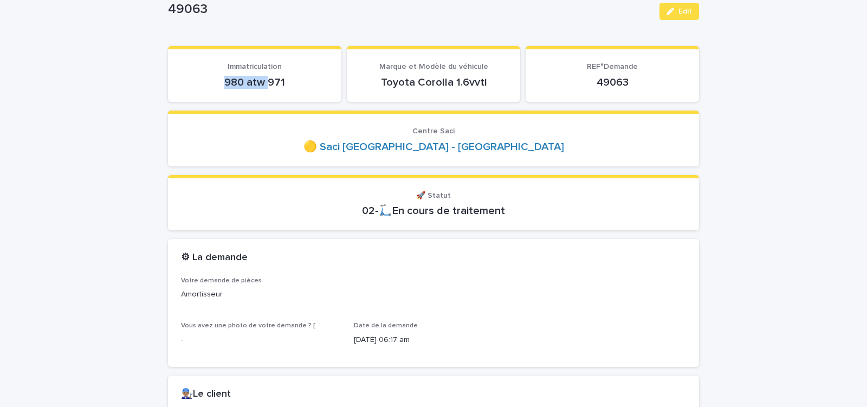
drag, startPoint x: 213, startPoint y: 87, endPoint x: 273, endPoint y: 82, distance: 60.9
click at [271, 82] on p "980 atw 971" at bounding box center [254, 82] width 147 height 13
drag, startPoint x: 212, startPoint y: 82, endPoint x: 294, endPoint y: 83, distance: 82.3
click at [293, 83] on p "980 atw 971" at bounding box center [254, 82] width 147 height 13
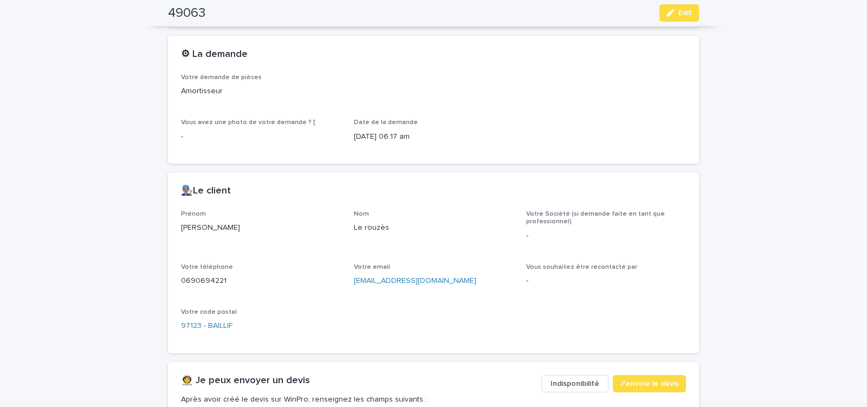
scroll to position [322, 0]
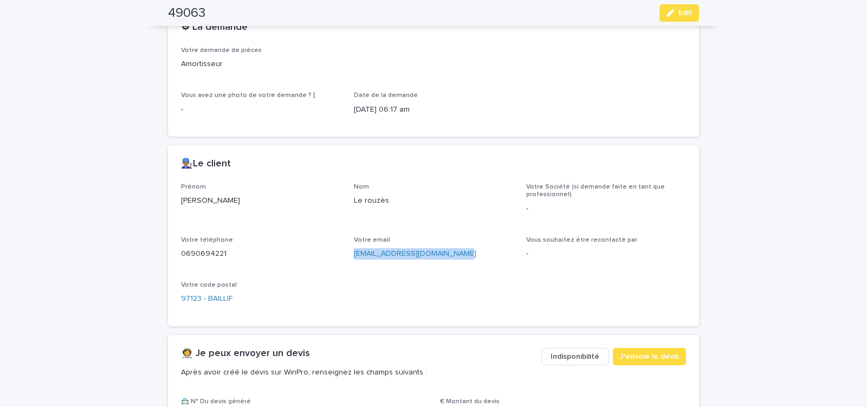
drag, startPoint x: 348, startPoint y: 257, endPoint x: 457, endPoint y: 267, distance: 109.3
click at [457, 267] on div "Prénom Christophe Nom Le rouzès Votre Société (si demande faite en tant que pro…" at bounding box center [433, 248] width 505 height 130
click at [633, 354] on span "J'envoie le devis" at bounding box center [649, 356] width 59 height 11
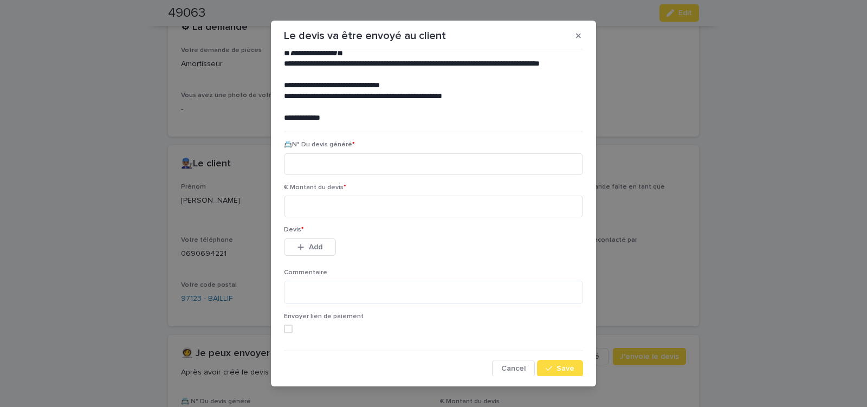
scroll to position [49, 0]
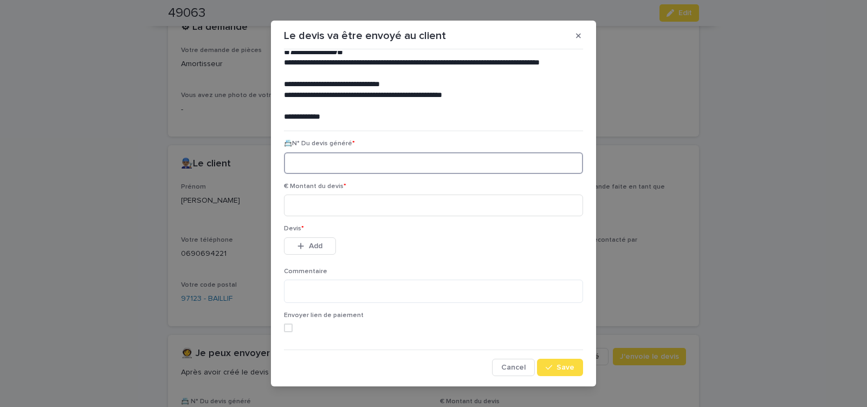
paste input "********"
type input "********"
click at [313, 209] on input at bounding box center [433, 205] width 299 height 22
type input "******"
click at [316, 245] on span "Add" at bounding box center [316, 246] width 14 height 8
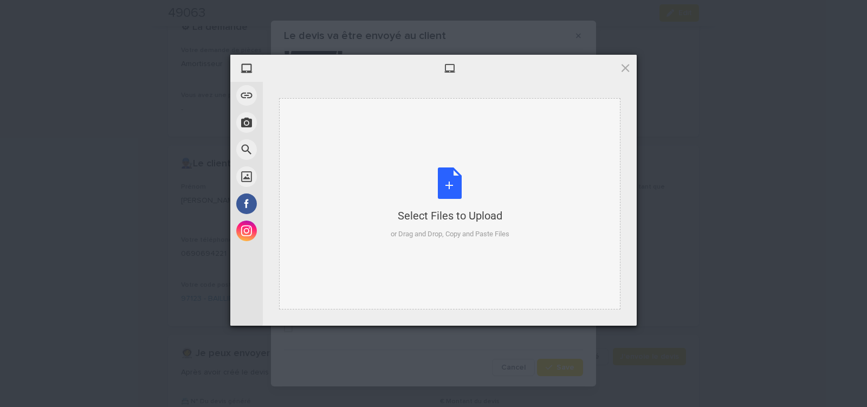
click at [454, 183] on div "Select Files to Upload or Drag and Drop, Copy and Paste Files" at bounding box center [449, 203] width 119 height 72
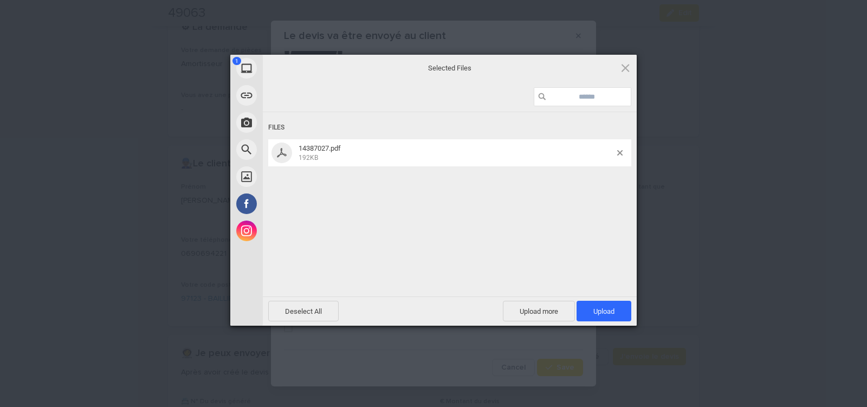
drag, startPoint x: 615, startPoint y: 308, endPoint x: 555, endPoint y: 289, distance: 63.4
click at [615, 308] on span "Upload 1" at bounding box center [603, 311] width 55 height 21
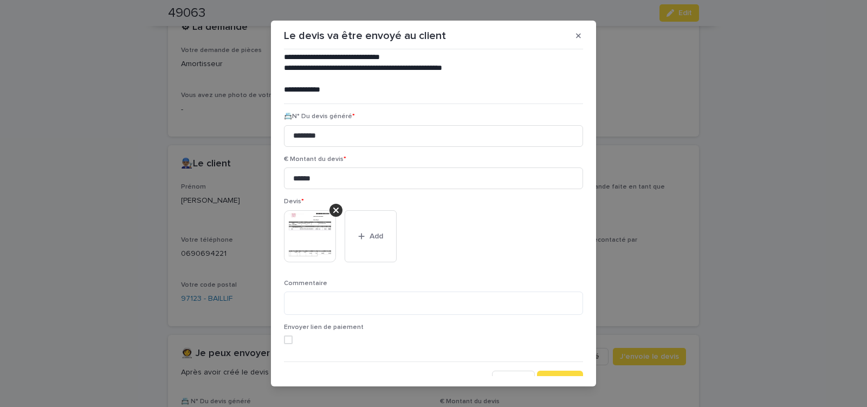
scroll to position [88, 0]
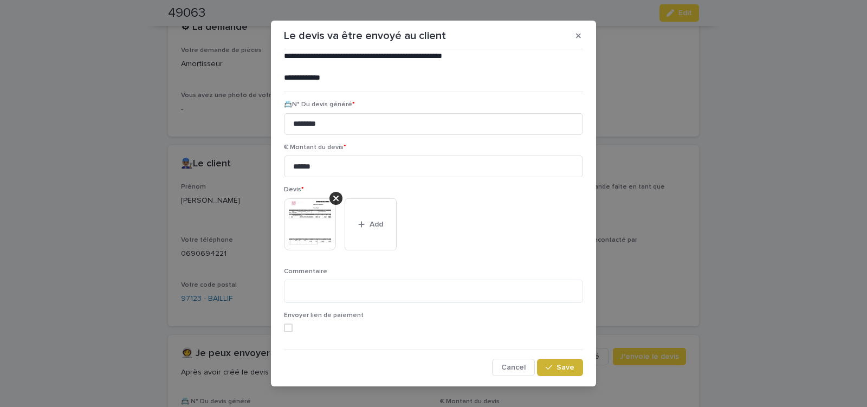
click at [556, 364] on span "Save" at bounding box center [565, 367] width 18 height 8
click at [546, 364] on icon "button" at bounding box center [548, 367] width 6 height 8
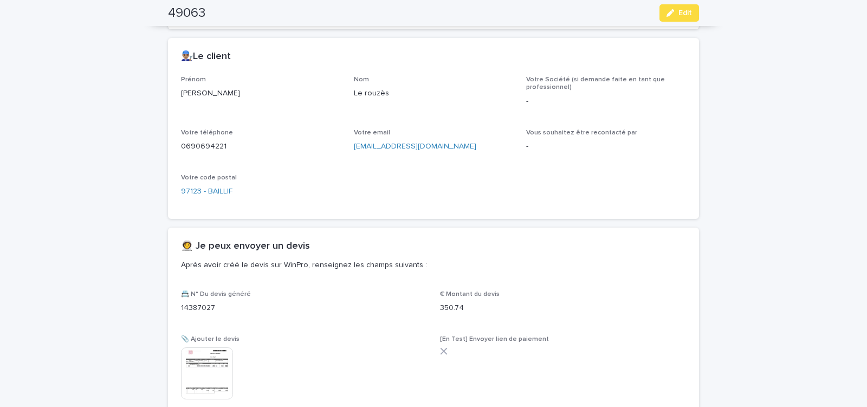
scroll to position [520, 0]
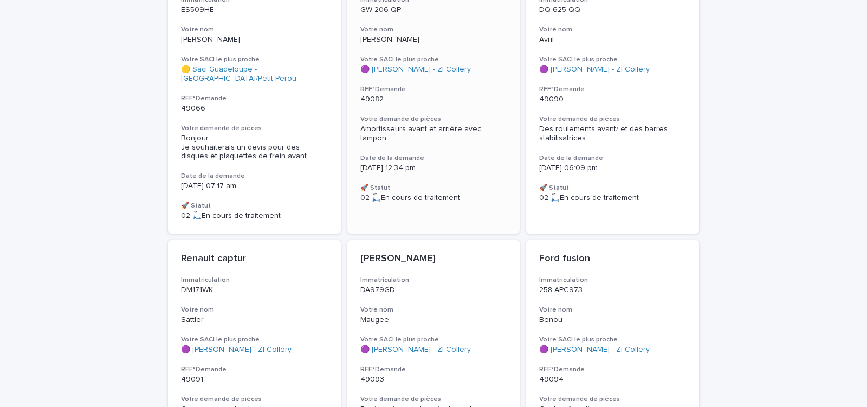
scroll to position [357, 0]
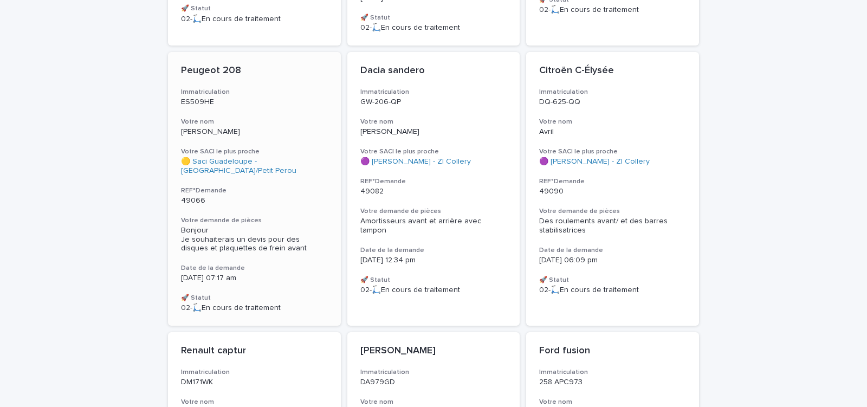
click at [301, 196] on p "49066" at bounding box center [254, 200] width 147 height 9
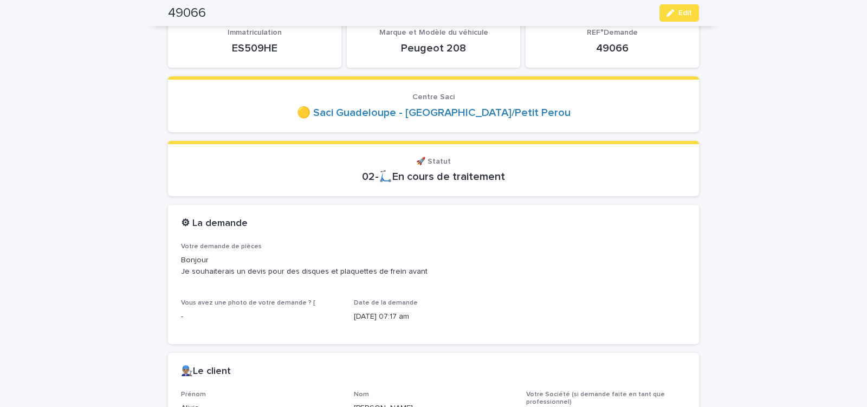
scroll to position [92, 0]
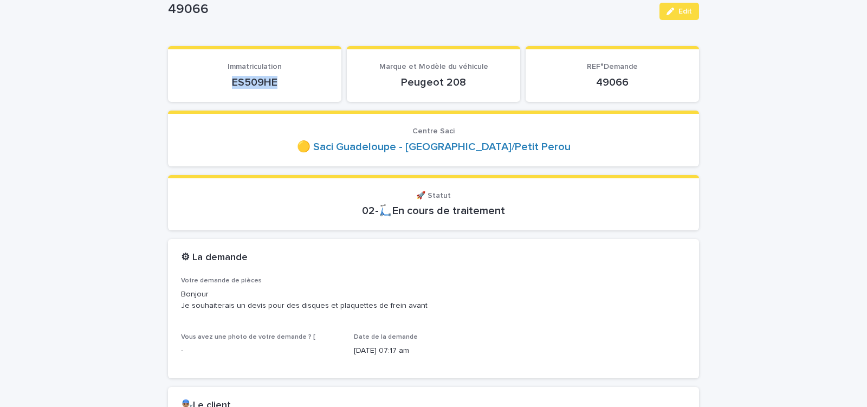
drag, startPoint x: 225, startPoint y: 85, endPoint x: 283, endPoint y: 84, distance: 58.0
click at [283, 84] on p "ES509HE" at bounding box center [254, 82] width 147 height 13
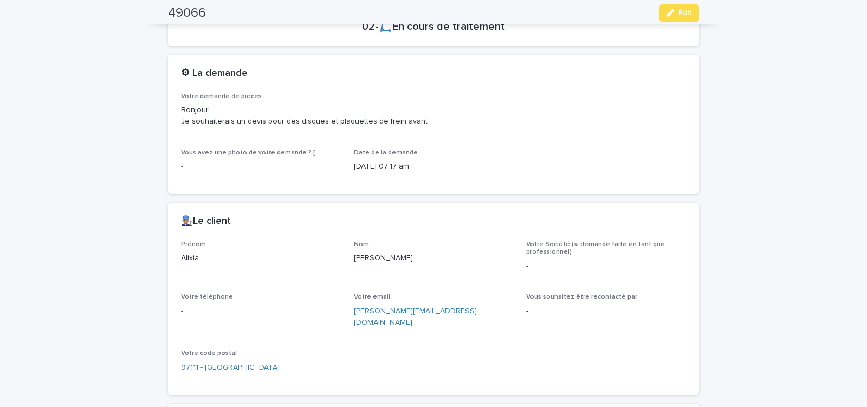
scroll to position [322, 0]
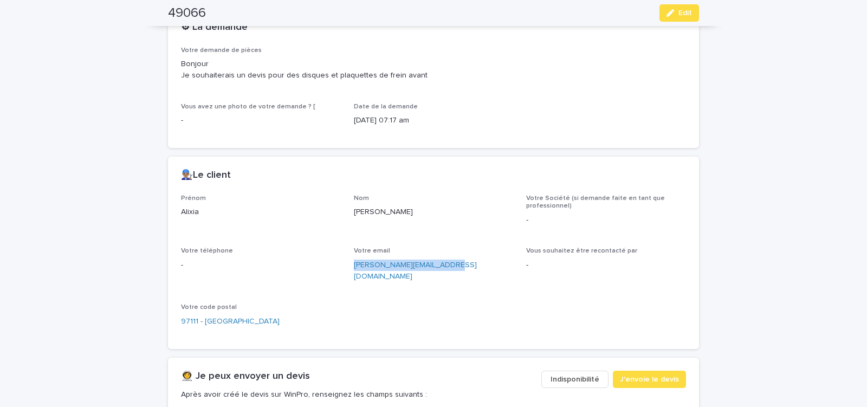
drag, startPoint x: 351, startPoint y: 270, endPoint x: 439, endPoint y: 276, distance: 87.9
click at [435, 277] on div "Prénom Alixia Nom Antoine Votre Société (si demande faite en tant que professio…" at bounding box center [433, 264] width 505 height 141
click at [654, 374] on span "J'envoie le devis" at bounding box center [649, 379] width 59 height 11
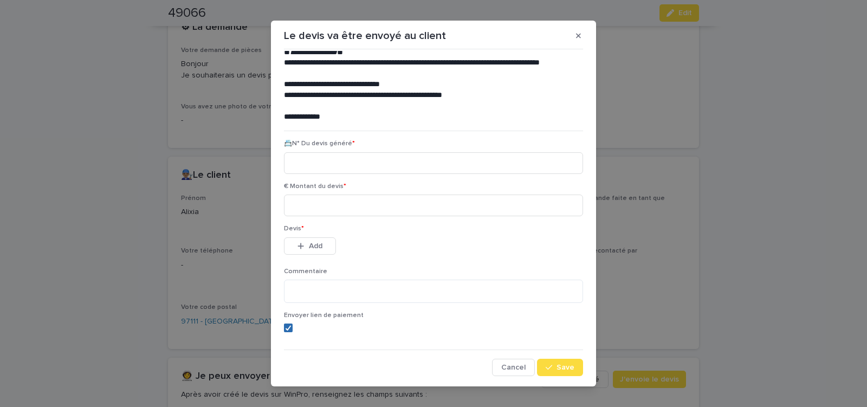
click at [285, 328] on icon at bounding box center [288, 327] width 6 height 5
paste input "********"
type input "********"
click at [330, 207] on input at bounding box center [433, 205] width 299 height 22
type input "******"
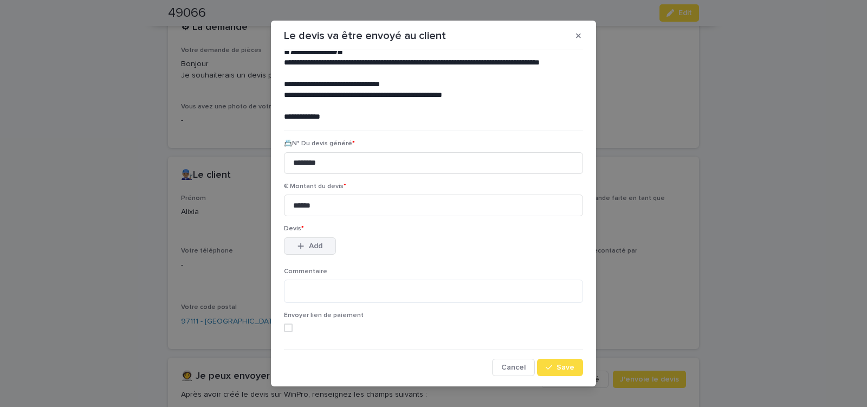
click at [309, 242] on span "Add" at bounding box center [316, 246] width 14 height 8
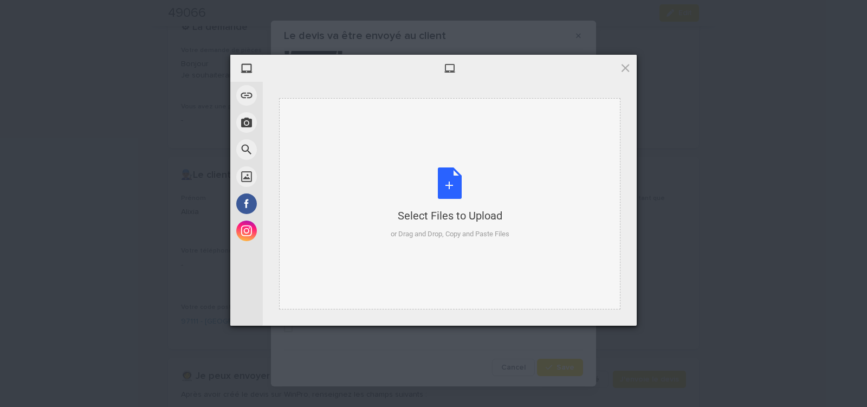
click at [455, 187] on div "Select Files to Upload or Drag and Drop, Copy and Paste Files" at bounding box center [449, 203] width 119 height 72
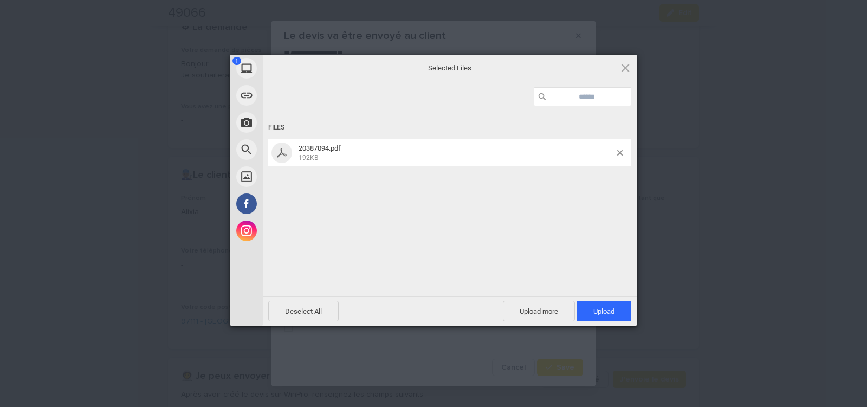
drag, startPoint x: 589, startPoint y: 309, endPoint x: 588, endPoint y: 300, distance: 8.7
click at [589, 308] on span "Upload 1" at bounding box center [603, 311] width 55 height 21
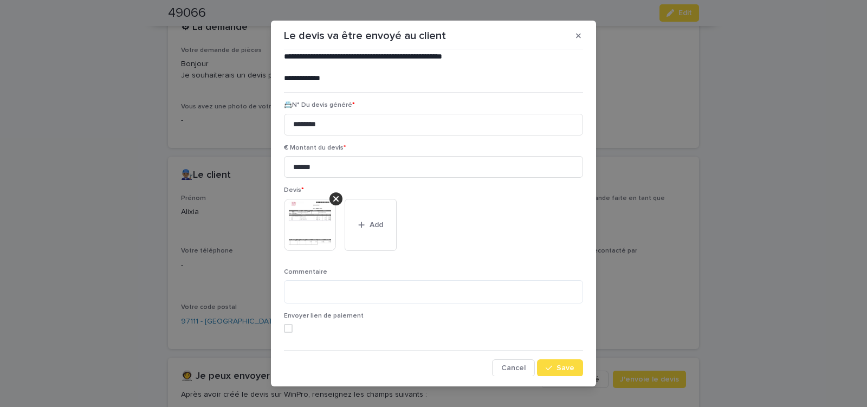
scroll to position [88, 0]
click at [562, 370] on span "Save" at bounding box center [565, 367] width 18 height 8
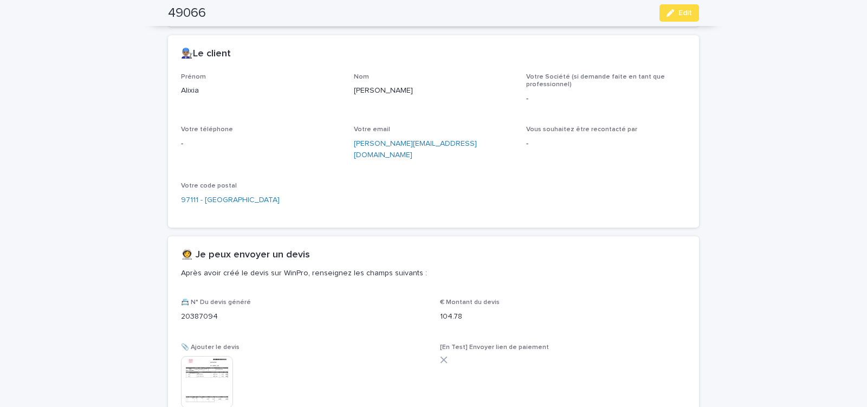
scroll to position [520, 0]
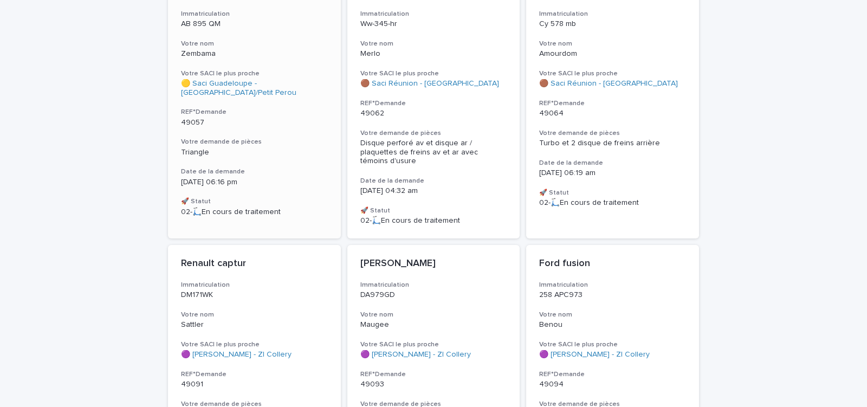
scroll to position [184, 0]
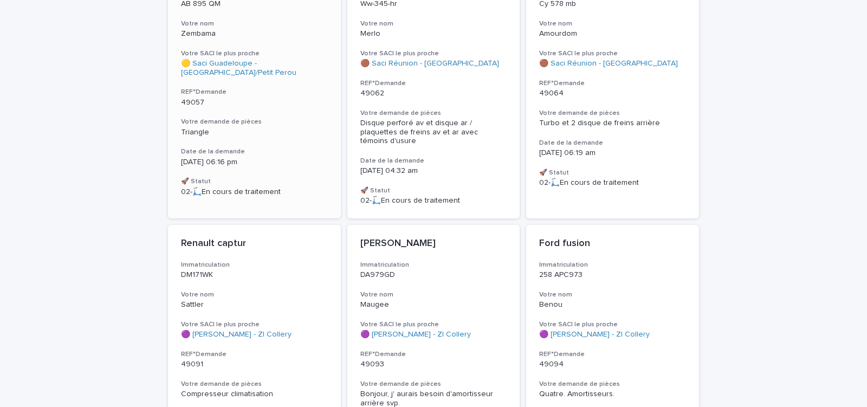
click at [310, 155] on h3 "Date de la demande" at bounding box center [254, 151] width 147 height 9
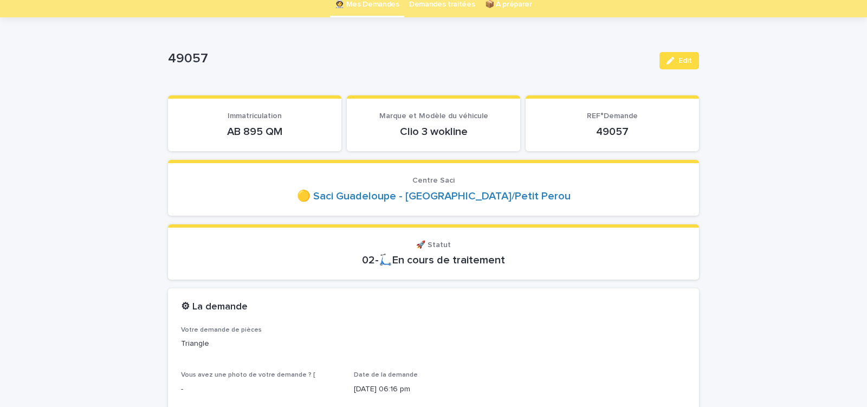
scroll to position [92, 0]
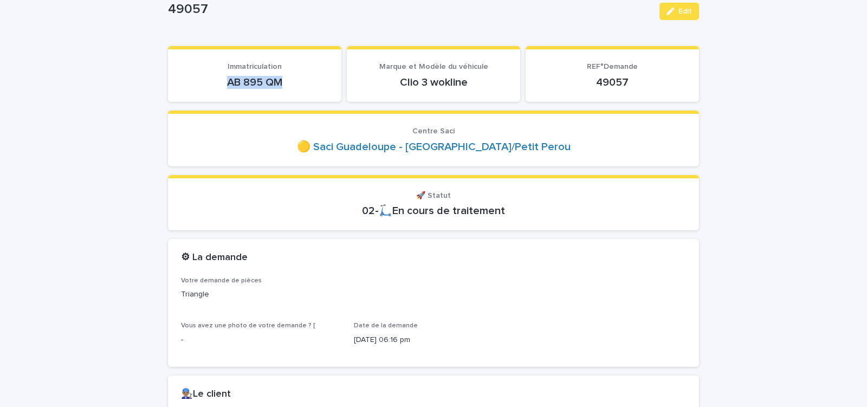
drag, startPoint x: 223, startPoint y: 86, endPoint x: 297, endPoint y: 87, distance: 73.7
click at [297, 88] on p "AB 895 QM" at bounding box center [254, 82] width 147 height 13
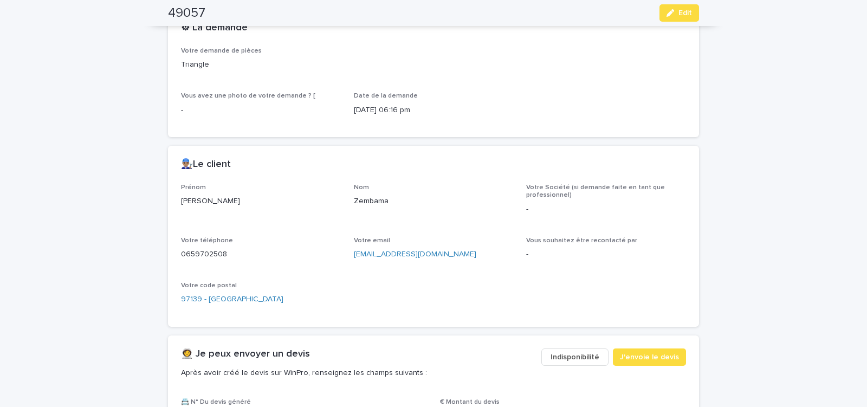
scroll to position [322, 0]
drag, startPoint x: 348, startPoint y: 259, endPoint x: 452, endPoint y: 261, distance: 104.0
click at [451, 261] on div "Prénom Rodrigue Nom Zembama Votre Société (si demande faite en tant que profess…" at bounding box center [433, 248] width 505 height 130
click at [661, 360] on span "J'envoie le devis" at bounding box center [649, 356] width 59 height 11
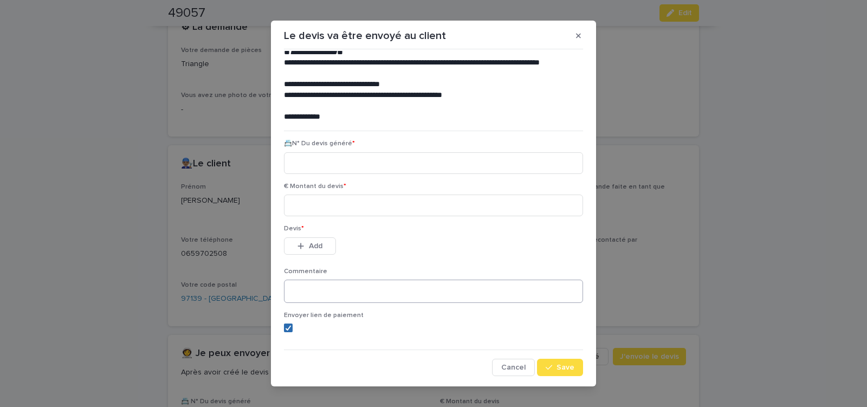
drag, startPoint x: 282, startPoint y: 329, endPoint x: 301, endPoint y: 288, distance: 45.1
click at [285, 329] on icon at bounding box center [288, 327] width 6 height 5
paste input "**********"
type input "**********"
click at [332, 207] on input at bounding box center [433, 205] width 299 height 22
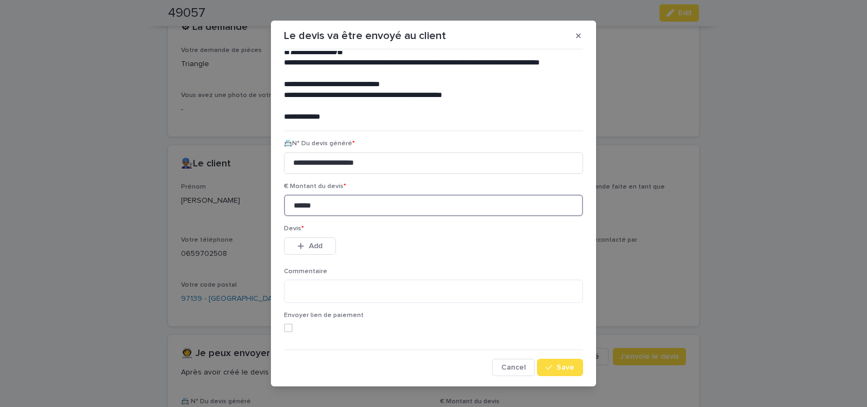
type input "******"
click at [318, 245] on span "Add" at bounding box center [316, 246] width 14 height 8
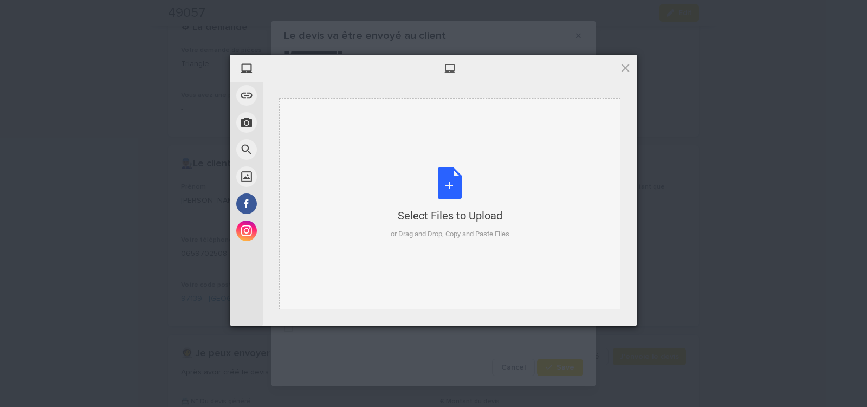
click at [450, 188] on div "Select Files to Upload or Drag and Drop, Copy and Paste Files" at bounding box center [449, 203] width 119 height 72
click at [451, 190] on div "Select Files to Upload or Drag and Drop, Copy and Paste Files" at bounding box center [449, 203] width 119 height 72
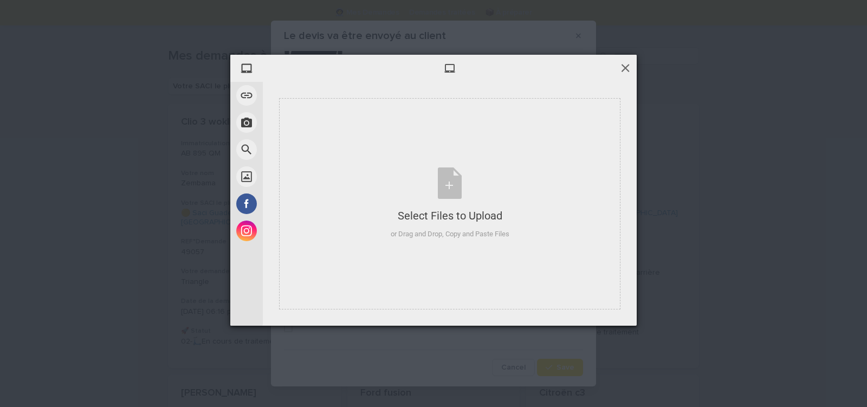
click at [624, 66] on span at bounding box center [625, 68] width 12 height 12
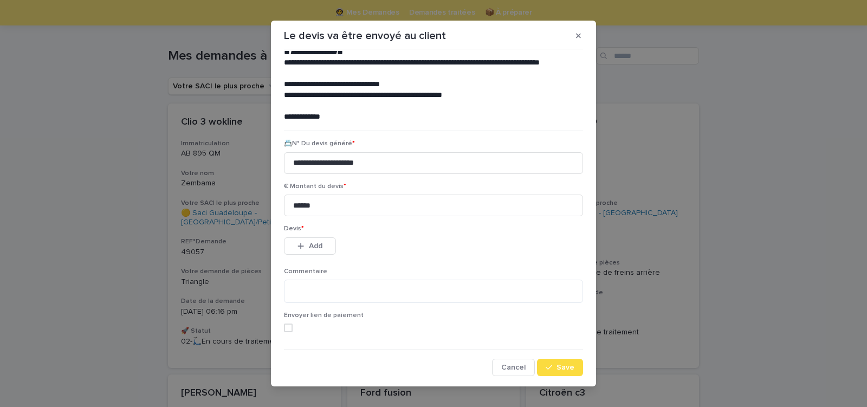
scroll to position [49, 0]
click at [399, 161] on input "**********" at bounding box center [433, 163] width 299 height 22
type input "*"
type input "********"
click at [310, 242] on span "Add" at bounding box center [316, 246] width 14 height 8
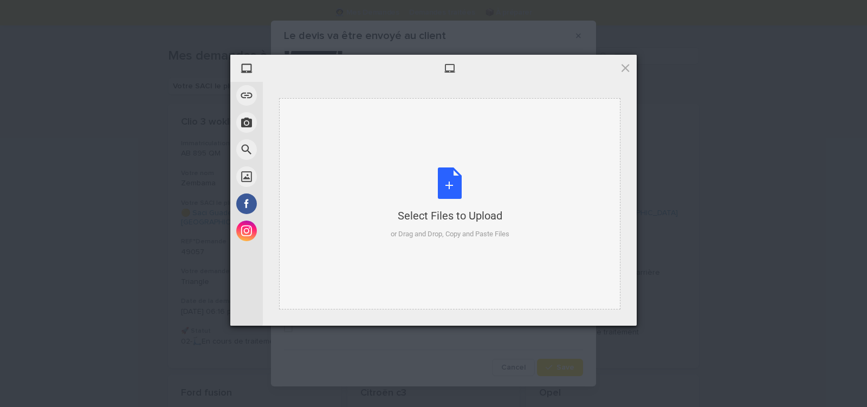
click at [440, 175] on div "Select Files to Upload or Drag and Drop, Copy and Paste Files" at bounding box center [449, 203] width 119 height 72
click at [450, 188] on div "Select Files to Upload or Drag and Drop, Copy and Paste Files" at bounding box center [449, 203] width 119 height 72
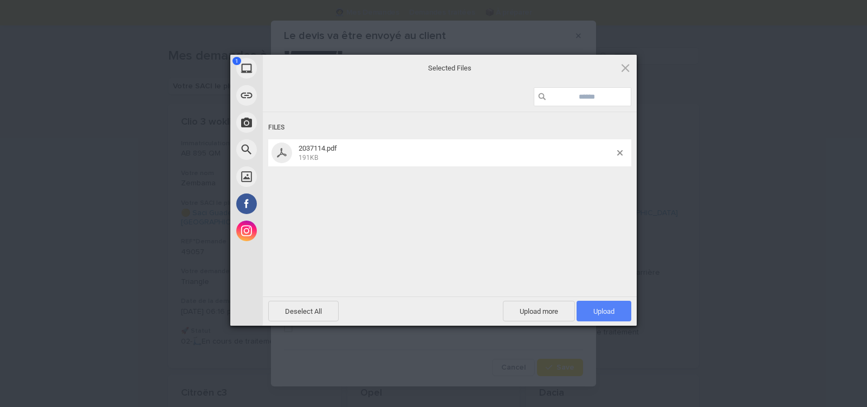
drag, startPoint x: 600, startPoint y: 310, endPoint x: 596, endPoint y: 305, distance: 6.6
click at [600, 309] on span "Upload 1" at bounding box center [603, 311] width 21 height 8
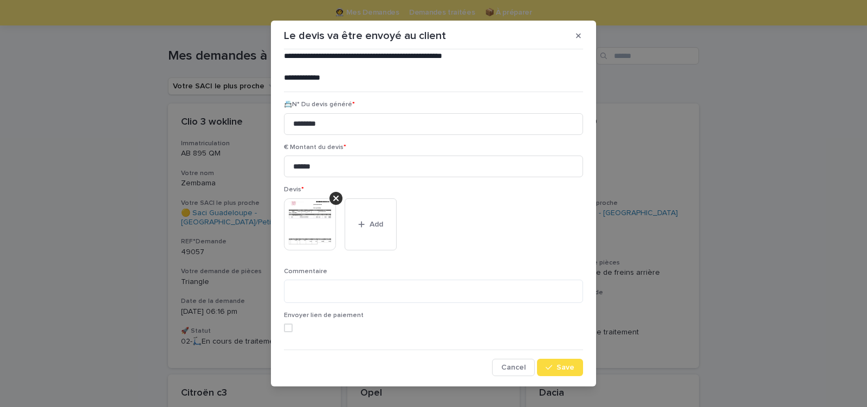
scroll to position [12, 0]
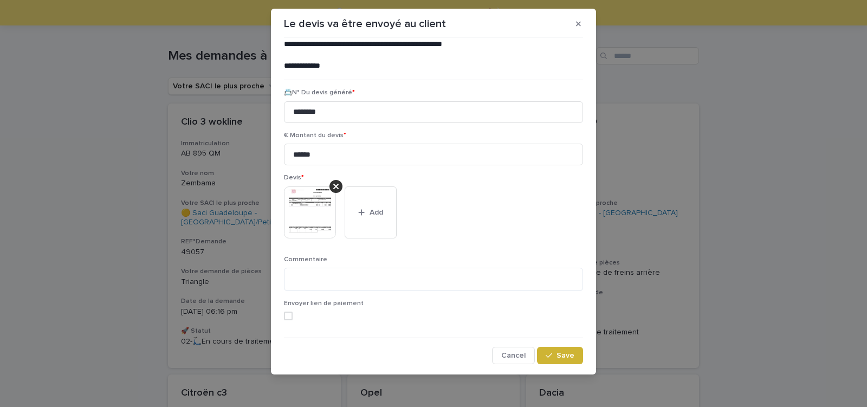
click at [559, 355] on span "Save" at bounding box center [565, 355] width 18 height 8
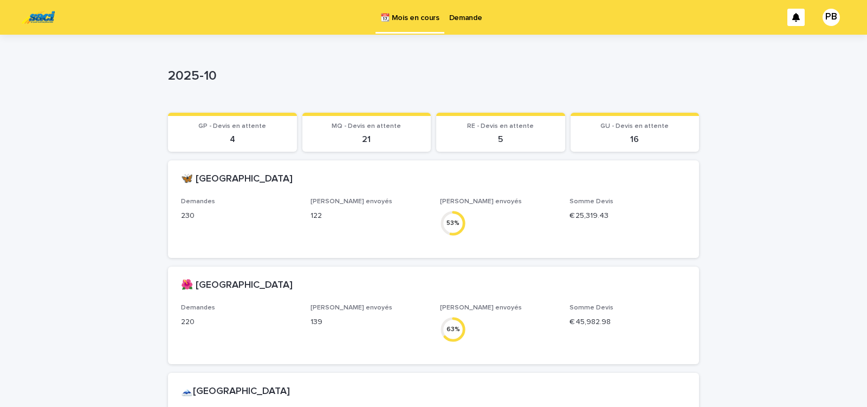
click at [468, 17] on p "Demande" at bounding box center [465, 11] width 33 height 23
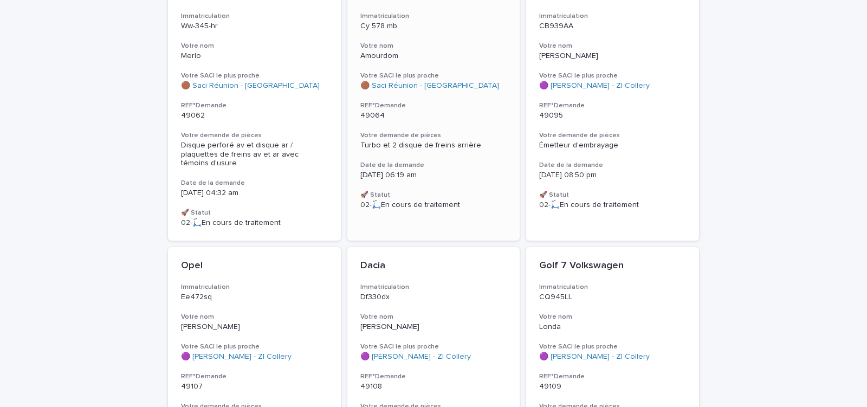
scroll to position [138, 0]
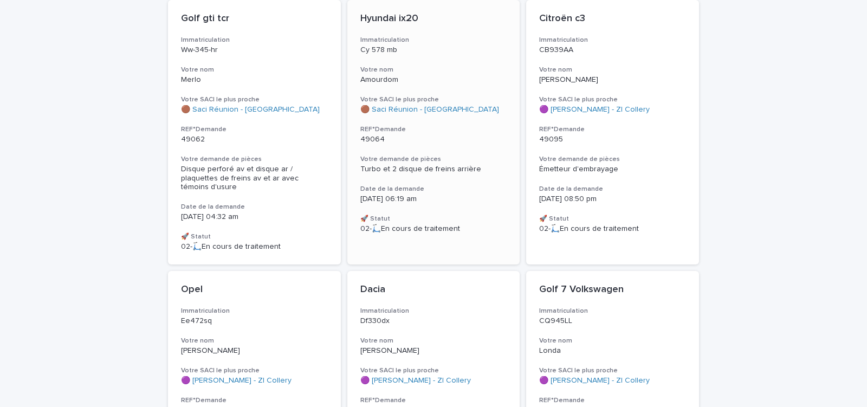
click at [490, 137] on p "49064" at bounding box center [433, 139] width 147 height 9
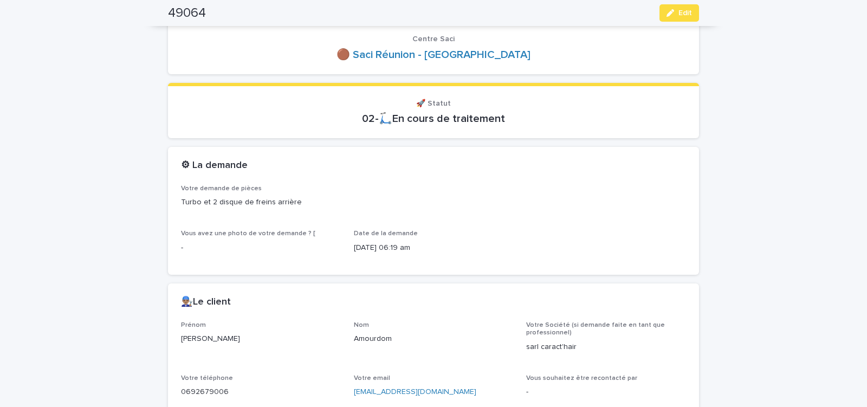
scroll to position [46, 0]
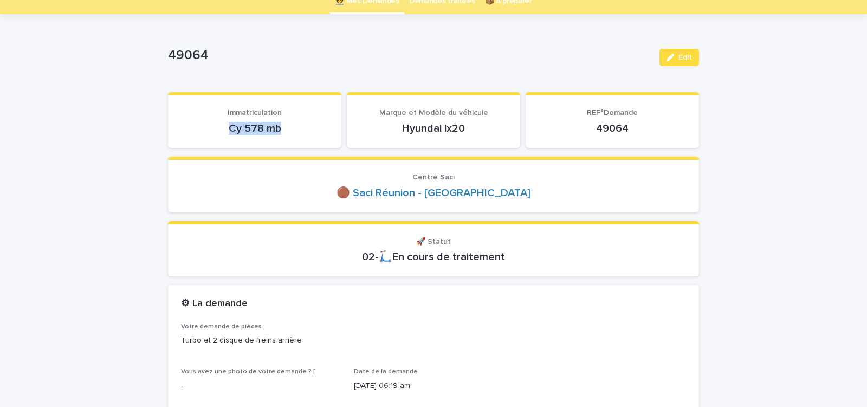
drag, startPoint x: 225, startPoint y: 133, endPoint x: 294, endPoint y: 135, distance: 68.8
click at [294, 135] on div "Cy 578 mb" at bounding box center [254, 127] width 147 height 15
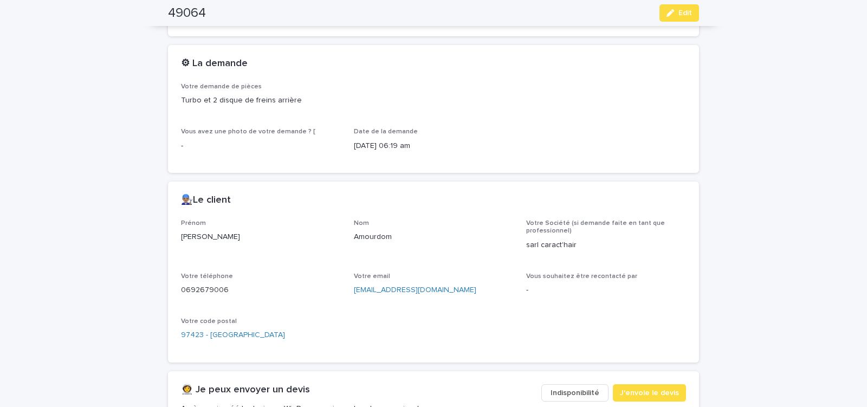
scroll to position [322, 0]
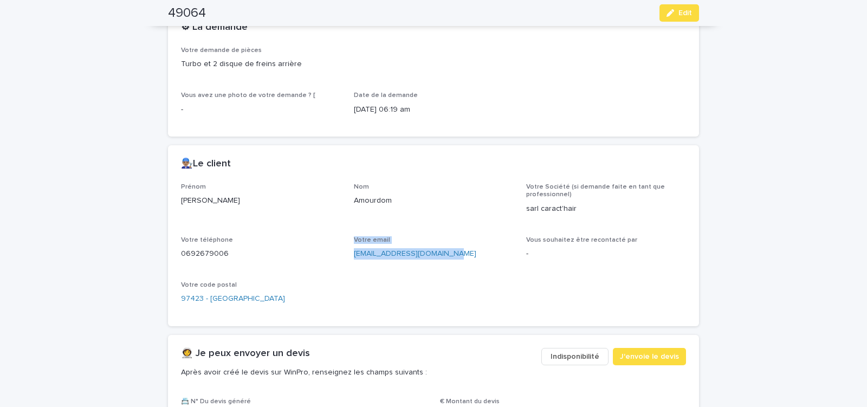
drag, startPoint x: 343, startPoint y: 256, endPoint x: 454, endPoint y: 263, distance: 111.2
click at [451, 264] on div "Prénom Mylène Nom Amourdom Votre Société (si demande faite en tant que professi…" at bounding box center [433, 248] width 505 height 130
click at [439, 270] on div "Prénom Mylène Nom Amourdom Votre Société (si demande faite en tant que professi…" at bounding box center [433, 248] width 505 height 130
drag, startPoint x: 347, startPoint y: 255, endPoint x: 453, endPoint y: 263, distance: 106.4
click at [452, 264] on div "Prénom Mylène Nom Amourdom Votre Société (si demande faite en tant que professi…" at bounding box center [433, 248] width 505 height 130
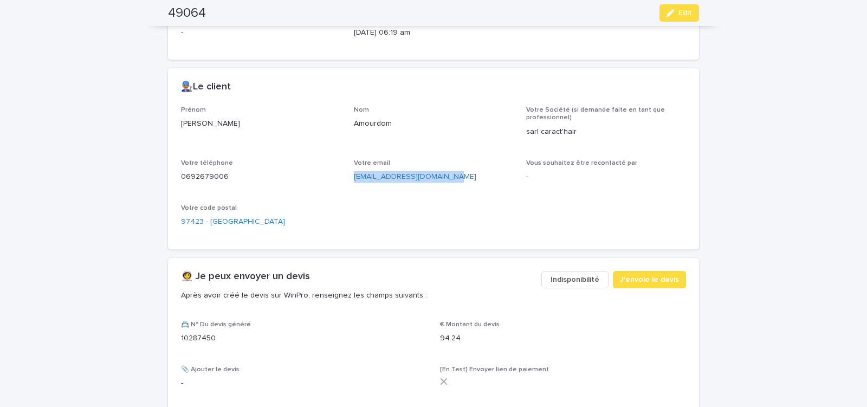
scroll to position [460, 0]
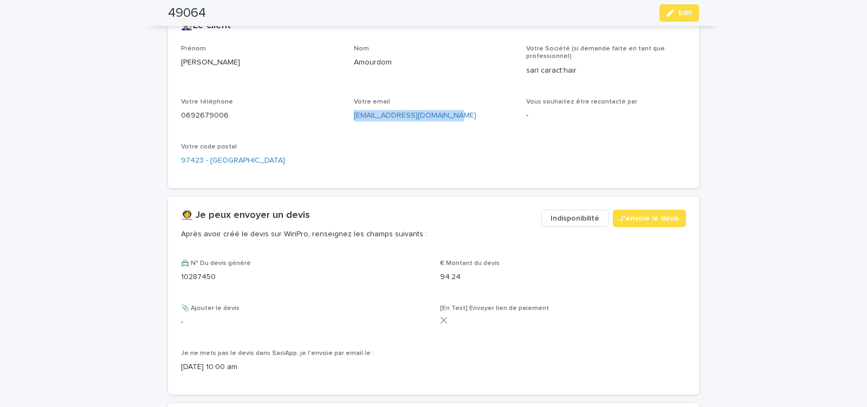
drag, startPoint x: 674, startPoint y: 10, endPoint x: 1, endPoint y: 148, distance: 687.1
click at [675, 10] on button "Edit" at bounding box center [679, 12] width 40 height 17
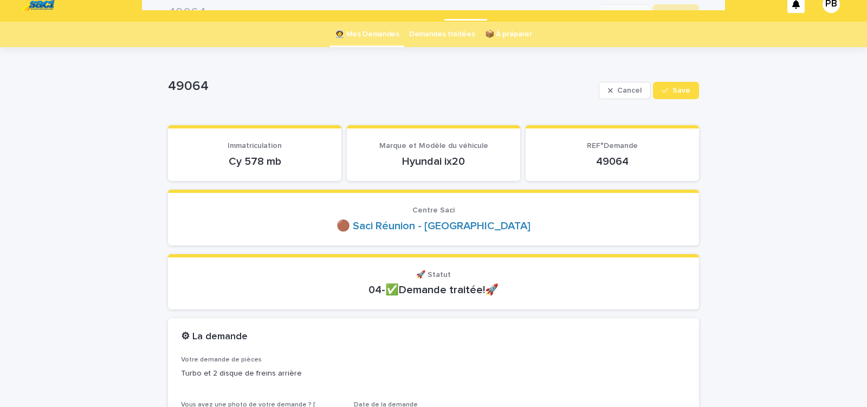
scroll to position [0, 0]
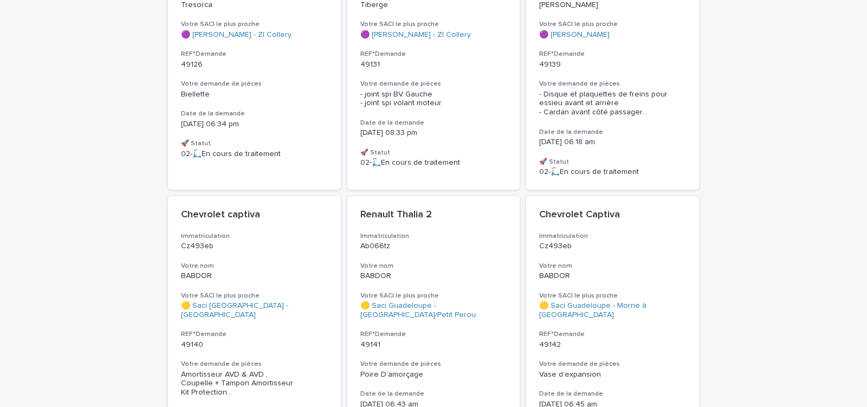
scroll to position [875, 0]
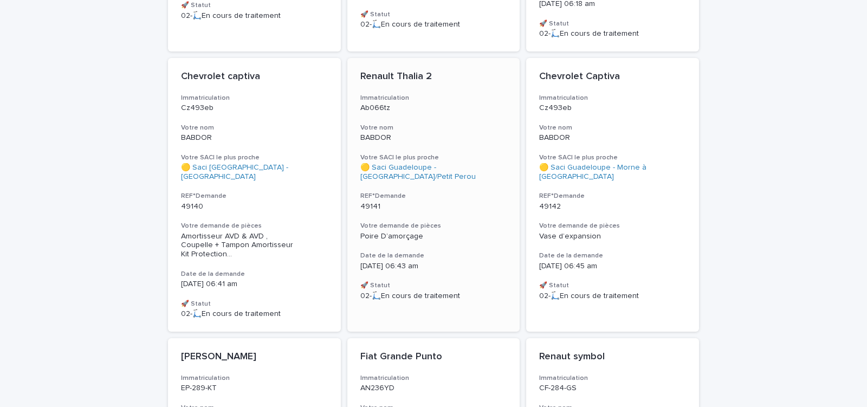
click at [429, 200] on div "49141" at bounding box center [433, 205] width 147 height 11
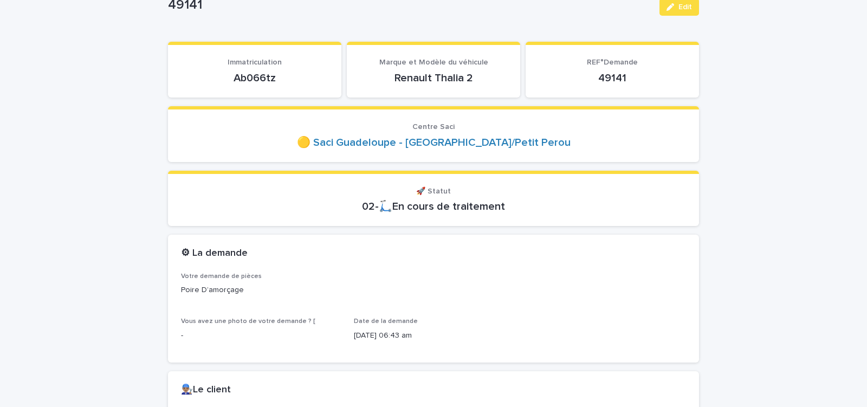
scroll to position [138, 0]
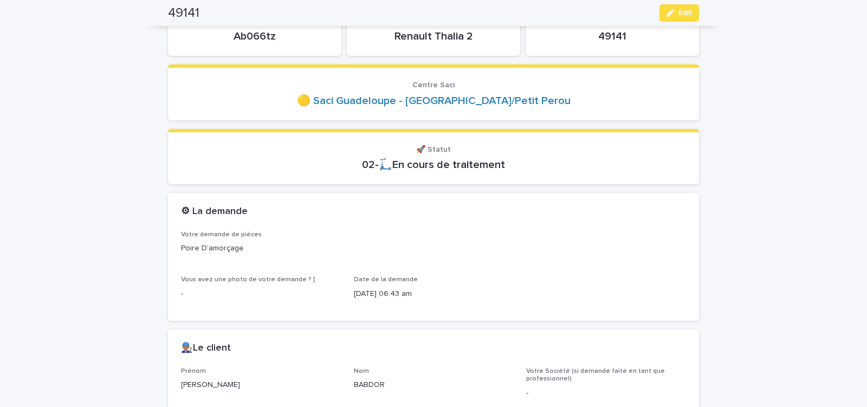
drag, startPoint x: 232, startPoint y: 36, endPoint x: 295, endPoint y: 41, distance: 62.5
click at [293, 41] on p "Ab066tz" at bounding box center [254, 36] width 147 height 13
click at [296, 41] on p "Ab066tz" at bounding box center [254, 36] width 147 height 13
drag, startPoint x: 252, startPoint y: 38, endPoint x: 294, endPoint y: 41, distance: 41.2
click at [293, 41] on p "Ab066tz" at bounding box center [254, 36] width 147 height 13
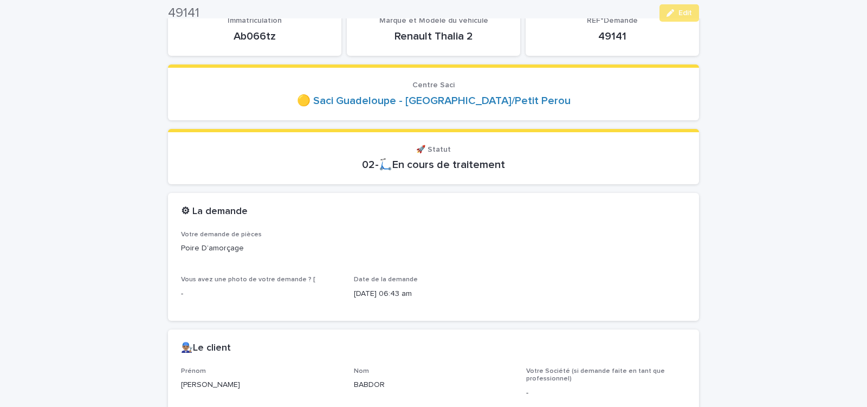
scroll to position [322, 0]
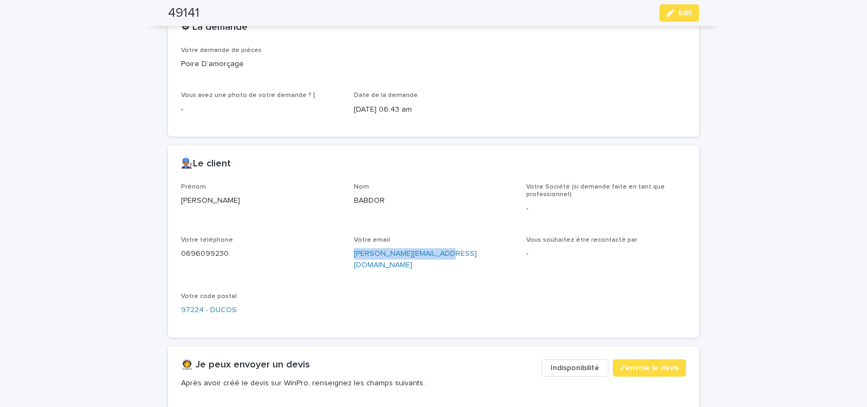
drag, startPoint x: 373, startPoint y: 255, endPoint x: 456, endPoint y: 257, distance: 83.4
click at [454, 257] on div "Prénom Gregory Nom BABDOR Votre Société (si demande faite en tant que professio…" at bounding box center [433, 253] width 505 height 141
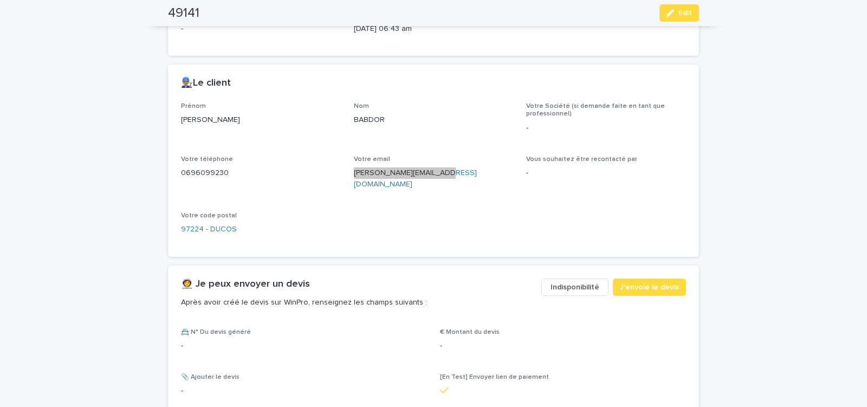
scroll to position [414, 0]
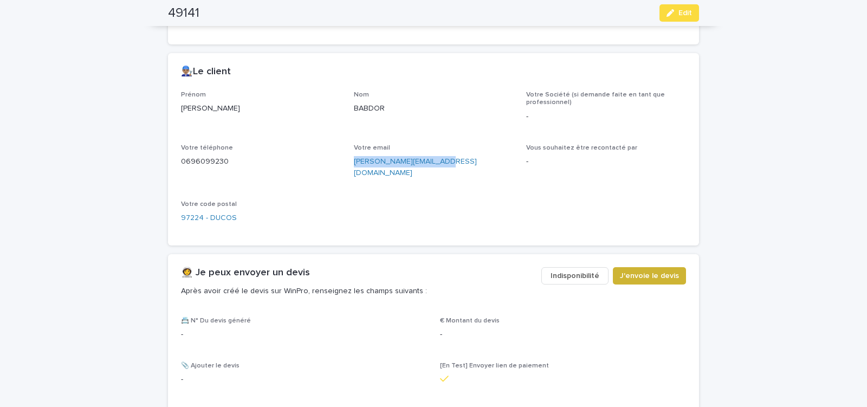
click at [639, 270] on span "J'envoie le devis" at bounding box center [649, 275] width 59 height 11
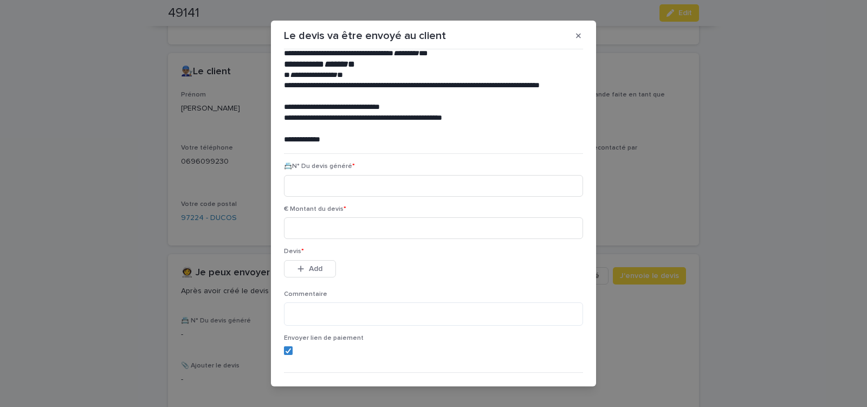
scroll to position [49, 0]
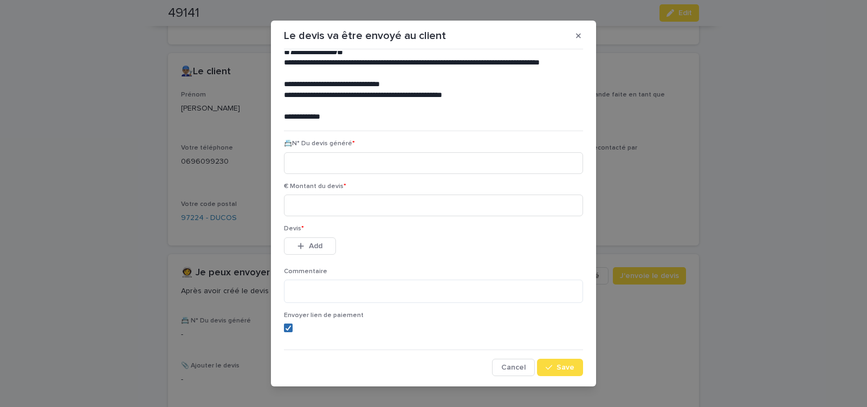
click at [286, 329] on polyline at bounding box center [288, 327] width 5 height 4
paste input "********"
type input "********"
click at [322, 205] on input at bounding box center [433, 205] width 299 height 22
type input "*****"
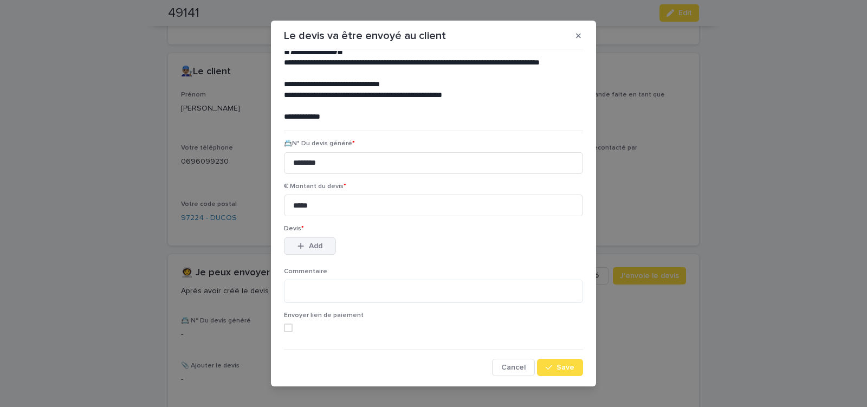
click at [302, 249] on div "button" at bounding box center [302, 246] width 11 height 8
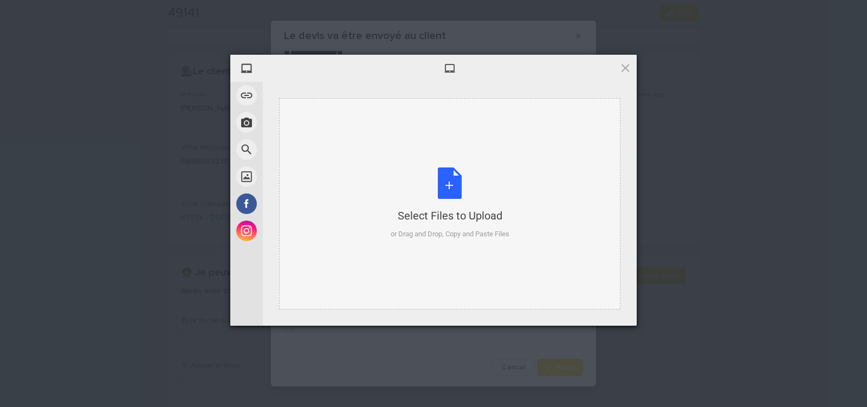
click at [454, 187] on div "Select Files to Upload or Drag and Drop, Copy and Paste Files" at bounding box center [449, 203] width 119 height 72
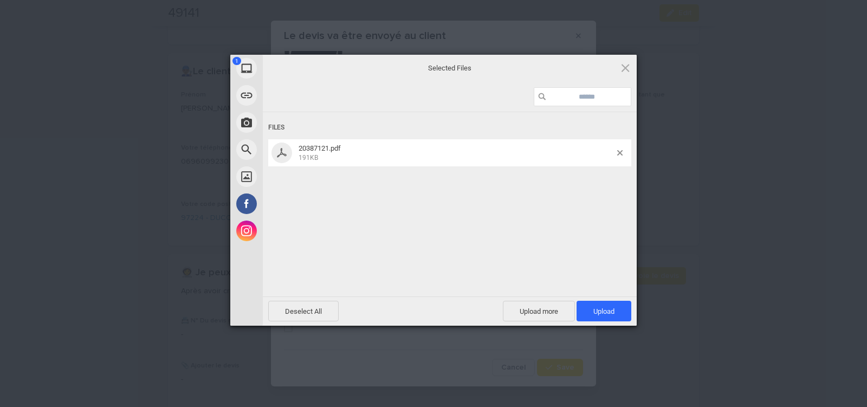
drag, startPoint x: 597, startPoint y: 308, endPoint x: 577, endPoint y: 295, distance: 23.7
click at [597, 308] on span "Upload 1" at bounding box center [603, 311] width 21 height 8
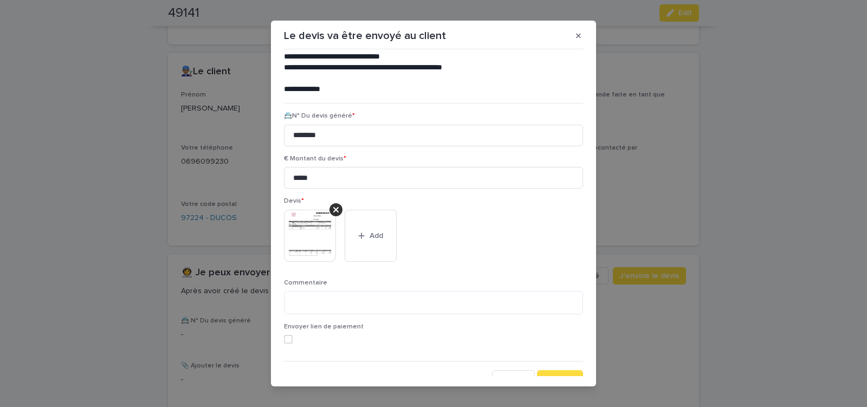
scroll to position [88, 0]
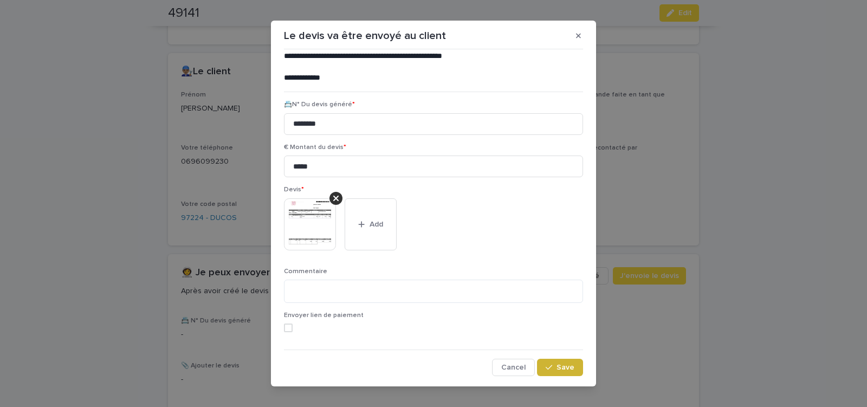
click at [568, 366] on button "Save" at bounding box center [560, 367] width 46 height 17
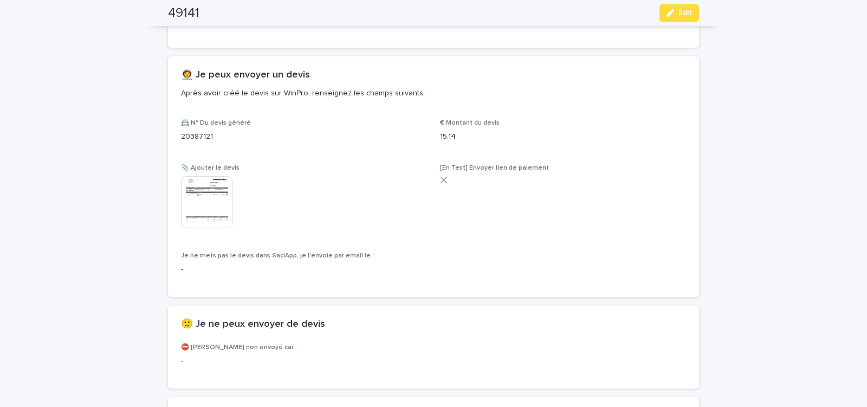
scroll to position [612, 0]
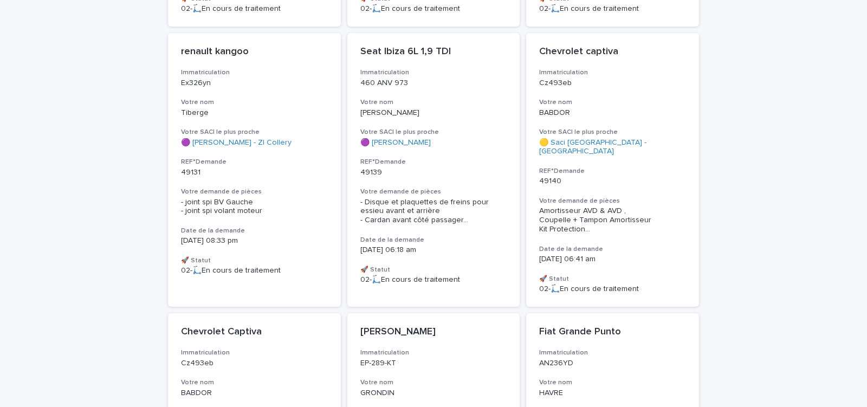
scroll to position [644, 0]
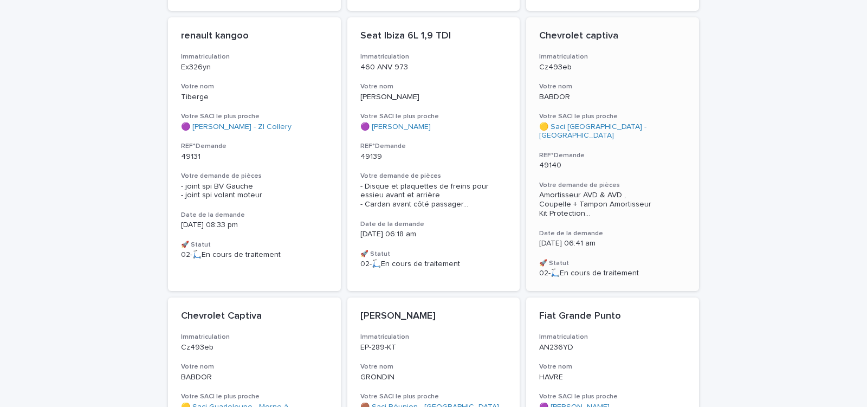
click at [633, 161] on div "Chevrolet captiva Immatriculation Cz493eb Votre nom BABDOR Votre SACI le plus p…" at bounding box center [612, 153] width 173 height 273
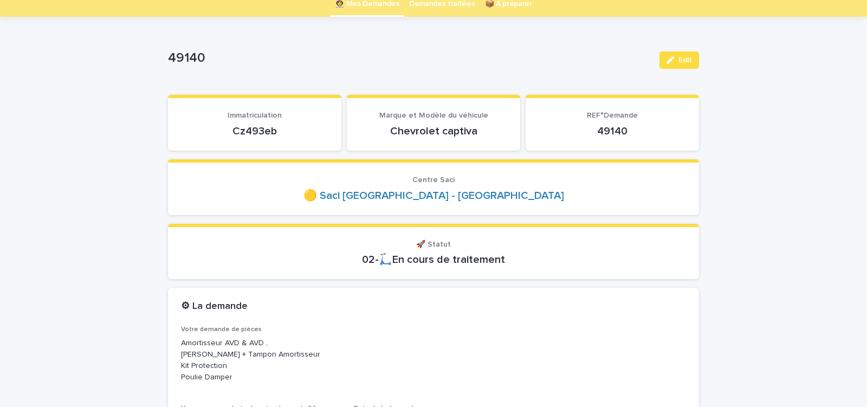
scroll to position [138, 0]
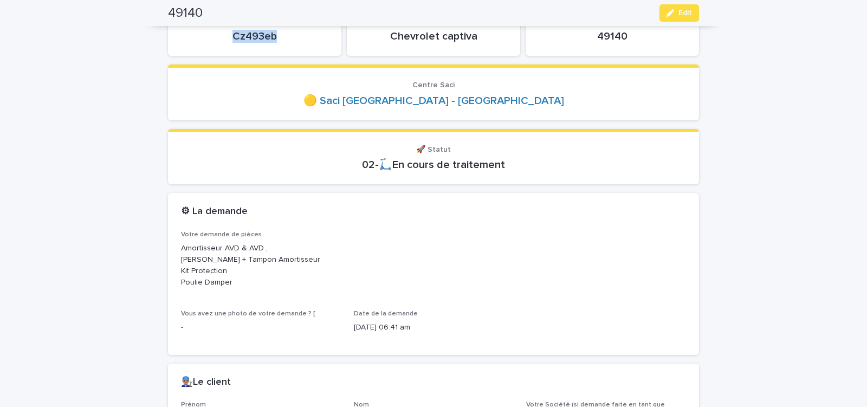
drag, startPoint x: 230, startPoint y: 37, endPoint x: 286, endPoint y: 35, distance: 55.8
click at [285, 36] on p "Cz493eb" at bounding box center [254, 36] width 147 height 13
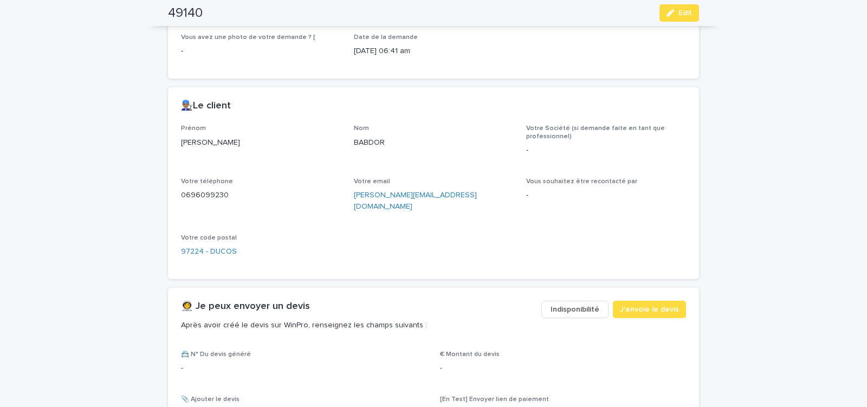
scroll to position [598, 0]
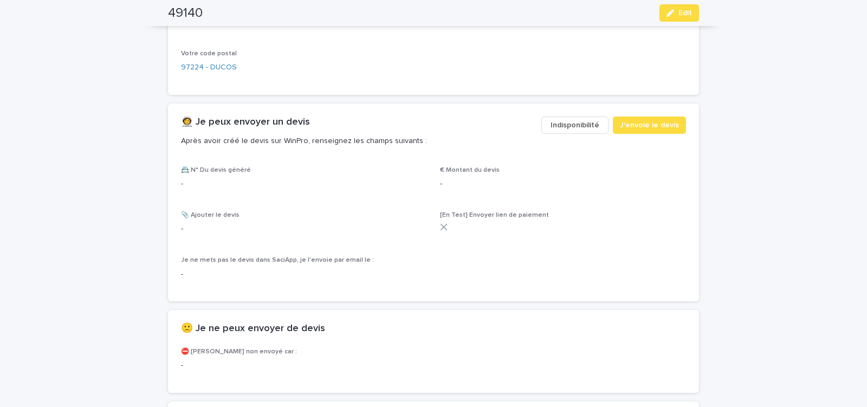
click at [565, 120] on span "Indisponibilité" at bounding box center [574, 125] width 49 height 11
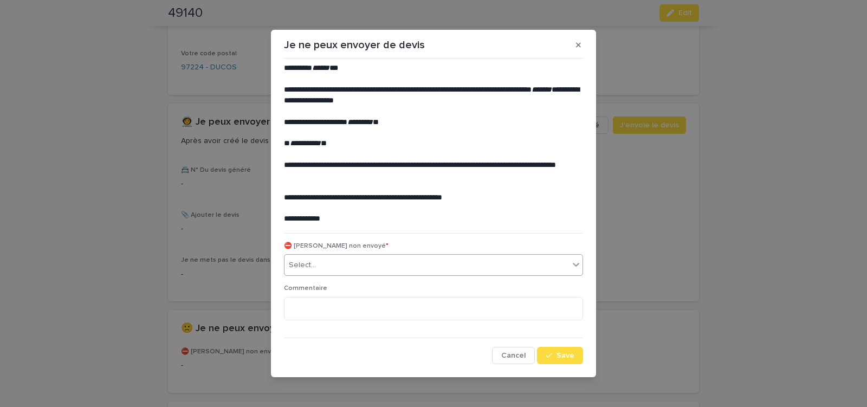
drag, startPoint x: 351, startPoint y: 262, endPoint x: 348, endPoint y: 274, distance: 12.9
click at [350, 262] on div "Select..." at bounding box center [426, 265] width 284 height 18
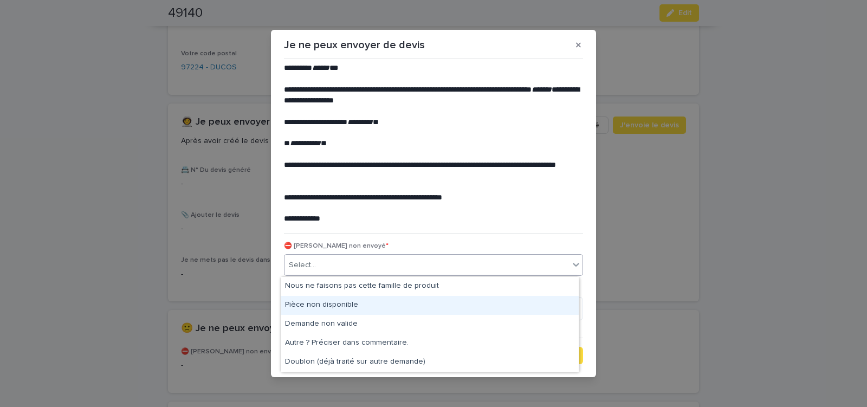
click at [333, 303] on div "Pièce non disponible" at bounding box center [430, 305] width 298 height 19
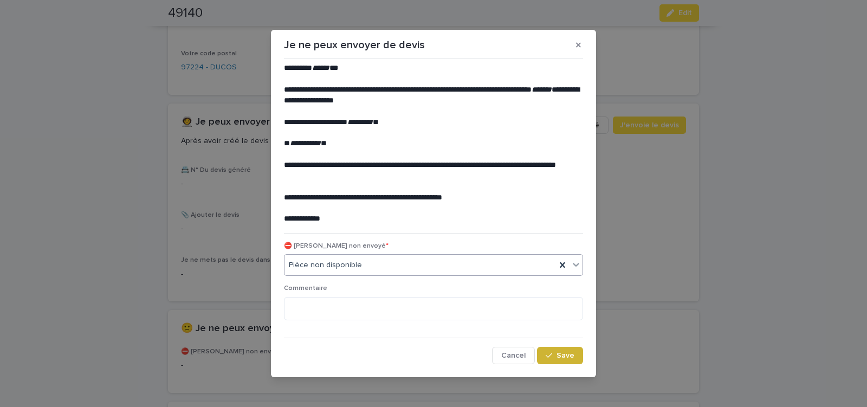
click at [550, 354] on div "button" at bounding box center [550, 355] width 11 height 8
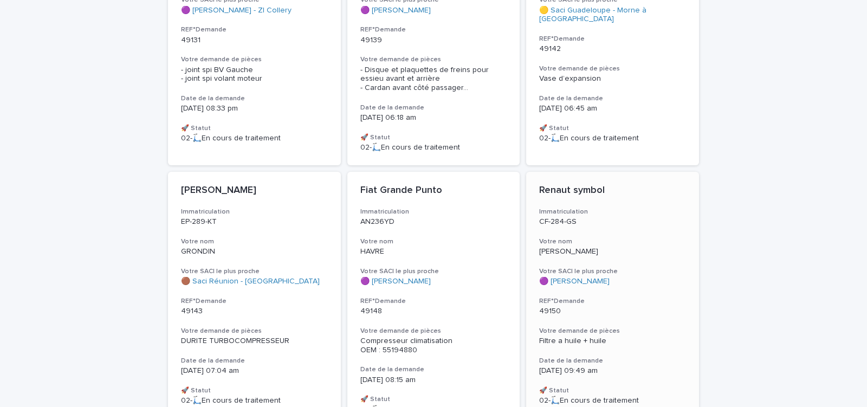
scroll to position [669, 0]
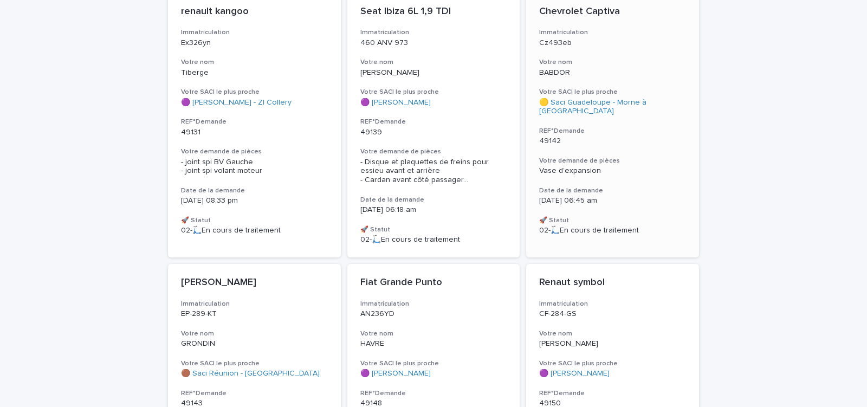
click at [624, 136] on p "49142" at bounding box center [612, 140] width 147 height 9
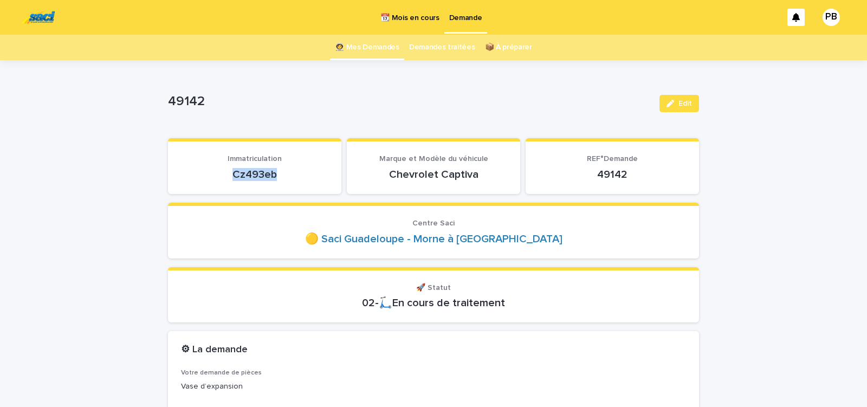
drag, startPoint x: 229, startPoint y: 174, endPoint x: 286, endPoint y: 174, distance: 56.9
click at [286, 174] on p "Cz493eb" at bounding box center [254, 174] width 147 height 13
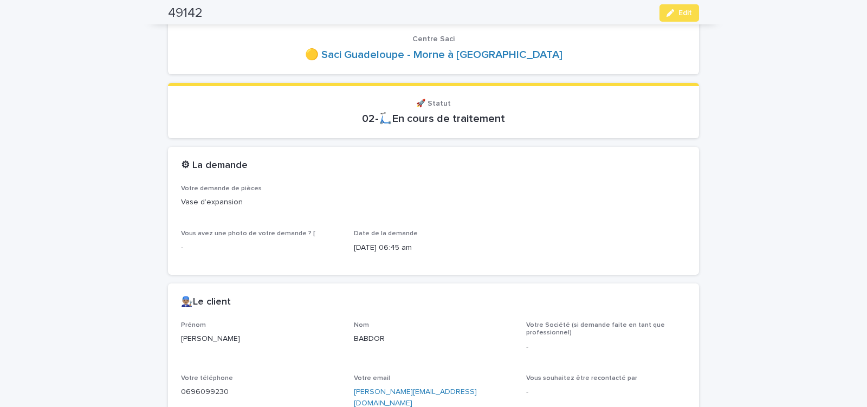
scroll to position [322, 0]
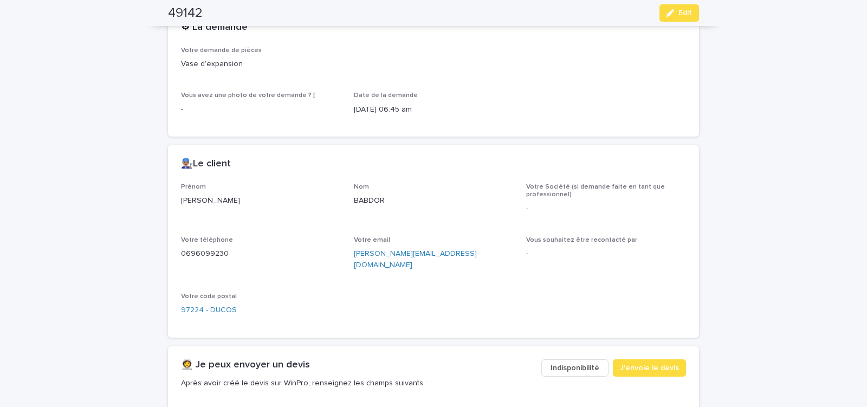
click at [578, 362] on span "Indisponibilité" at bounding box center [574, 367] width 49 height 11
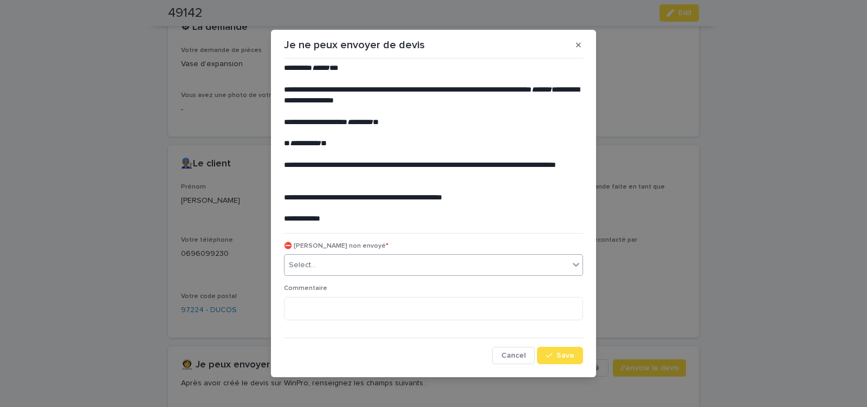
click at [395, 262] on div "Select..." at bounding box center [426, 265] width 284 height 18
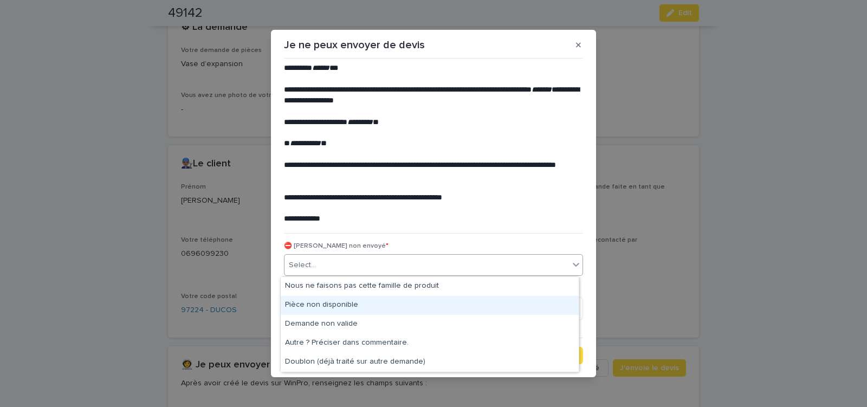
click at [360, 303] on div "Pièce non disponible" at bounding box center [430, 305] width 298 height 19
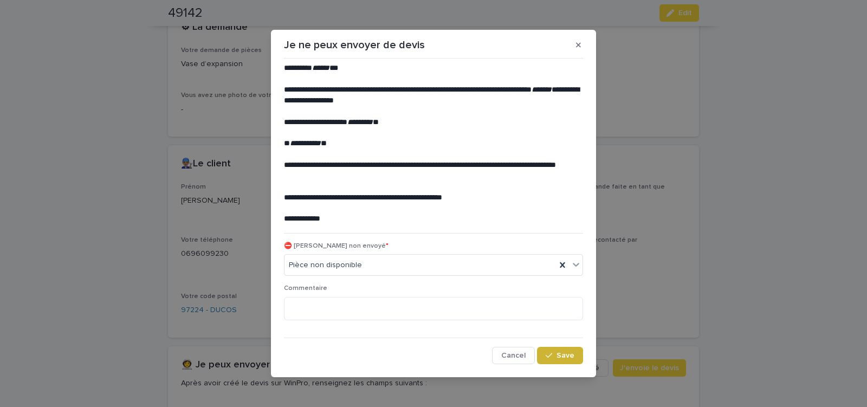
click at [565, 356] on span "Save" at bounding box center [565, 355] width 18 height 8
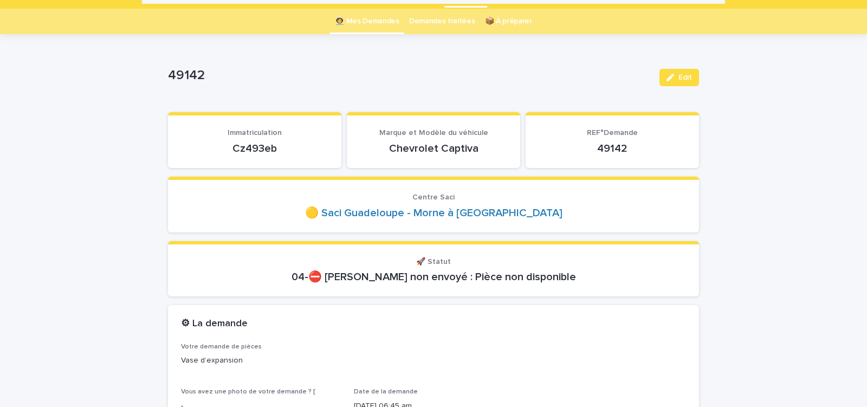
scroll to position [1, 0]
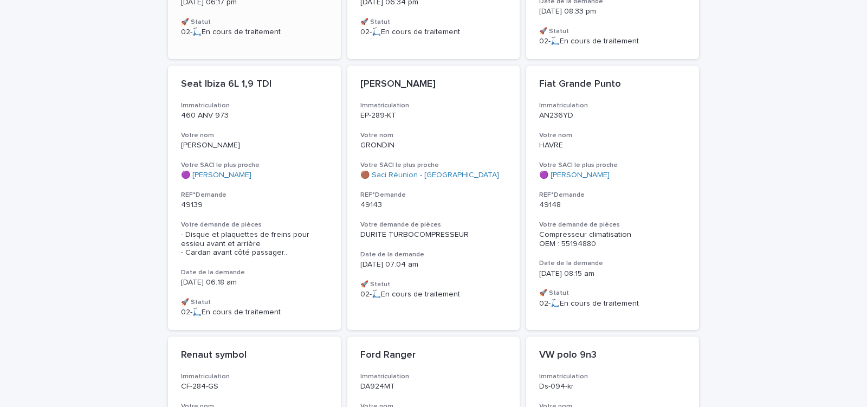
scroll to position [661, 0]
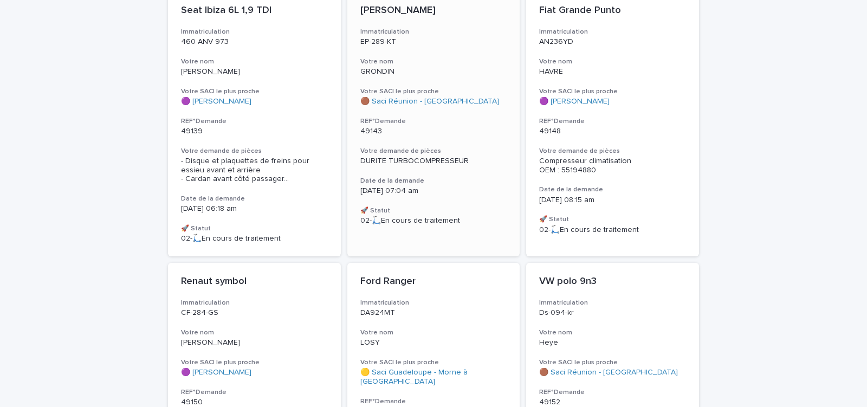
click at [440, 136] on div "RENAULT KADJAR Immatriculation EP-289-KT Votre nom GRONDIN Votre SACI le plus p…" at bounding box center [433, 115] width 173 height 246
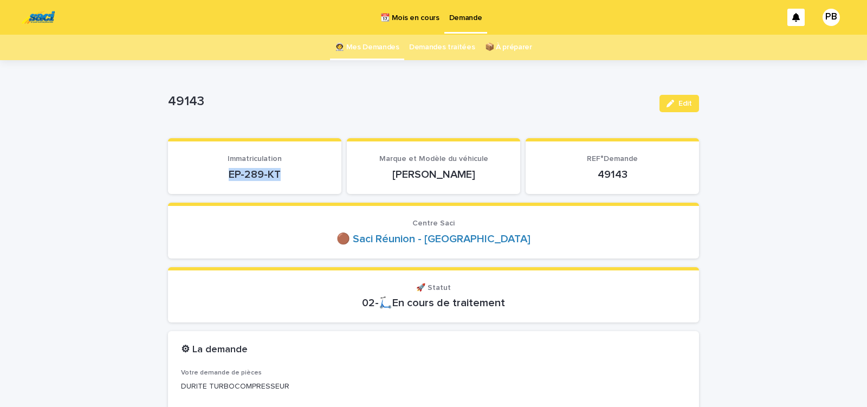
drag, startPoint x: 246, startPoint y: 176, endPoint x: 283, endPoint y: 175, distance: 36.8
click at [283, 176] on p "EP-289-KT" at bounding box center [254, 174] width 147 height 13
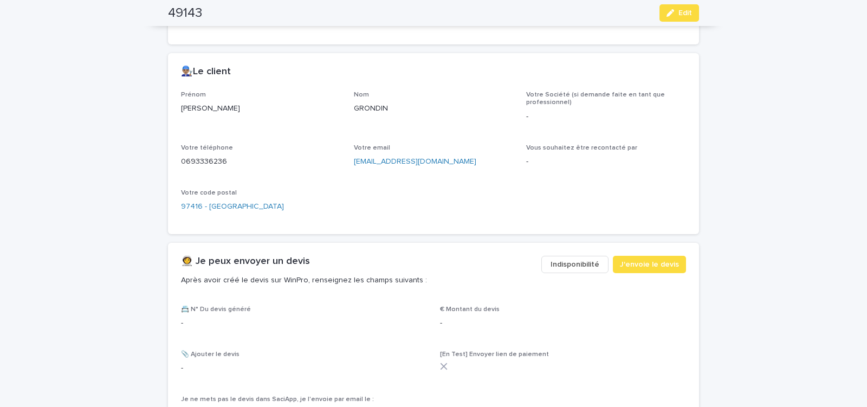
scroll to position [598, 0]
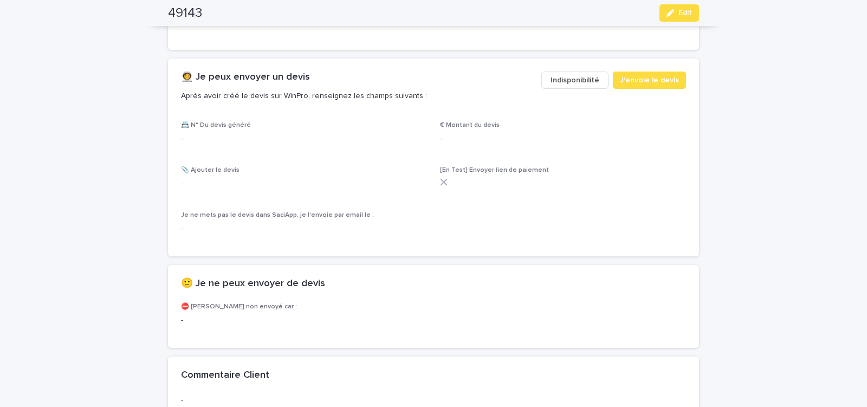
click at [569, 76] on span "Indisponibilité" at bounding box center [574, 80] width 49 height 11
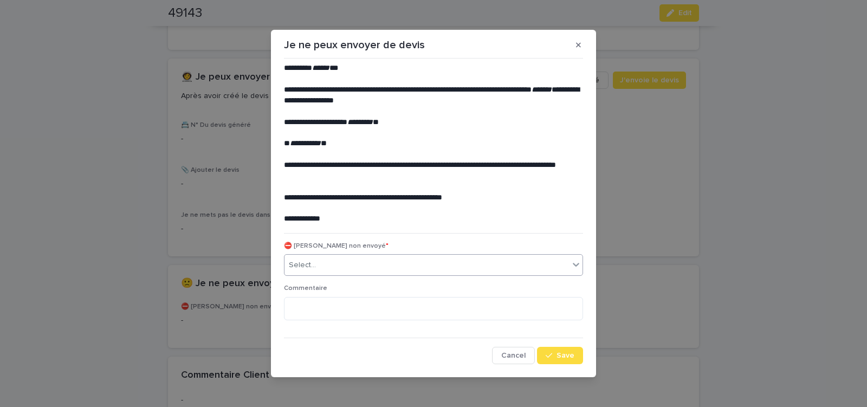
click at [352, 264] on div "Select..." at bounding box center [426, 265] width 284 height 18
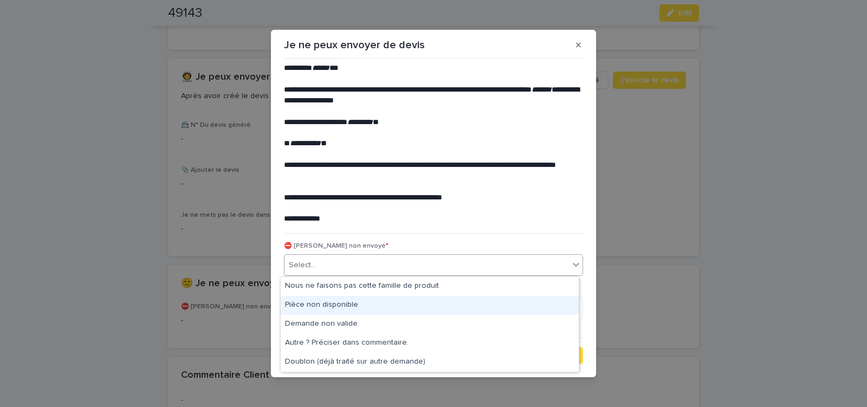
drag, startPoint x: 337, startPoint y: 302, endPoint x: 391, endPoint y: 330, distance: 60.3
click at [337, 303] on div "Pièce non disponible" at bounding box center [430, 305] width 298 height 19
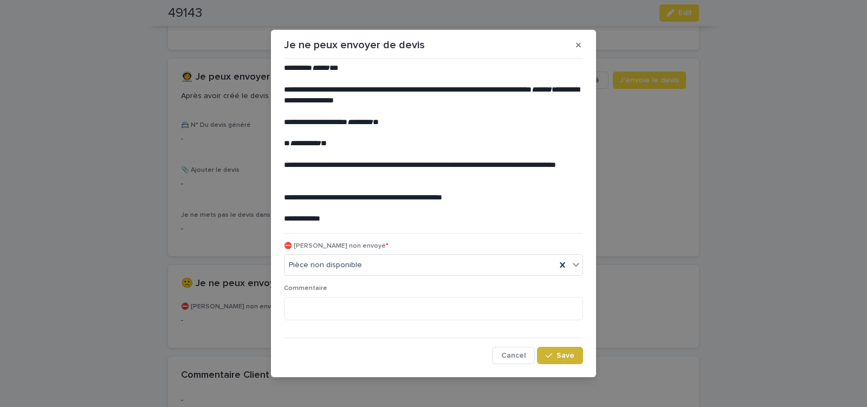
drag, startPoint x: 559, startPoint y: 360, endPoint x: 400, endPoint y: 298, distance: 170.6
click at [559, 359] on button "Save" at bounding box center [560, 355] width 46 height 17
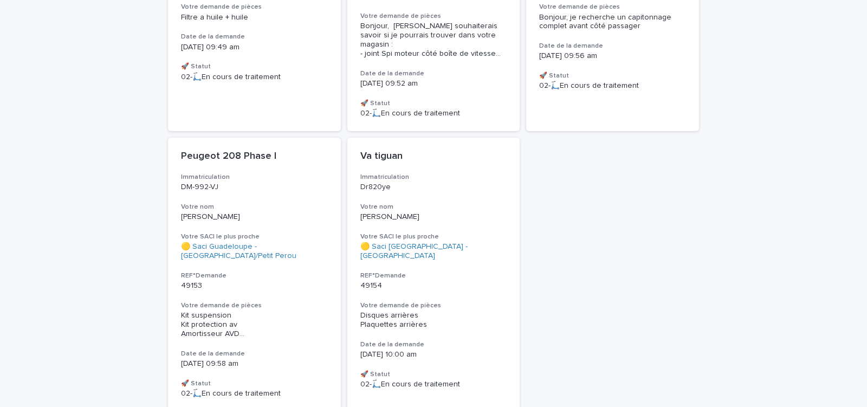
scroll to position [847, 0]
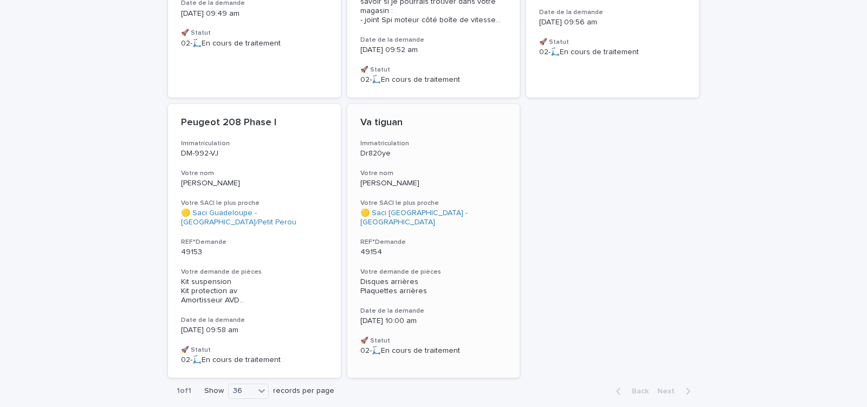
click at [459, 275] on div "Disques arrières Plaquettes arrières" at bounding box center [433, 285] width 147 height 21
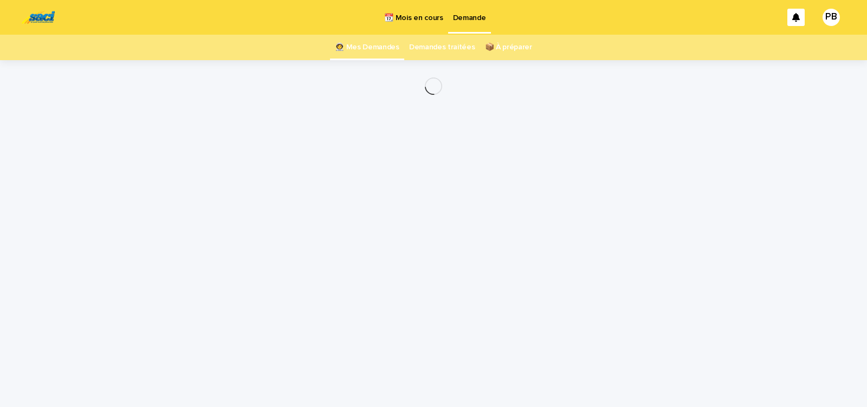
click at [459, 250] on div "Loading... Saving… Loading... Saving…" at bounding box center [433, 220] width 542 height 320
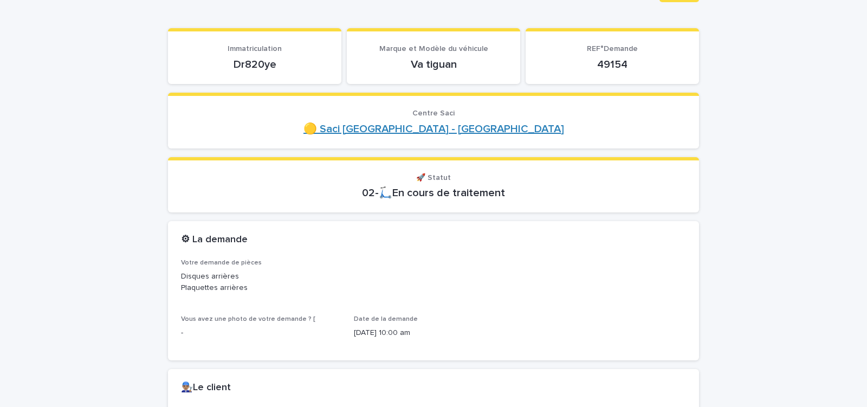
scroll to position [138, 0]
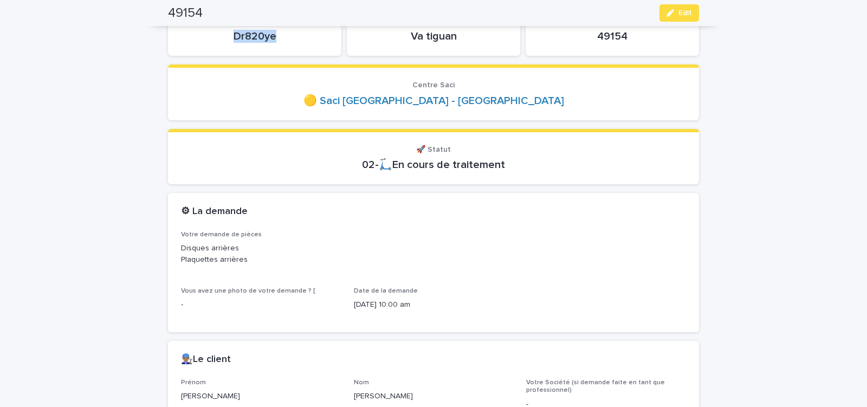
drag, startPoint x: 232, startPoint y: 37, endPoint x: 288, endPoint y: 37, distance: 56.3
click at [288, 37] on p "Dr820ye" at bounding box center [254, 36] width 147 height 13
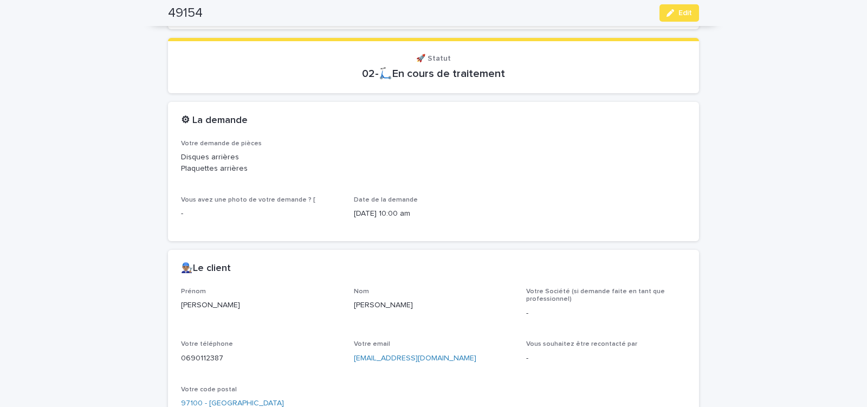
scroll to position [322, 0]
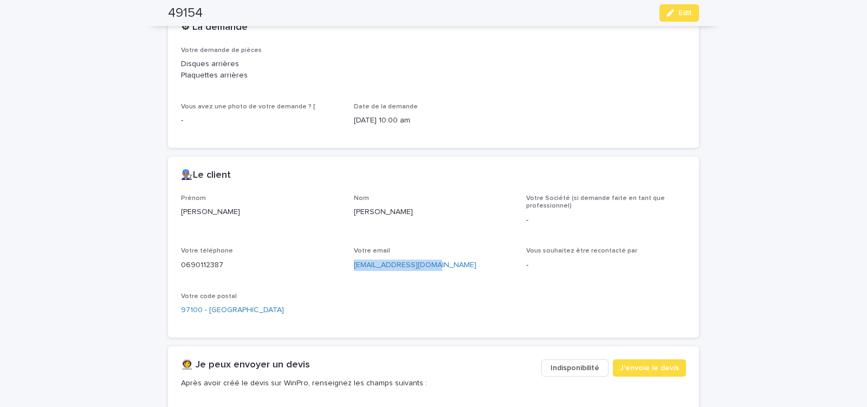
drag, startPoint x: 350, startPoint y: 270, endPoint x: 435, endPoint y: 271, distance: 85.0
click at [432, 272] on div "Votre email matheyalex@gmail.com" at bounding box center [434, 263] width 160 height 32
click at [643, 365] on span "J'envoie le devis" at bounding box center [649, 367] width 59 height 11
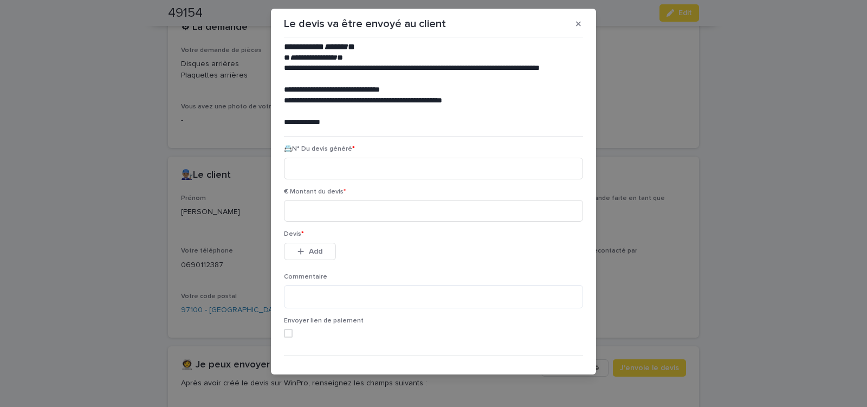
scroll to position [49, 0]
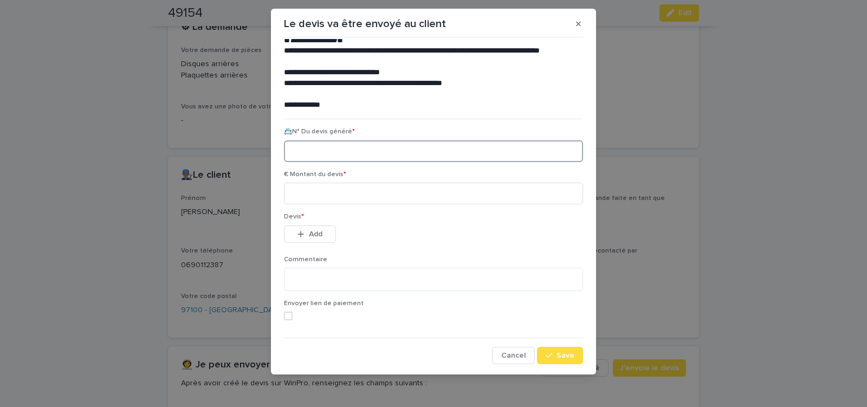
paste input "********"
type input "********"
click at [308, 193] on input at bounding box center [433, 194] width 299 height 22
type input "******"
click at [316, 238] on button "Add" at bounding box center [310, 233] width 52 height 17
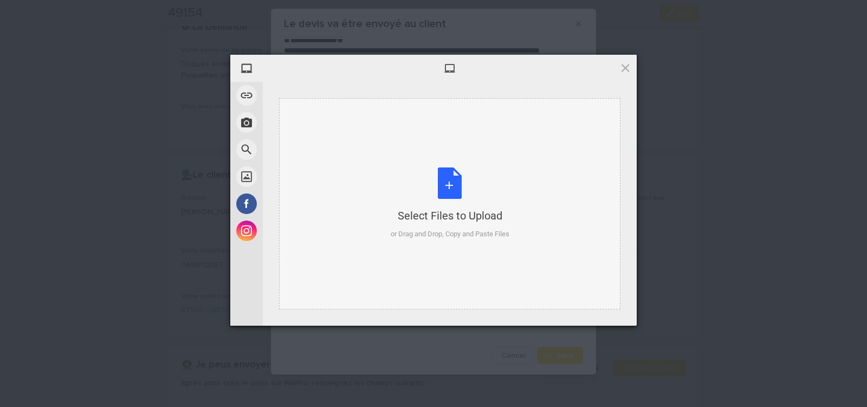
click at [446, 186] on div "Select Files to Upload or Drag and Drop, Copy and Paste Files" at bounding box center [449, 203] width 119 height 72
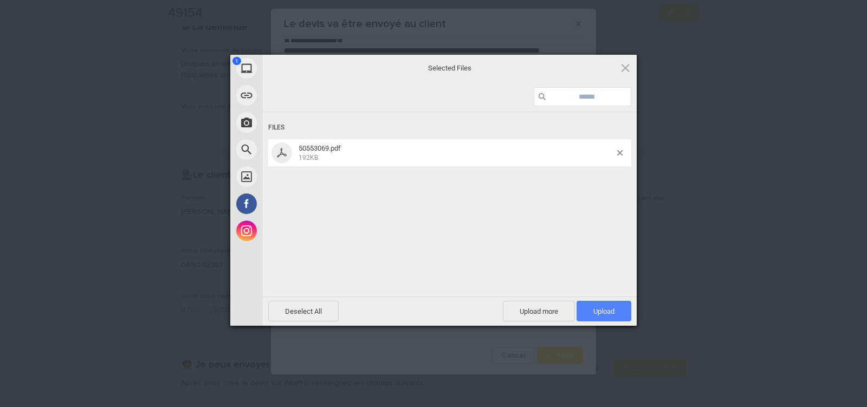
click at [609, 312] on span "Upload 1" at bounding box center [603, 311] width 21 height 8
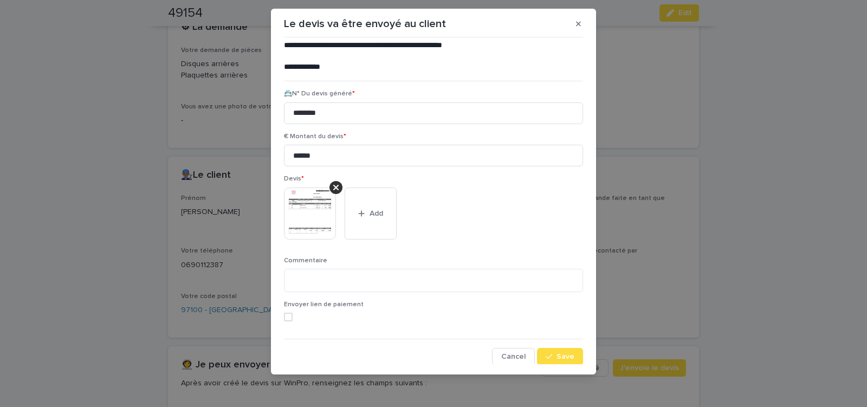
scroll to position [88, 0]
click at [559, 353] on span "Save" at bounding box center [565, 355] width 18 height 8
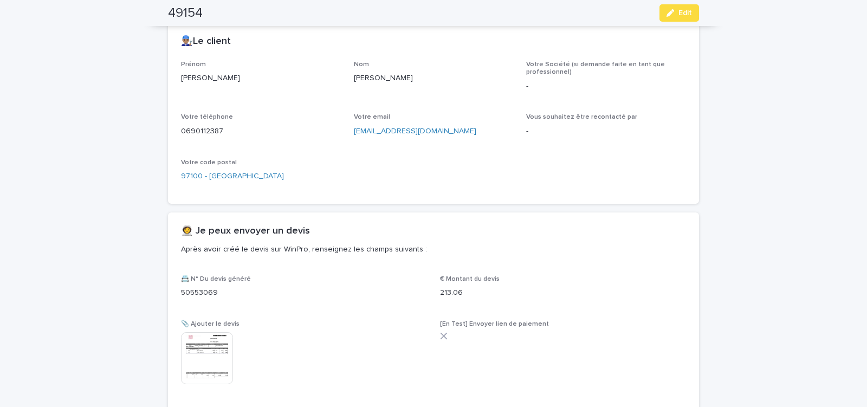
scroll to position [0, 0]
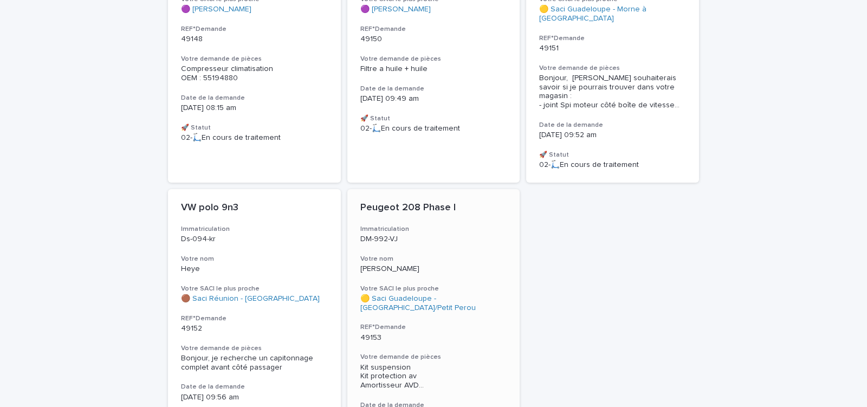
scroll to position [506, 0]
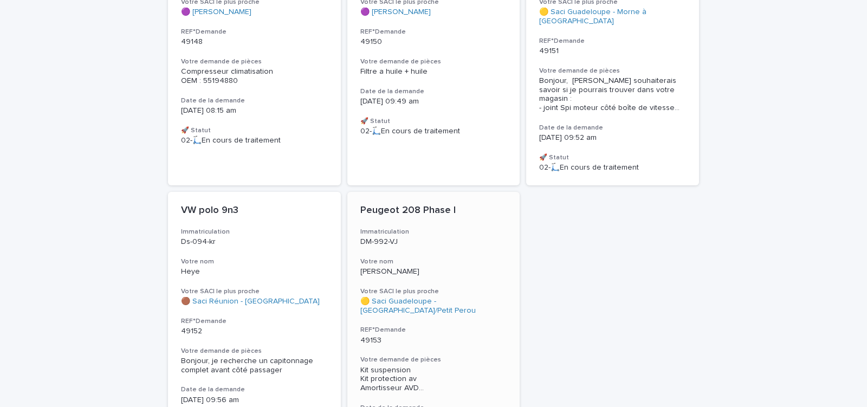
click at [455, 331] on div "Peugeot 208 Phase I Immatriculation DM-992-VJ Votre nom Luccin Votre SACI le pl…" at bounding box center [433, 328] width 173 height 273
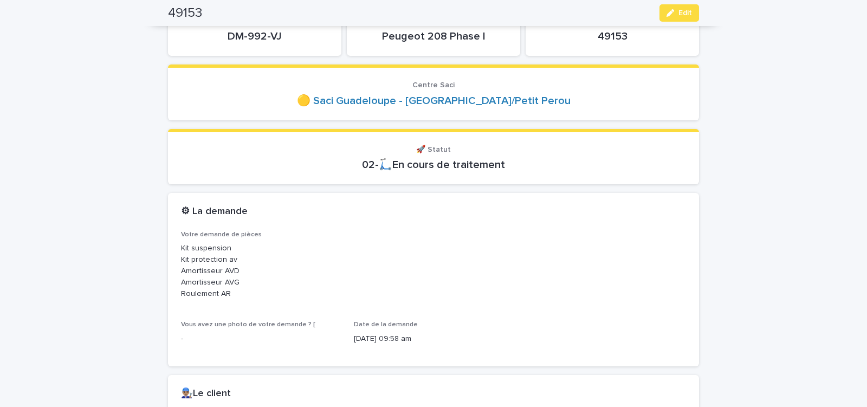
scroll to position [46, 0]
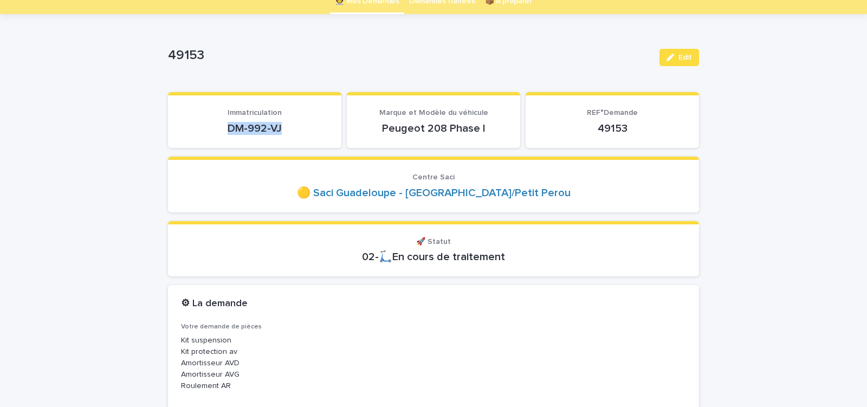
drag, startPoint x: 222, startPoint y: 133, endPoint x: 302, endPoint y: 128, distance: 80.3
click at [302, 128] on p "DM-992-VJ" at bounding box center [254, 128] width 147 height 13
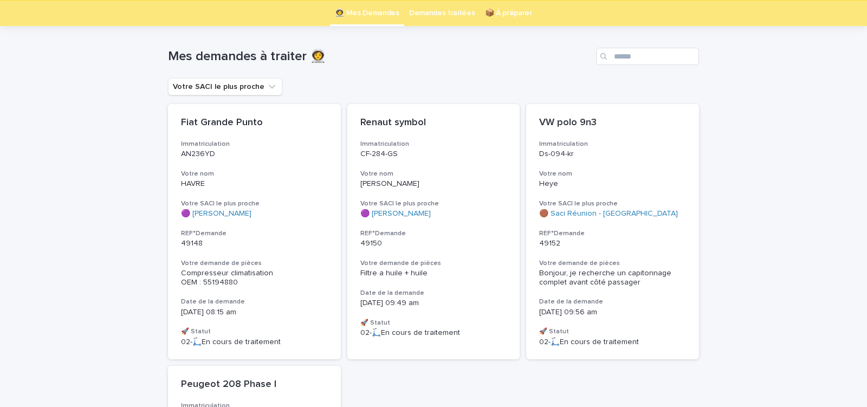
scroll to position [35, 0]
click at [440, 12] on link "Demandes traitées" at bounding box center [442, 12] width 66 height 25
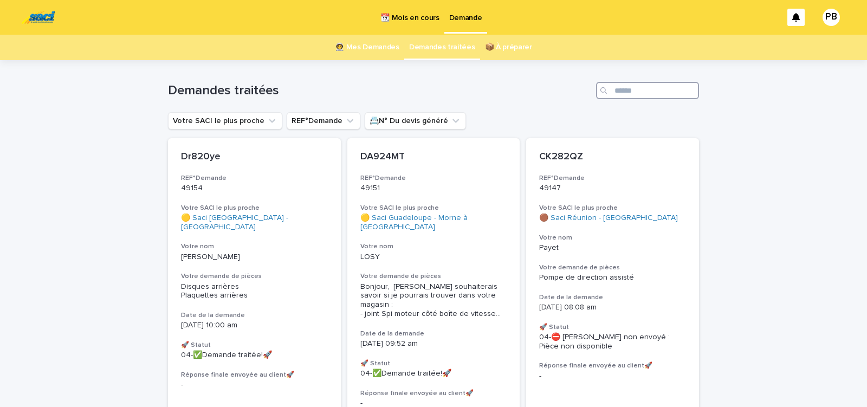
click at [633, 92] on input "Search" at bounding box center [647, 90] width 103 height 17
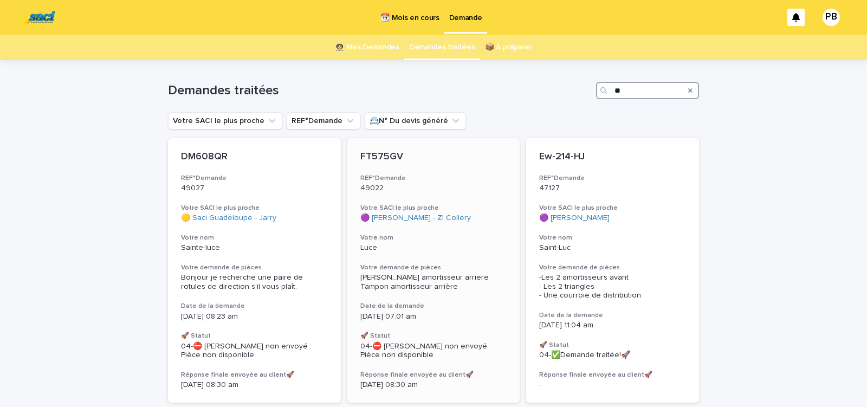
type input "*"
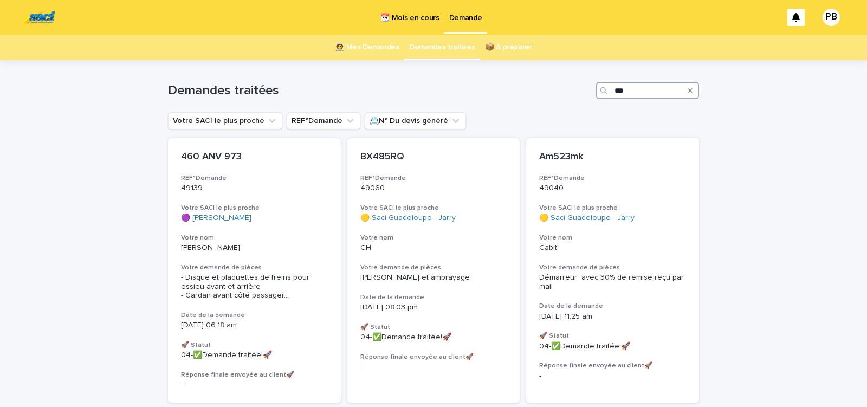
type input "***"
click at [412, 15] on p "📆 Mois en cours" at bounding box center [409, 11] width 58 height 23
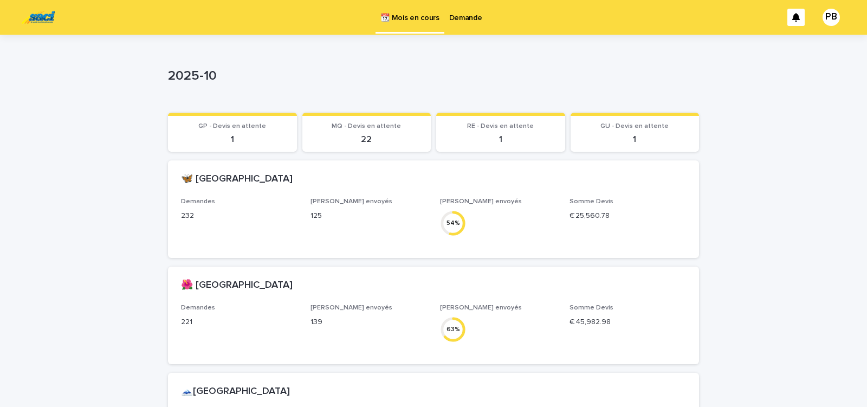
click at [460, 15] on p "Demande" at bounding box center [465, 11] width 33 height 23
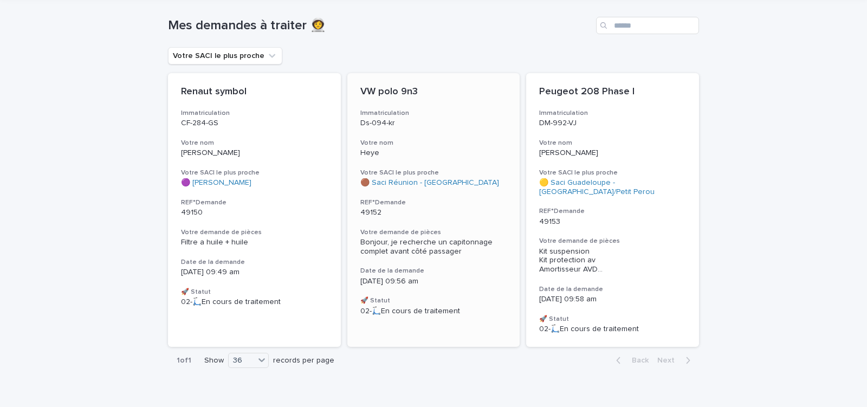
scroll to position [86, 0]
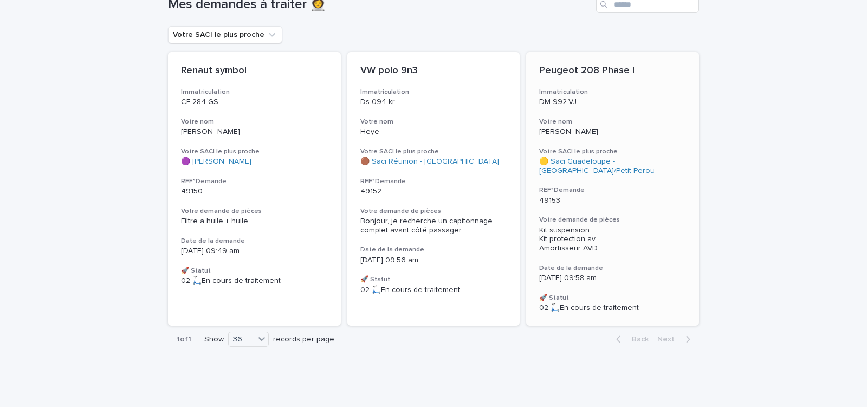
click at [631, 211] on div "Peugeot 208 Phase I Immatriculation DM-992-VJ Votre nom Luccin Votre SACI le pl…" at bounding box center [612, 188] width 173 height 273
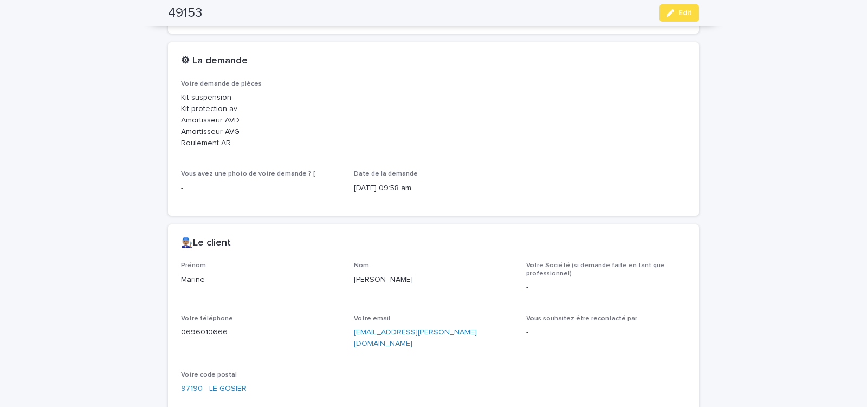
scroll to position [311, 0]
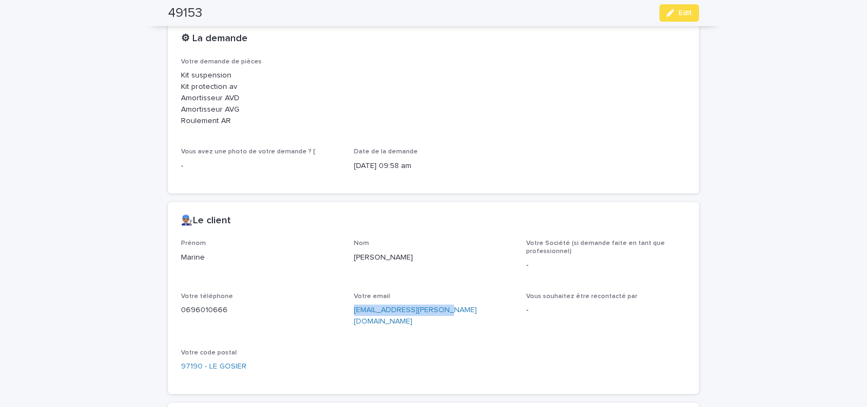
drag, startPoint x: 346, startPoint y: 317, endPoint x: 448, endPoint y: 316, distance: 101.8
click at [448, 317] on div "Prénom Marine Nom Luccin Votre Société (si demande faite en tant que profession…" at bounding box center [433, 309] width 505 height 141
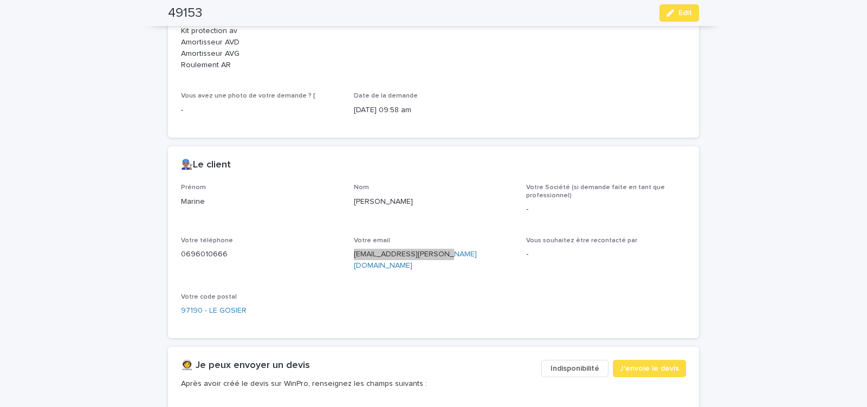
scroll to position [449, 0]
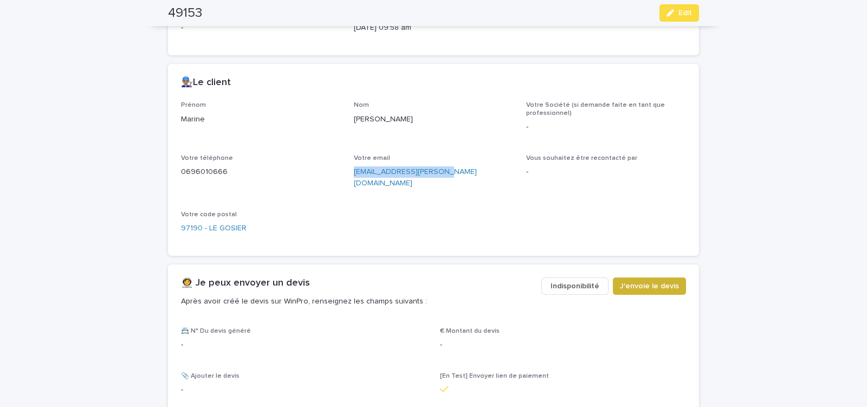
click at [630, 281] on span "J'envoie le devis" at bounding box center [649, 286] width 59 height 11
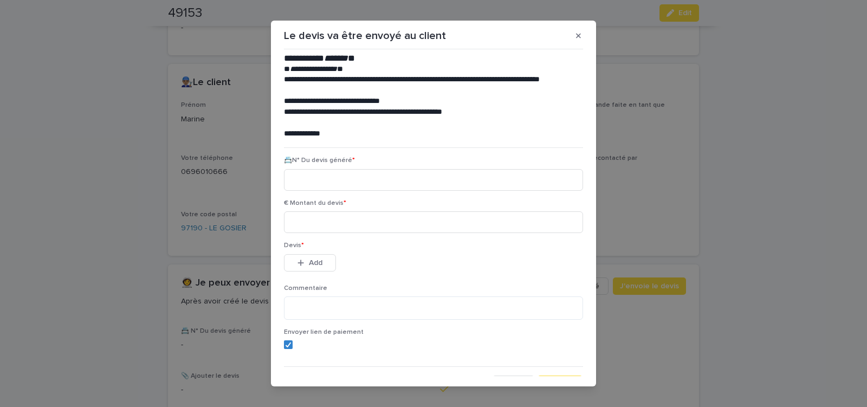
scroll to position [49, 0]
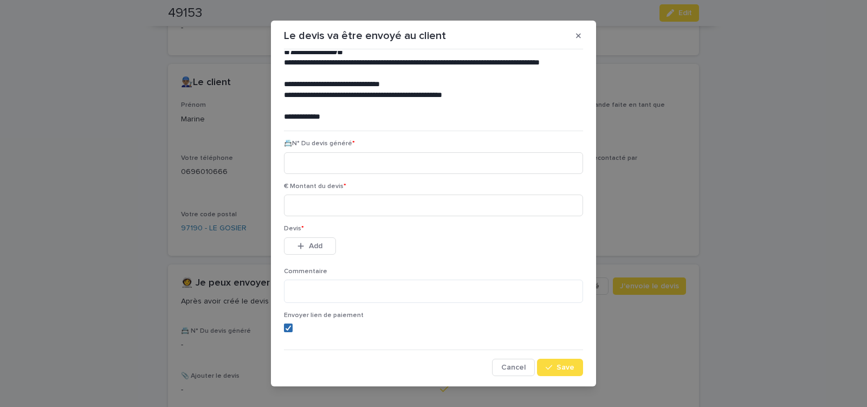
click at [285, 327] on icon at bounding box center [288, 327] width 6 height 5
paste input "********"
type input "********"
click at [340, 204] on input at bounding box center [433, 205] width 299 height 22
type input "******"
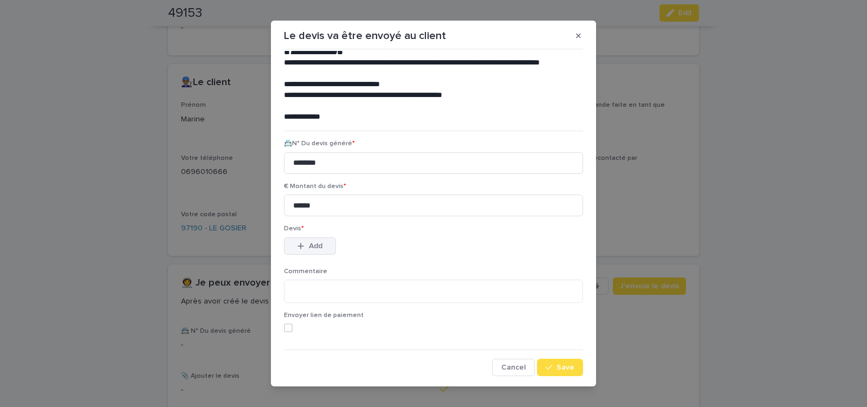
click at [315, 245] on span "Add" at bounding box center [316, 246] width 14 height 8
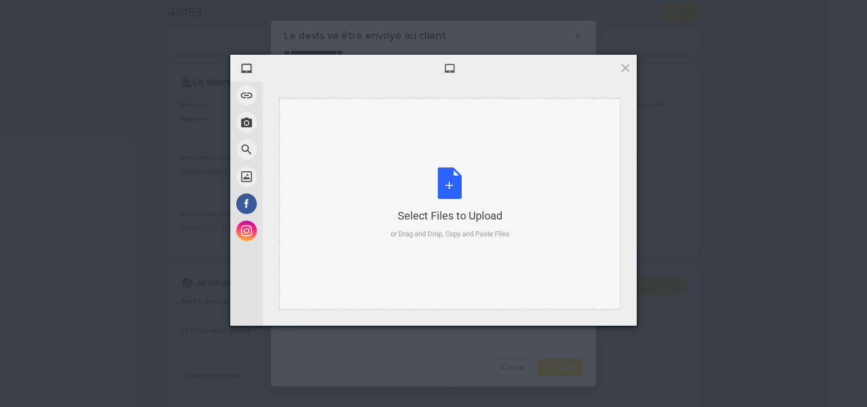
click at [454, 192] on div "Select Files to Upload or Drag and Drop, Copy and Paste Files" at bounding box center [449, 203] width 119 height 72
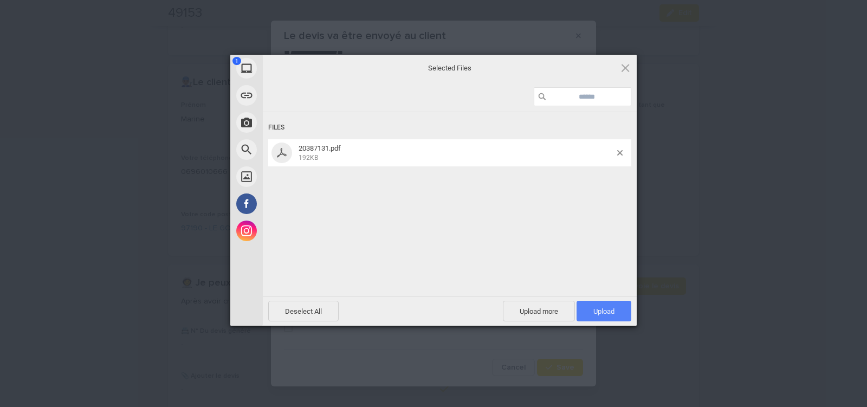
click at [592, 312] on span "Upload 1" at bounding box center [603, 311] width 55 height 21
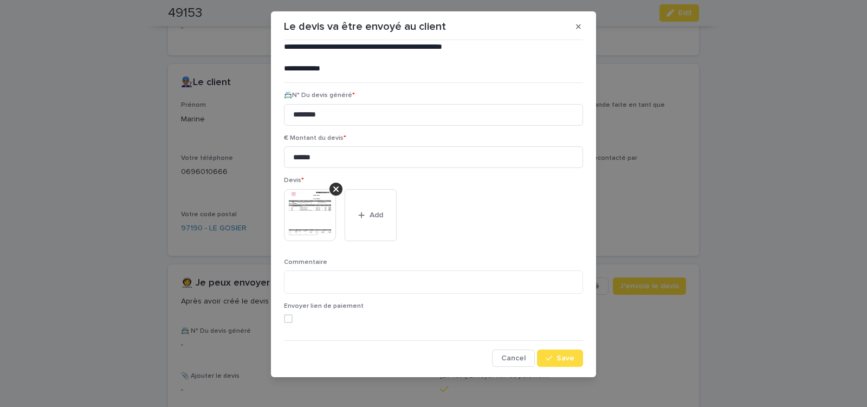
scroll to position [12, 0]
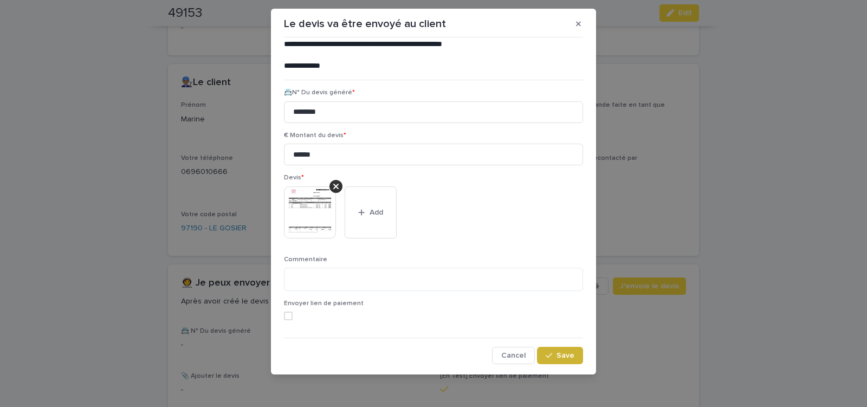
click at [556, 356] on span "Save" at bounding box center [565, 355] width 18 height 8
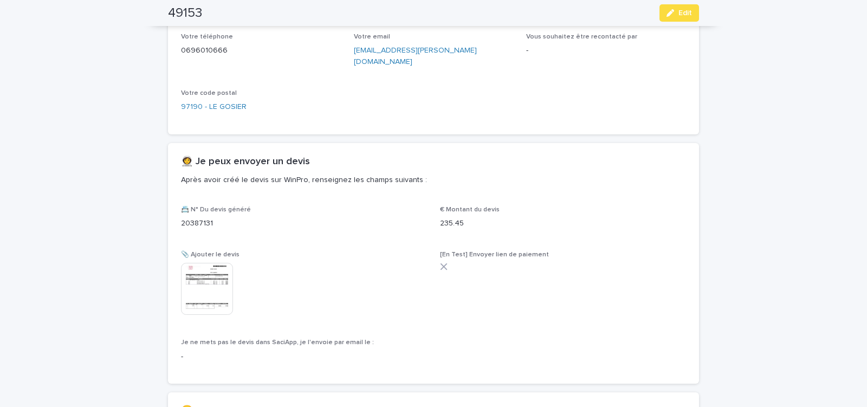
scroll to position [647, 0]
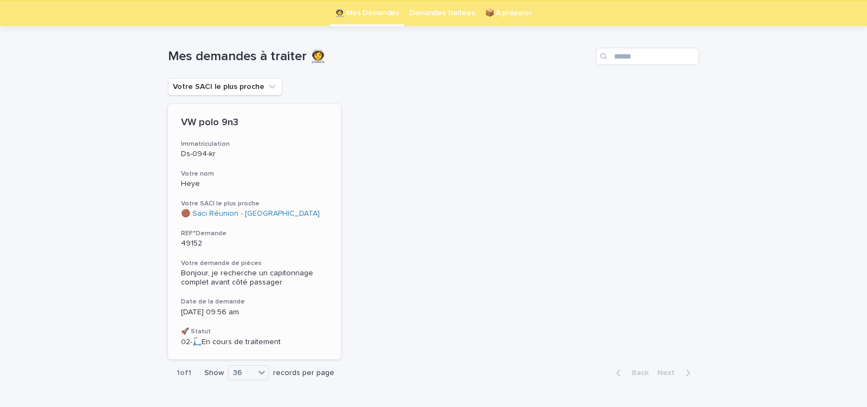
scroll to position [35, 0]
click at [266, 244] on p "49152" at bounding box center [254, 242] width 147 height 9
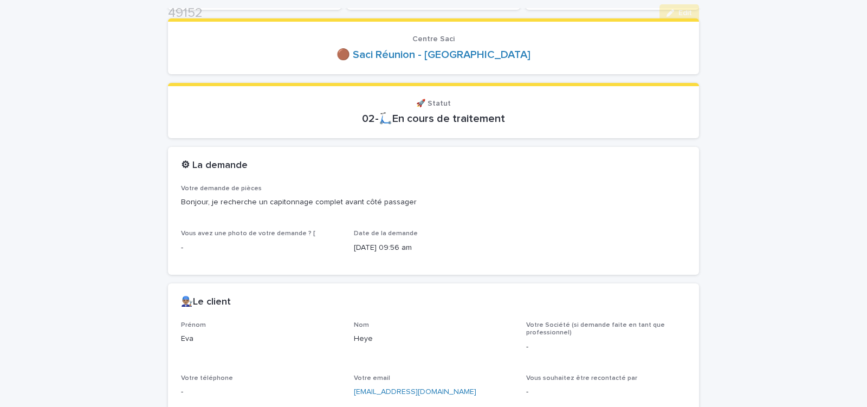
scroll to position [414, 0]
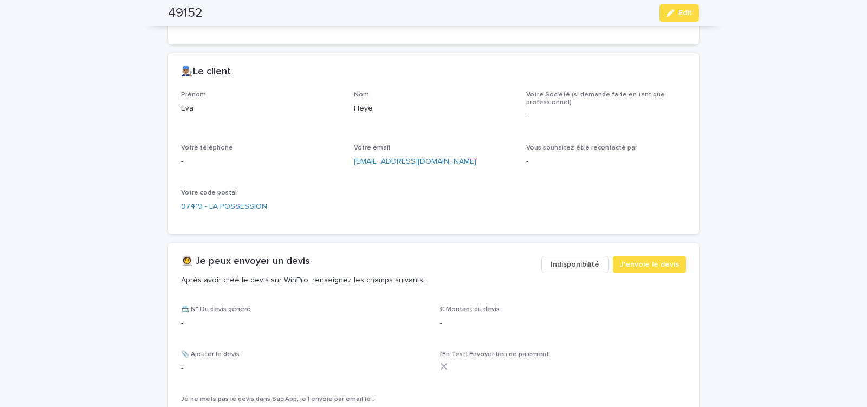
click at [572, 262] on span "Indisponibilité" at bounding box center [574, 264] width 49 height 11
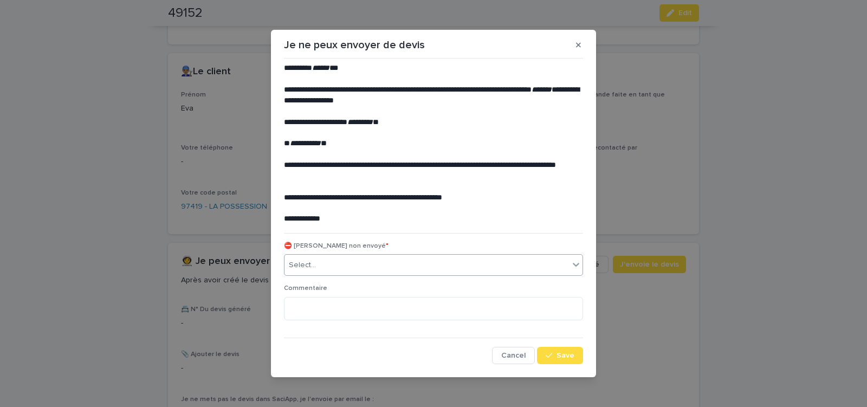
click at [342, 264] on div "Select..." at bounding box center [426, 265] width 284 height 18
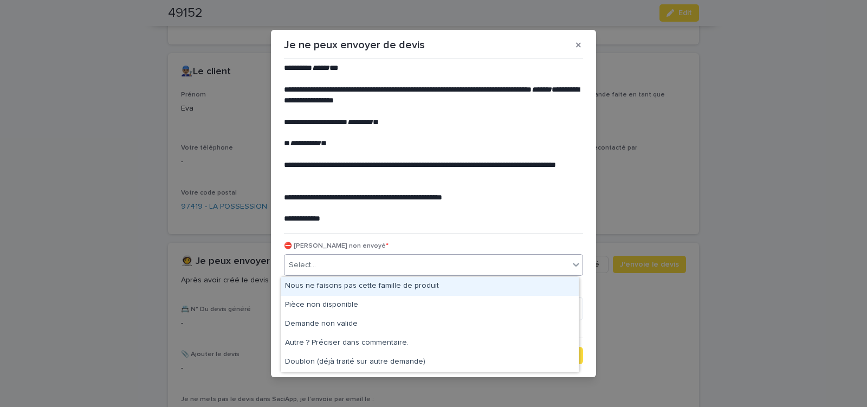
click at [337, 288] on div "Nous ne faisons pas cette famille de produit" at bounding box center [430, 286] width 298 height 19
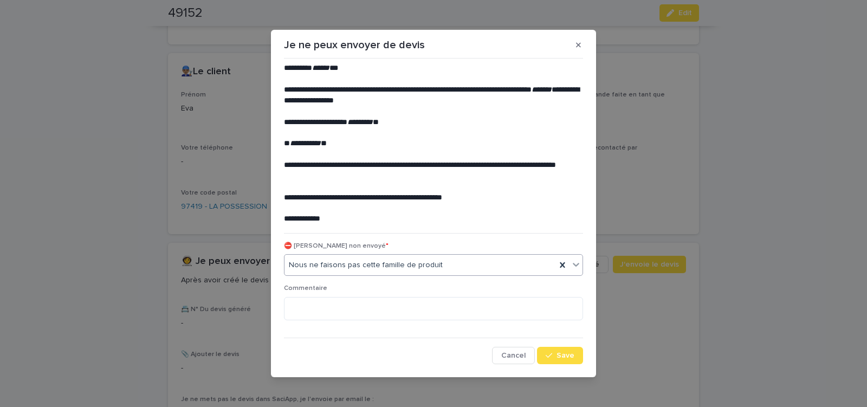
drag, startPoint x: 561, startPoint y: 353, endPoint x: 338, endPoint y: 264, distance: 239.7
click at [560, 353] on span "Save" at bounding box center [565, 355] width 18 height 8
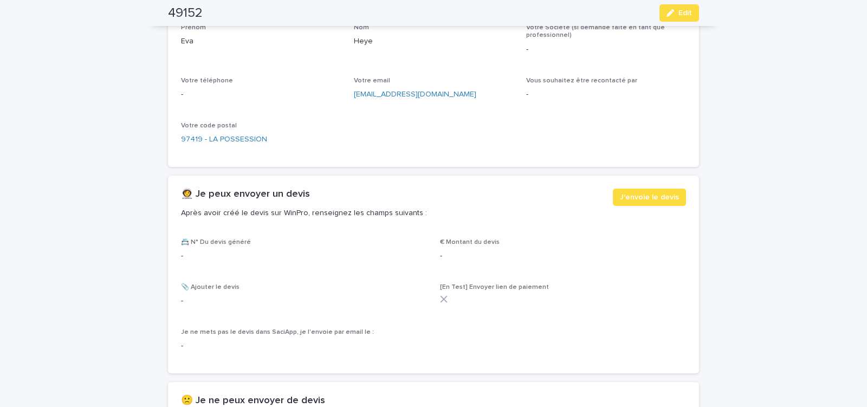
scroll to position [553, 0]
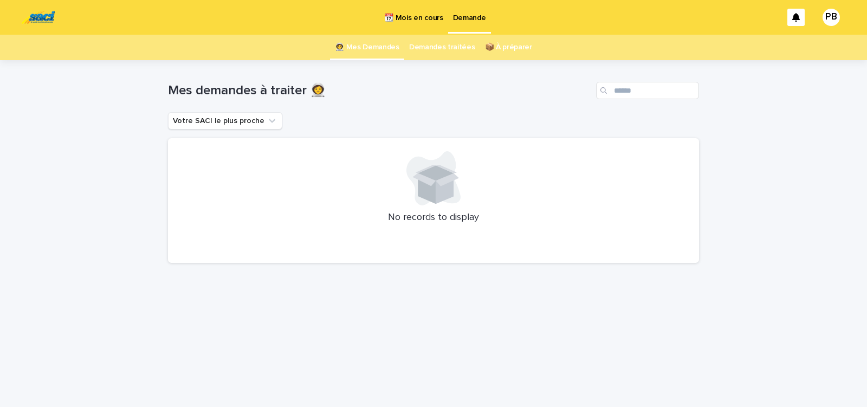
click at [405, 18] on p "📆 Mois en cours" at bounding box center [413, 11] width 58 height 23
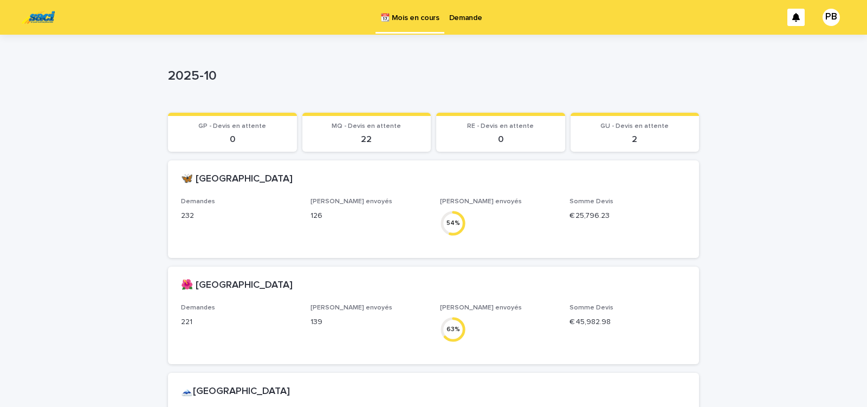
click at [622, 77] on p "2025-10" at bounding box center [431, 76] width 526 height 16
click at [462, 16] on p "Demande" at bounding box center [465, 11] width 33 height 23
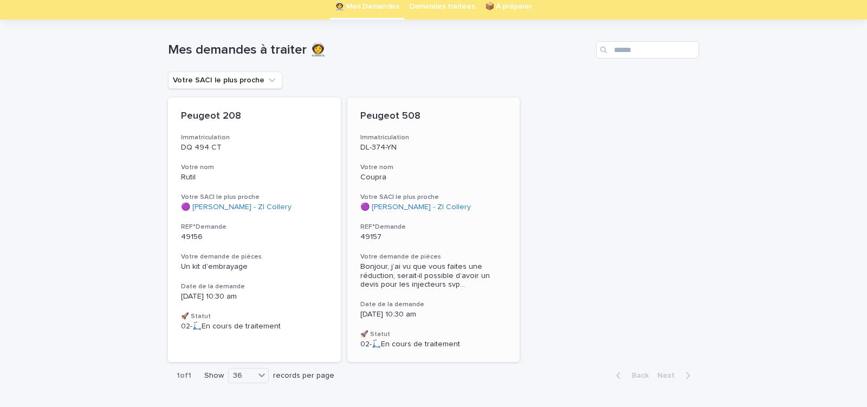
scroll to position [76, 0]
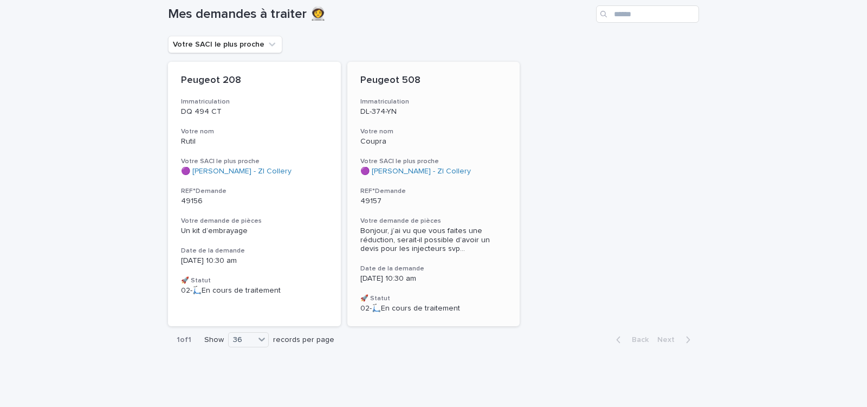
click at [480, 192] on h3 "REF°Demande" at bounding box center [433, 191] width 147 height 9
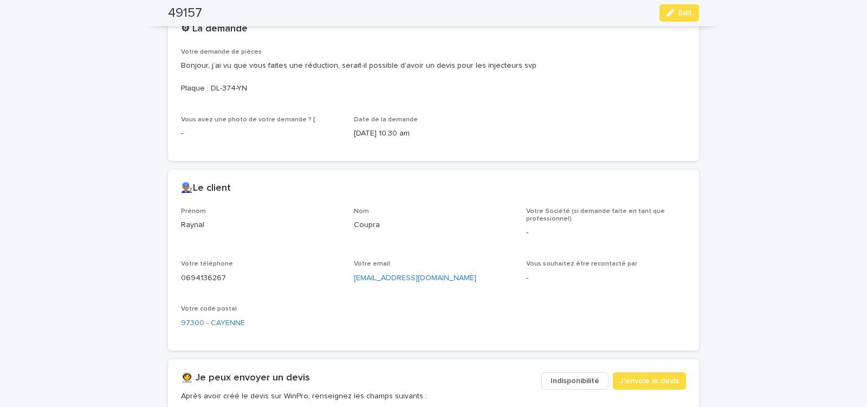
scroll to position [322, 0]
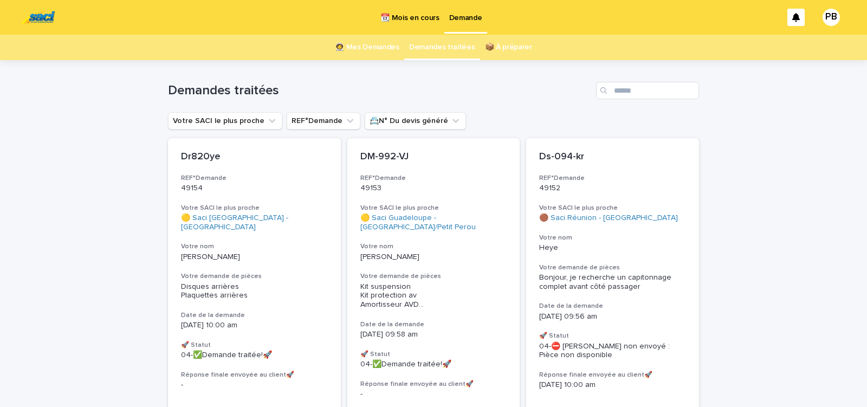
click at [412, 19] on p "📆 Mois en cours" at bounding box center [409, 11] width 58 height 23
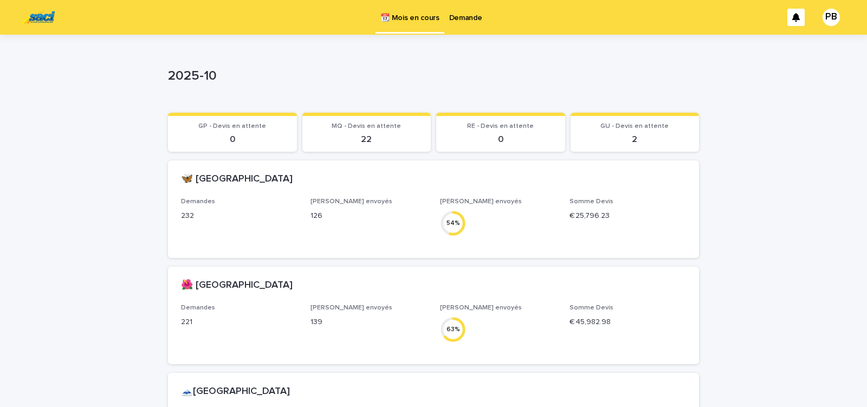
click at [470, 17] on p "Demande" at bounding box center [465, 11] width 33 height 23
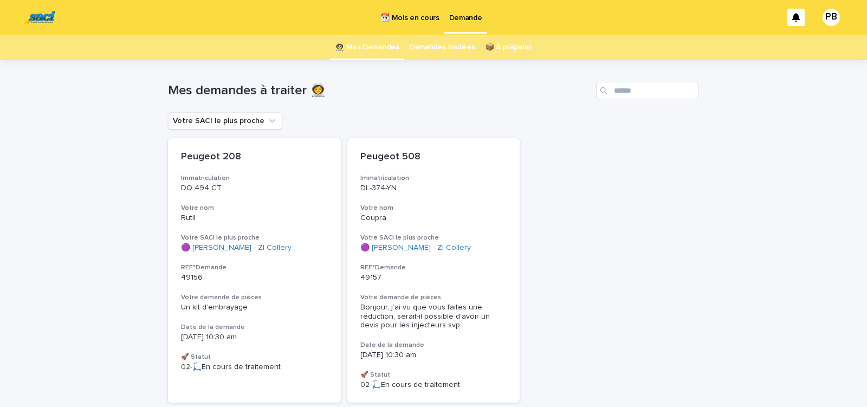
click at [412, 19] on p "📆 Mois en cours" at bounding box center [409, 11] width 58 height 23
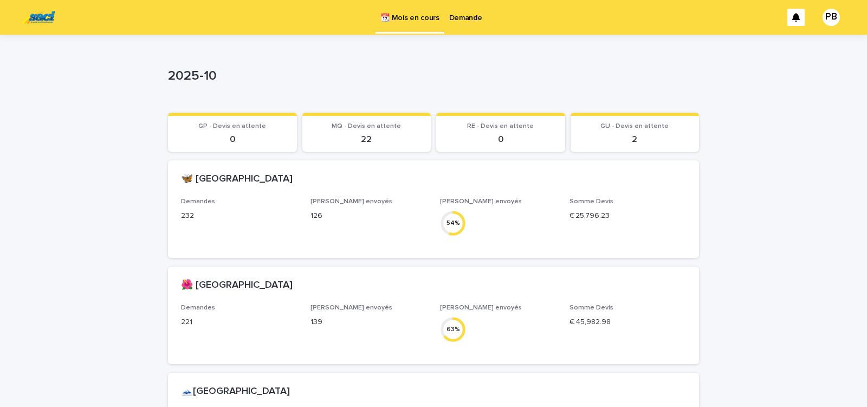
click at [467, 15] on p "Demande" at bounding box center [465, 11] width 33 height 23
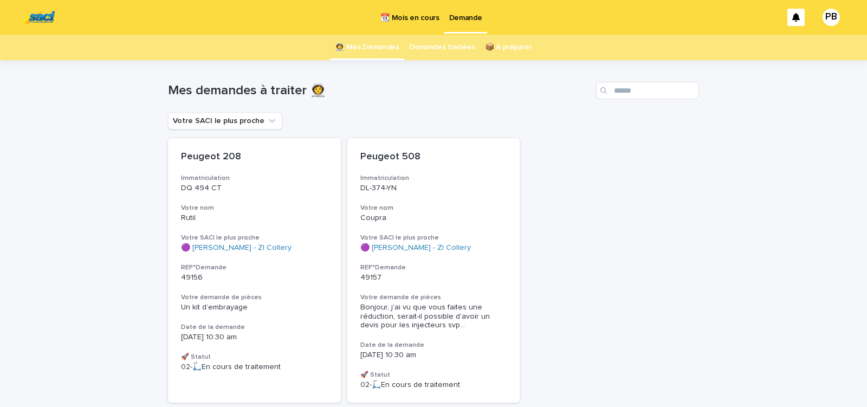
click at [428, 48] on link "Demandes traitées" at bounding box center [442, 47] width 66 height 25
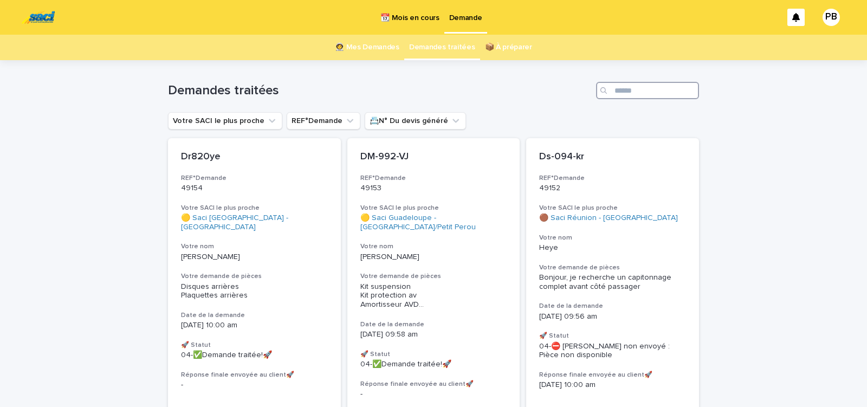
click at [631, 87] on input "Search" at bounding box center [647, 90] width 103 height 17
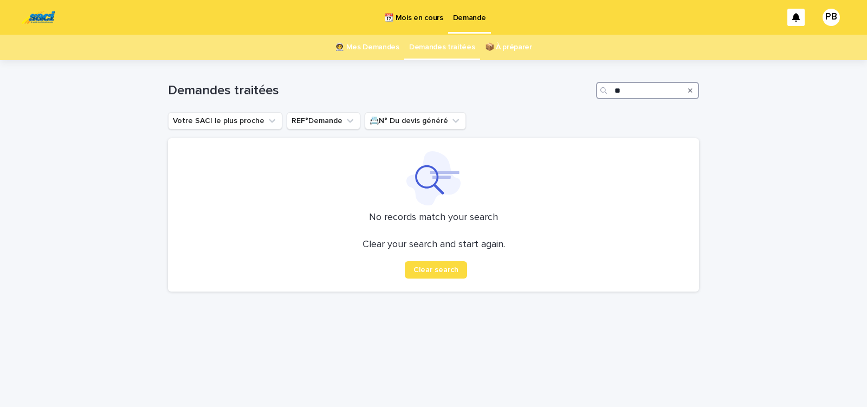
type input "*"
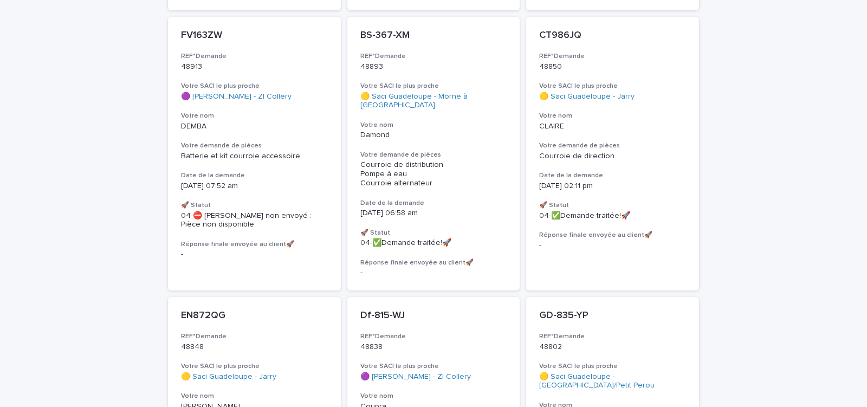
scroll to position [829, 0]
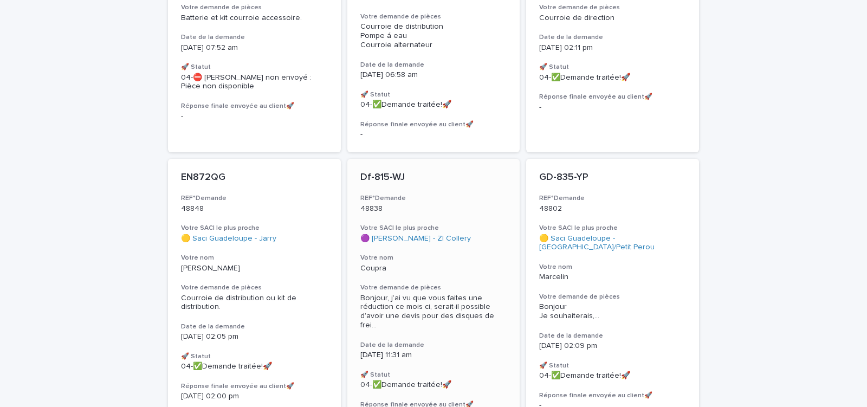
type input "***"
click at [475, 264] on p "Coupra" at bounding box center [433, 268] width 147 height 9
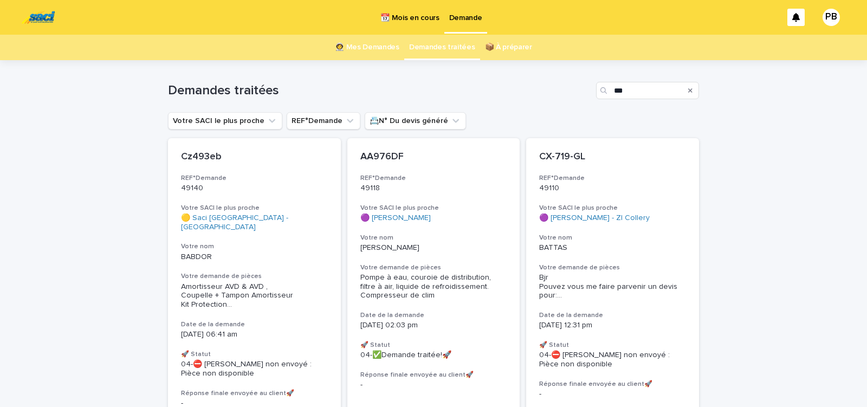
click at [411, 21] on p "📆 Mois en cours" at bounding box center [409, 11] width 58 height 23
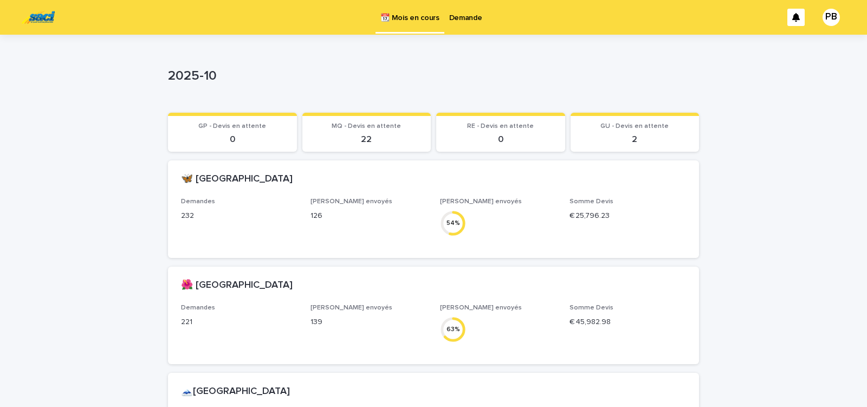
click at [467, 14] on p "Demande" at bounding box center [465, 11] width 33 height 23
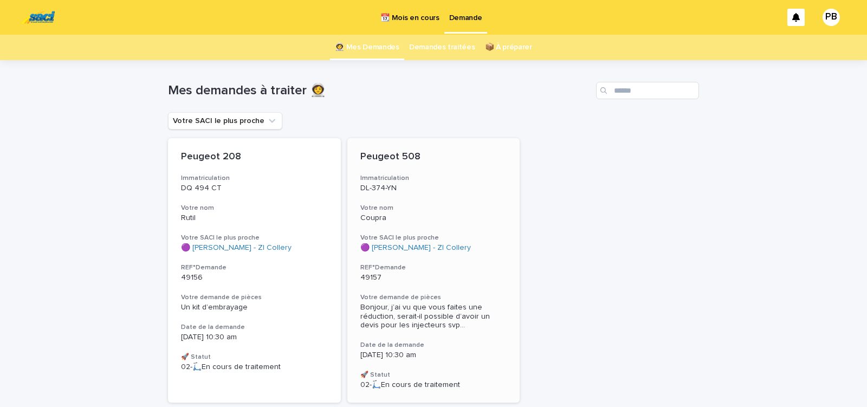
click at [460, 286] on div "Peugeot 508 Immatriculation DL-374-YN Votre nom Coupra Votre SACI le plus proch…" at bounding box center [433, 270] width 173 height 264
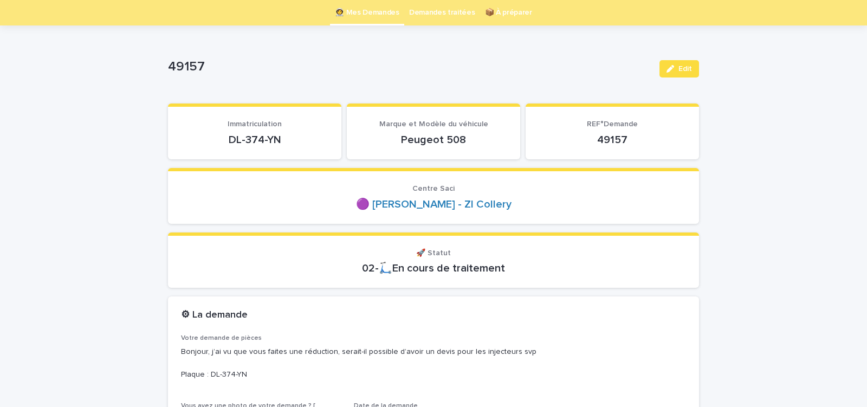
scroll to position [81, 0]
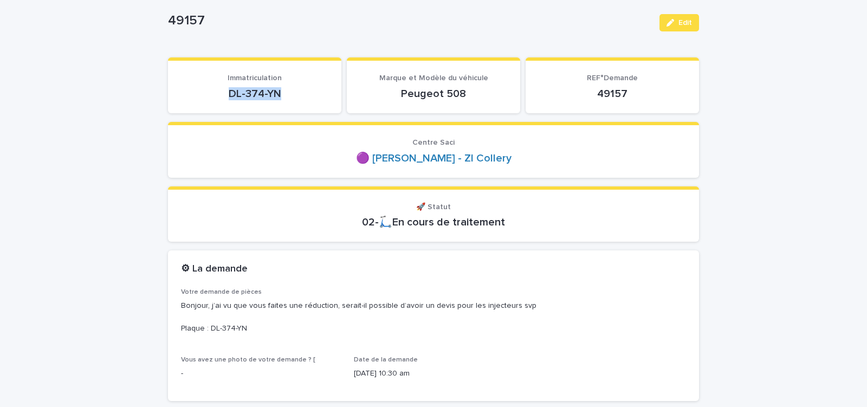
drag, startPoint x: 227, startPoint y: 97, endPoint x: 288, endPoint y: 96, distance: 60.7
click at [287, 95] on p "DL-374-YN" at bounding box center [254, 93] width 147 height 13
copy p "DL-374-YN"
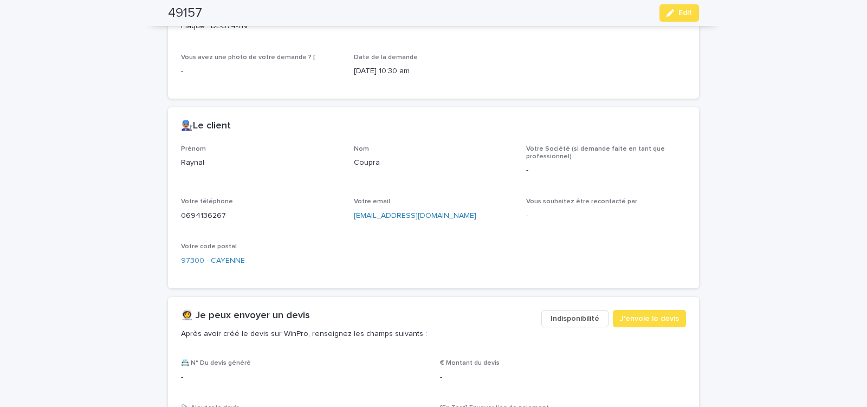
scroll to position [403, 0]
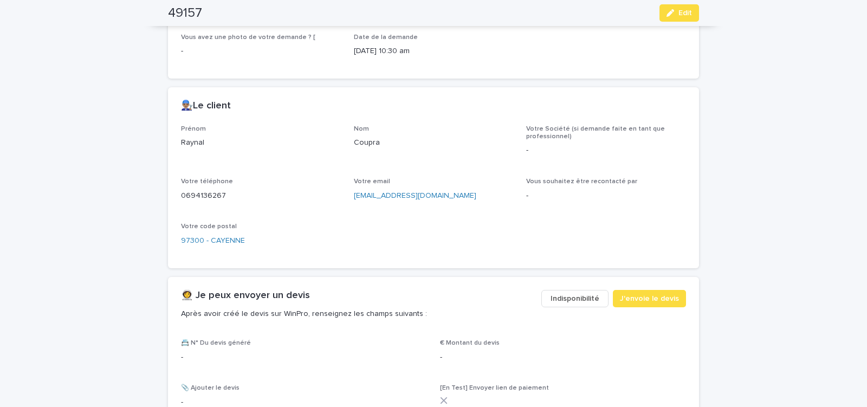
click at [575, 298] on span "Indisponibilité" at bounding box center [574, 298] width 49 height 11
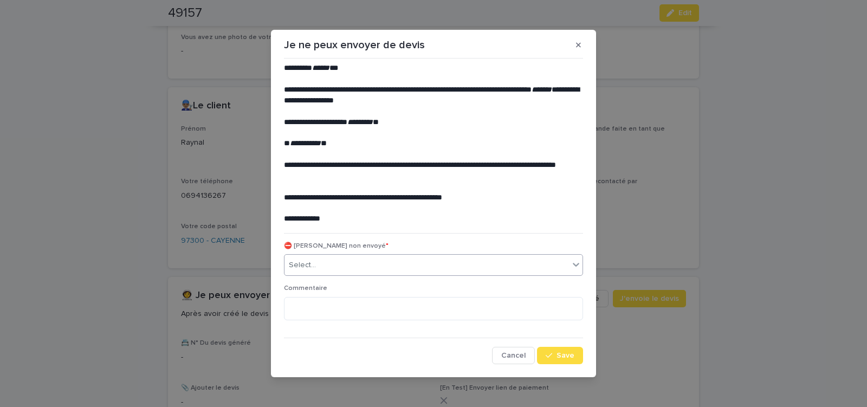
click at [331, 262] on div "Select..." at bounding box center [426, 265] width 284 height 18
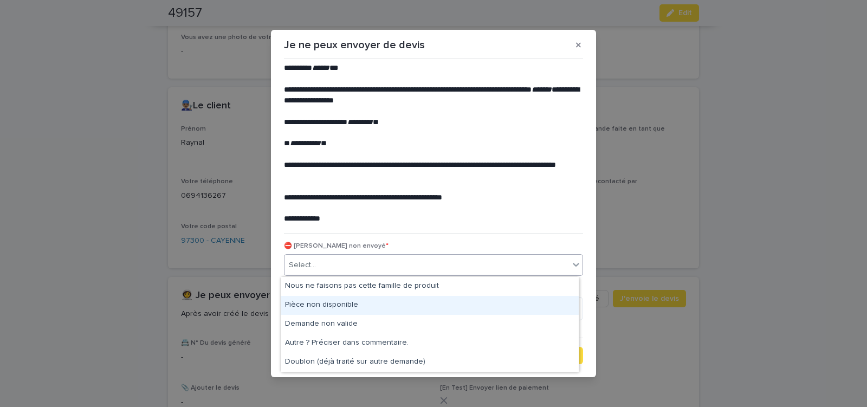
click at [315, 304] on div "Pièce non disponible" at bounding box center [430, 305] width 298 height 19
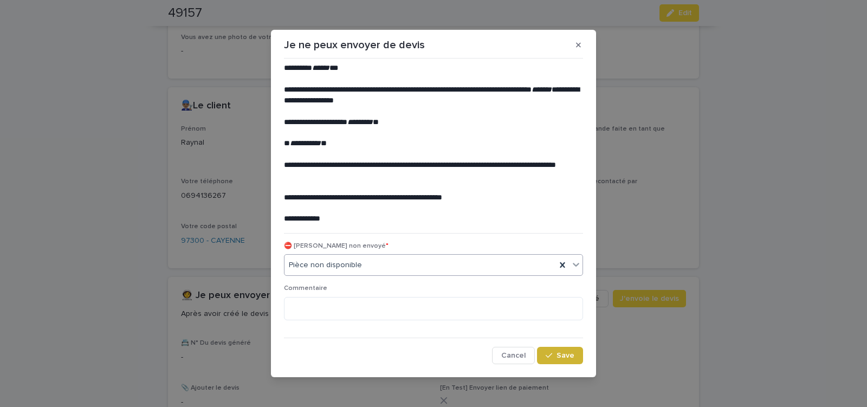
click at [550, 354] on div "button" at bounding box center [550, 355] width 11 height 8
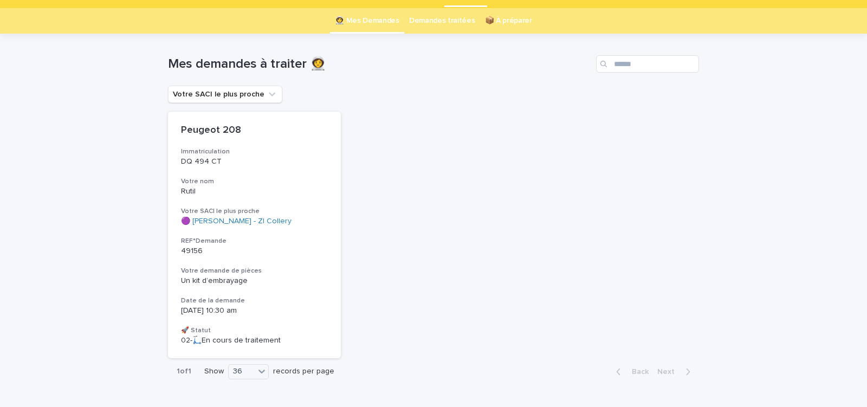
scroll to position [34, 0]
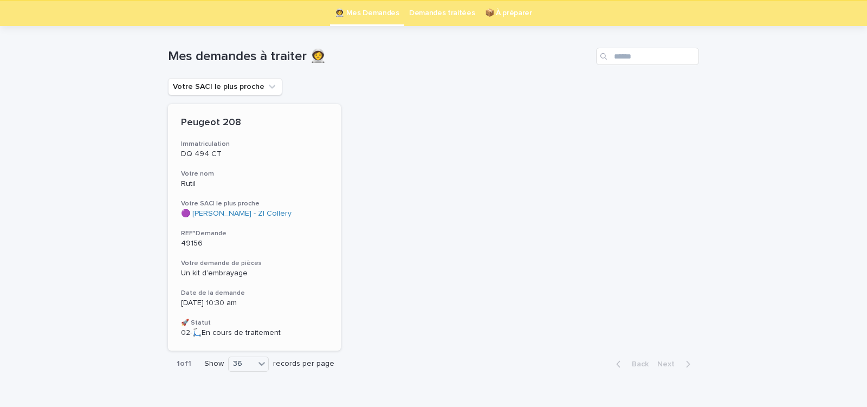
click at [300, 280] on div "Peugeot 208 Immatriculation DQ 494 CT Votre nom Rutil Votre SACI le plus proche…" at bounding box center [254, 227] width 173 height 246
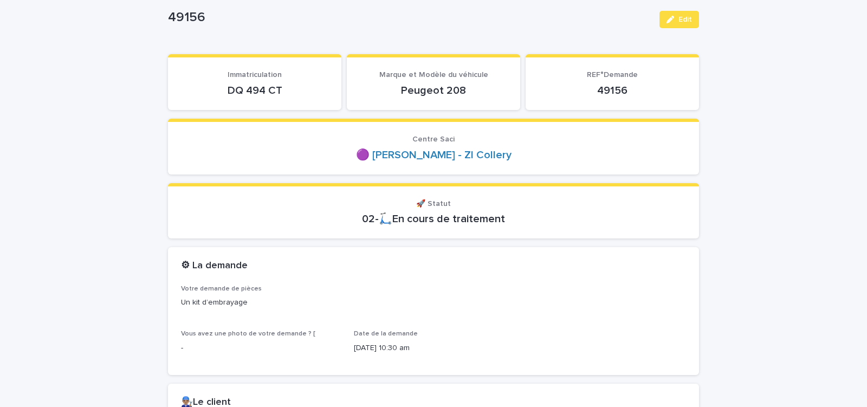
scroll to position [92, 0]
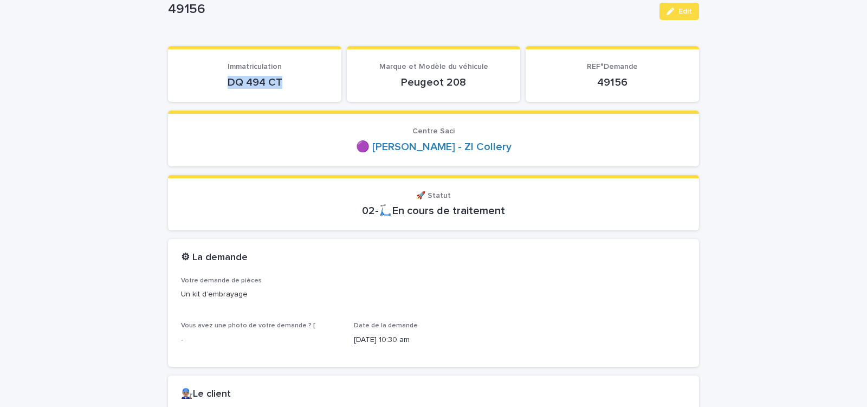
drag, startPoint x: 222, startPoint y: 87, endPoint x: 294, endPoint y: 86, distance: 72.0
click at [294, 86] on p "DQ 494 CT" at bounding box center [254, 82] width 147 height 13
copy p "DQ 494 CT"
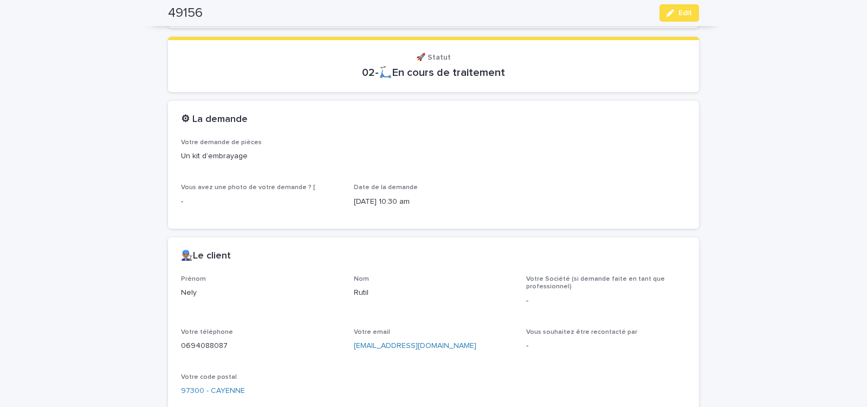
scroll to position [322, 0]
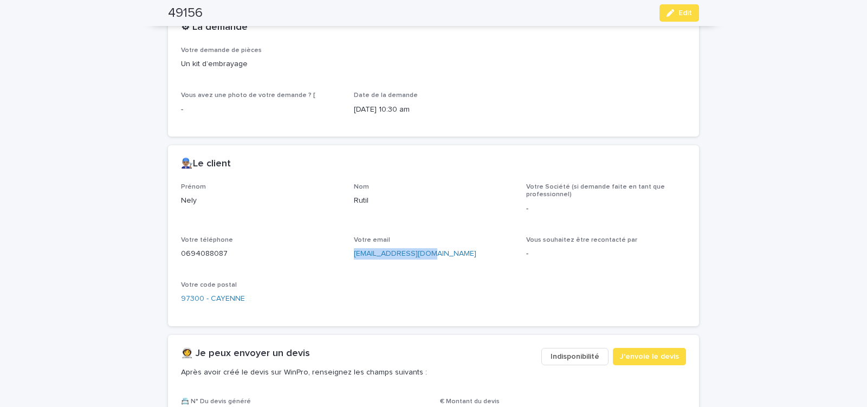
drag, startPoint x: 351, startPoint y: 259, endPoint x: 422, endPoint y: 259, distance: 71.5
click at [416, 259] on div "Prénom Nely Nom Rutil Votre Société (si demande faite en tant que professionnel…" at bounding box center [433, 248] width 505 height 130
copy link "[EMAIL_ADDRESS][DOMAIN_NAME]"
click at [624, 355] on span "J'envoie le devis" at bounding box center [649, 356] width 59 height 11
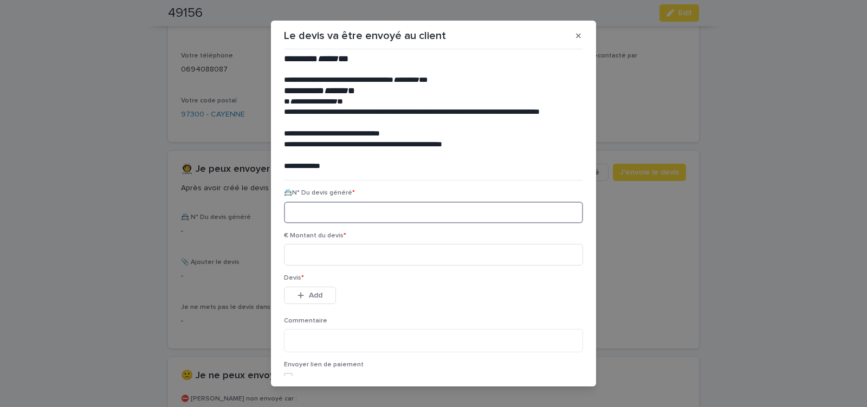
paste input "********"
type input "********"
click at [335, 258] on input at bounding box center [433, 255] width 299 height 22
type input "******"
click at [310, 289] on button "Add" at bounding box center [310, 294] width 52 height 17
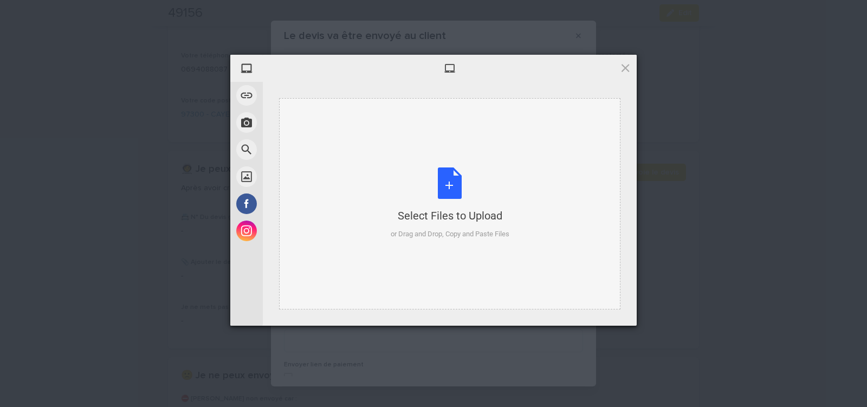
click at [456, 183] on div "Select Files to Upload or Drag and Drop, Copy and Paste Files" at bounding box center [449, 203] width 119 height 72
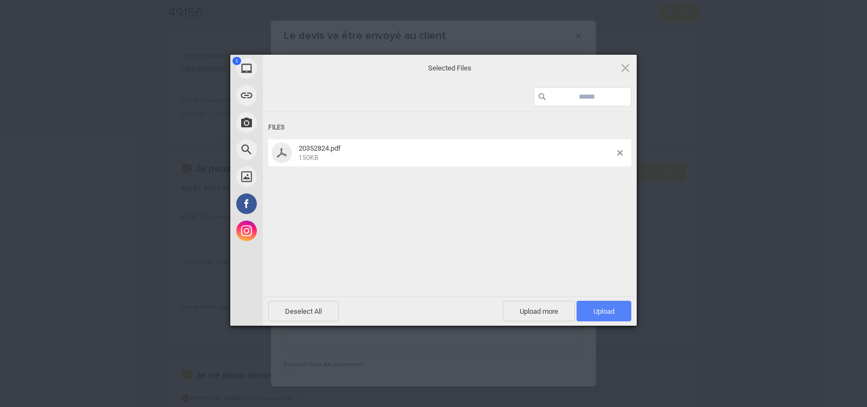
drag, startPoint x: 600, startPoint y: 317, endPoint x: 602, endPoint y: 308, distance: 9.3
click at [600, 316] on span "Upload 1" at bounding box center [603, 311] width 55 height 21
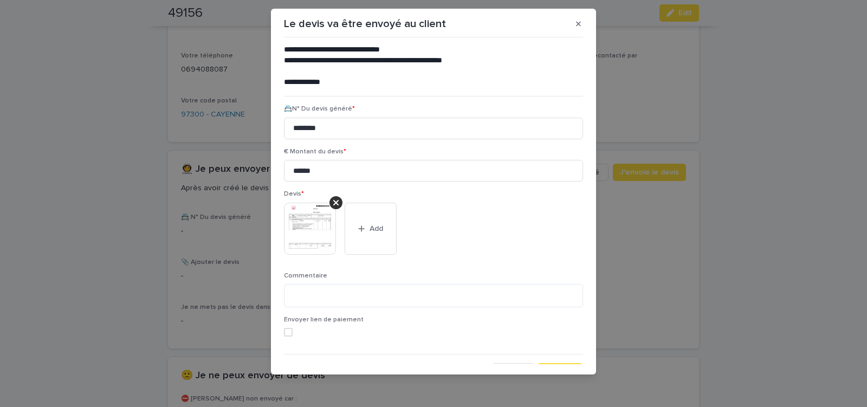
scroll to position [88, 0]
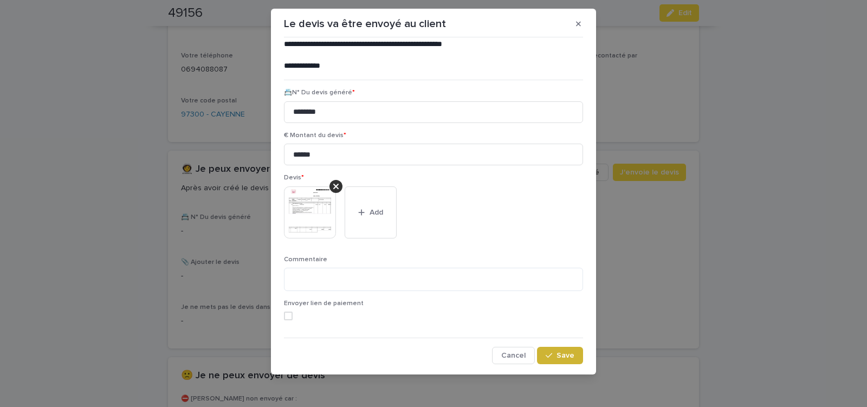
click at [557, 353] on span "Save" at bounding box center [565, 355] width 18 height 8
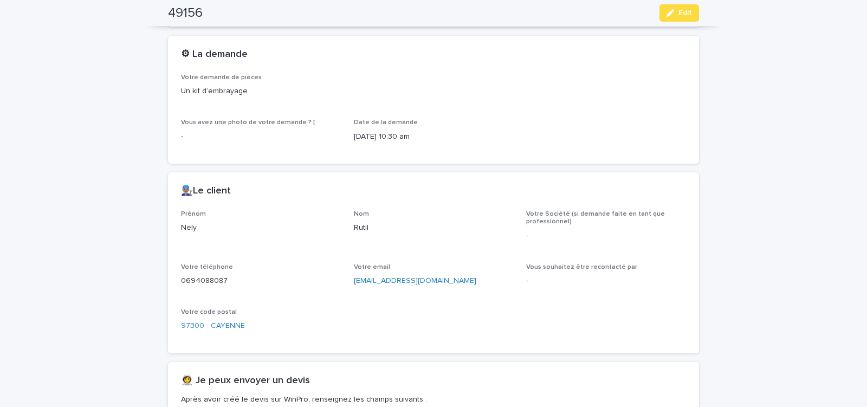
scroll to position [290, 0]
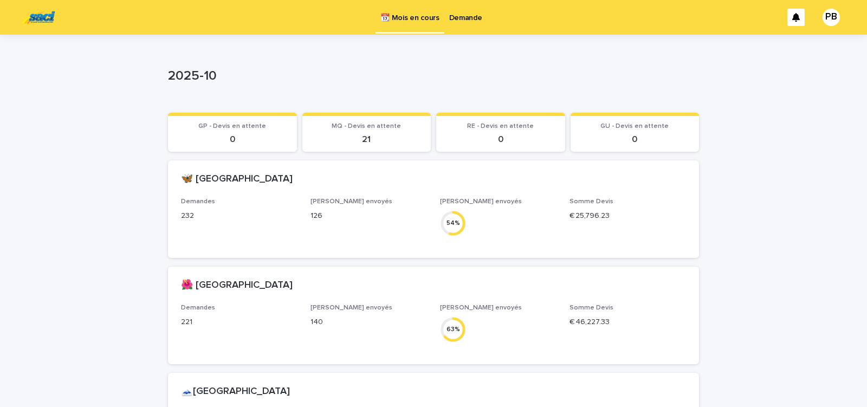
click at [467, 18] on p "Demande" at bounding box center [465, 11] width 33 height 23
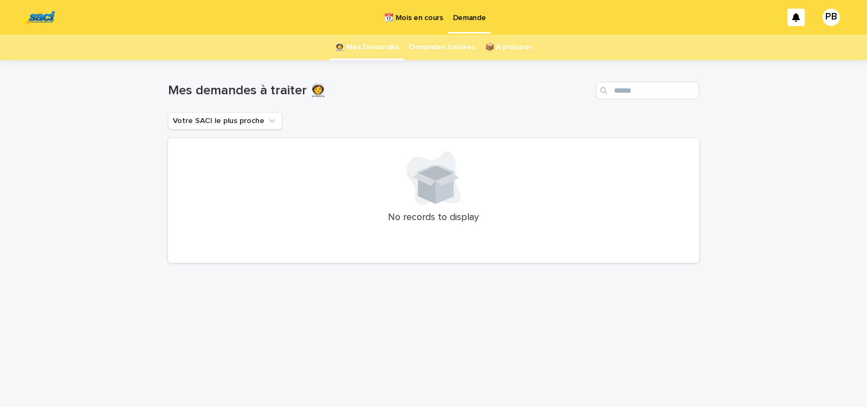
click at [192, 255] on div "No records to display" at bounding box center [433, 200] width 531 height 125
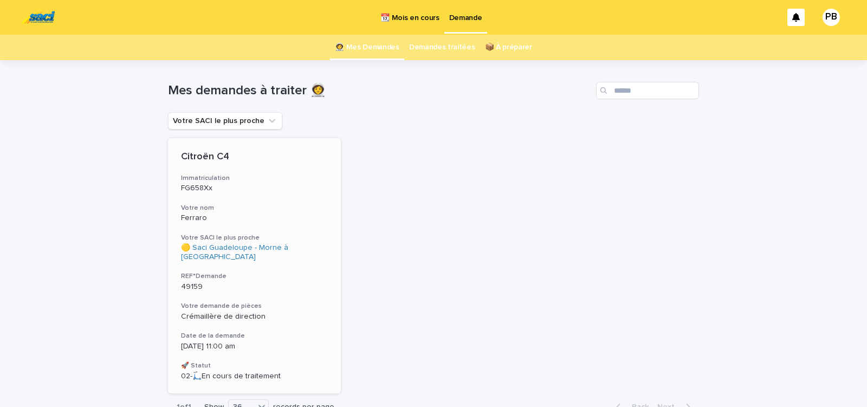
click at [275, 272] on h3 "REF°Demande" at bounding box center [254, 276] width 147 height 9
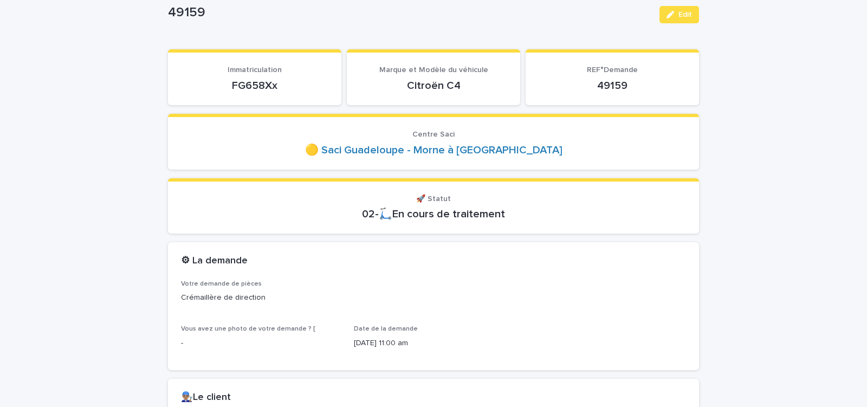
scroll to position [92, 0]
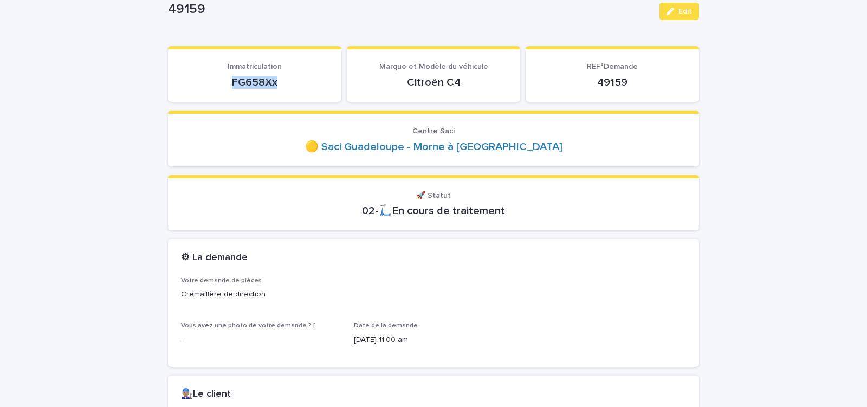
drag, startPoint x: 227, startPoint y: 83, endPoint x: 286, endPoint y: 83, distance: 59.0
click at [286, 83] on p "FG658Xx" at bounding box center [254, 82] width 147 height 13
copy p "FG658Xx"
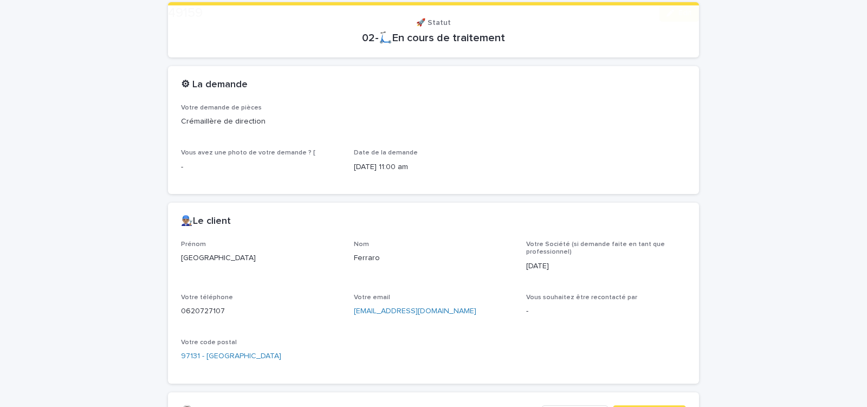
scroll to position [322, 0]
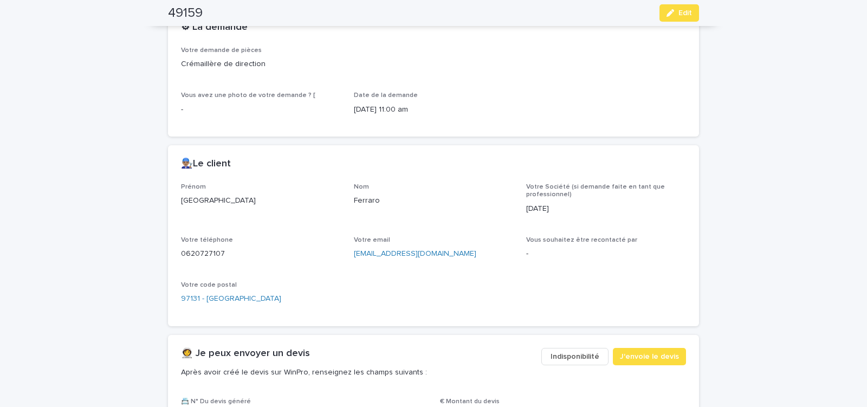
drag, startPoint x: 585, startPoint y: 357, endPoint x: 581, endPoint y: 353, distance: 6.5
click at [581, 353] on span "Indisponibilité" at bounding box center [574, 356] width 49 height 11
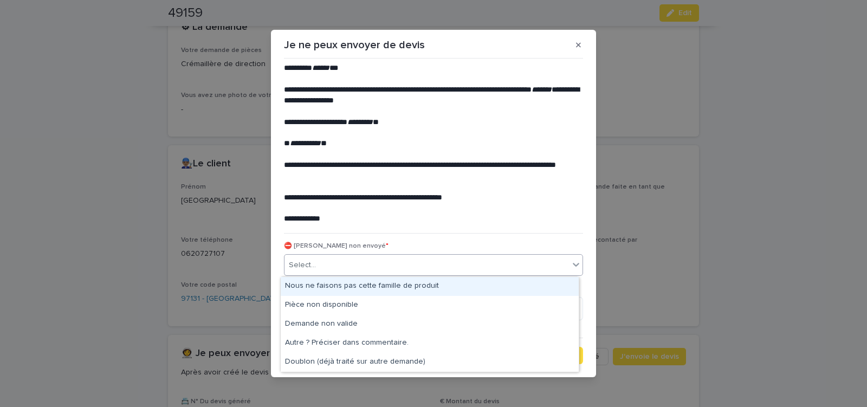
click at [368, 264] on div "Select..." at bounding box center [426, 265] width 284 height 18
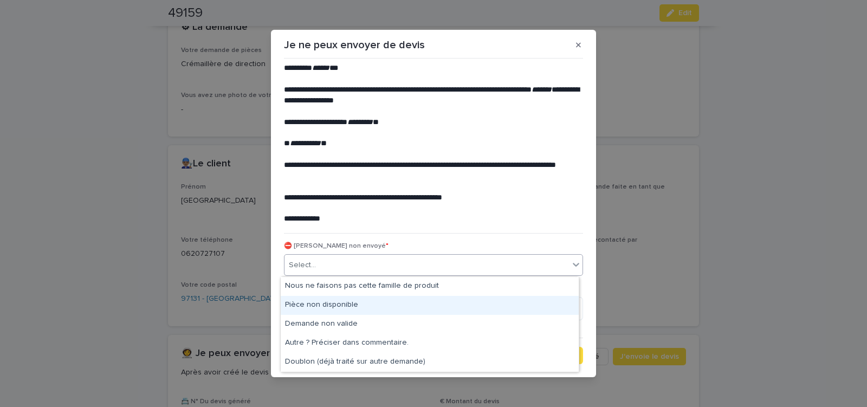
click at [352, 308] on div "Pièce non disponible" at bounding box center [430, 305] width 298 height 19
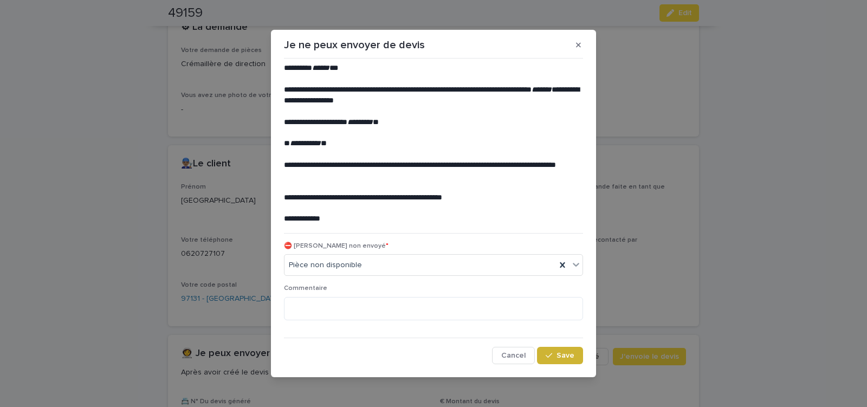
click at [551, 356] on div "button" at bounding box center [550, 355] width 11 height 8
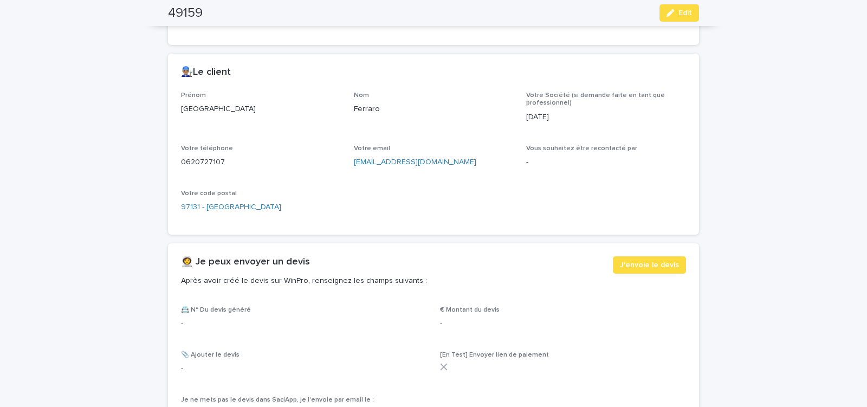
scroll to position [461, 0]
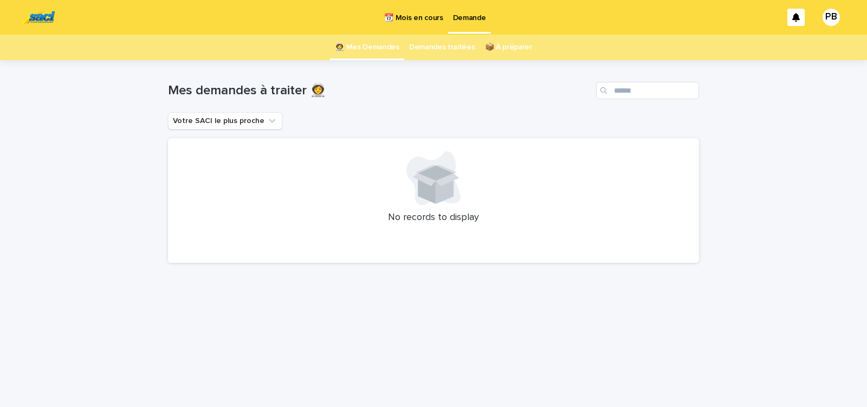
click at [113, 129] on div "Loading... Saving… Loading... Saving… Mes demandes à traiter 👩‍🚀 Votre SACI le …" at bounding box center [433, 233] width 867 height 347
click at [114, 101] on div "Loading... Saving… Loading... Saving… Mes demandes à traiter 👩‍🚀 Votre SACI le …" at bounding box center [433, 233] width 867 height 347
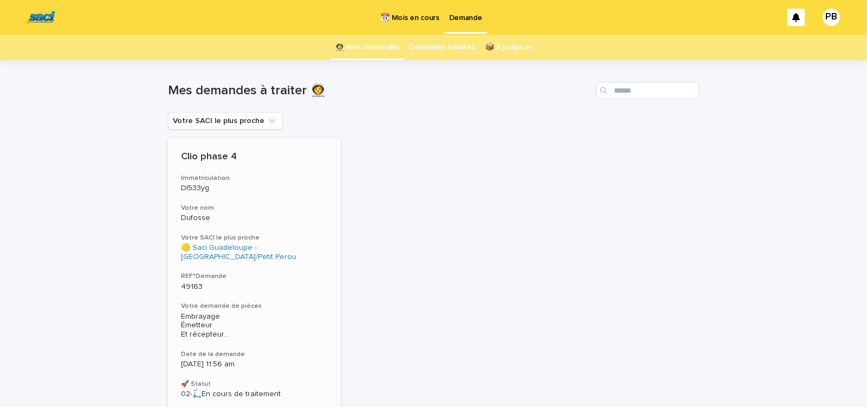
click at [282, 284] on p "49163" at bounding box center [254, 286] width 147 height 9
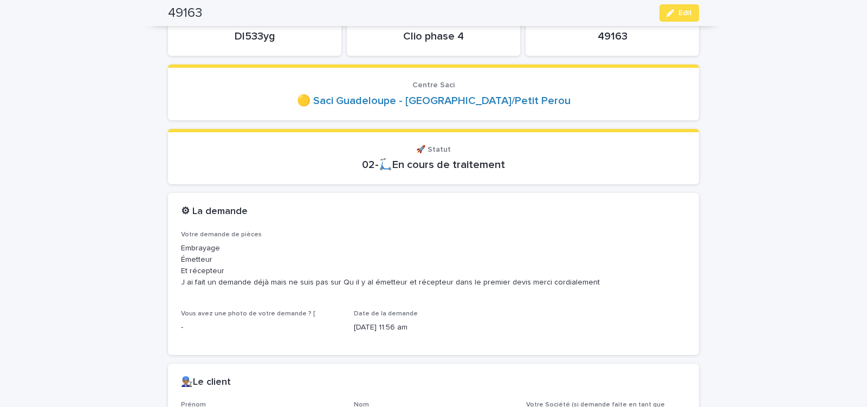
scroll to position [92, 0]
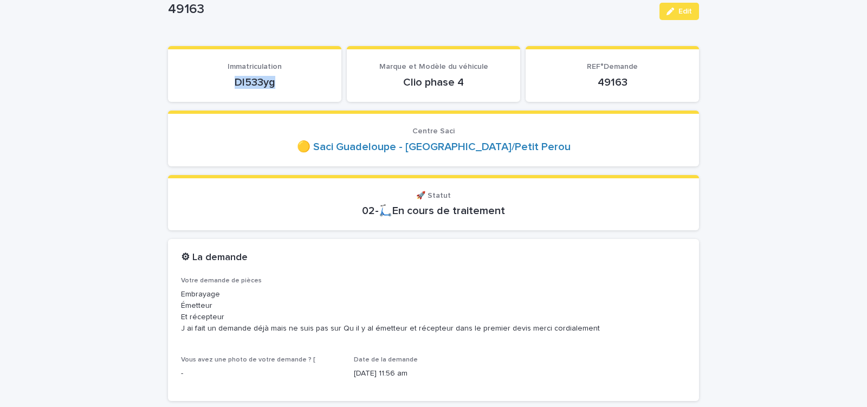
drag, startPoint x: 230, startPoint y: 87, endPoint x: 274, endPoint y: 88, distance: 43.9
click at [274, 88] on p "Dl533yg" at bounding box center [254, 82] width 147 height 13
copy p "Dl533yg"
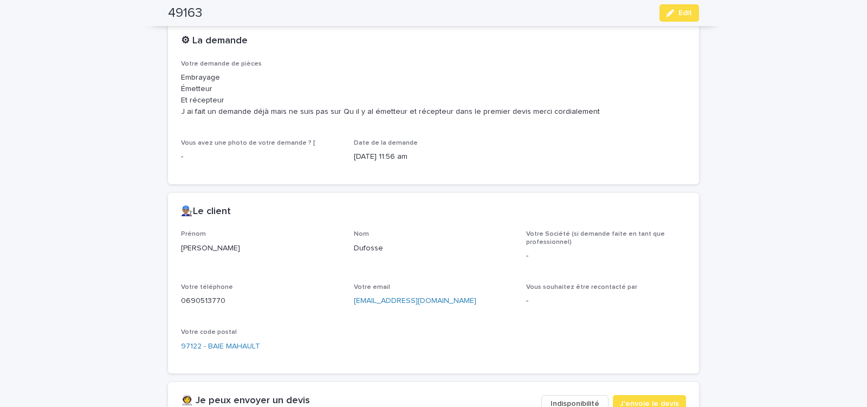
scroll to position [322, 0]
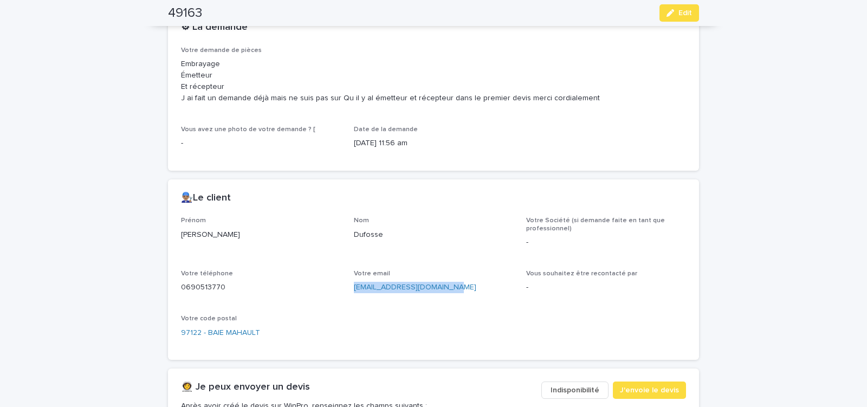
drag, startPoint x: 349, startPoint y: 291, endPoint x: 473, endPoint y: 297, distance: 123.6
click at [471, 297] on div "Prénom [PERSON_NAME] Votre Société (si demande faite en tant que professionnel)…" at bounding box center [433, 282] width 505 height 130
copy link "[EMAIL_ADDRESS][DOMAIN_NAME]"
click at [655, 383] on button "J'envoie le devis" at bounding box center [649, 389] width 73 height 17
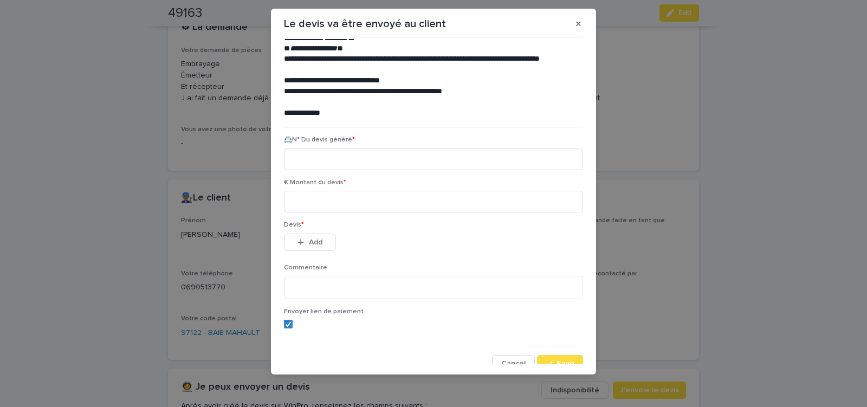
scroll to position [49, 0]
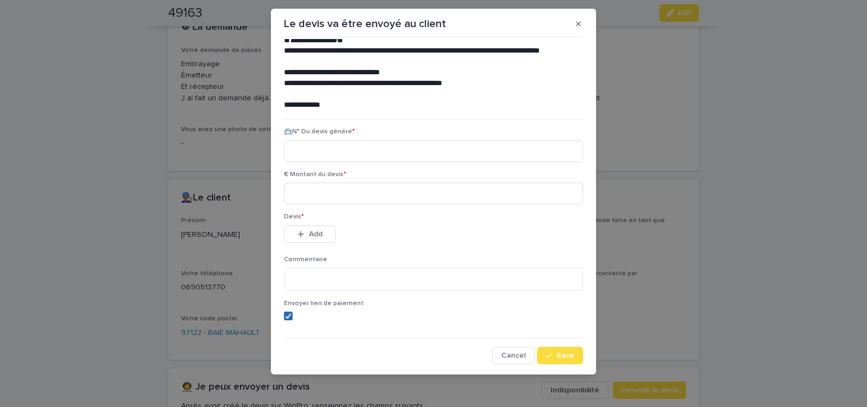
drag, startPoint x: 283, startPoint y: 316, endPoint x: 292, endPoint y: 257, distance: 59.1
click at [285, 315] on icon at bounding box center [288, 315] width 6 height 5
drag, startPoint x: 321, startPoint y: 193, endPoint x: 326, endPoint y: 192, distance: 5.4
click at [326, 192] on input at bounding box center [433, 194] width 299 height 22
type input "******"
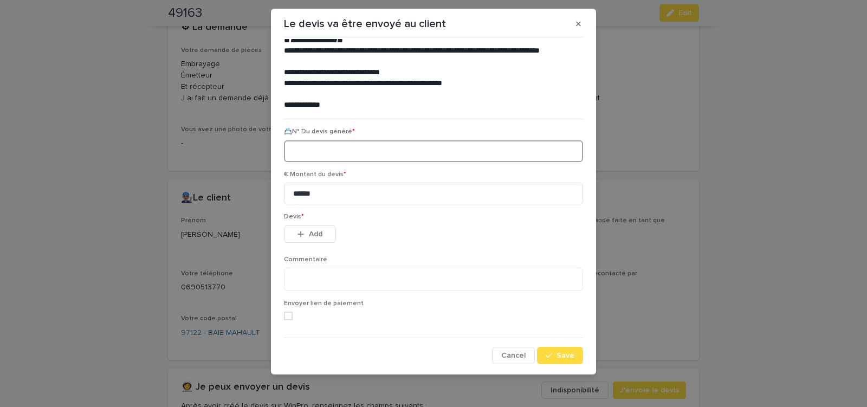
paste input "********"
type input "********"
click at [313, 231] on span "Add" at bounding box center [316, 234] width 14 height 8
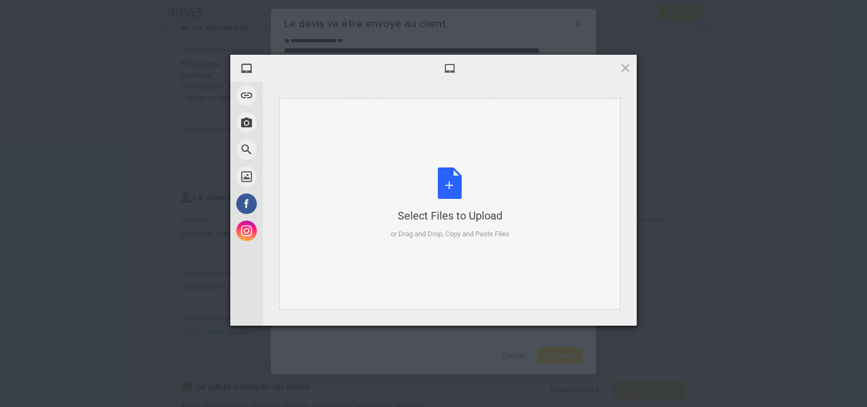
click at [446, 180] on div "Select Files to Upload or Drag and Drop, Copy and Paste Files" at bounding box center [449, 203] width 119 height 72
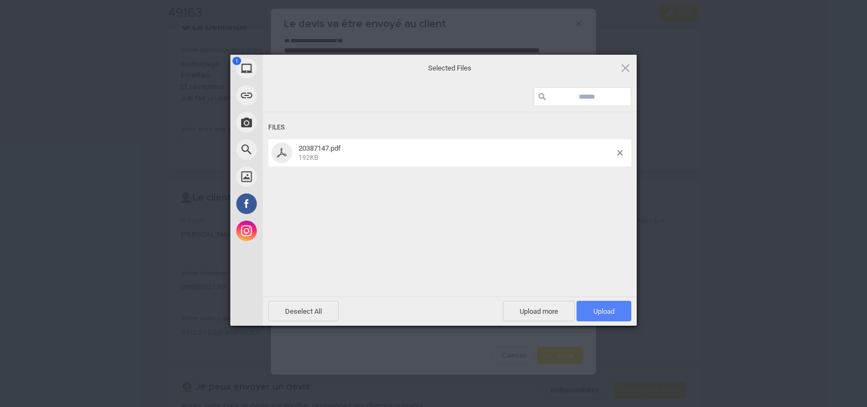
click at [595, 310] on span "Upload 1" at bounding box center [603, 311] width 21 height 8
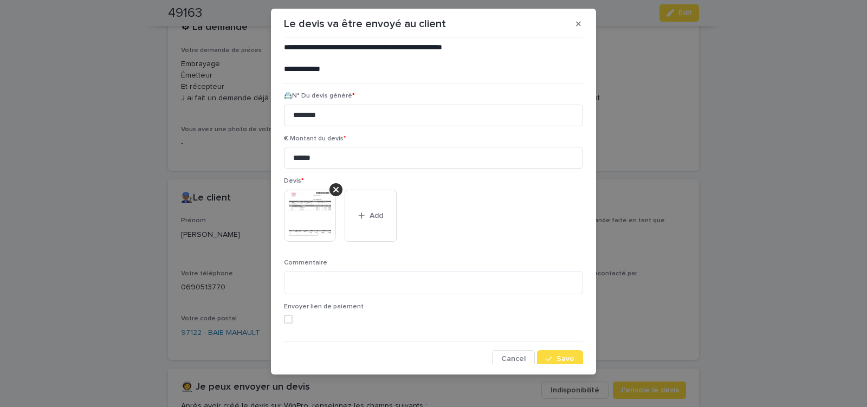
scroll to position [88, 0]
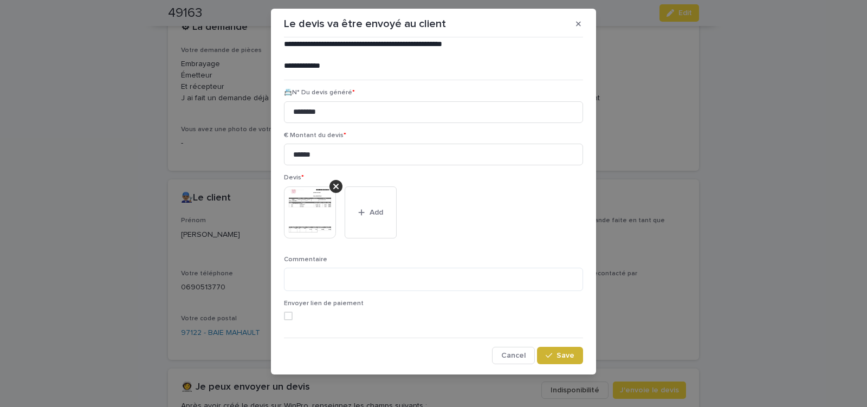
click at [562, 355] on span "Save" at bounding box center [565, 355] width 18 height 8
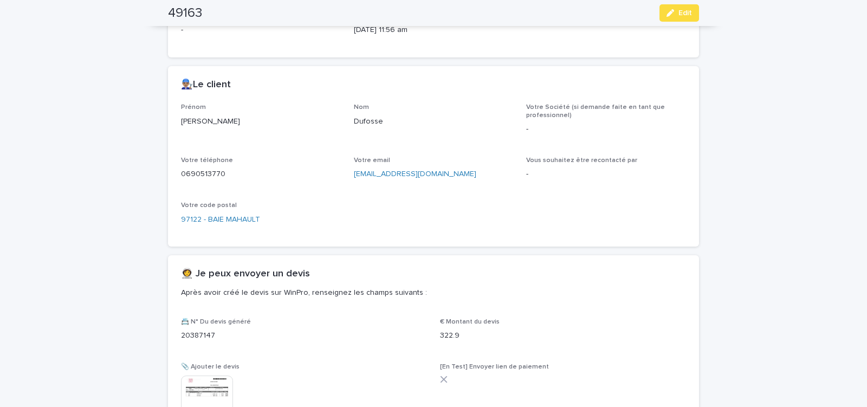
scroll to position [520, 0]
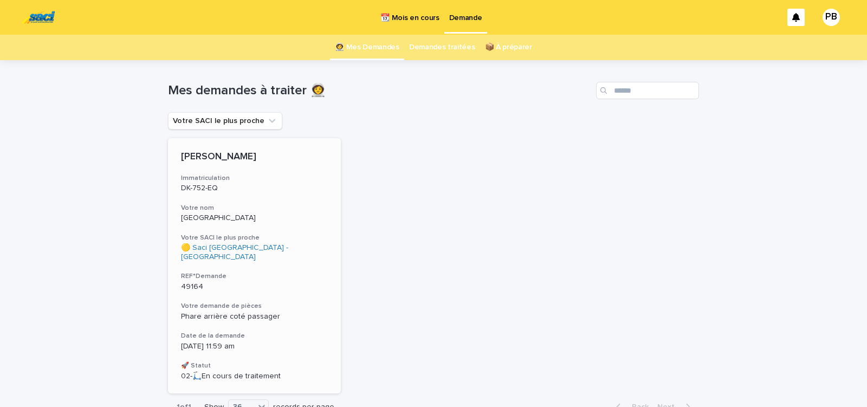
click at [278, 256] on div "Dacia Sandero Immatriculation DK-752-EQ Votre nom Reggio Votre SACI le plus pro…" at bounding box center [254, 265] width 173 height 255
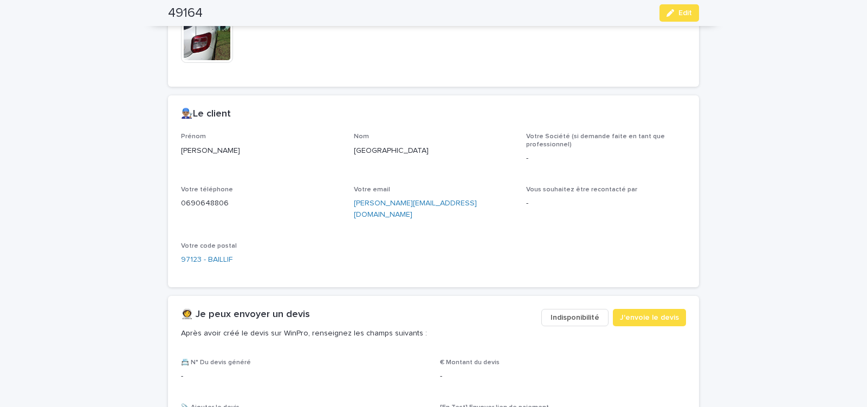
scroll to position [420, 0]
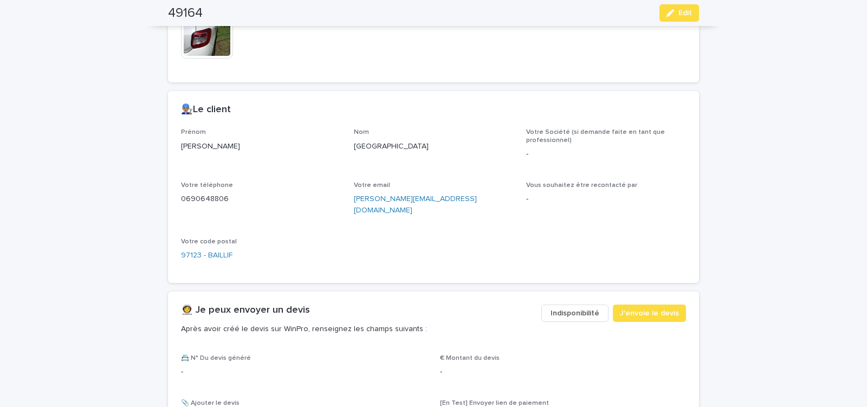
click at [587, 304] on button "Indisponibilité" at bounding box center [574, 312] width 67 height 17
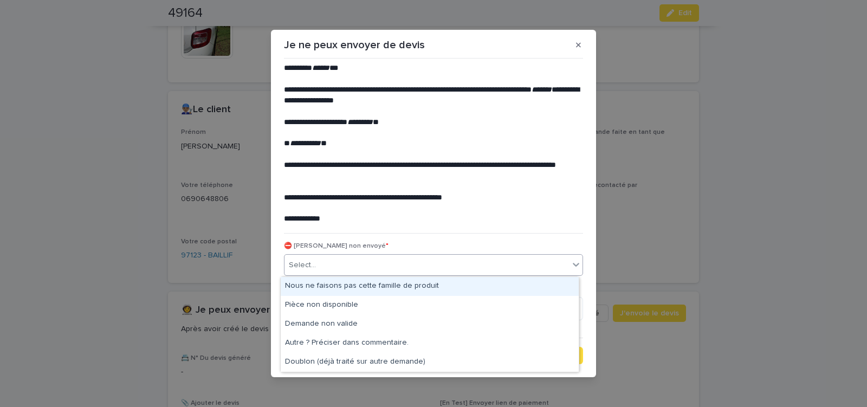
click at [429, 268] on div "Select..." at bounding box center [426, 265] width 284 height 18
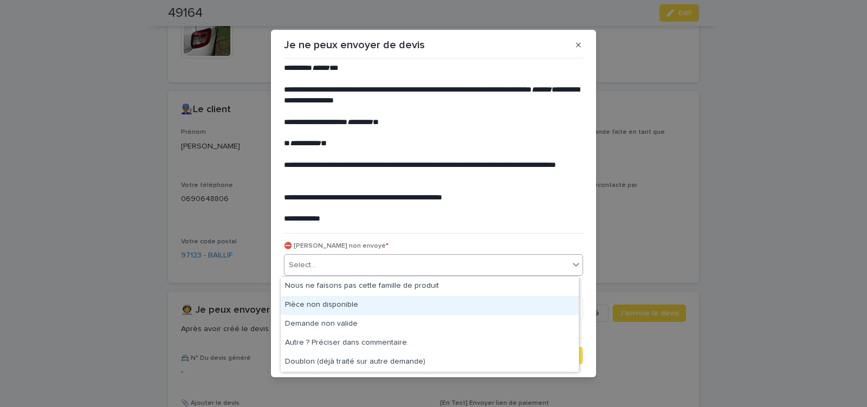
click at [401, 297] on div "Pièce non disponible" at bounding box center [430, 305] width 298 height 19
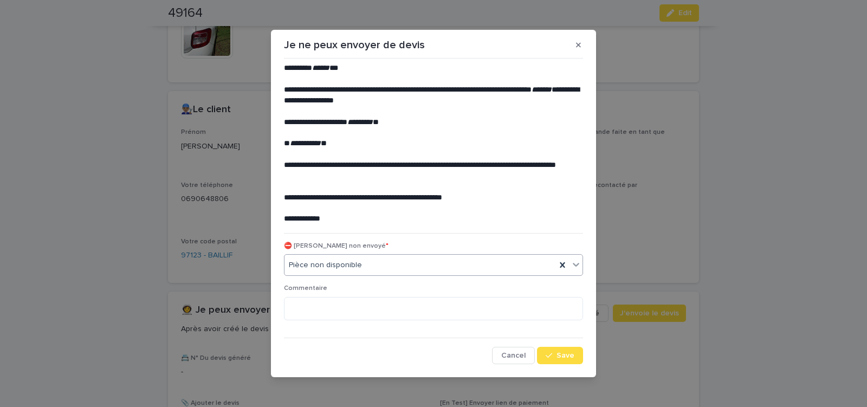
drag, startPoint x: 552, startPoint y: 355, endPoint x: 276, endPoint y: 206, distance: 313.8
click at [552, 355] on div "button" at bounding box center [550, 355] width 11 height 8
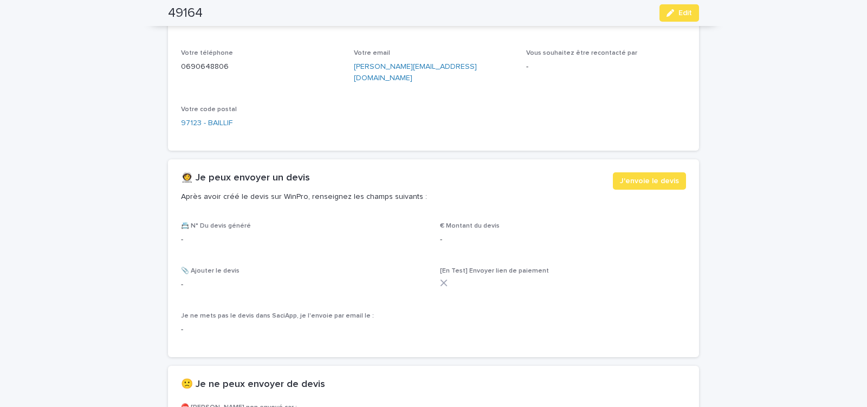
scroll to position [440, 0]
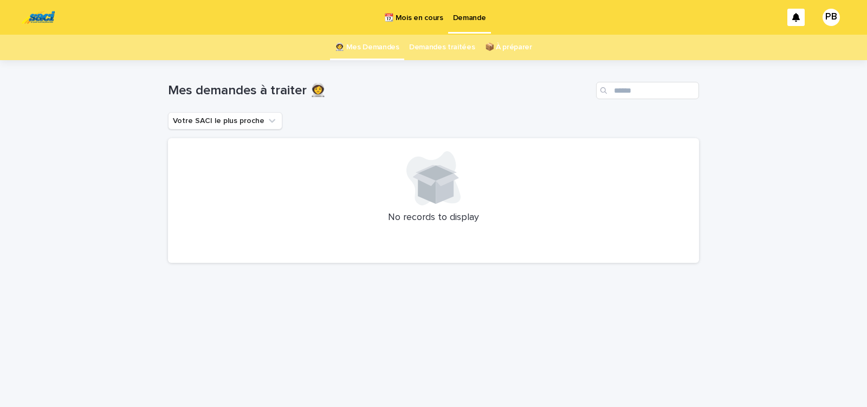
click at [405, 15] on p "📆 Mois en cours" at bounding box center [413, 11] width 58 height 23
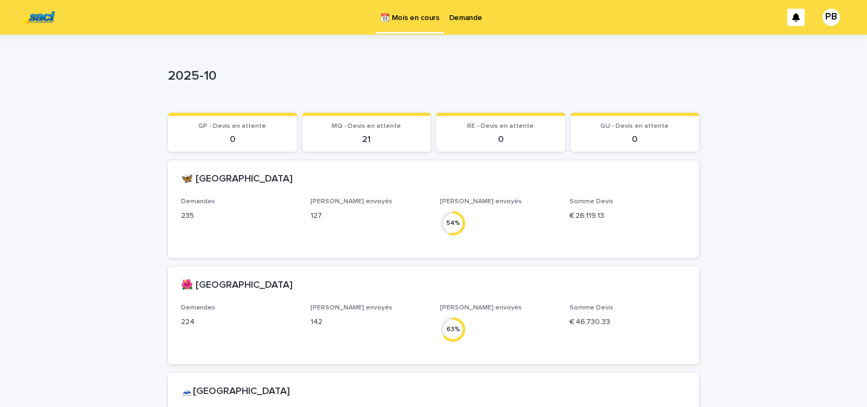
click at [466, 15] on p "Demande" at bounding box center [465, 11] width 33 height 23
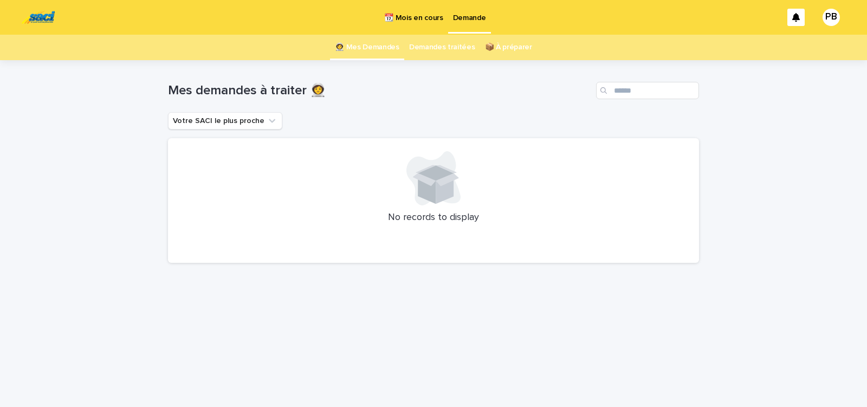
click at [405, 87] on h1 "Mes demandes à traiter 👩‍🚀" at bounding box center [380, 91] width 424 height 16
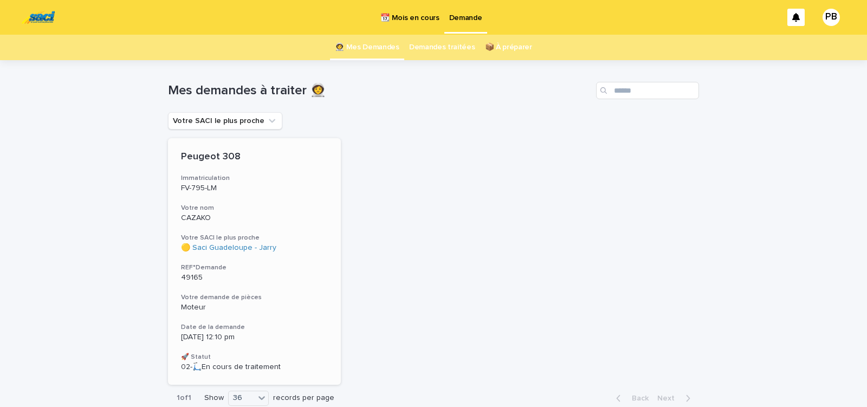
click at [266, 271] on div "49165" at bounding box center [254, 276] width 147 height 11
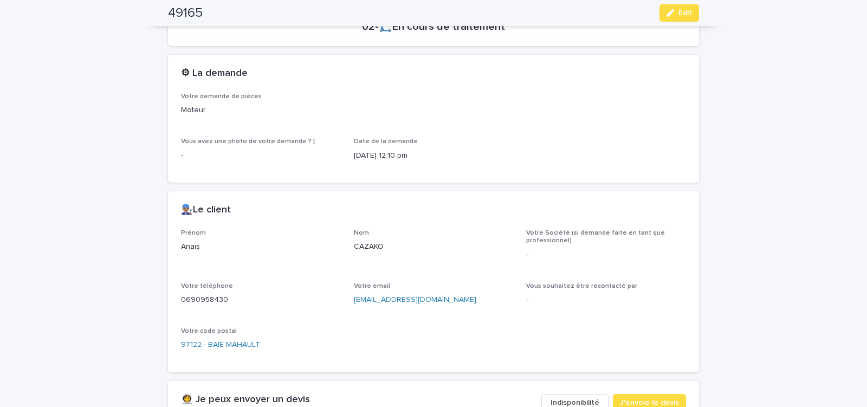
scroll to position [460, 0]
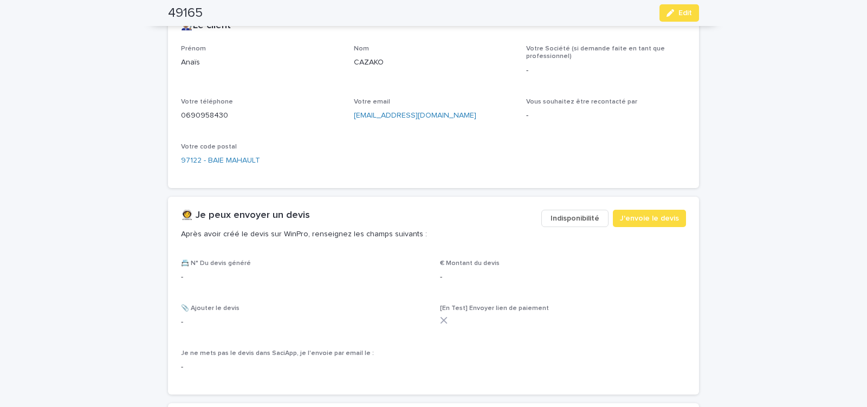
click at [558, 219] on span "Indisponibilité" at bounding box center [574, 218] width 49 height 11
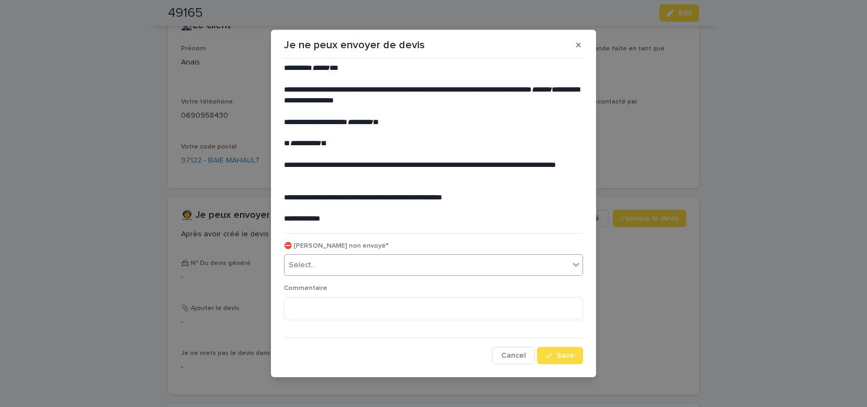
click at [374, 265] on div "Select..." at bounding box center [426, 265] width 284 height 18
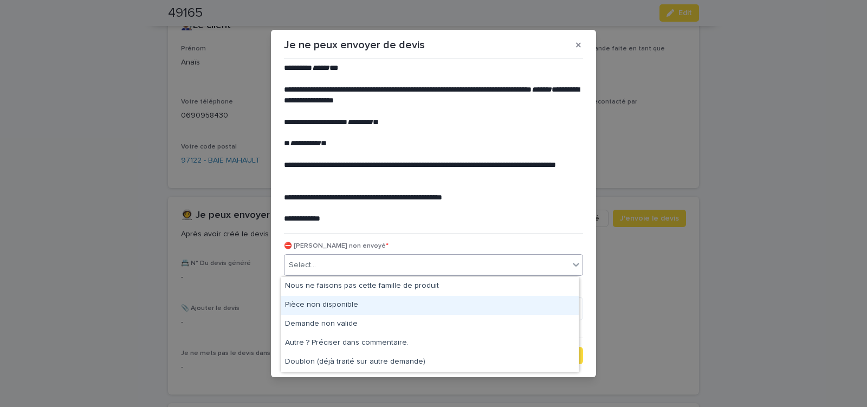
click at [351, 301] on div "Pièce non disponible" at bounding box center [430, 305] width 298 height 19
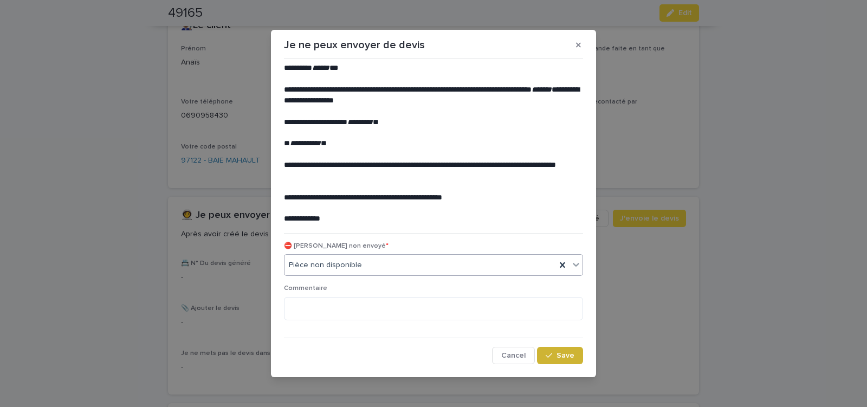
click at [546, 356] on icon "button" at bounding box center [548, 355] width 6 height 8
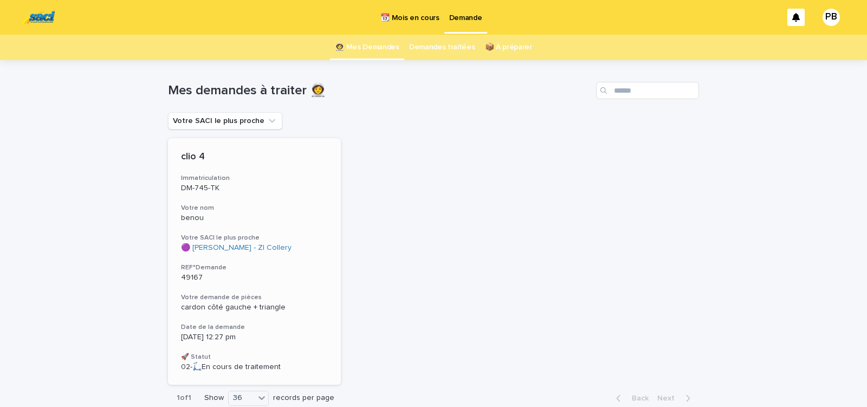
click at [312, 287] on div "clio 4 Immatriculation DM-745-TK Votre nom benou Votre SACI le plus proche 🟣 Sa…" at bounding box center [254, 261] width 173 height 246
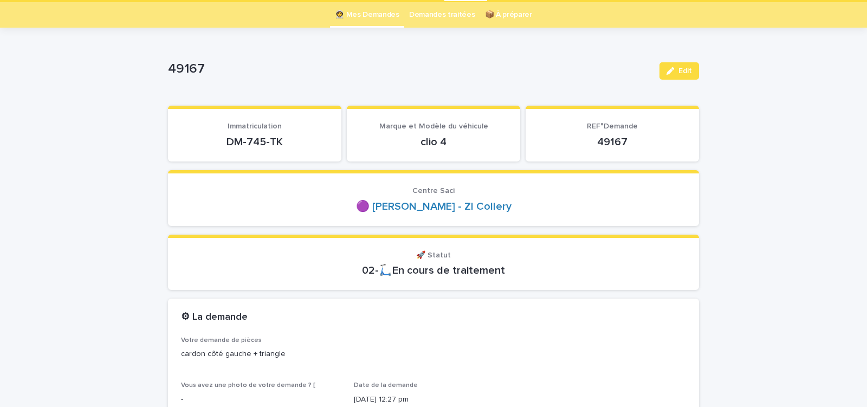
scroll to position [46, 0]
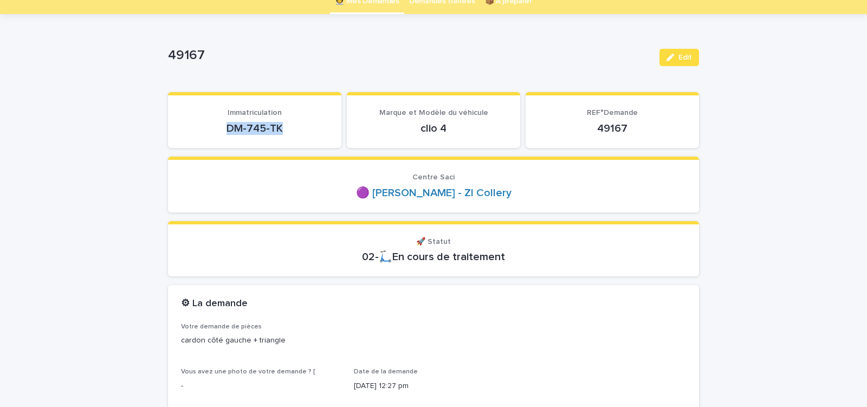
drag, startPoint x: 222, startPoint y: 131, endPoint x: 287, endPoint y: 129, distance: 65.0
click at [286, 129] on p "DM-745-TK" at bounding box center [254, 128] width 147 height 13
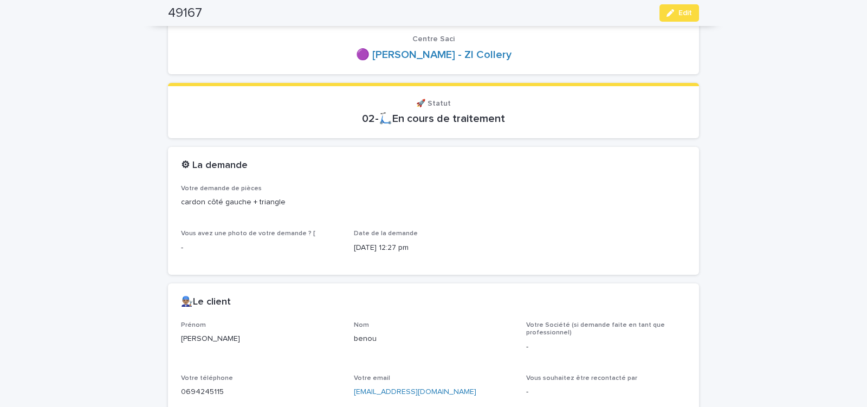
scroll to position [0, 0]
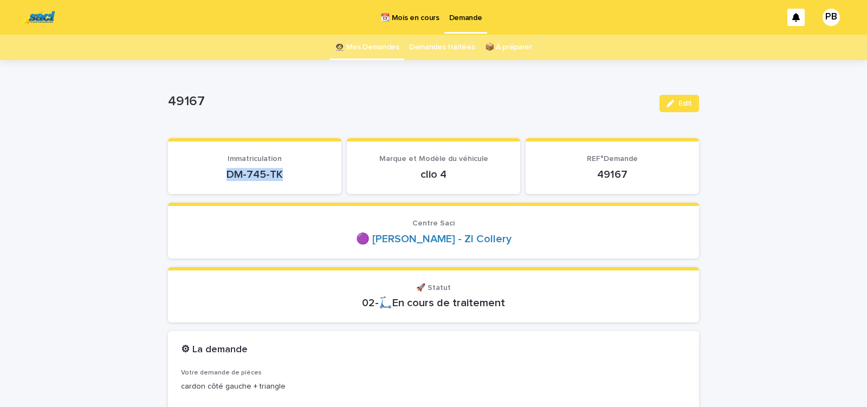
drag, startPoint x: 223, startPoint y: 173, endPoint x: 290, endPoint y: 172, distance: 67.2
click at [290, 172] on p "DM-745-TK" at bounding box center [254, 174] width 147 height 13
copy p "DM-745-TK"
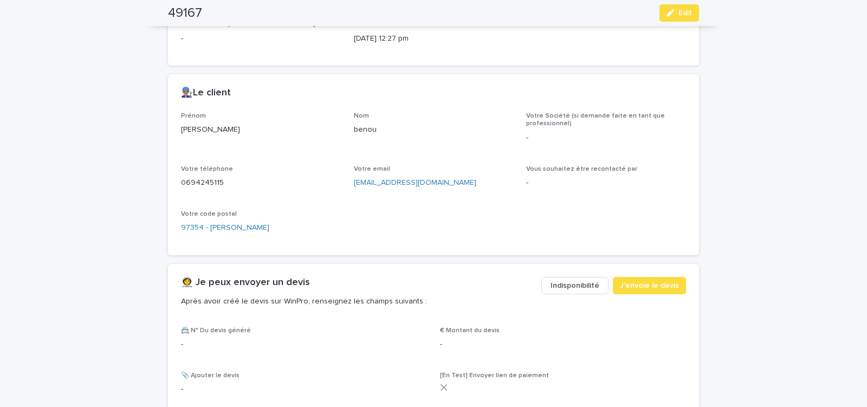
scroll to position [414, 0]
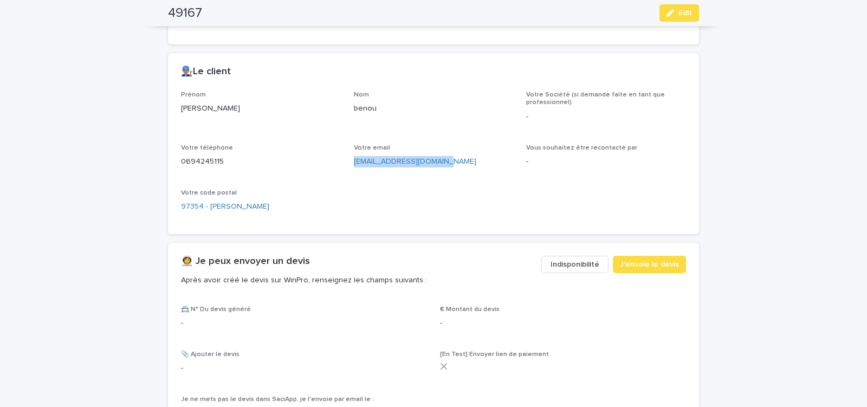
drag, startPoint x: 349, startPoint y: 162, endPoint x: 463, endPoint y: 170, distance: 113.4
click at [463, 171] on div "Prénom [PERSON_NAME] Nom benou Votre Société (si demande faite en tant que prof…" at bounding box center [433, 156] width 505 height 130
copy link "[EMAIL_ADDRESS][DOMAIN_NAME]"
click at [633, 265] on span "J'envoie le devis" at bounding box center [649, 264] width 59 height 11
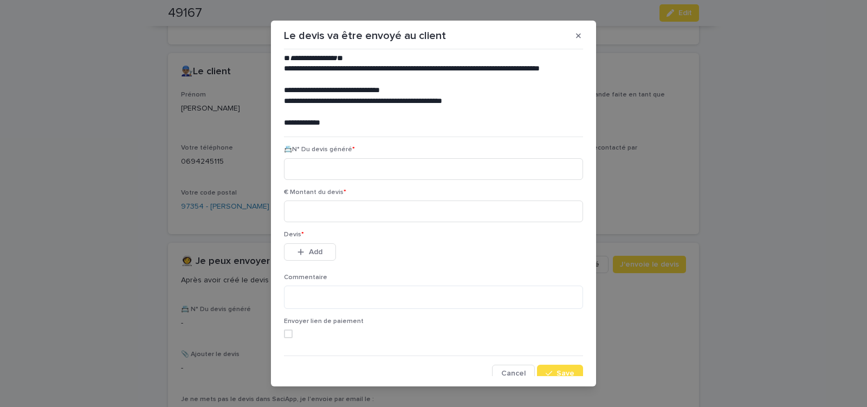
scroll to position [49, 0]
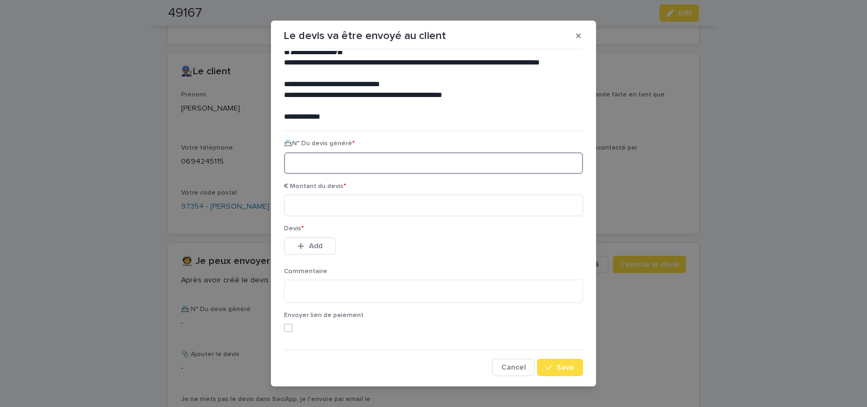
paste input "********"
type input "********"
click at [328, 203] on input at bounding box center [433, 205] width 299 height 22
type input "******"
click at [309, 250] on button "Add" at bounding box center [310, 245] width 52 height 17
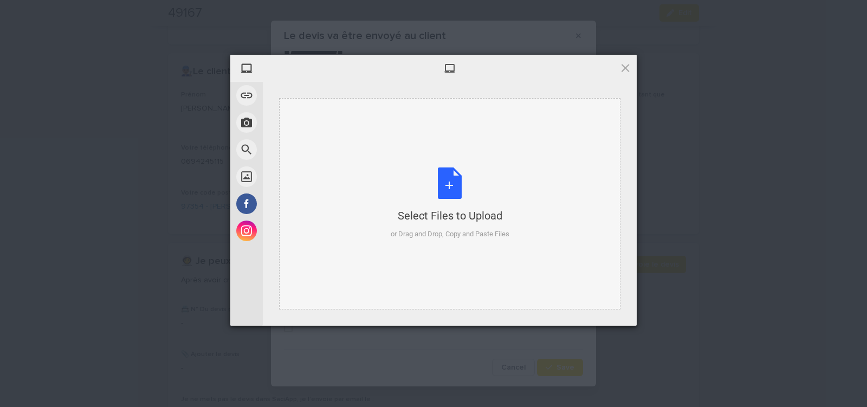
click at [458, 190] on div "Select Files to Upload or Drag and Drop, Copy and Paste Files" at bounding box center [449, 203] width 119 height 72
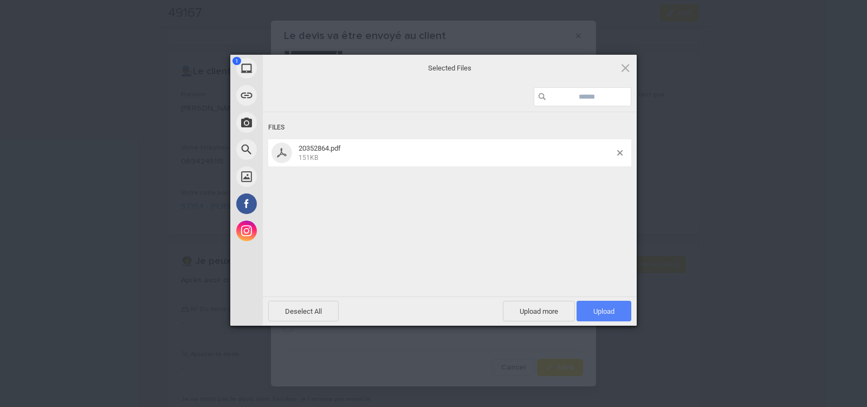
click at [602, 311] on span "Upload 1" at bounding box center [603, 311] width 21 height 8
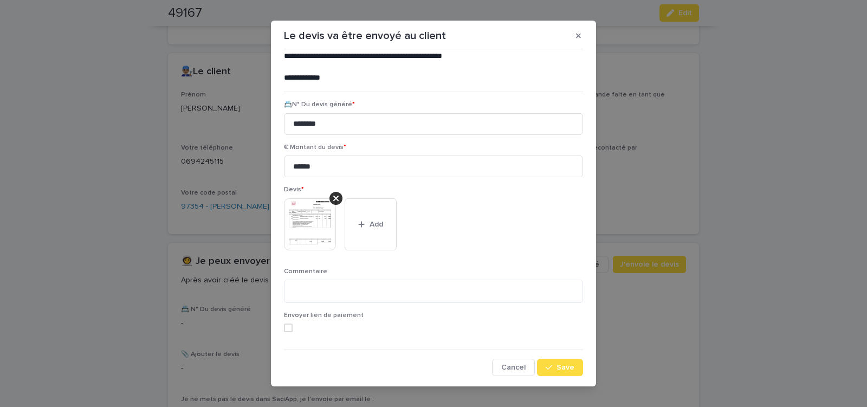
scroll to position [12, 0]
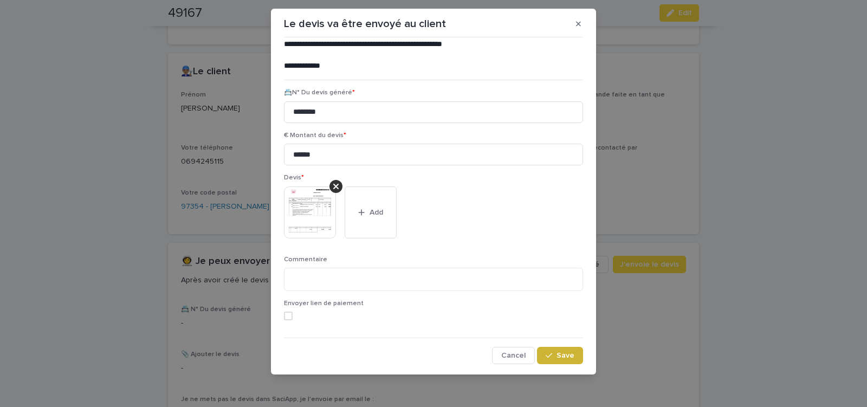
click at [556, 357] on span "Save" at bounding box center [565, 355] width 18 height 8
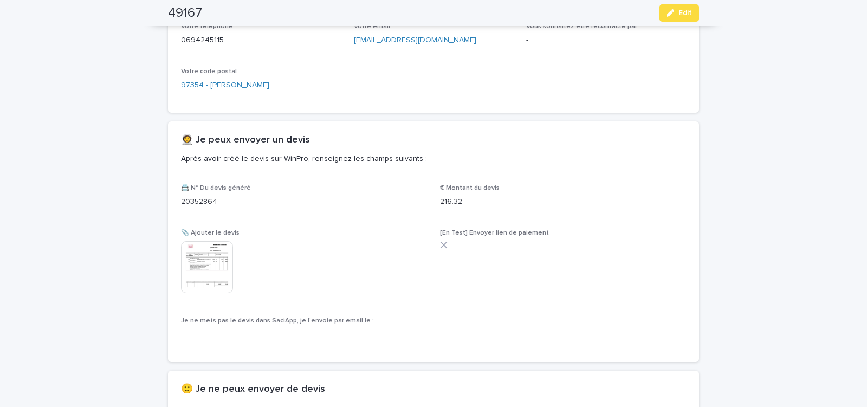
scroll to position [612, 0]
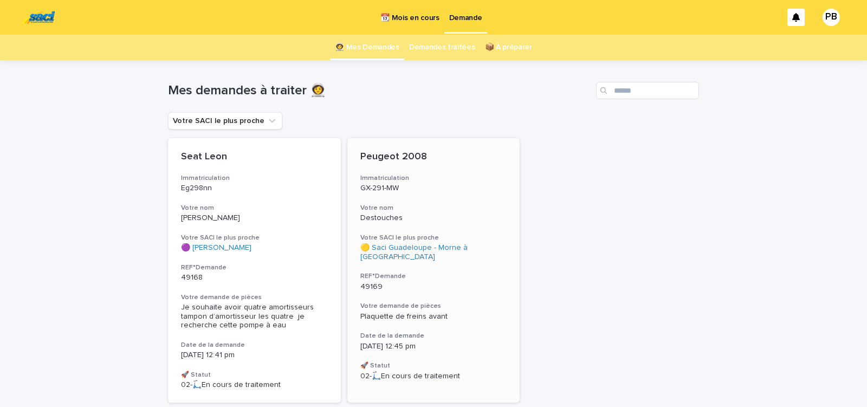
click at [468, 282] on p "49169" at bounding box center [433, 286] width 147 height 9
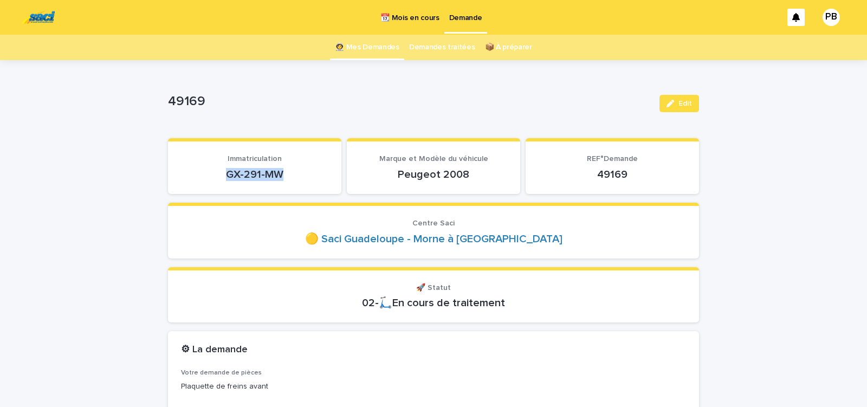
drag, startPoint x: 220, startPoint y: 175, endPoint x: 312, endPoint y: 177, distance: 91.5
click at [311, 177] on p "GX-291-MW" at bounding box center [254, 174] width 147 height 13
copy p "GX-291-MW"
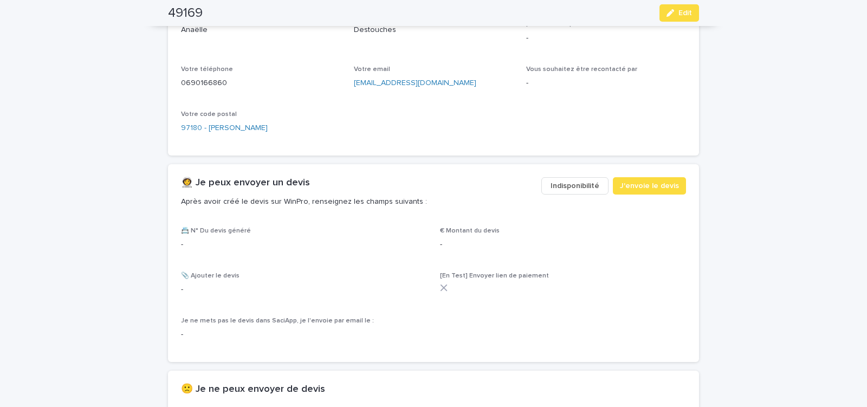
scroll to position [598, 0]
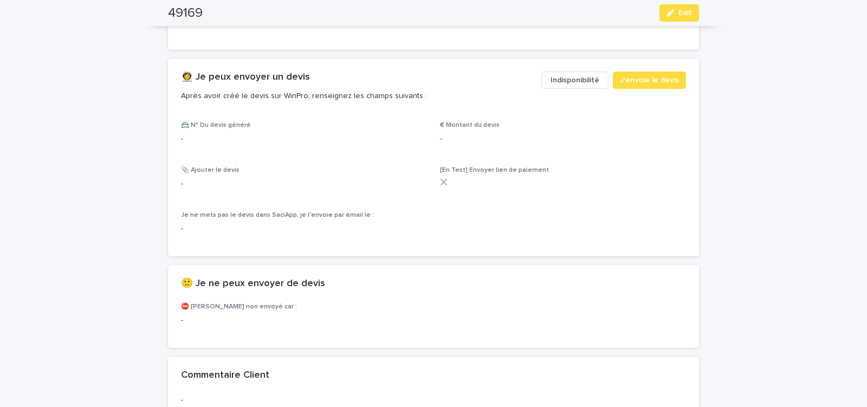
click at [582, 82] on span "Indisponibilité" at bounding box center [574, 80] width 49 height 11
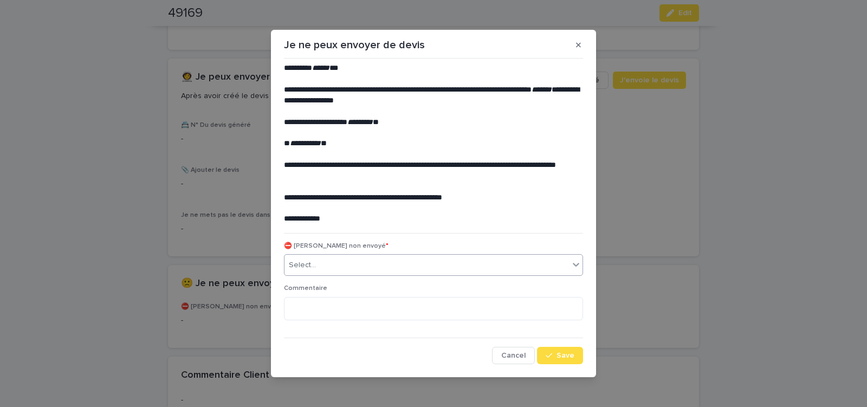
click at [375, 259] on div "Select..." at bounding box center [426, 265] width 284 height 18
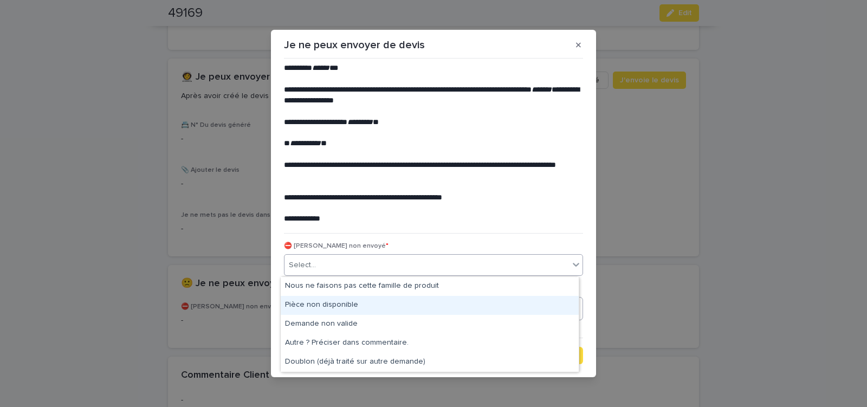
drag, startPoint x: 344, startPoint y: 304, endPoint x: 357, endPoint y: 308, distance: 13.9
click at [344, 305] on div "Pièce non disponible" at bounding box center [430, 305] width 298 height 19
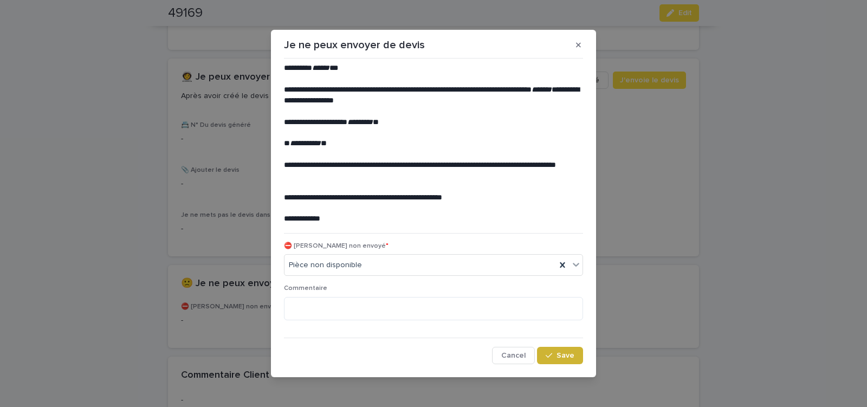
drag, startPoint x: 550, startPoint y: 357, endPoint x: 503, endPoint y: 334, distance: 52.8
click at [549, 355] on div "button" at bounding box center [550, 355] width 11 height 8
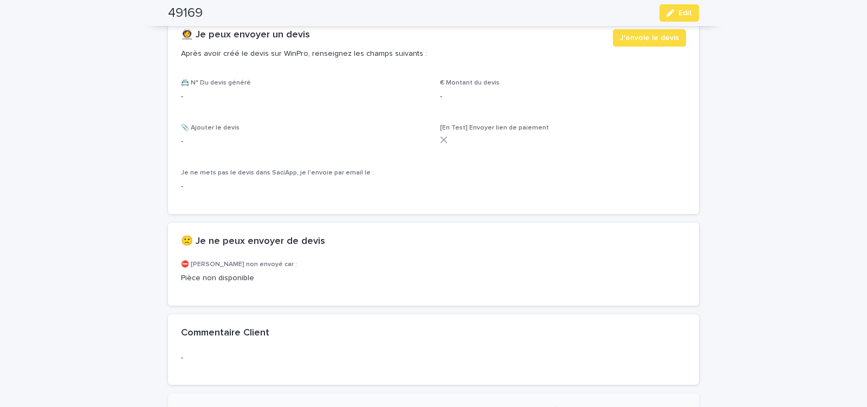
scroll to position [713, 0]
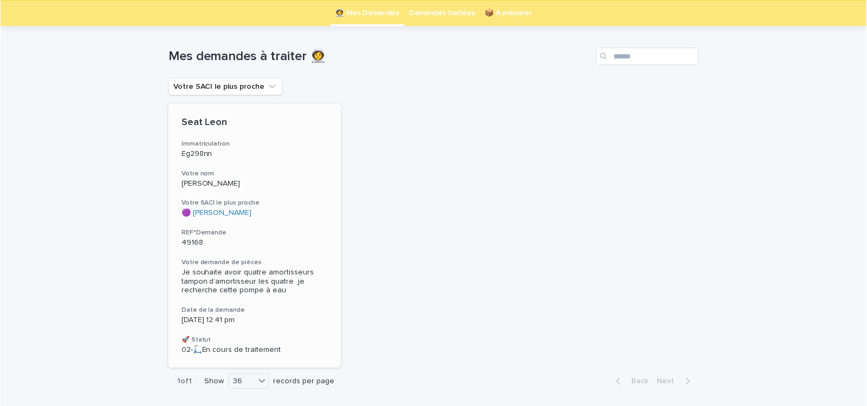
scroll to position [35, 0]
